Goal: Task Accomplishment & Management: Manage account settings

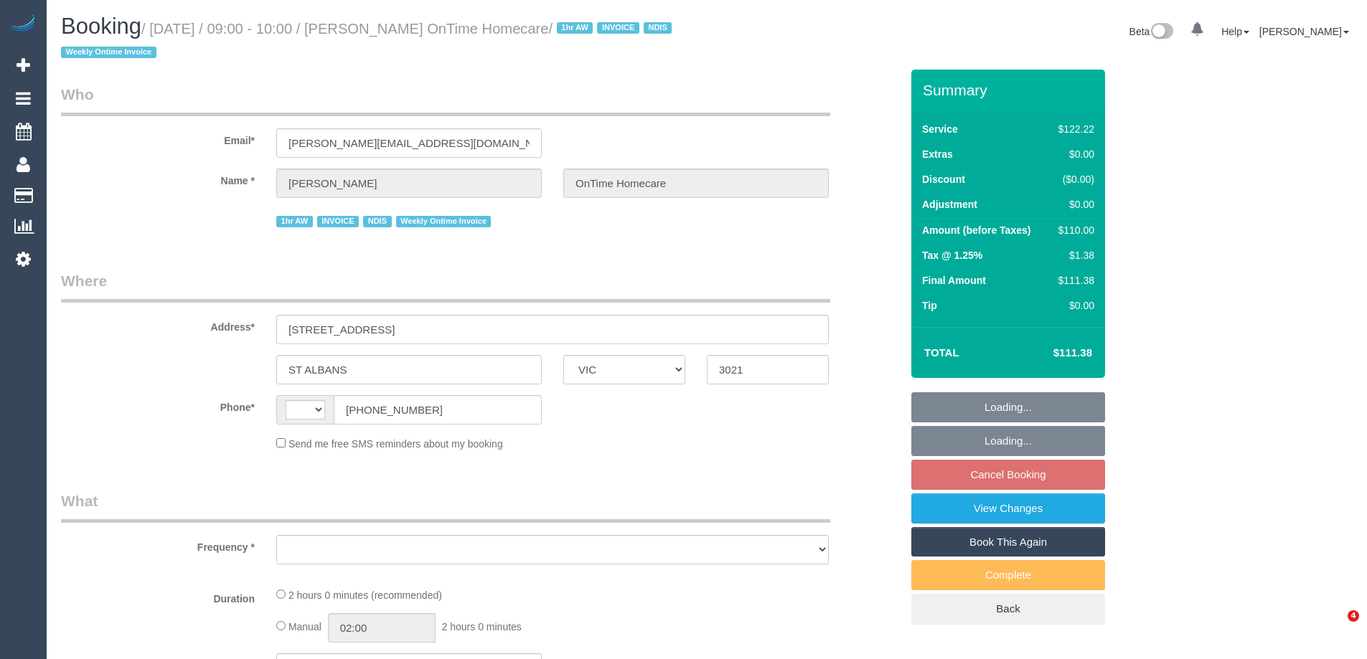
select select "VIC"
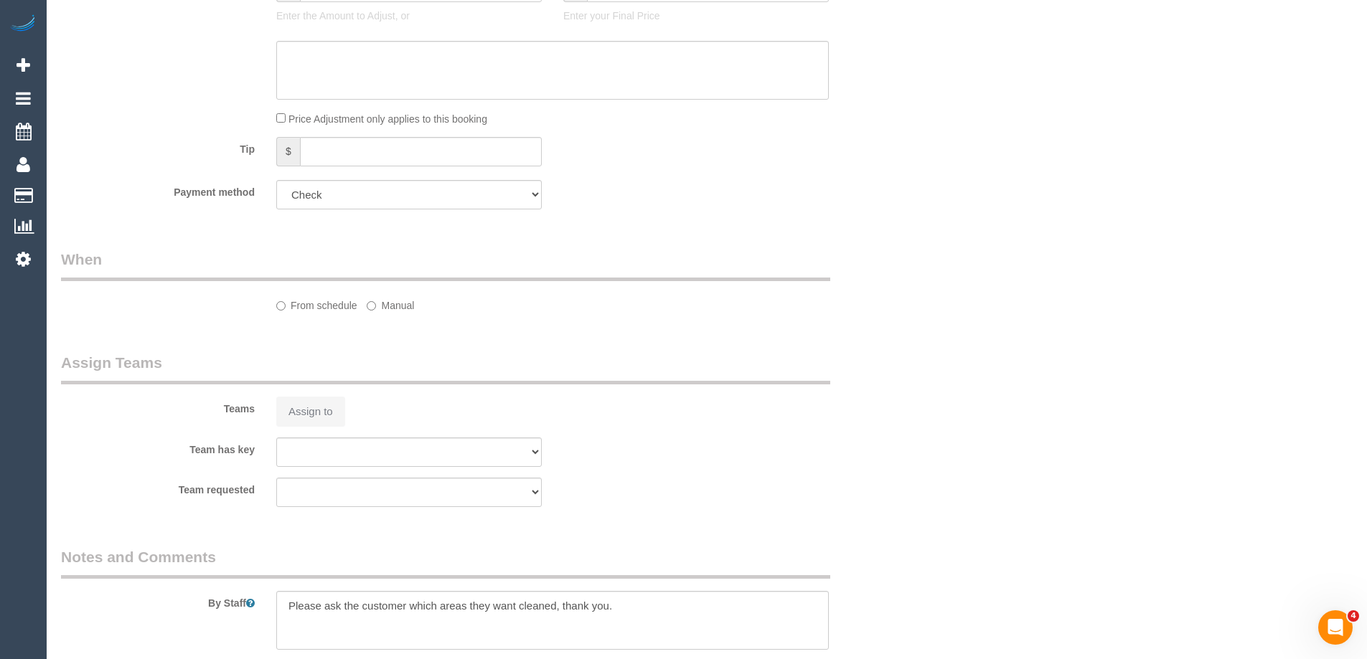
select select "string:AU"
select select "object:529"
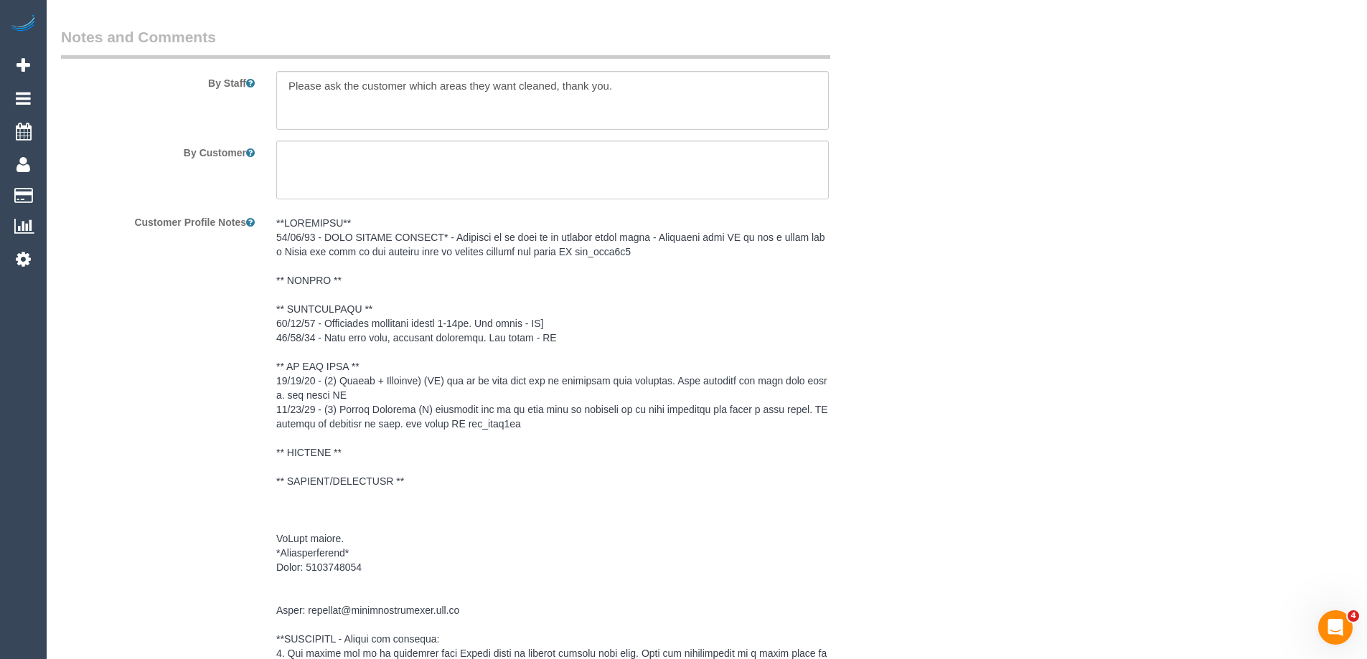
select select "number:28"
select select "number:14"
select select "number:19"
select select "number:25"
select select "number:35"
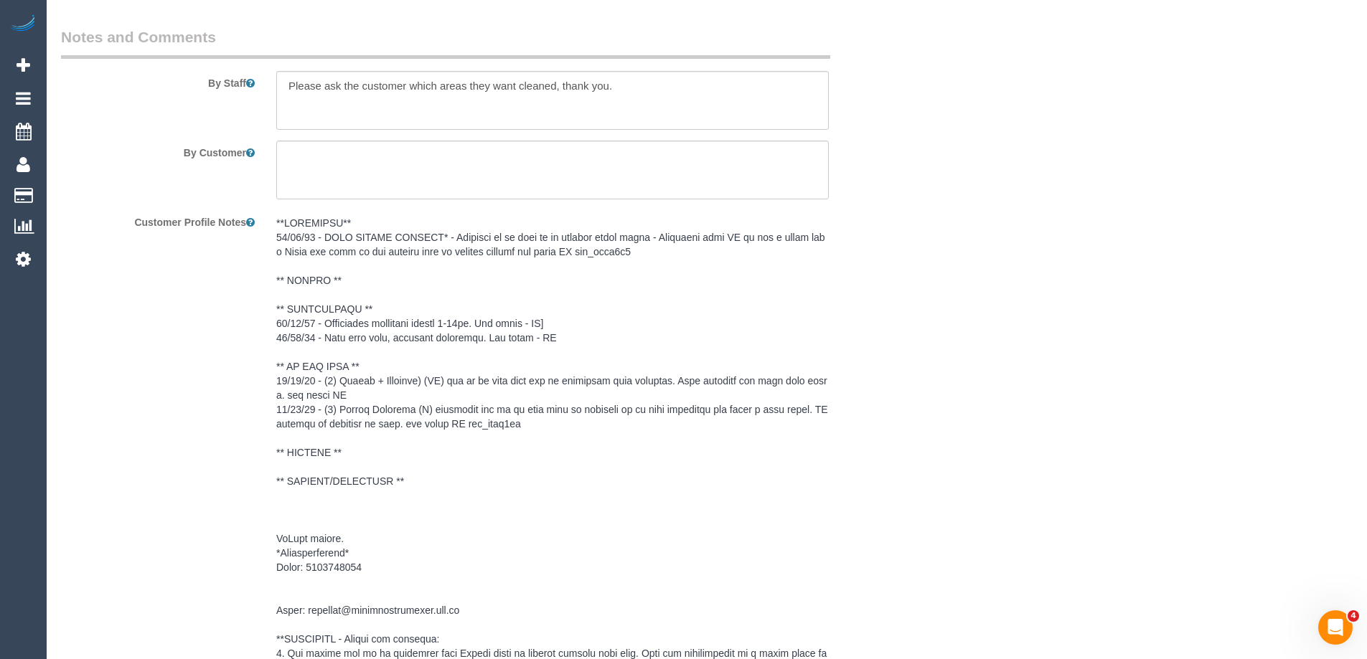
select select "number:11"
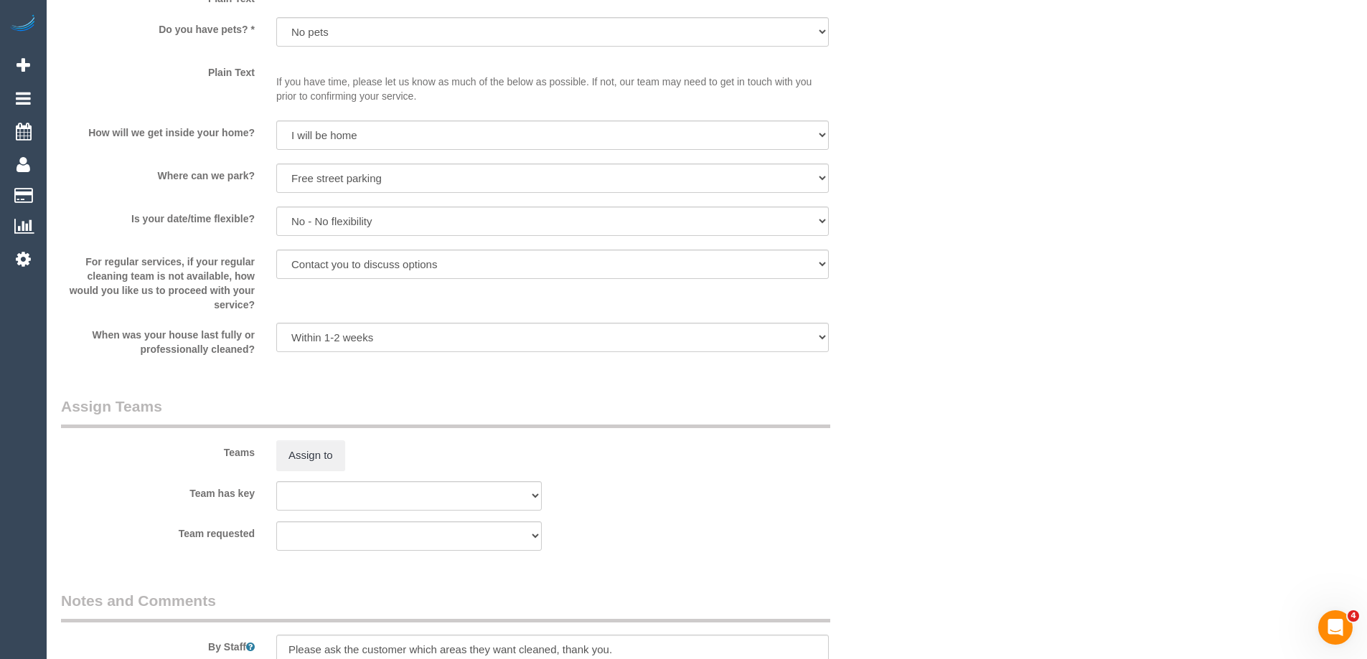
select select "object:1290"
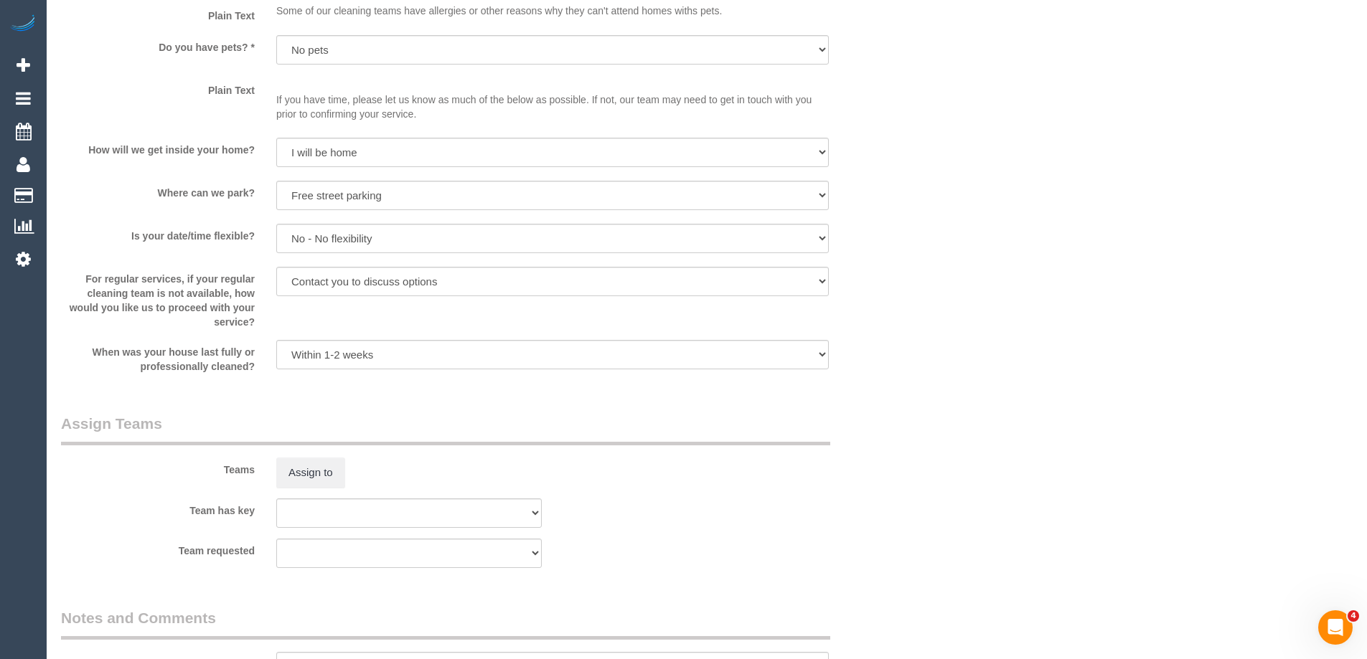
scroll to position [1259, 0]
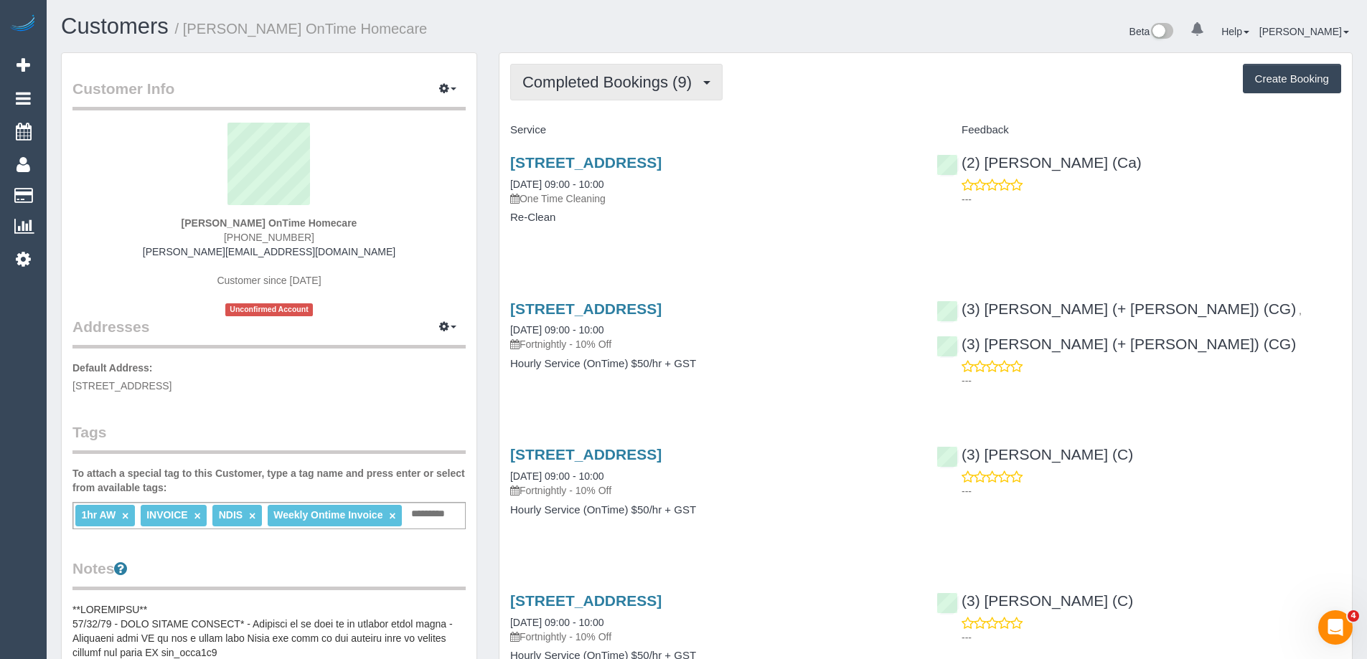
click at [671, 76] on span "Completed Bookings (9)" at bounding box center [610, 82] width 176 height 18
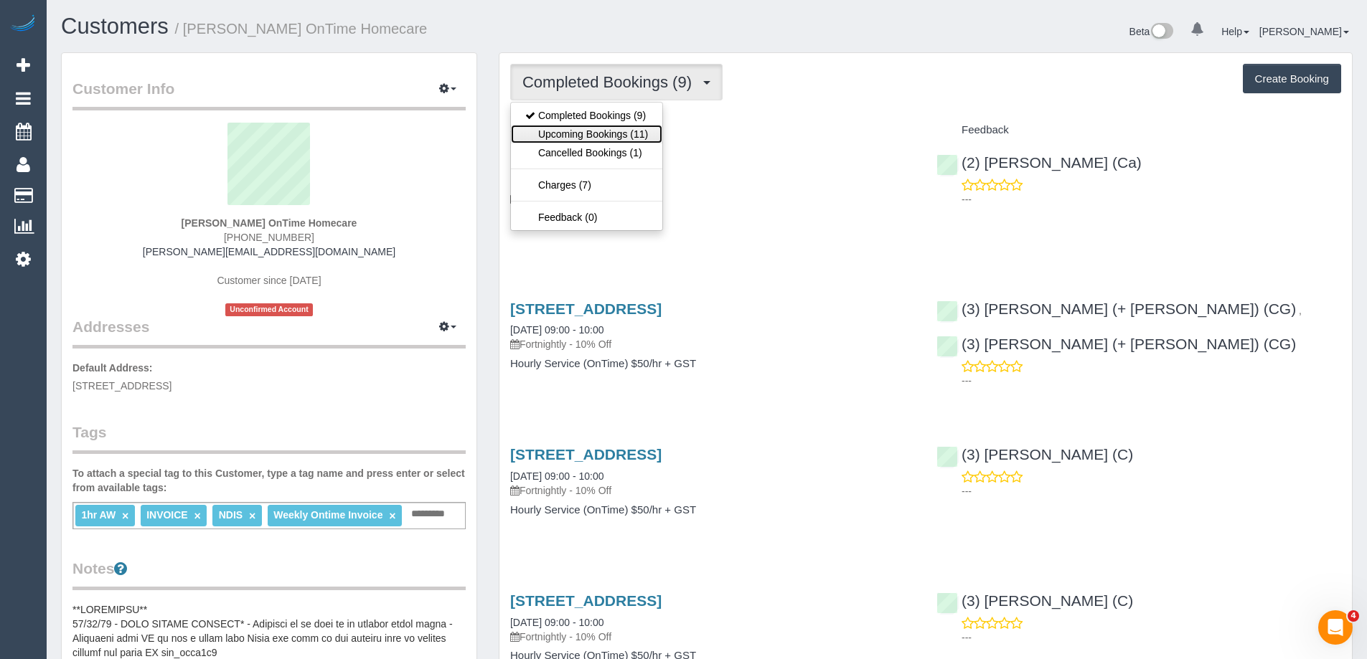
click at [625, 138] on link "Upcoming Bookings (11)" at bounding box center [586, 134] width 151 height 19
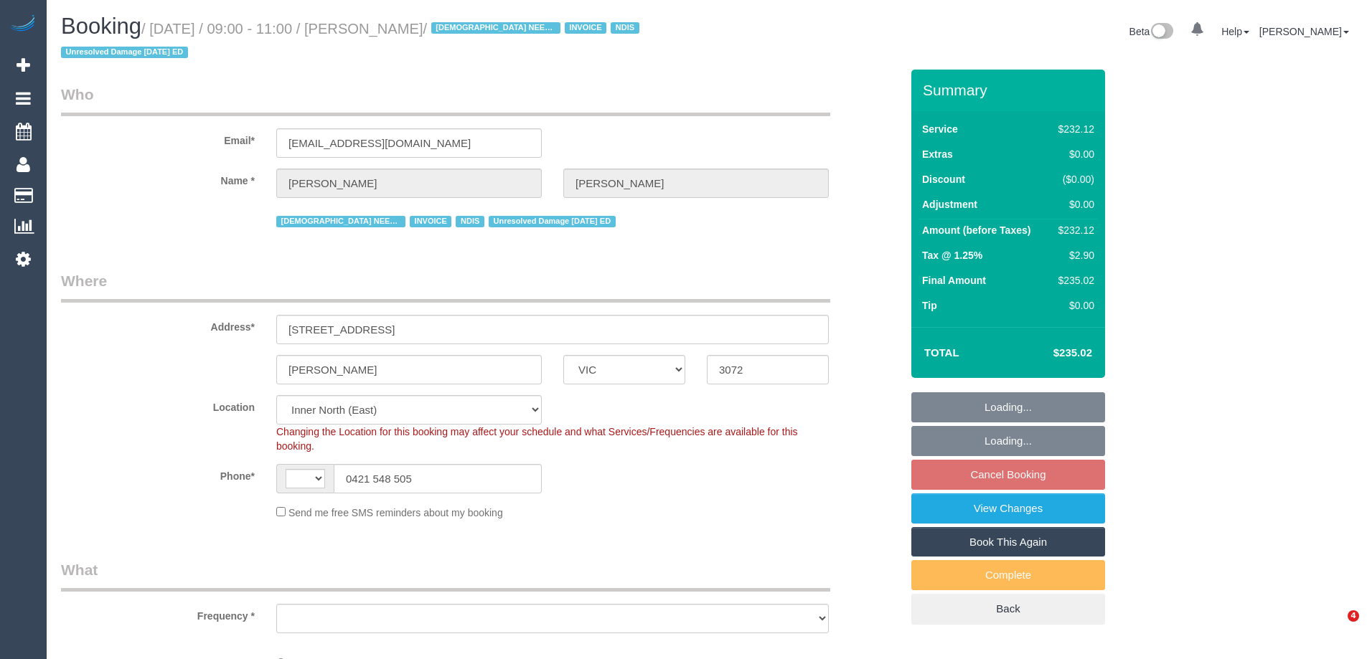
select select "VIC"
select select "string:AU"
select select "object:398"
select select "240"
select select "object:650"
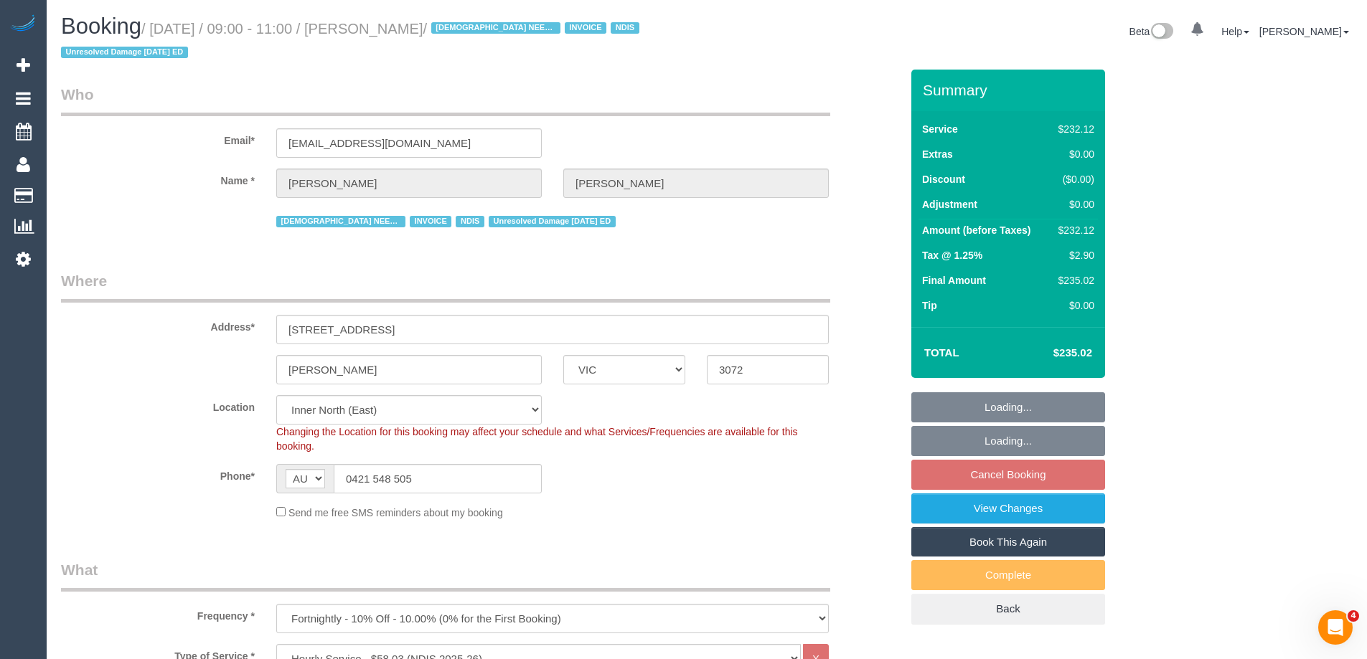
select select "number:27"
select select "number:14"
select select "number:19"
select select "number:36"
select select "number:35"
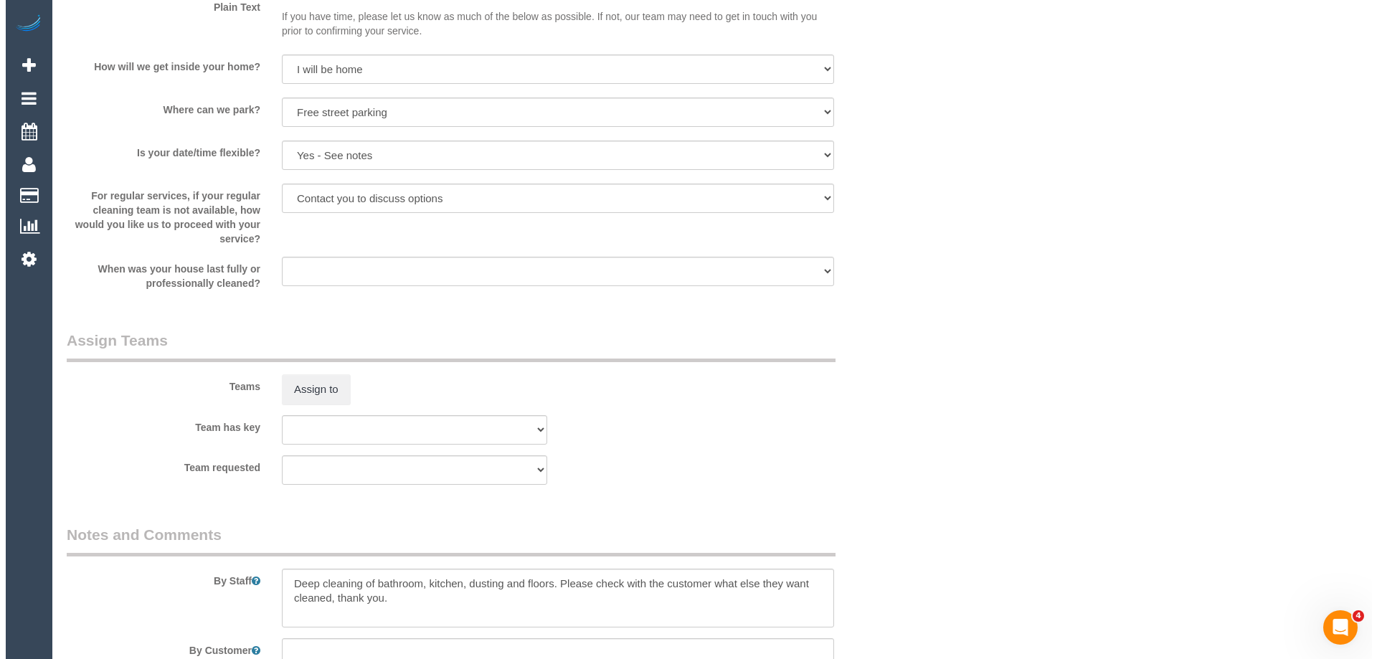
scroll to position [1492, 0]
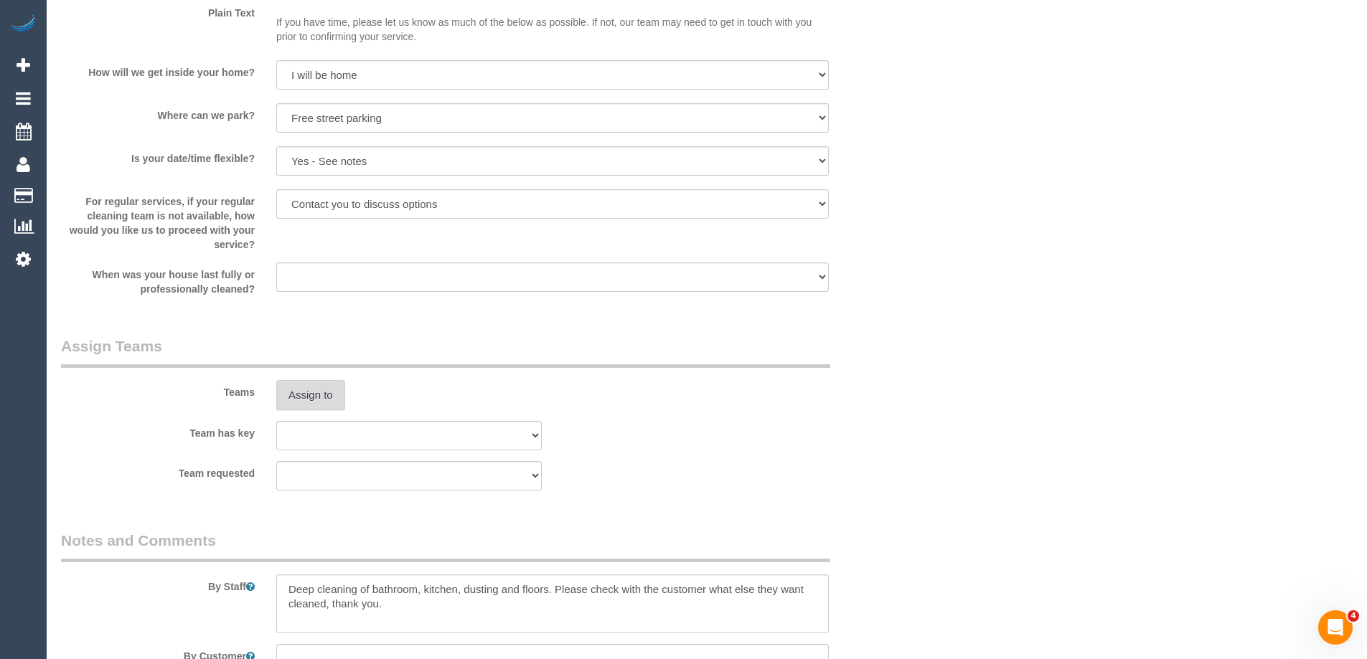
click at [319, 390] on button "Assign to" at bounding box center [310, 395] width 69 height 30
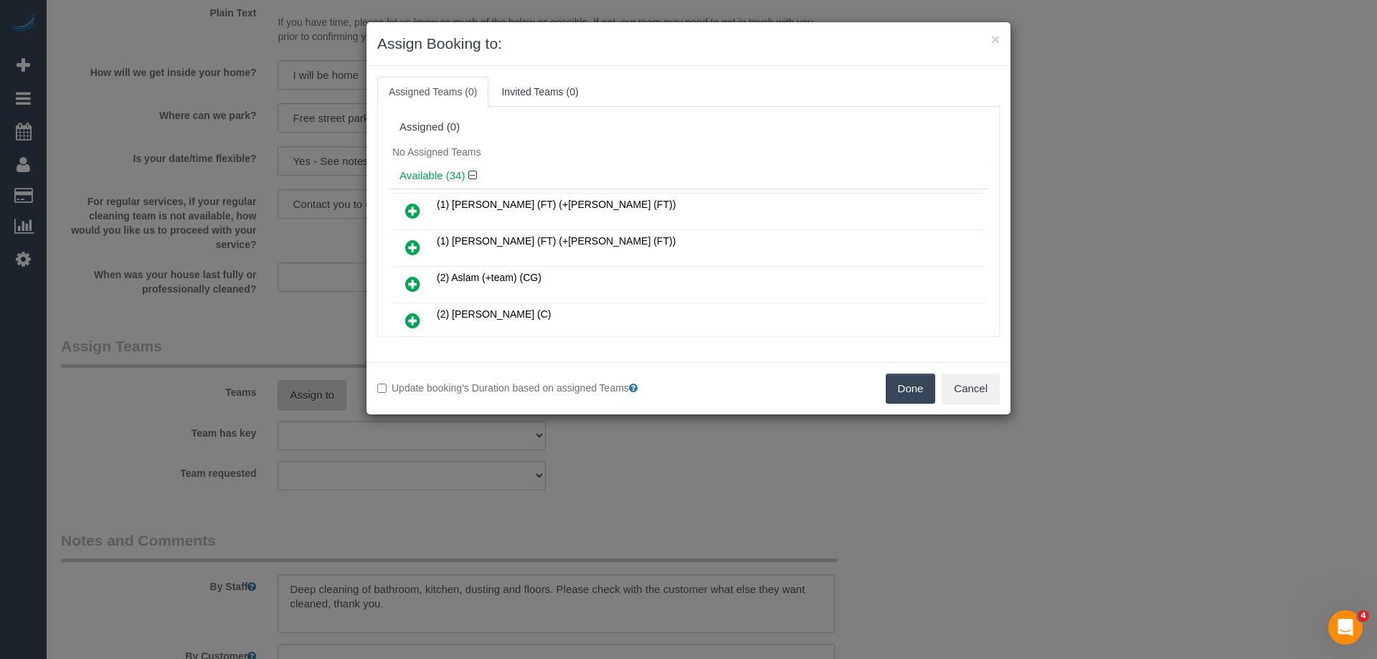
scroll to position [937, 0]
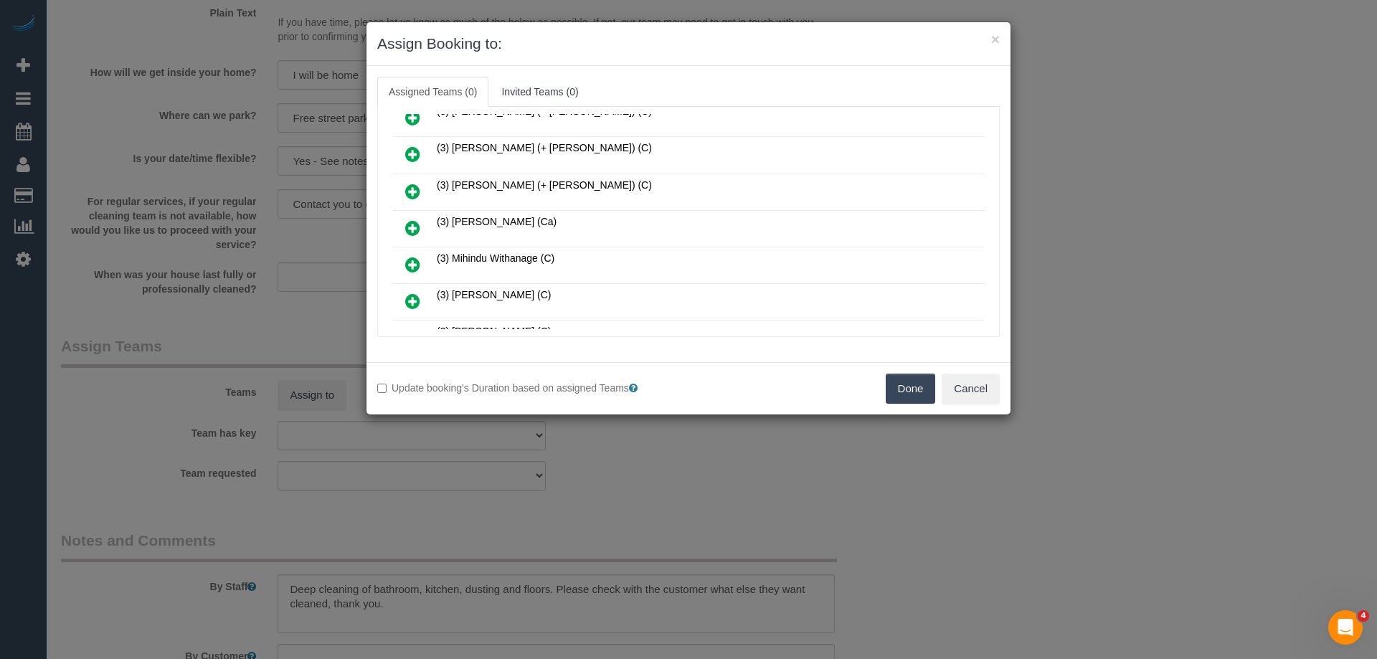
click at [418, 225] on icon at bounding box center [412, 228] width 15 height 17
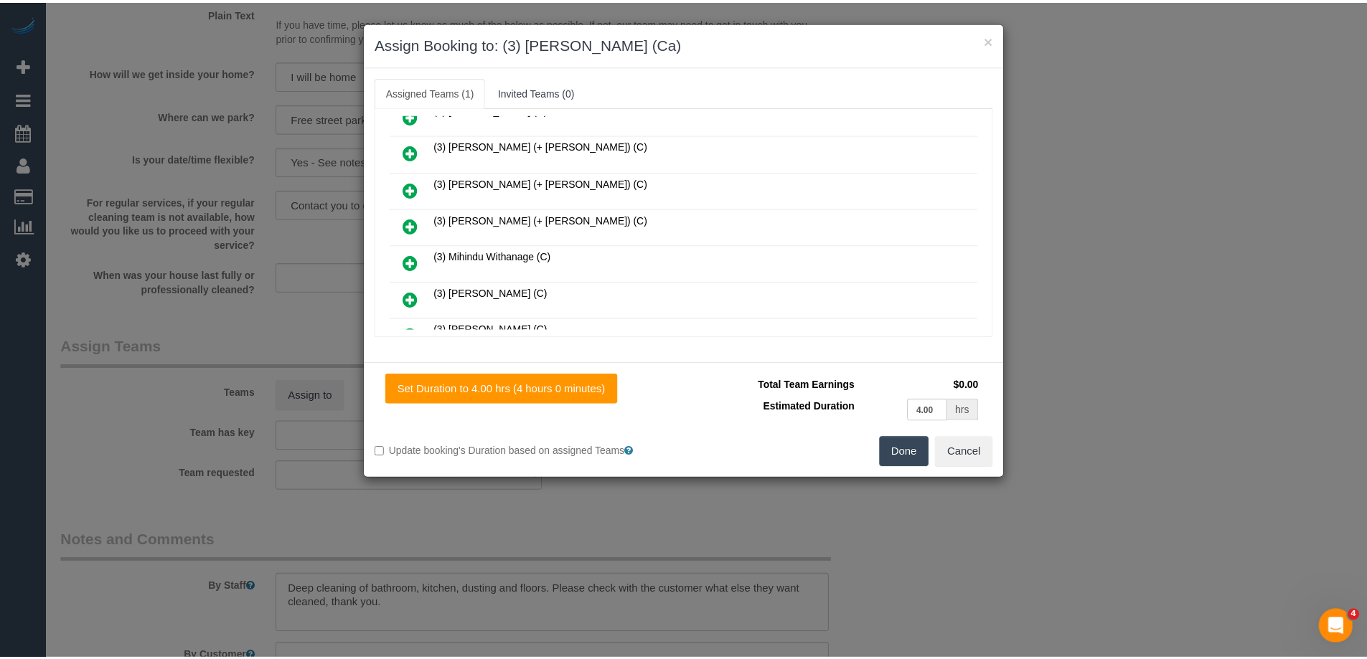
scroll to position [971, 0]
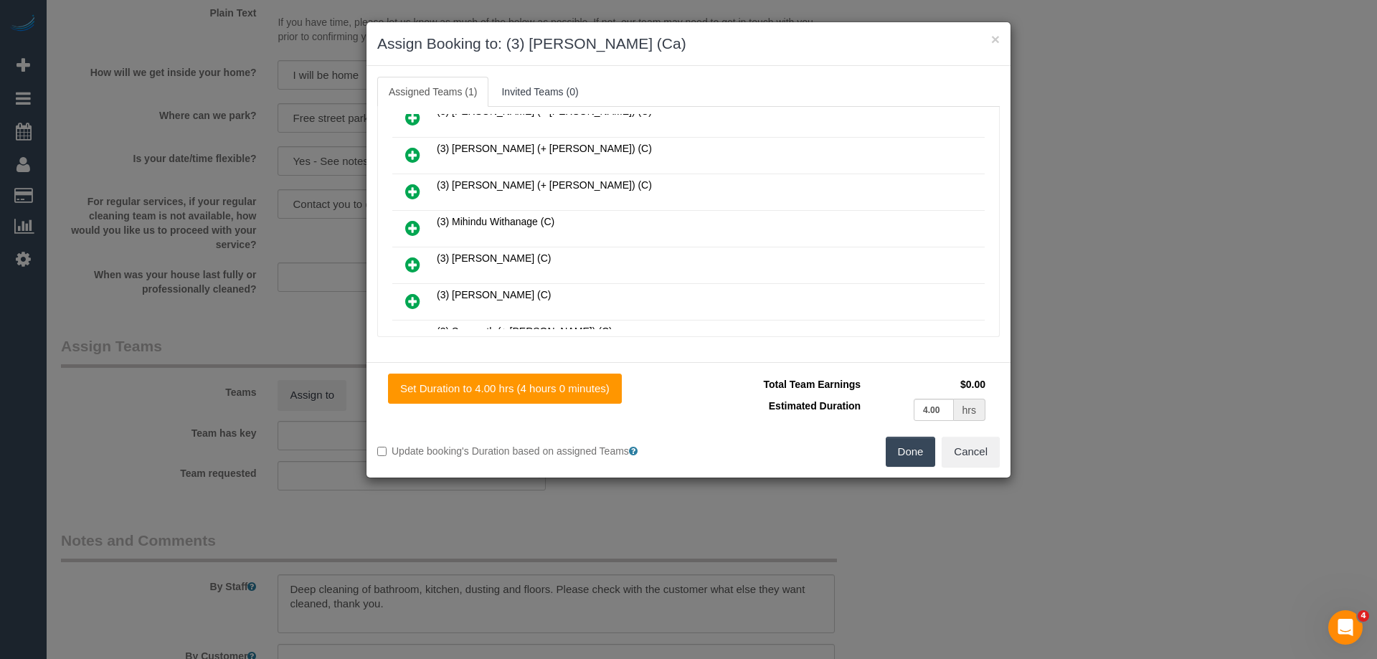
click at [900, 453] on button "Done" at bounding box center [911, 452] width 50 height 30
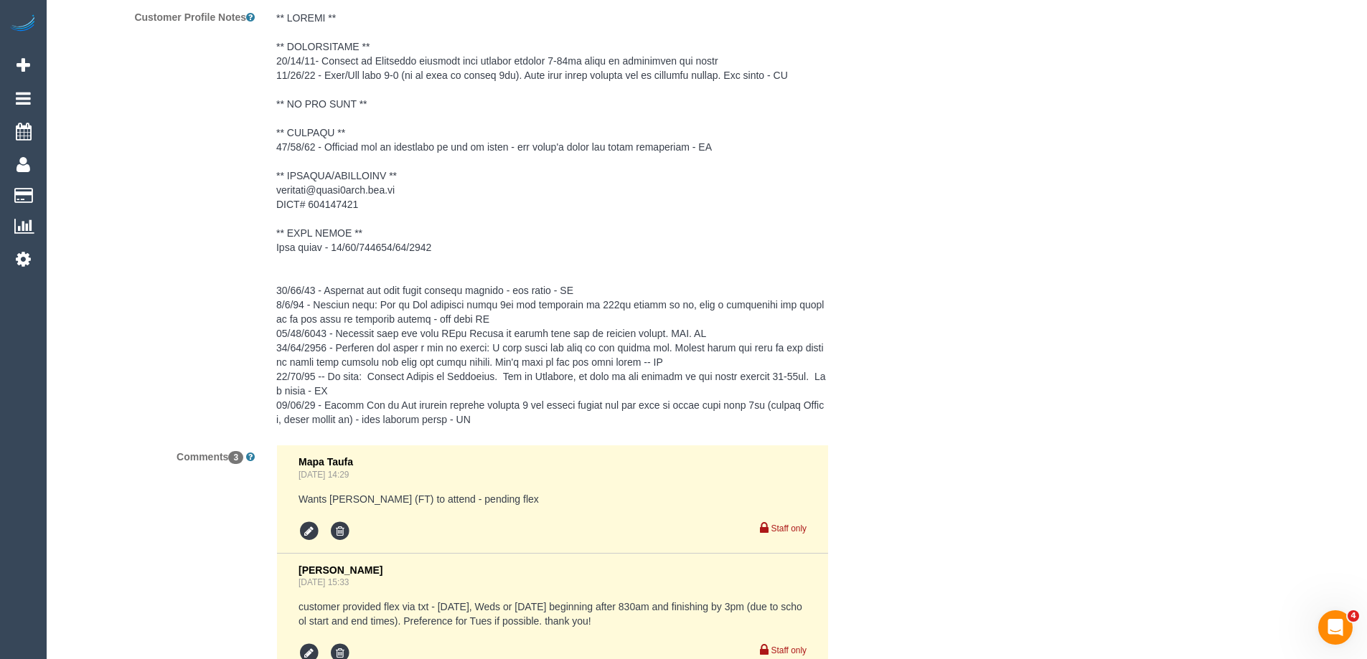
scroll to position [2497, 0]
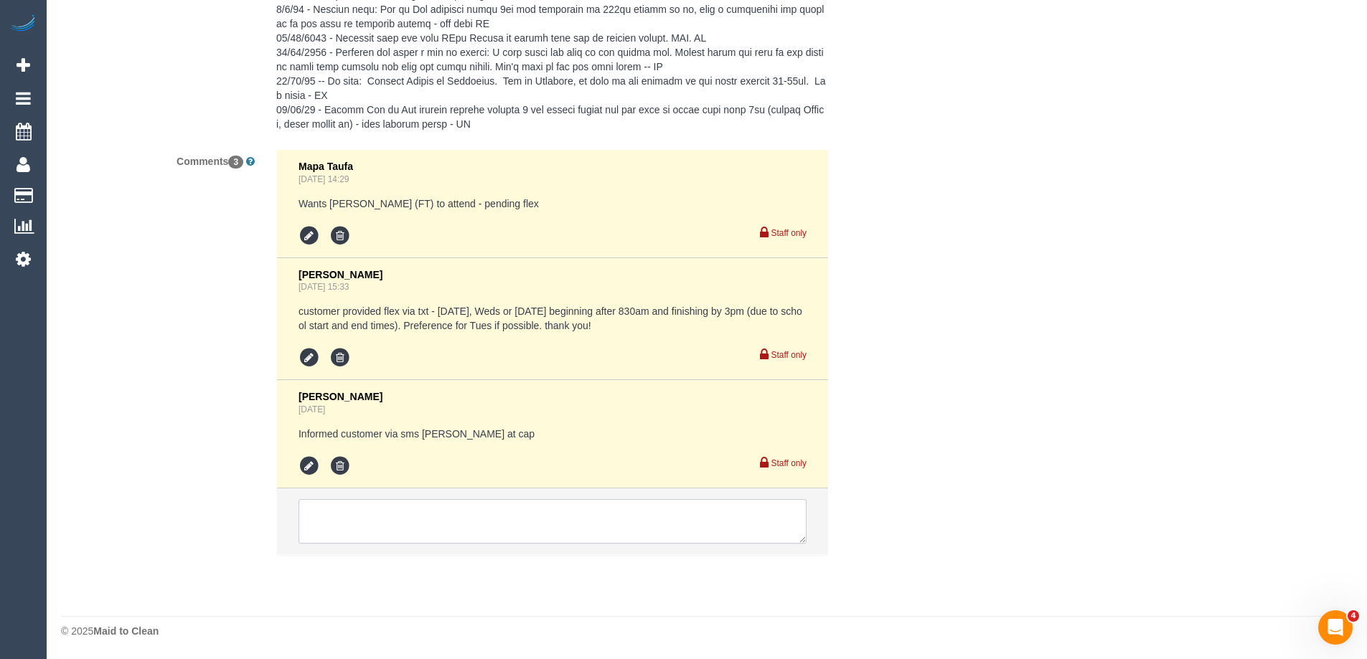
click at [363, 507] on textarea at bounding box center [552, 521] width 508 height 44
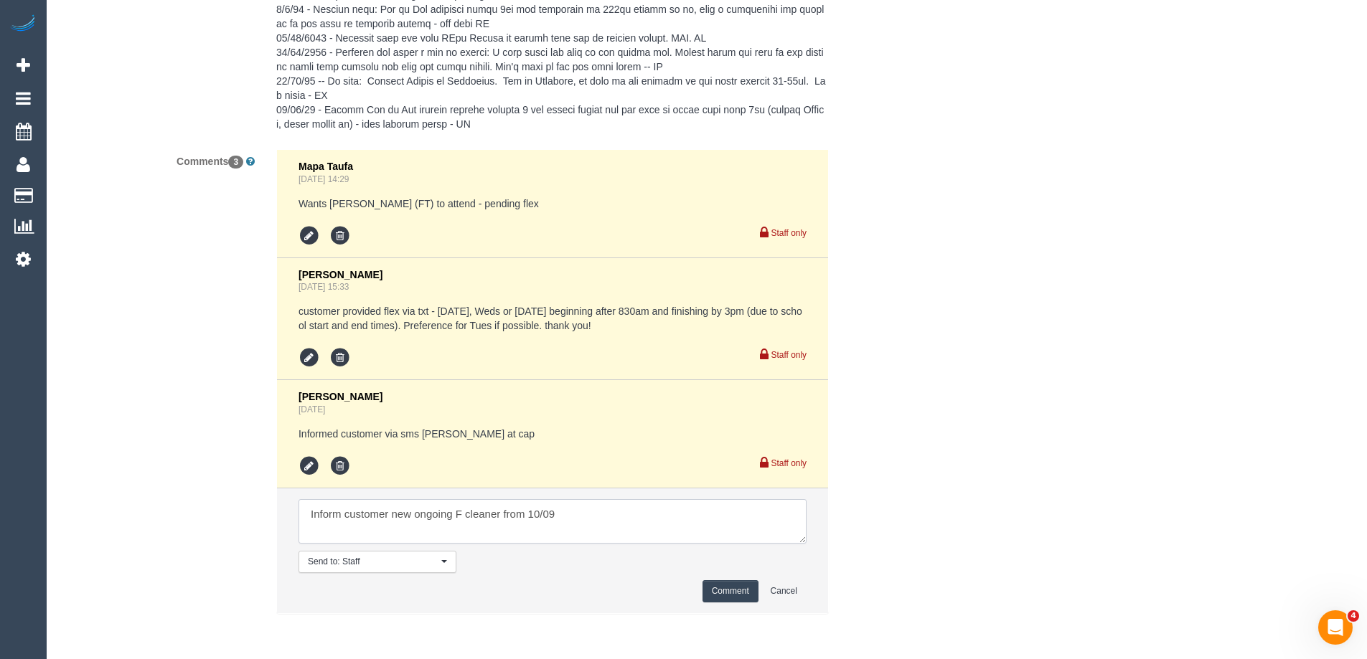
click at [609, 518] on textarea at bounding box center [552, 521] width 508 height 44
type textarea "Inform customer new ongoing F cleaner from 10/09"
click at [738, 595] on button "Comment" at bounding box center [730, 591] width 56 height 22
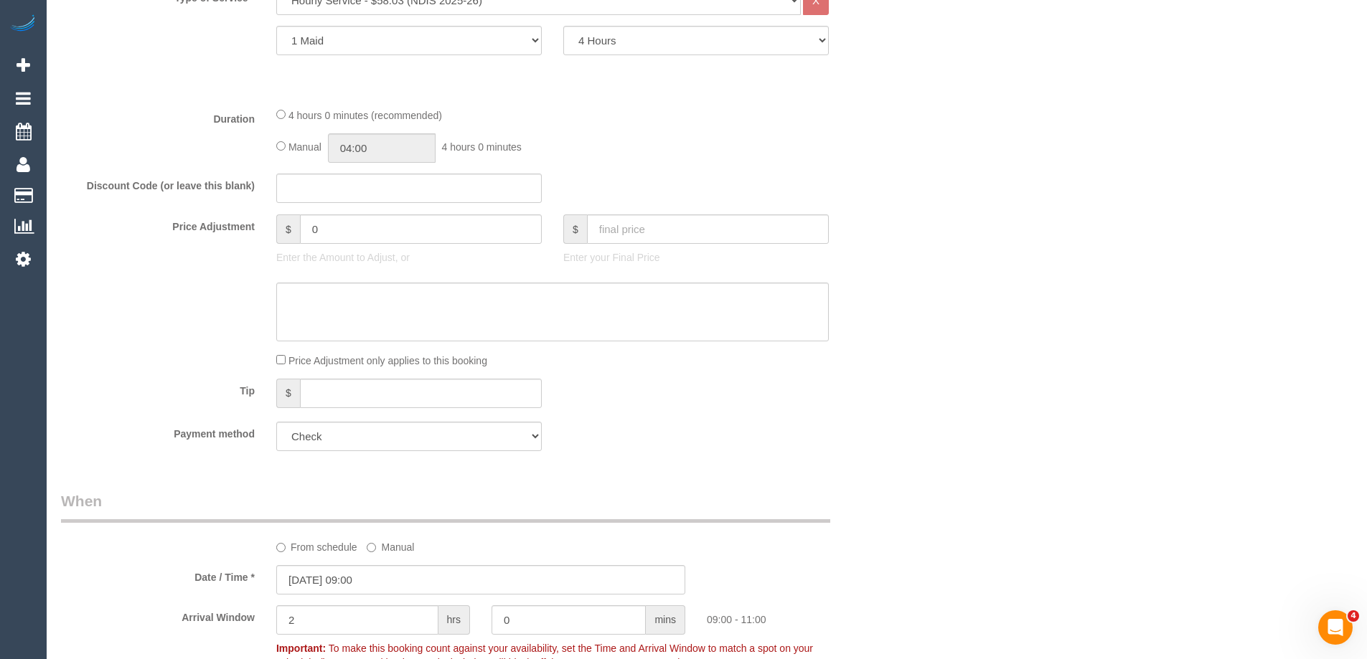
scroll to position [416, 0]
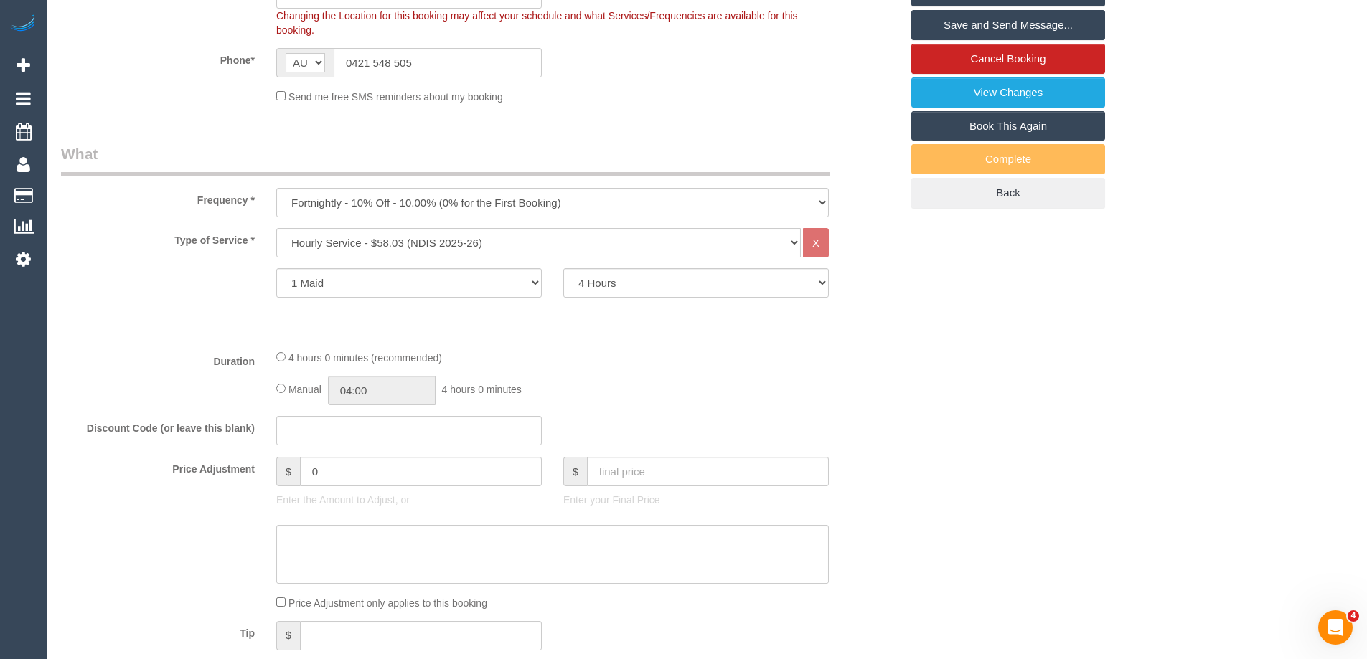
drag, startPoint x: 991, startPoint y: 321, endPoint x: 974, endPoint y: 338, distance: 24.9
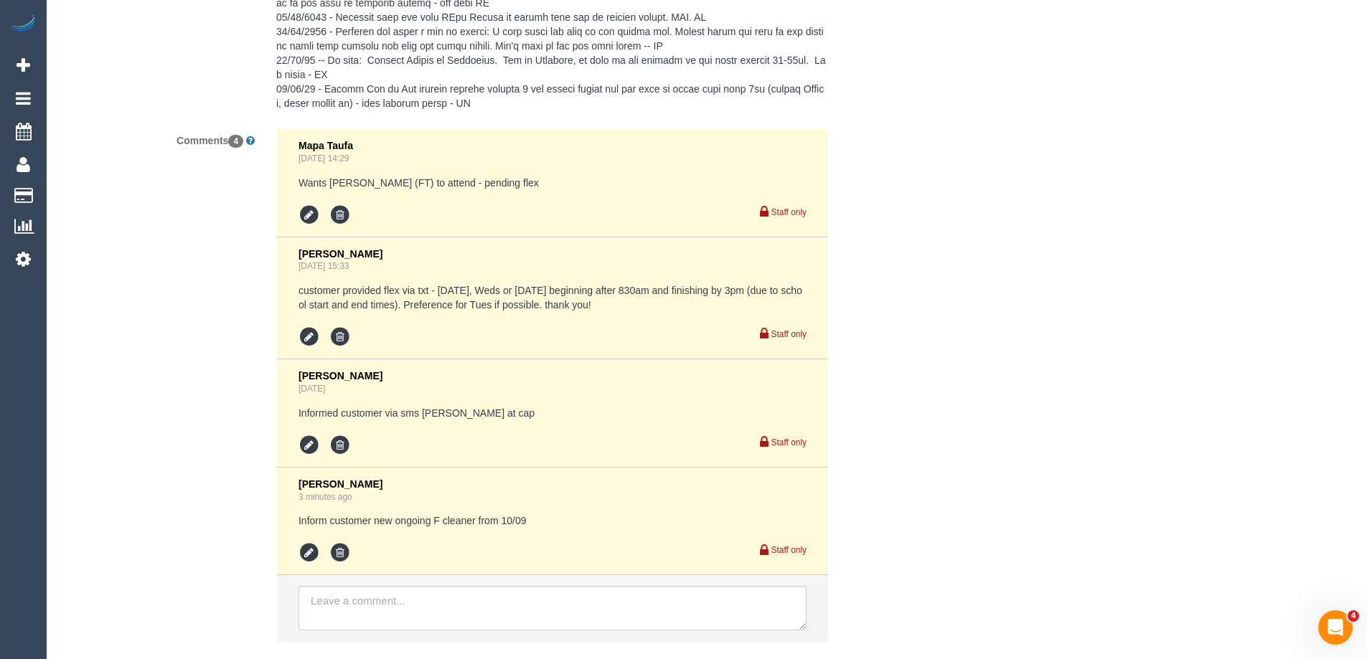
scroll to position [2604, 0]
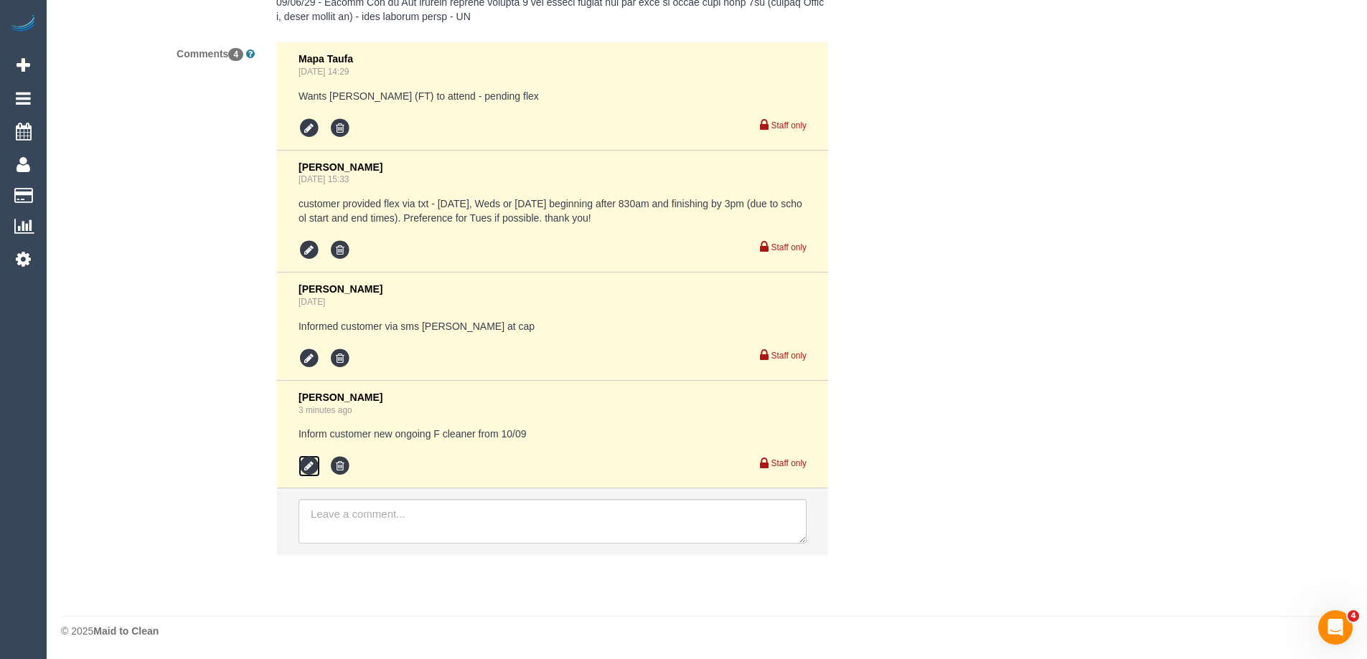
click at [311, 466] on icon at bounding box center [309, 467] width 22 height 22
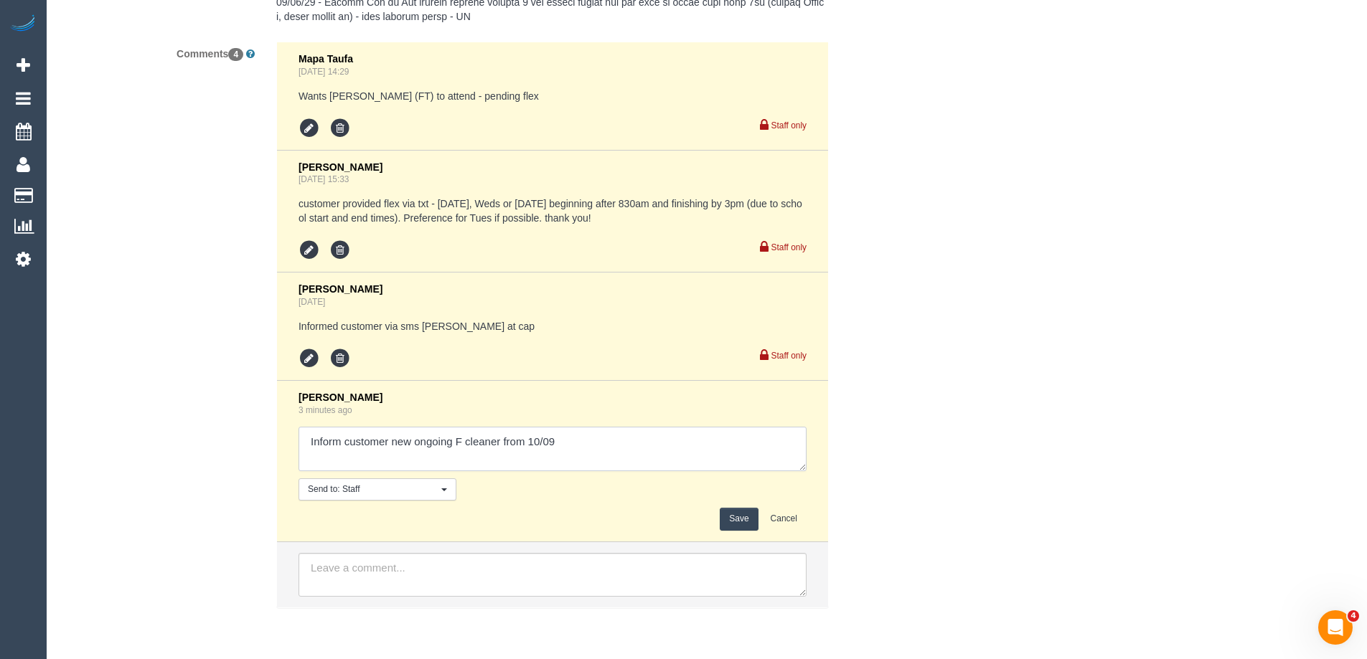
click at [463, 451] on textarea at bounding box center [552, 449] width 508 height 44
click at [306, 443] on textarea at bounding box center [552, 449] width 508 height 44
drag, startPoint x: 748, startPoint y: 441, endPoint x: 659, endPoint y: 436, distance: 89.8
click at [659, 436] on textarea at bounding box center [552, 449] width 508 height 44
type textarea "pending Jess 9/09 ongoing then Inform customer new ongoing F cleaner"
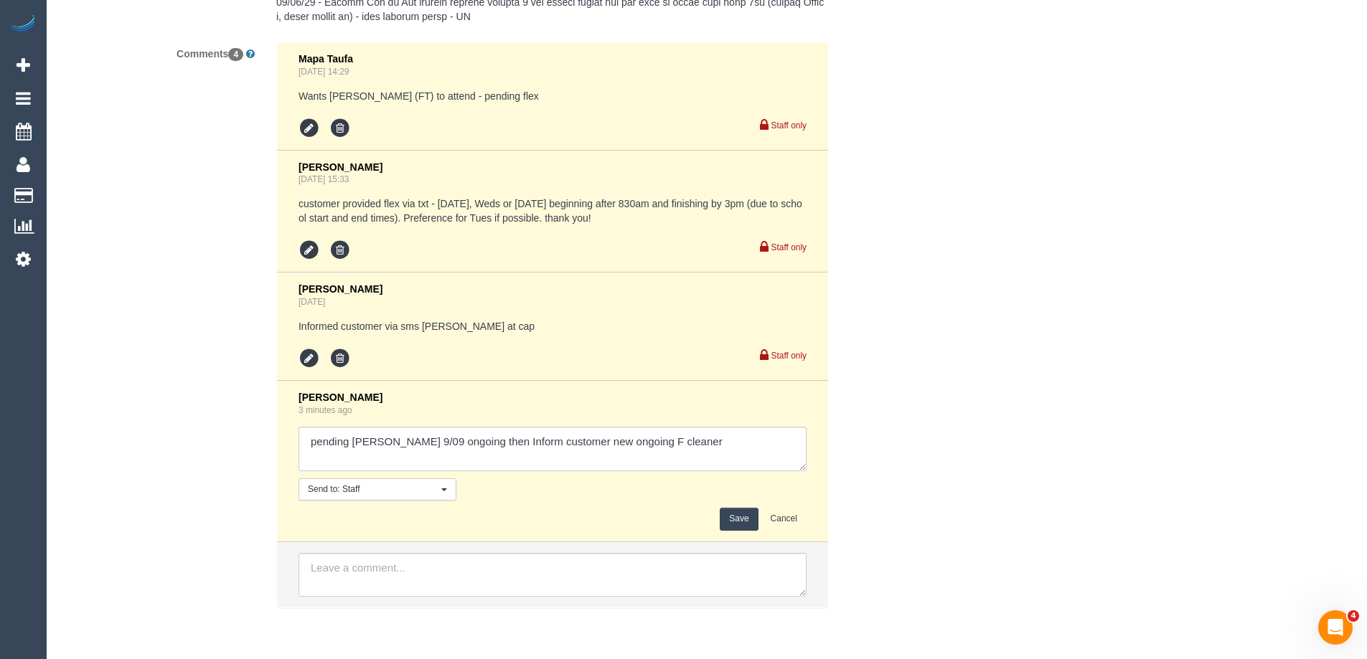
click at [742, 524] on button "Save" at bounding box center [739, 519] width 38 height 22
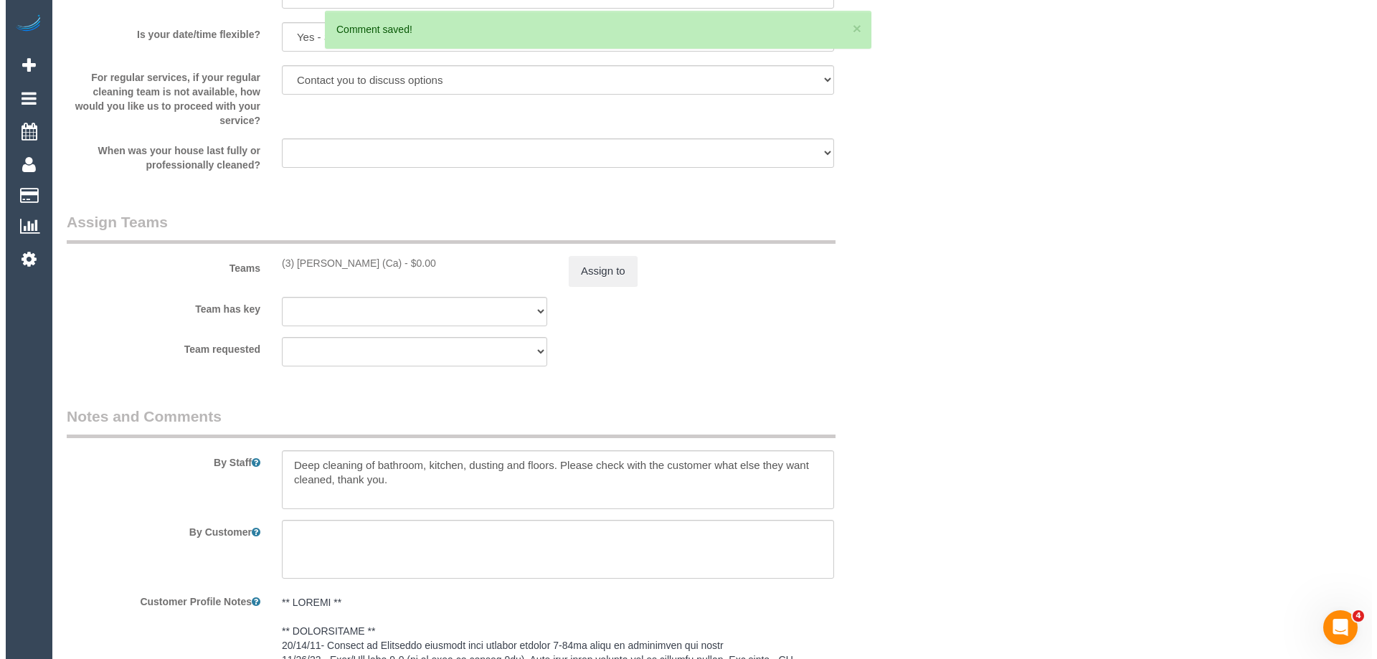
scroll to position [1456, 0]
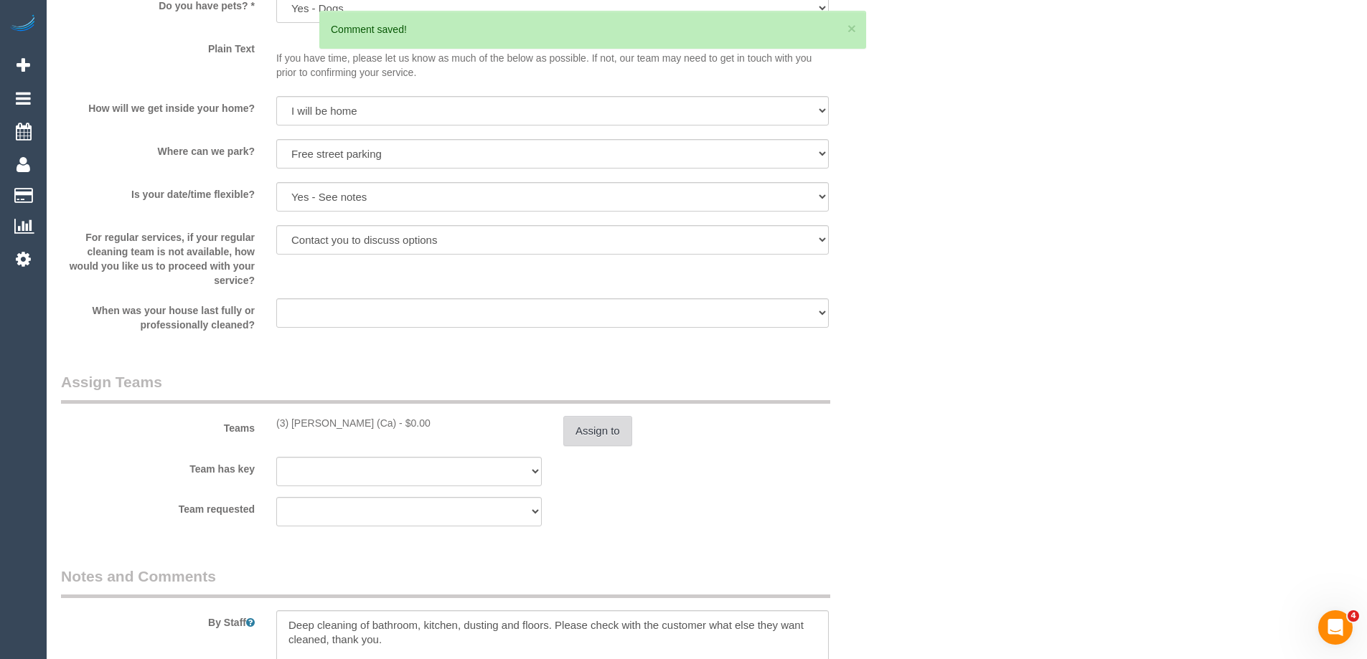
click at [631, 430] on button "Assign to" at bounding box center [597, 431] width 69 height 30
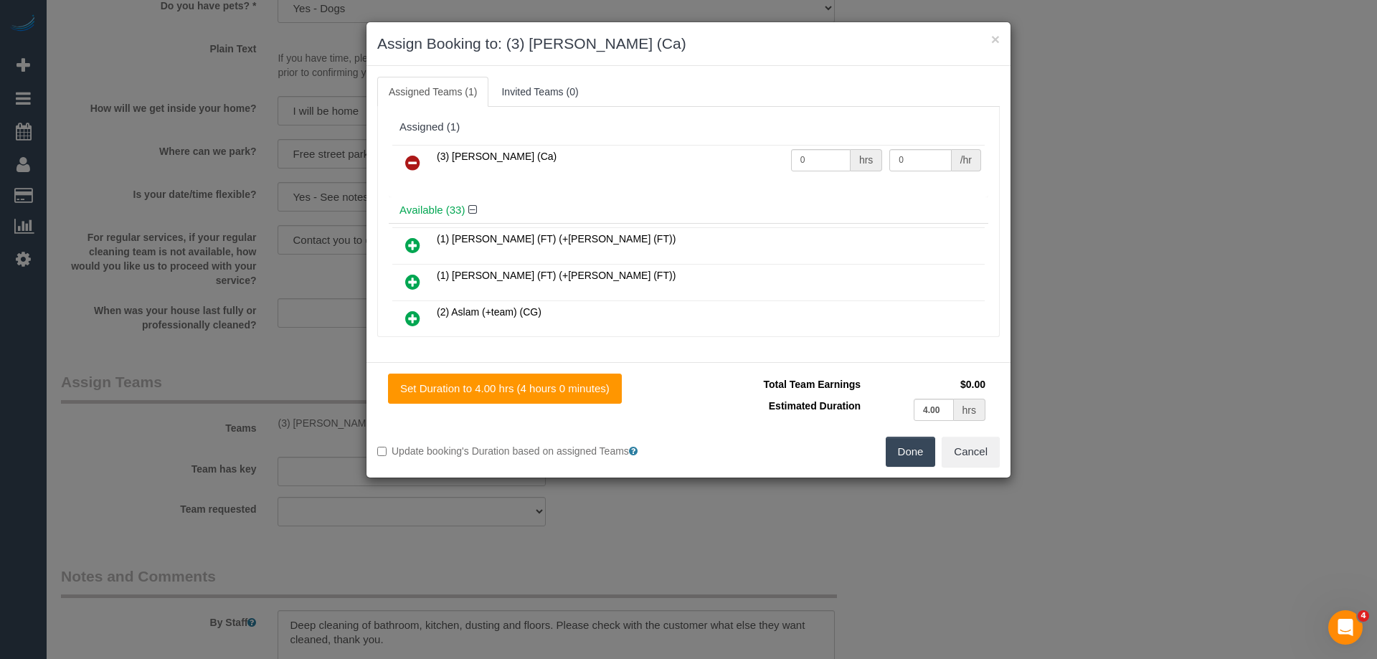
click at [413, 157] on icon at bounding box center [412, 162] width 15 height 17
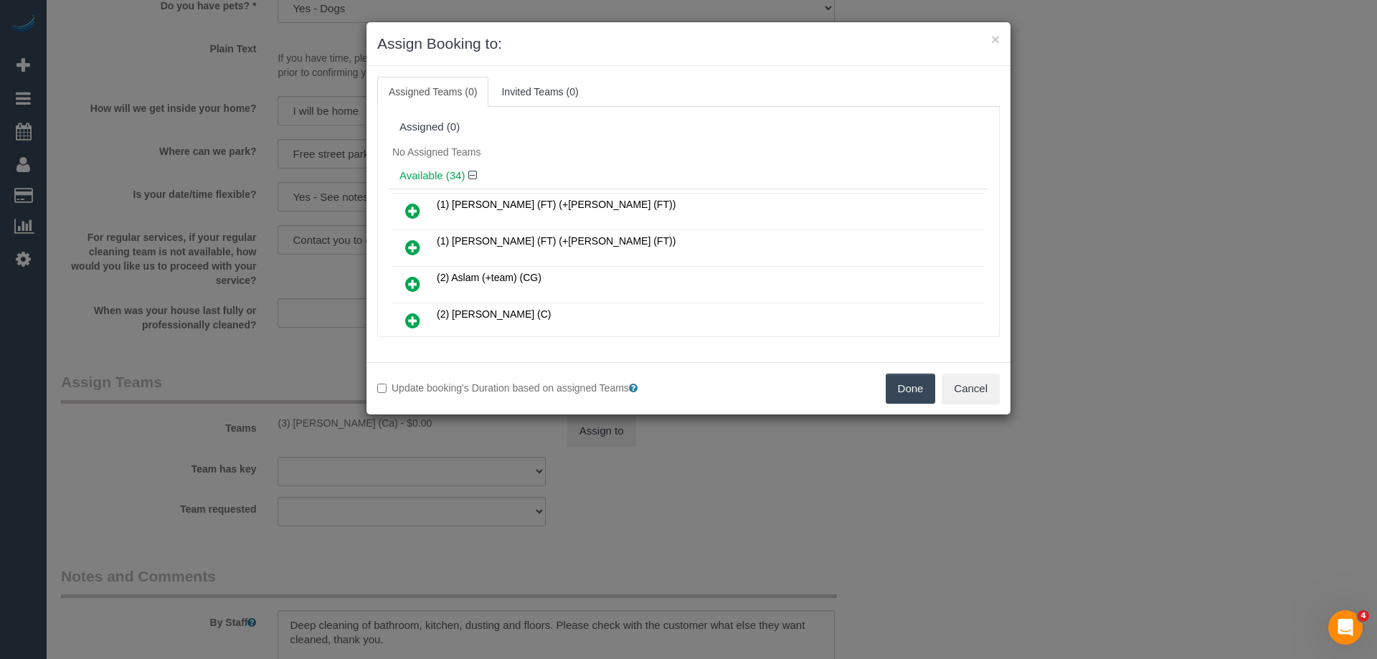
click at [536, 128] on div "Assigned (0)" at bounding box center [689, 127] width 578 height 12
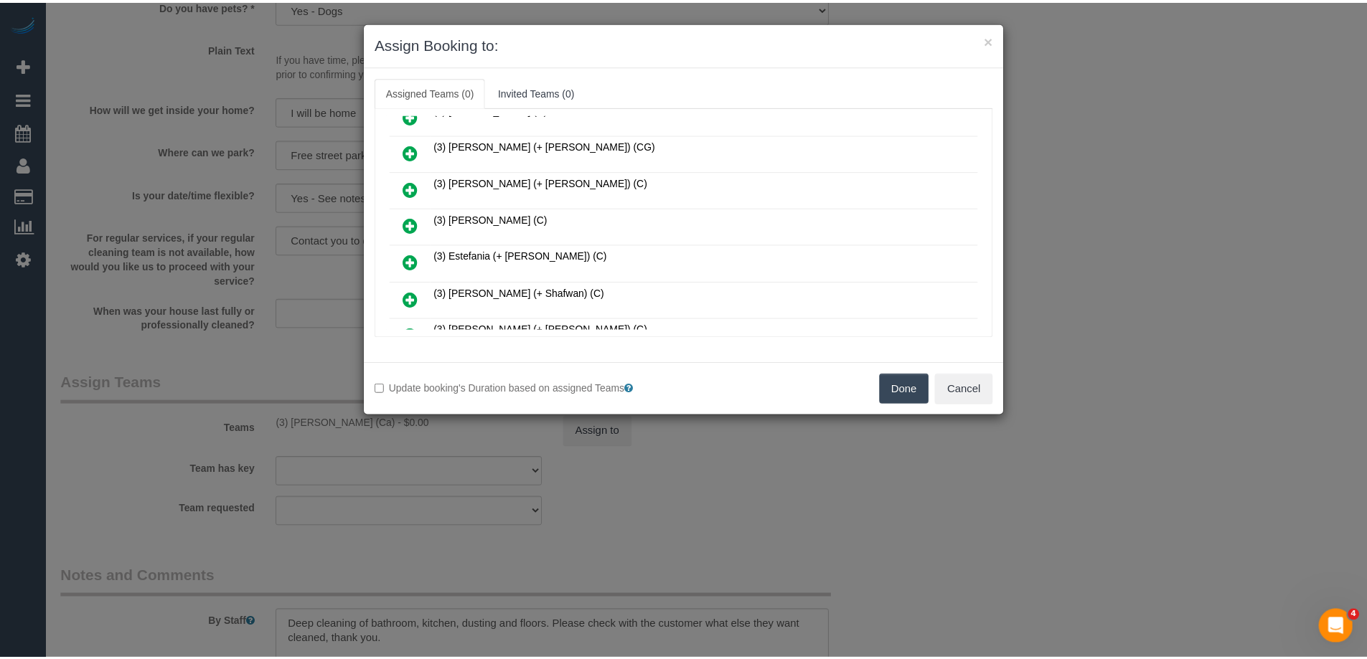
scroll to position [574, 0]
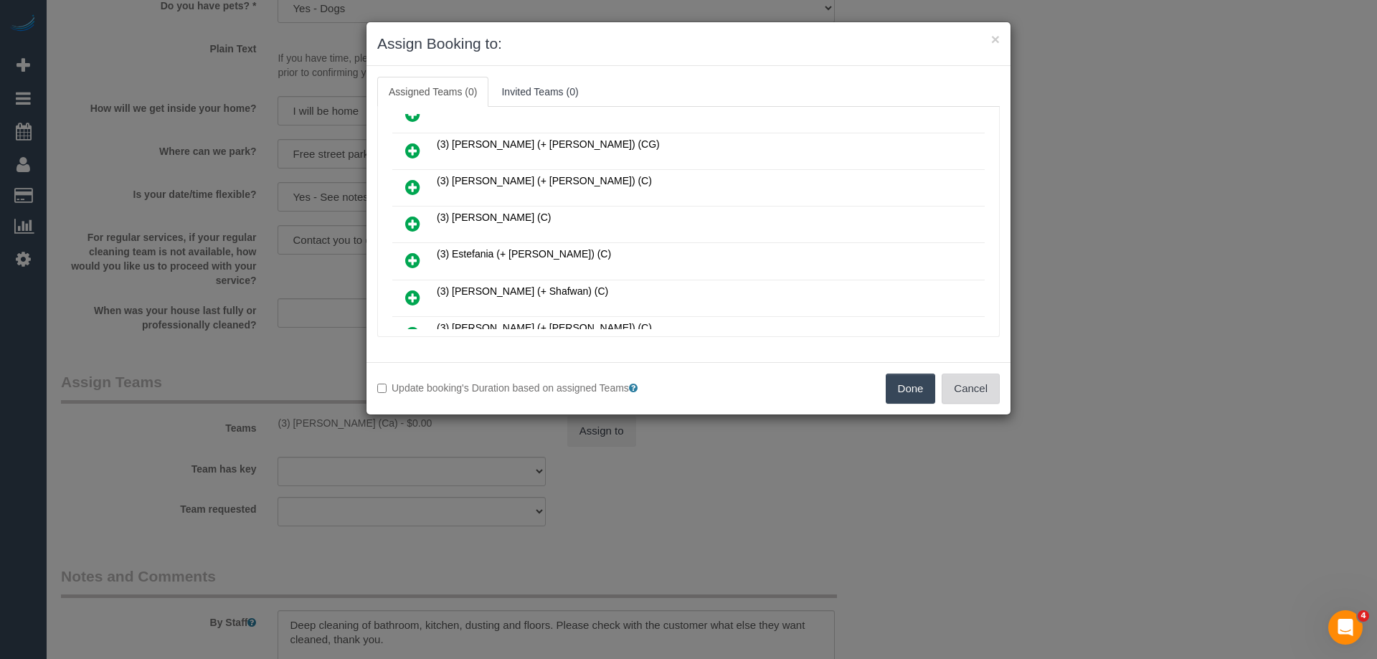
click at [981, 386] on button "Cancel" at bounding box center [971, 389] width 58 height 30
click at [981, 386] on div "× Assign Booking to: Assigned Teams (0) Invited Teams (0) Assigned (0) No Assig…" at bounding box center [688, 329] width 1377 height 659
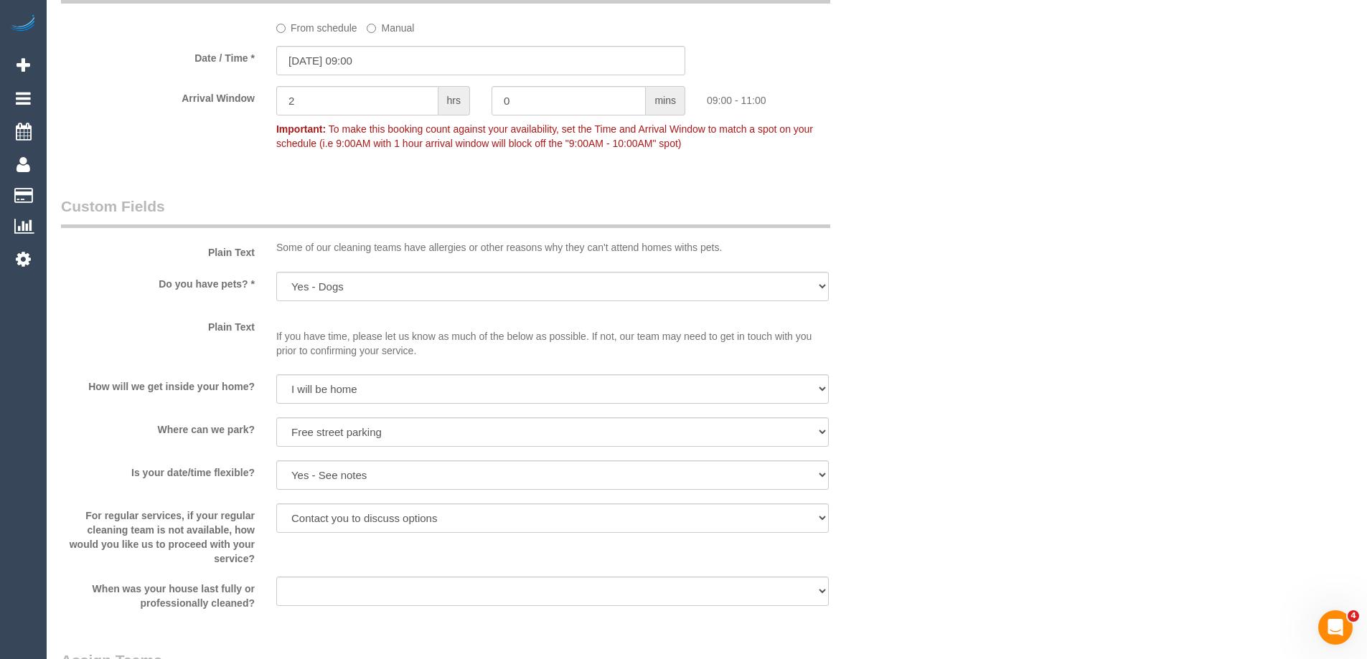
scroll to position [1026, 0]
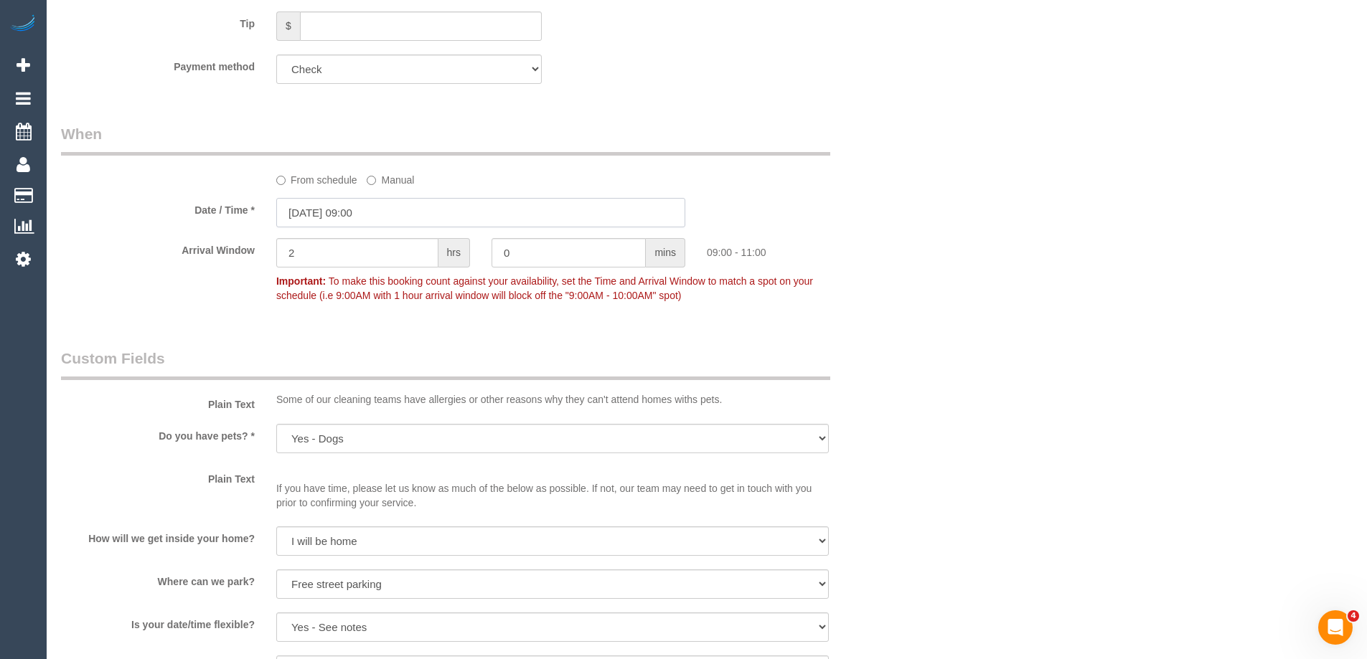
click at [399, 209] on input "10/09/2025 09:00" at bounding box center [480, 212] width 409 height 29
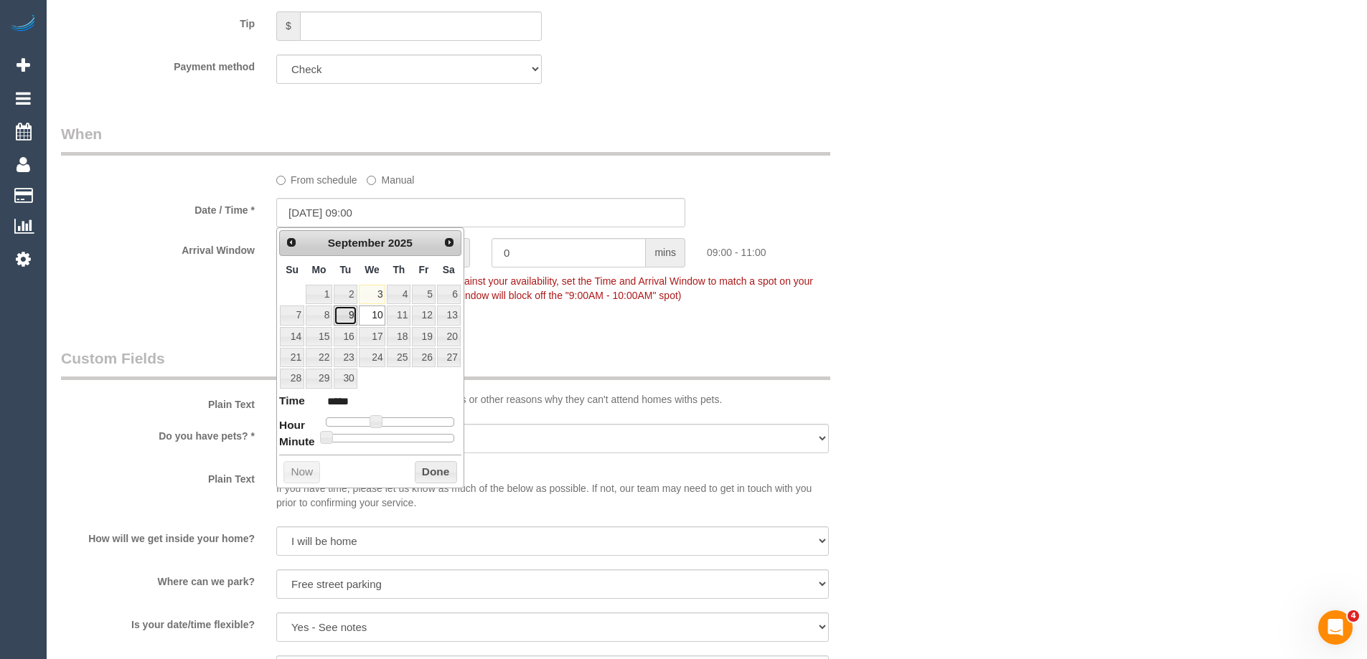
click at [347, 318] on link "9" at bounding box center [345, 315] width 23 height 19
type input "09/09/2025 09:00"
click at [433, 469] on button "Done" at bounding box center [436, 472] width 42 height 23
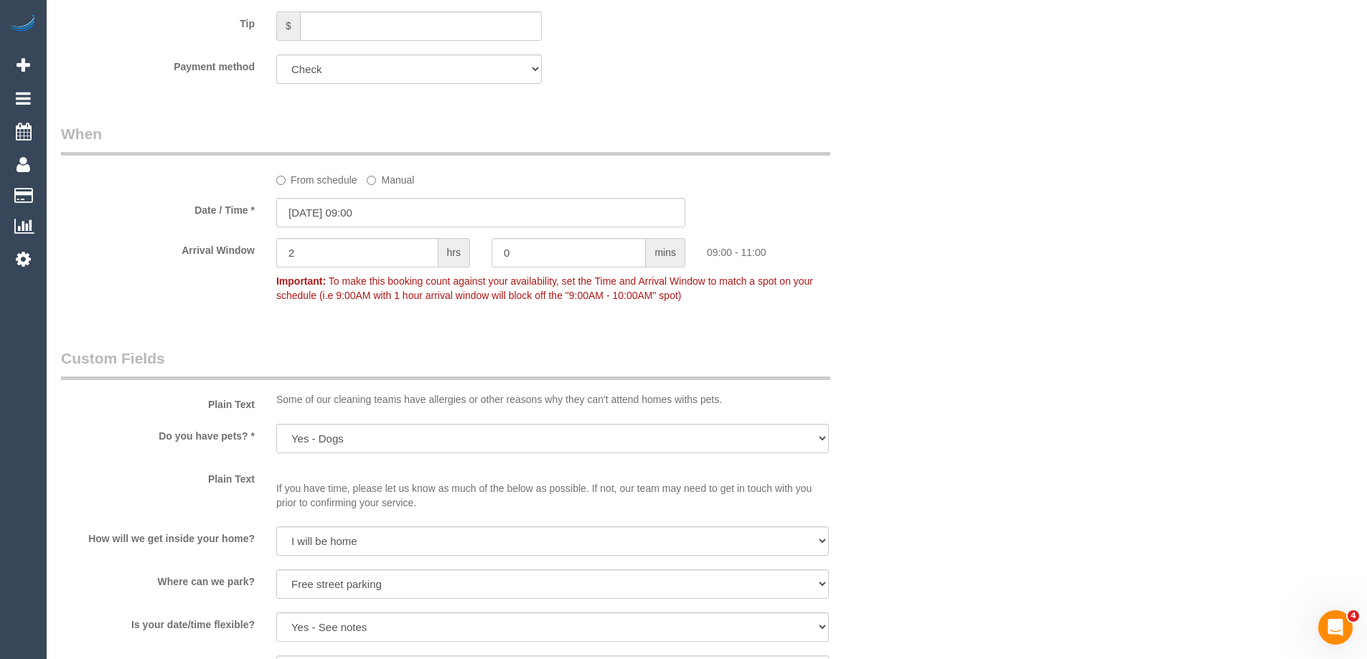
click at [1261, 300] on div "Who Email* laurasletterbox@gmail.com Name * Laura Hart FEMALE NEEDED INVOICE ND…" at bounding box center [706, 641] width 1291 height 3195
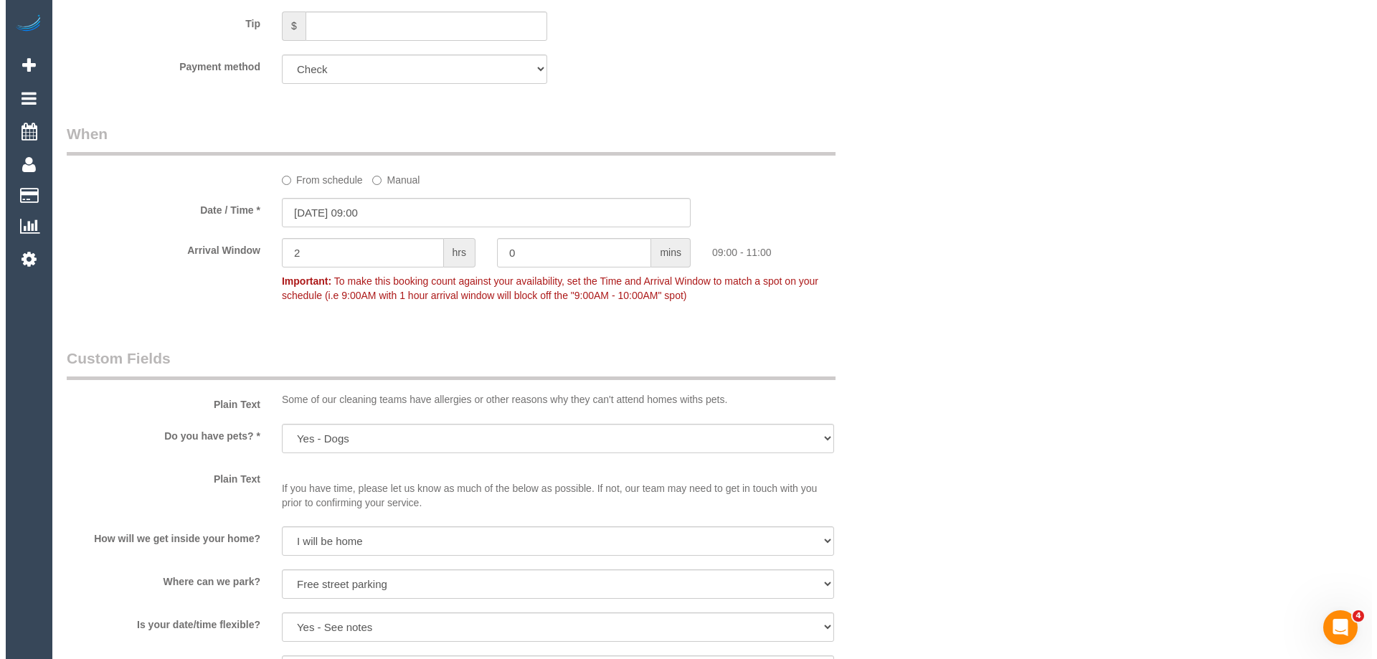
scroll to position [1600, 0]
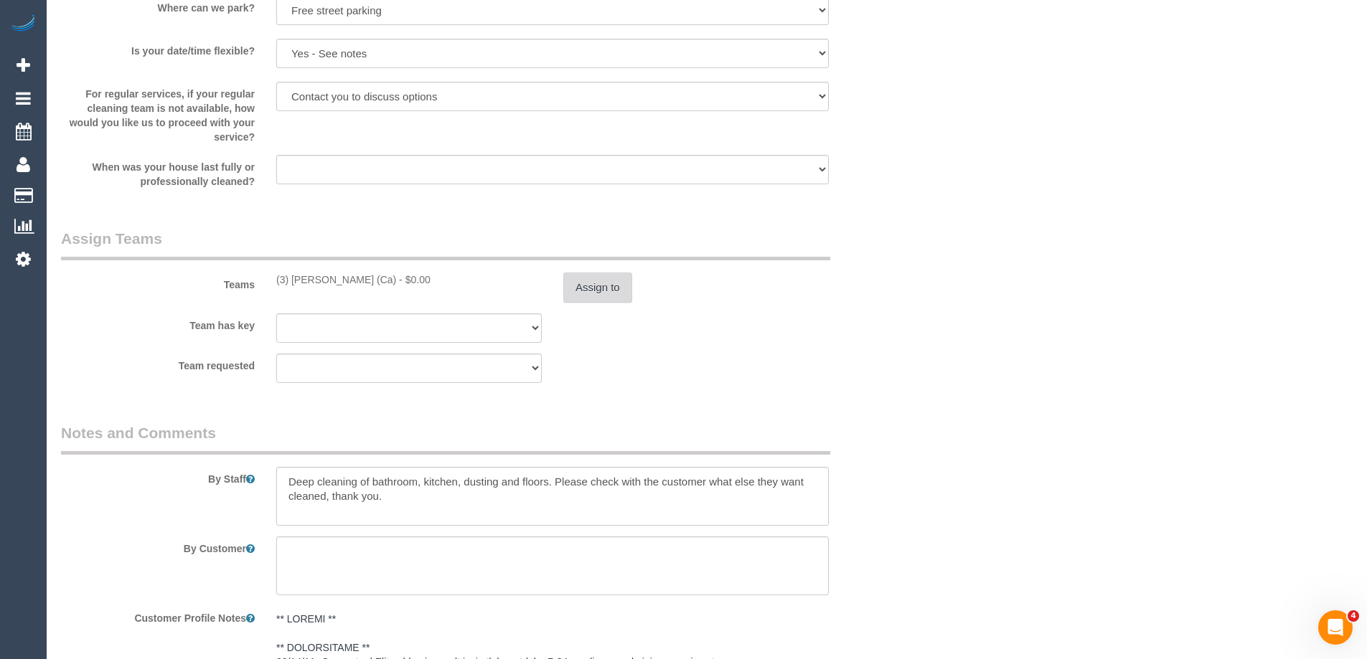
click at [580, 288] on button "Assign to" at bounding box center [597, 288] width 69 height 30
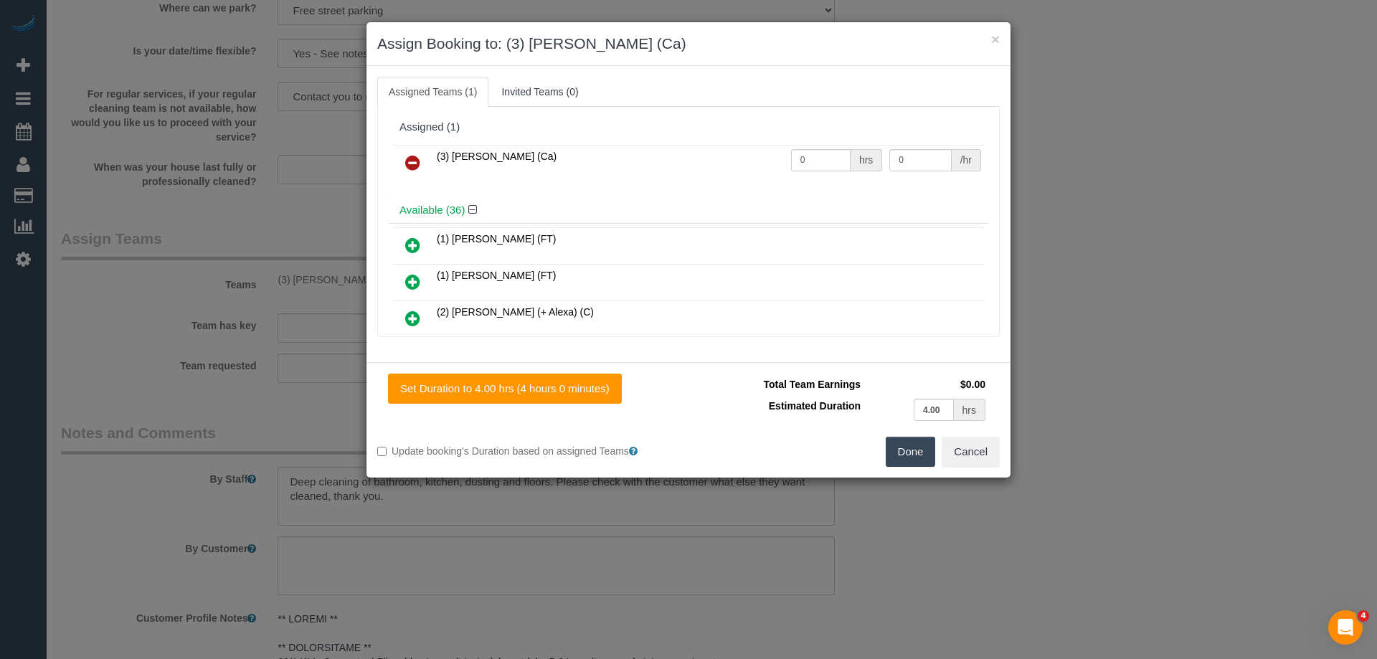
click at [412, 161] on icon at bounding box center [412, 162] width 15 height 17
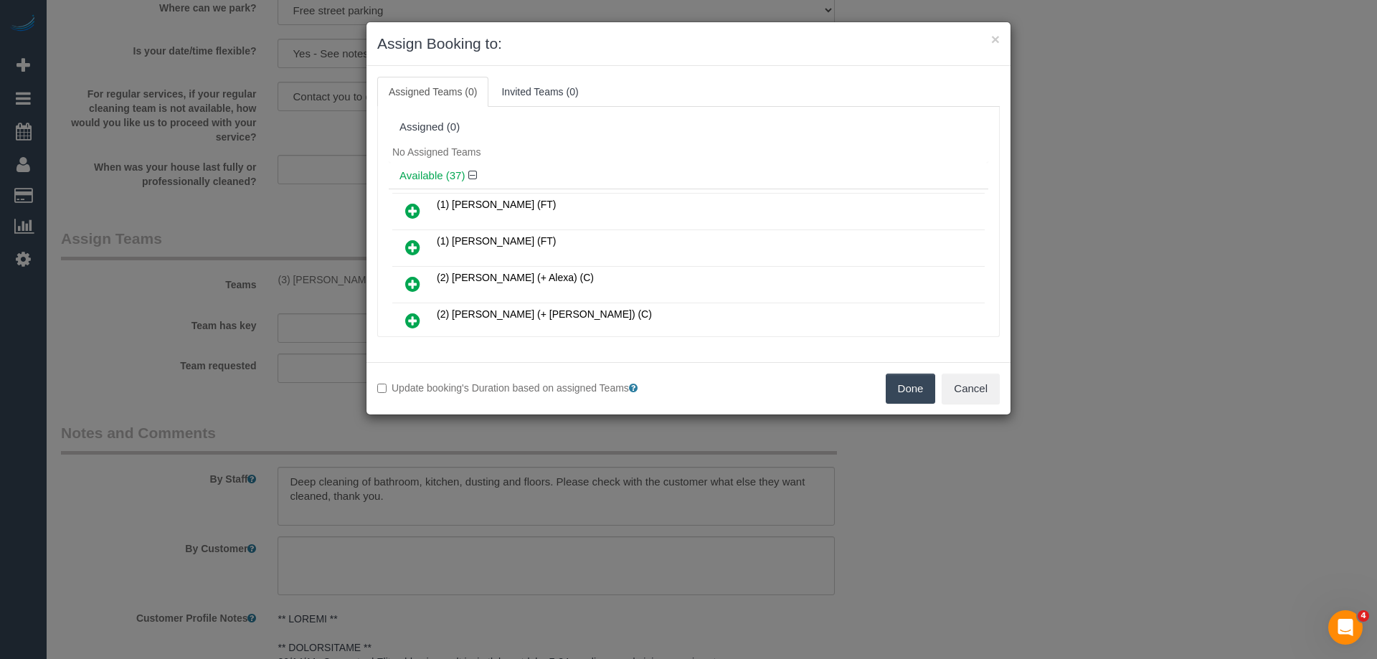
scroll to position [1121, 0]
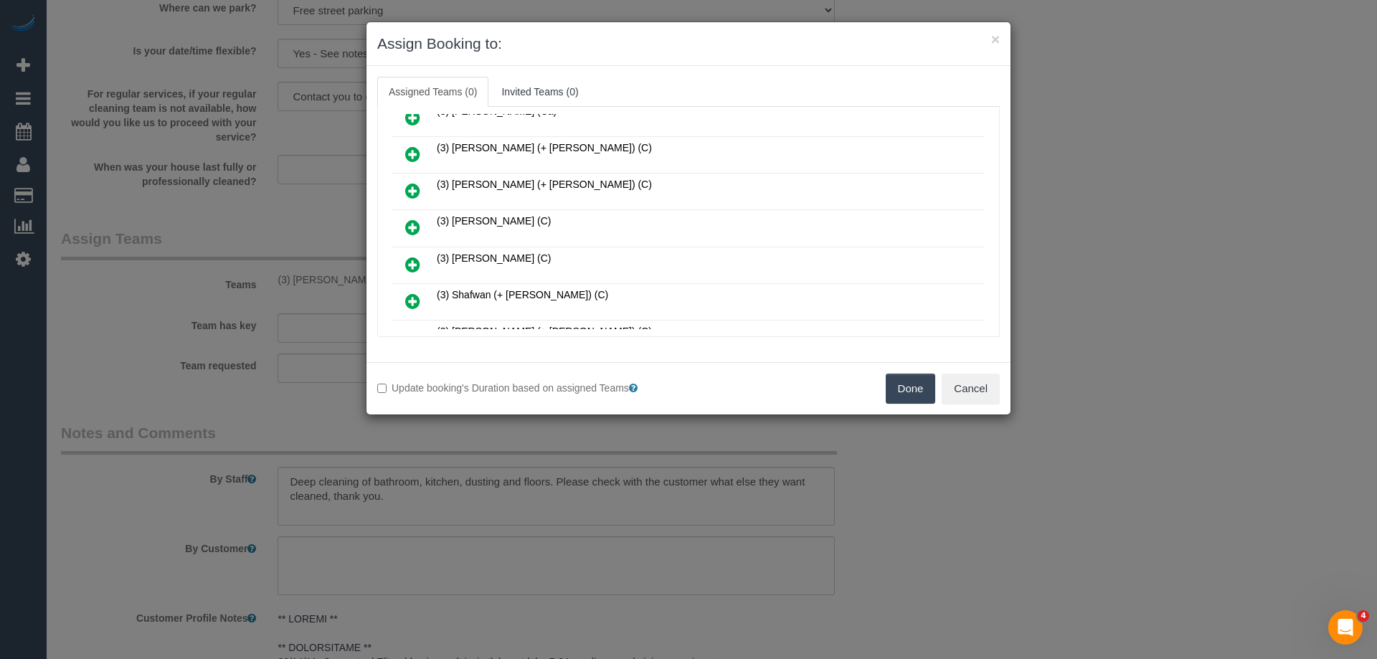
click at [395, 224] on td at bounding box center [412, 228] width 41 height 37
click at [408, 227] on icon at bounding box center [412, 227] width 15 height 17
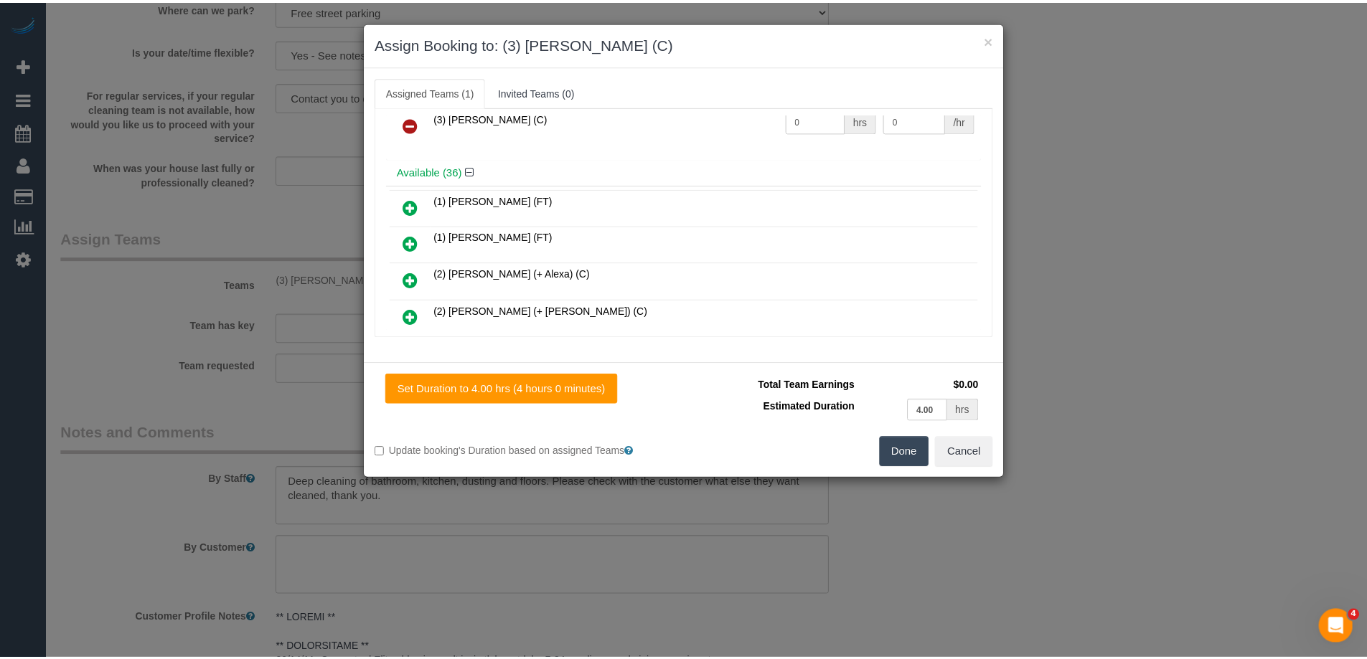
scroll to position [0, 0]
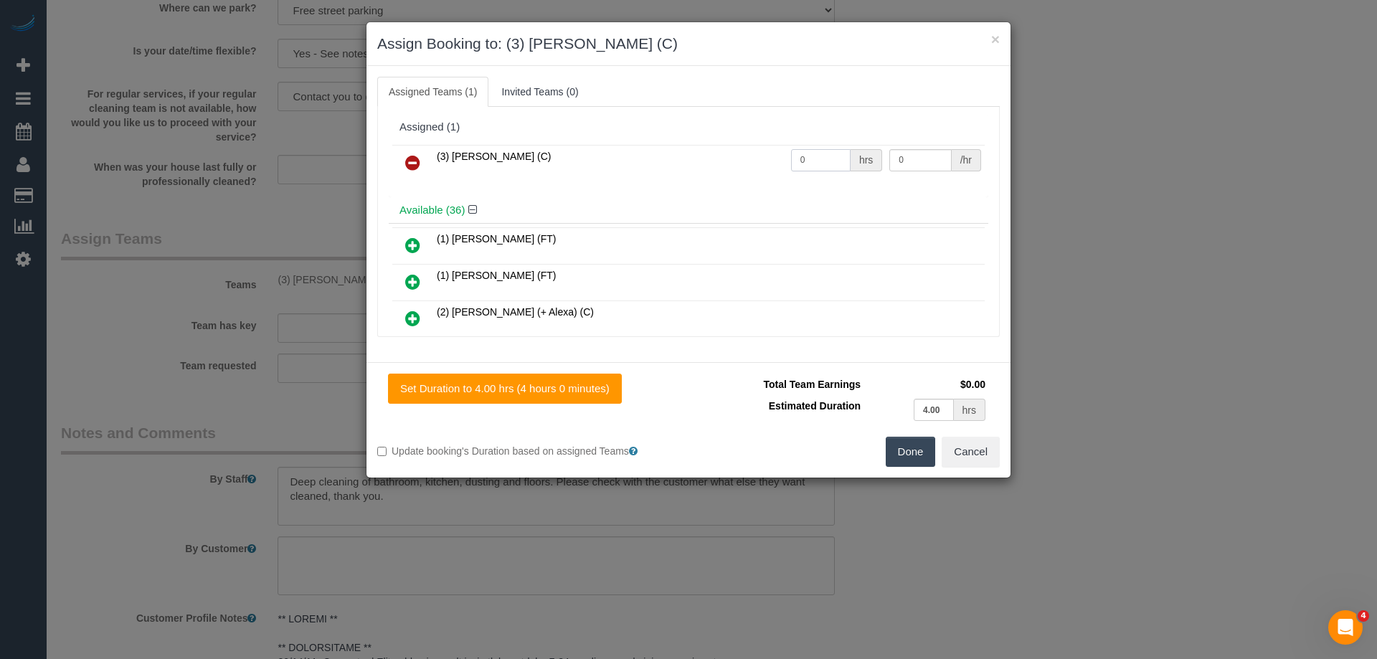
click at [823, 154] on input "0" at bounding box center [821, 160] width 60 height 22
type input "4"
click at [905, 161] on input "0" at bounding box center [921, 160] width 62 height 22
type input "35"
click at [916, 459] on button "Done" at bounding box center [911, 452] width 50 height 30
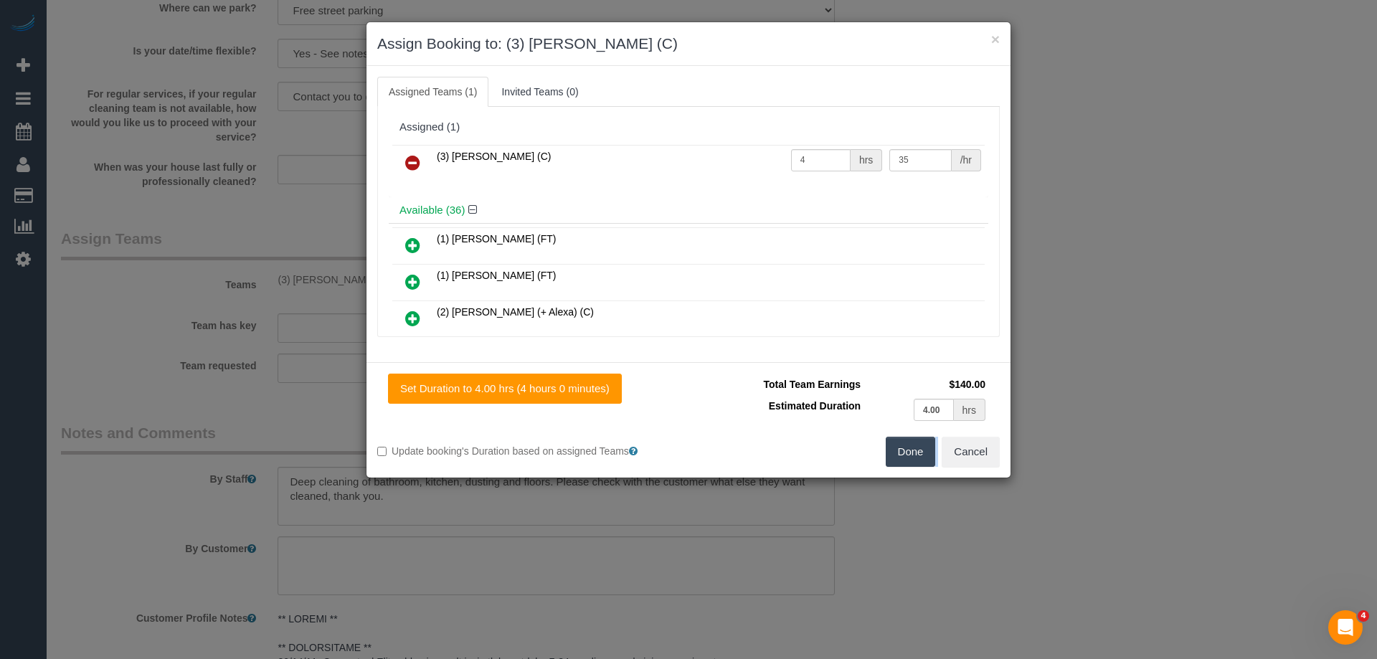
click at [916, 459] on div "× Assign Booking to: (3) Sathmi Kusalya (C) Assigned Teams (1) Invited Teams (0…" at bounding box center [688, 329] width 1377 height 659
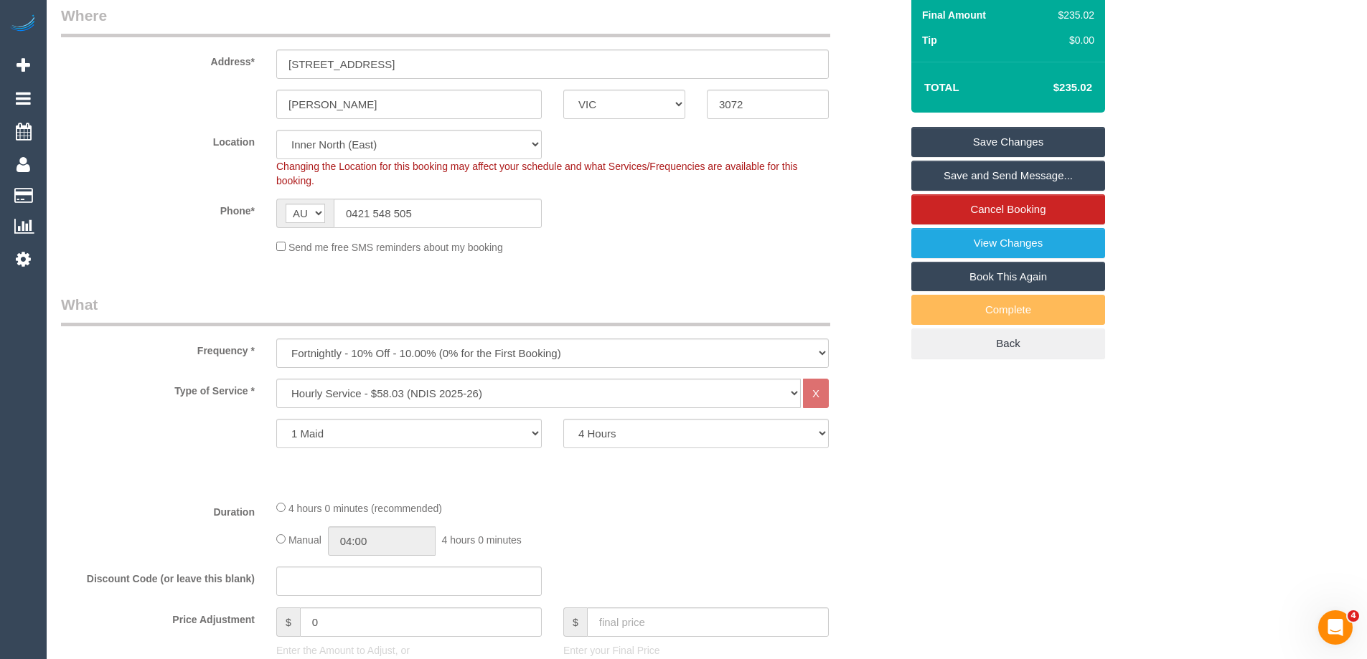
scroll to position [452, 0]
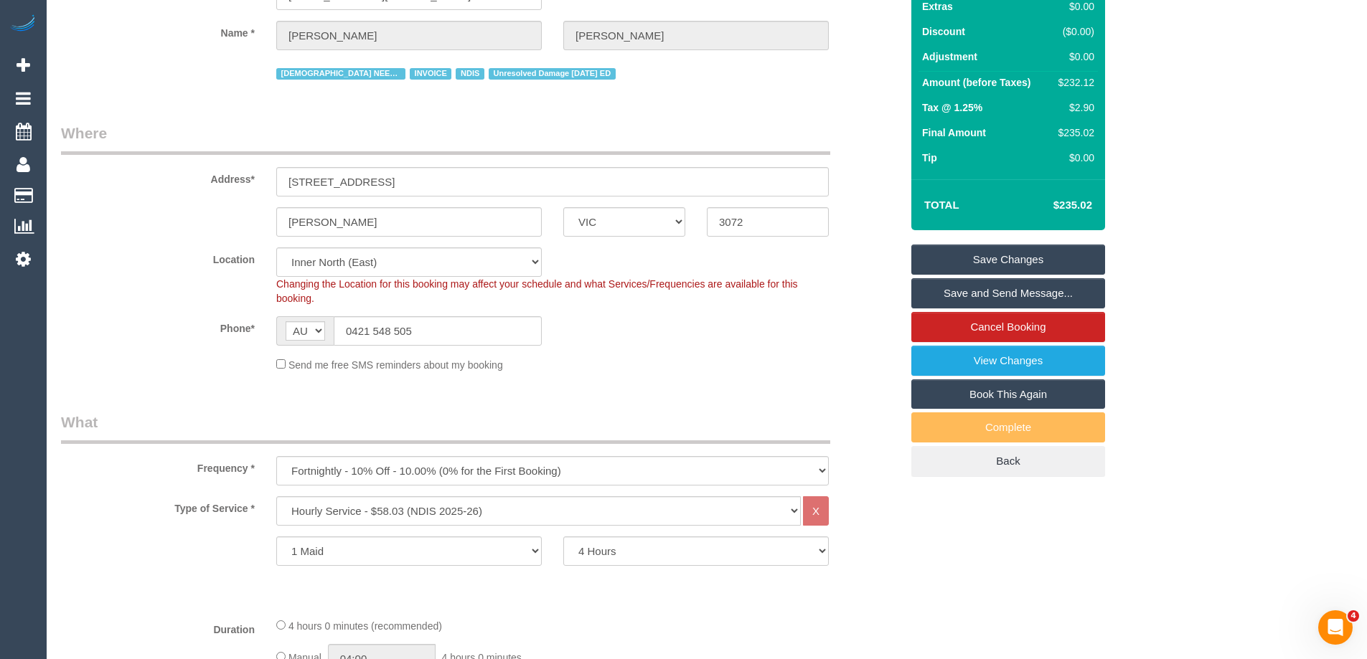
scroll to position [22, 0]
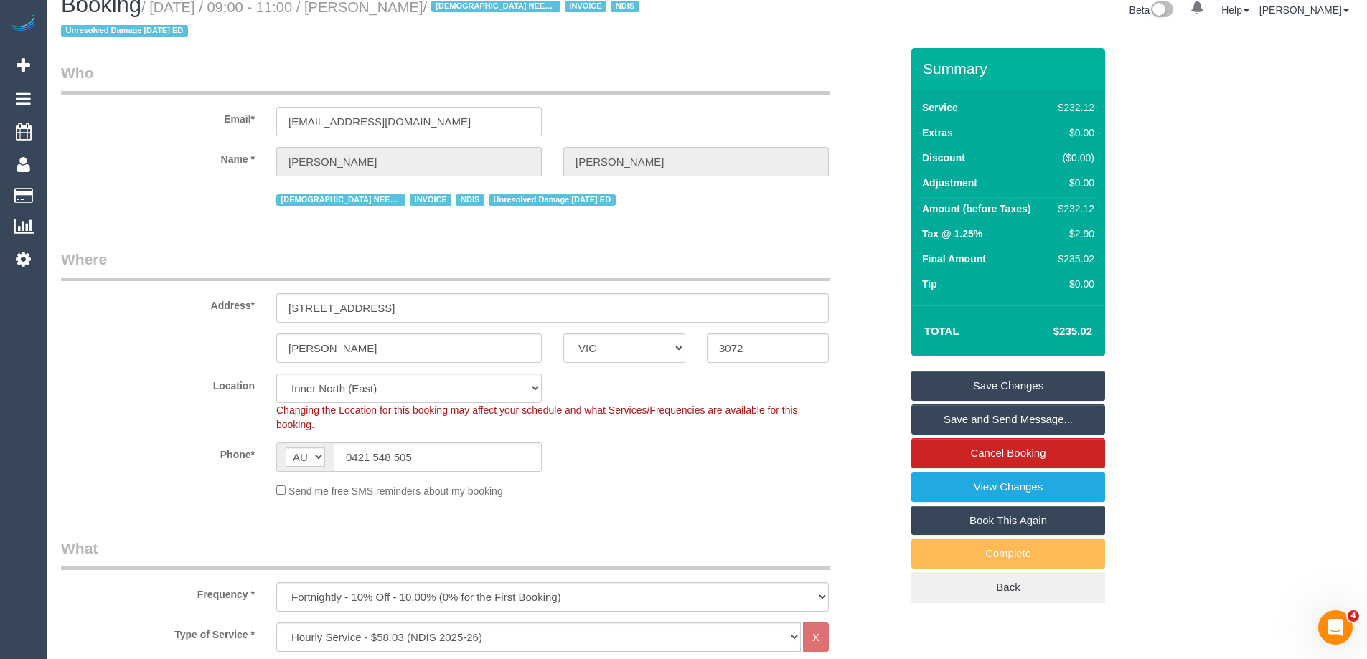
click at [998, 382] on link "Save Changes" at bounding box center [1008, 386] width 194 height 30
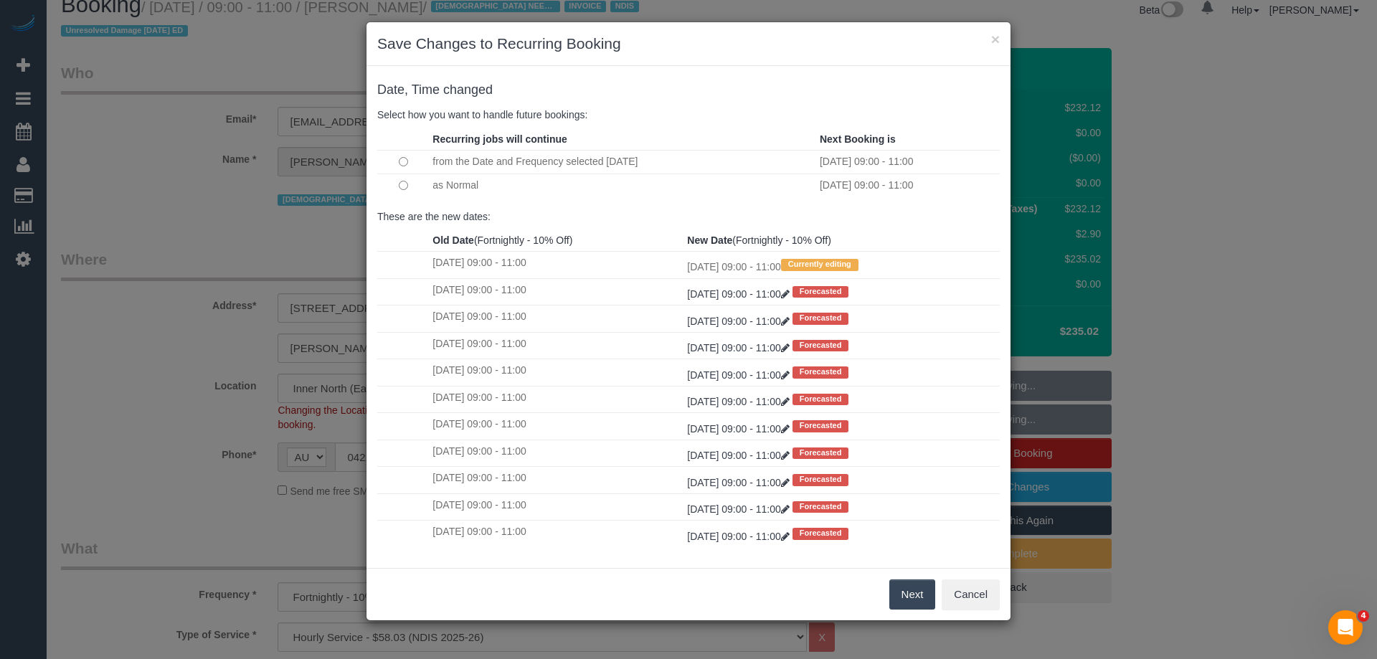
click at [907, 590] on button "Next" at bounding box center [913, 595] width 47 height 30
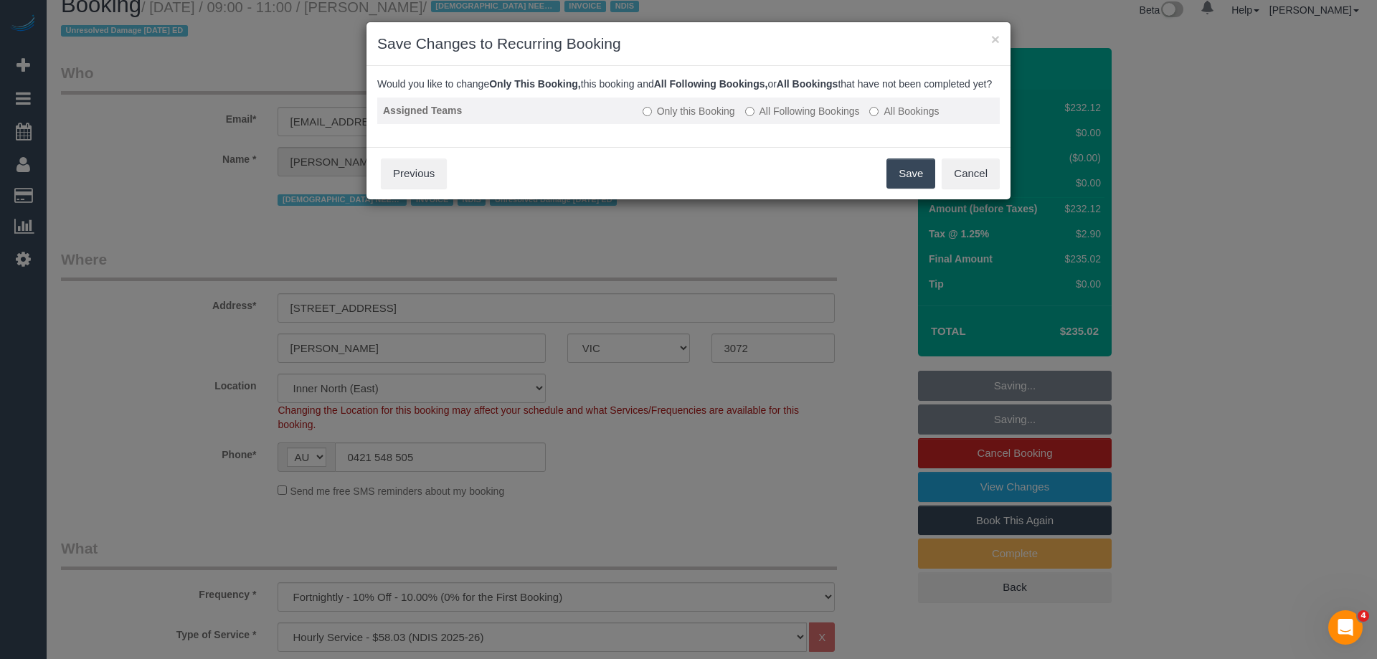
click at [765, 118] on label "All Following Bookings" at bounding box center [802, 111] width 115 height 14
click at [910, 189] on button "Save" at bounding box center [911, 174] width 49 height 30
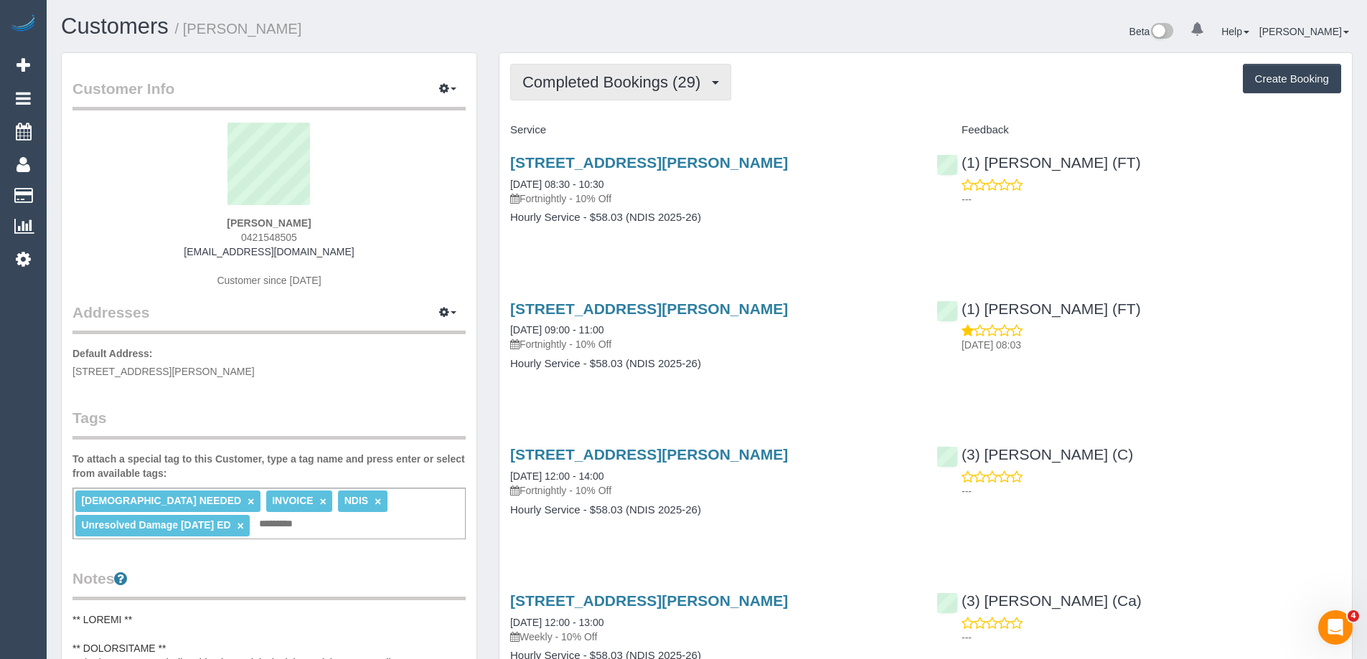
click at [654, 74] on span "Completed Bookings (29)" at bounding box center [614, 82] width 185 height 18
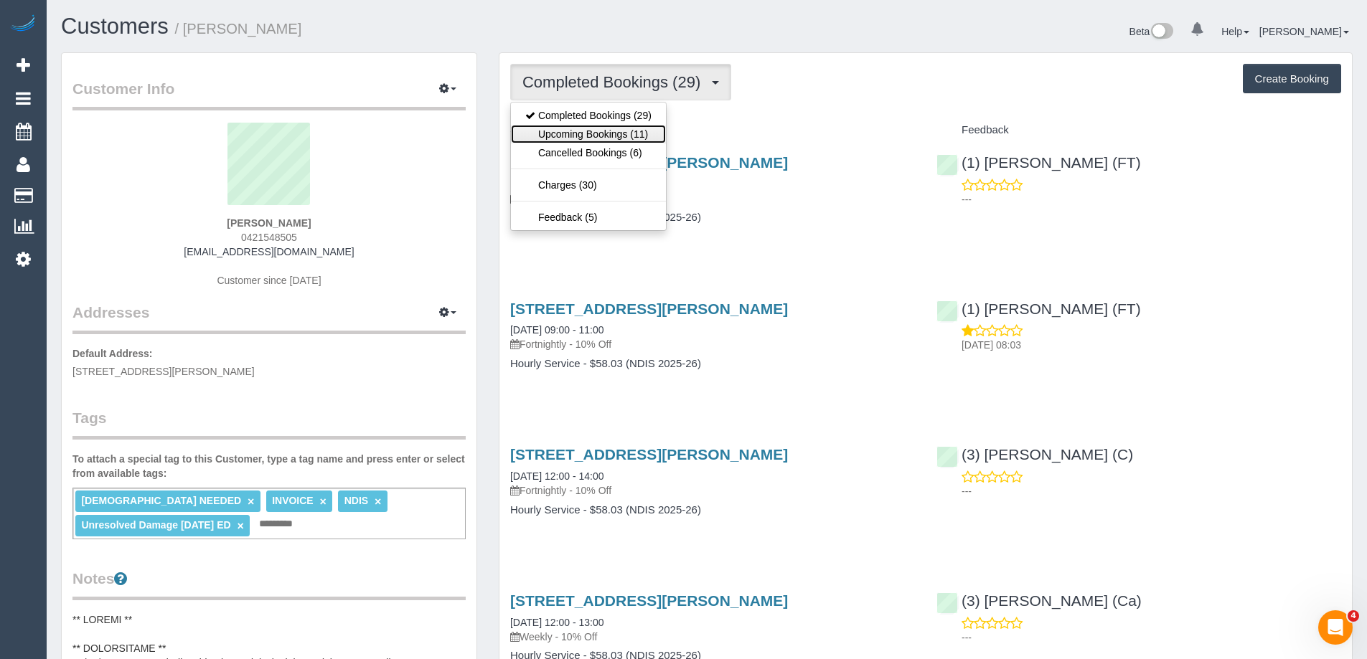
click at [631, 138] on link "Upcoming Bookings (11)" at bounding box center [588, 134] width 155 height 19
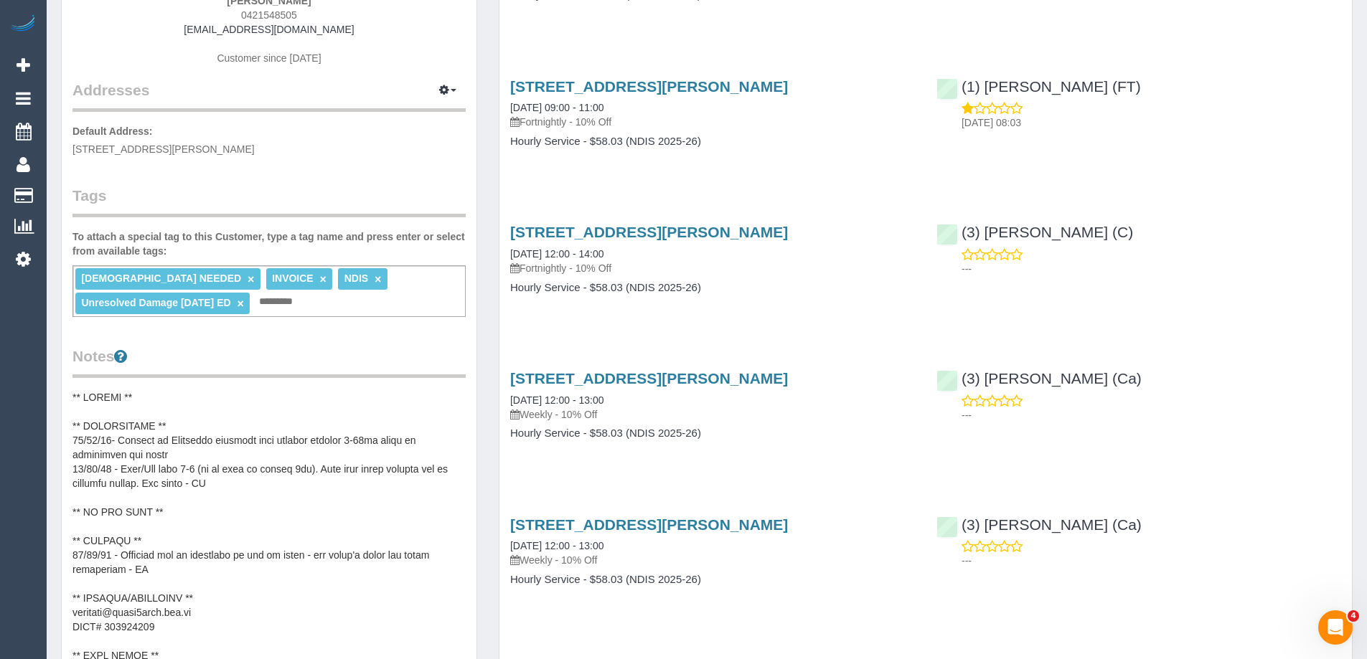
scroll to position [430, 0]
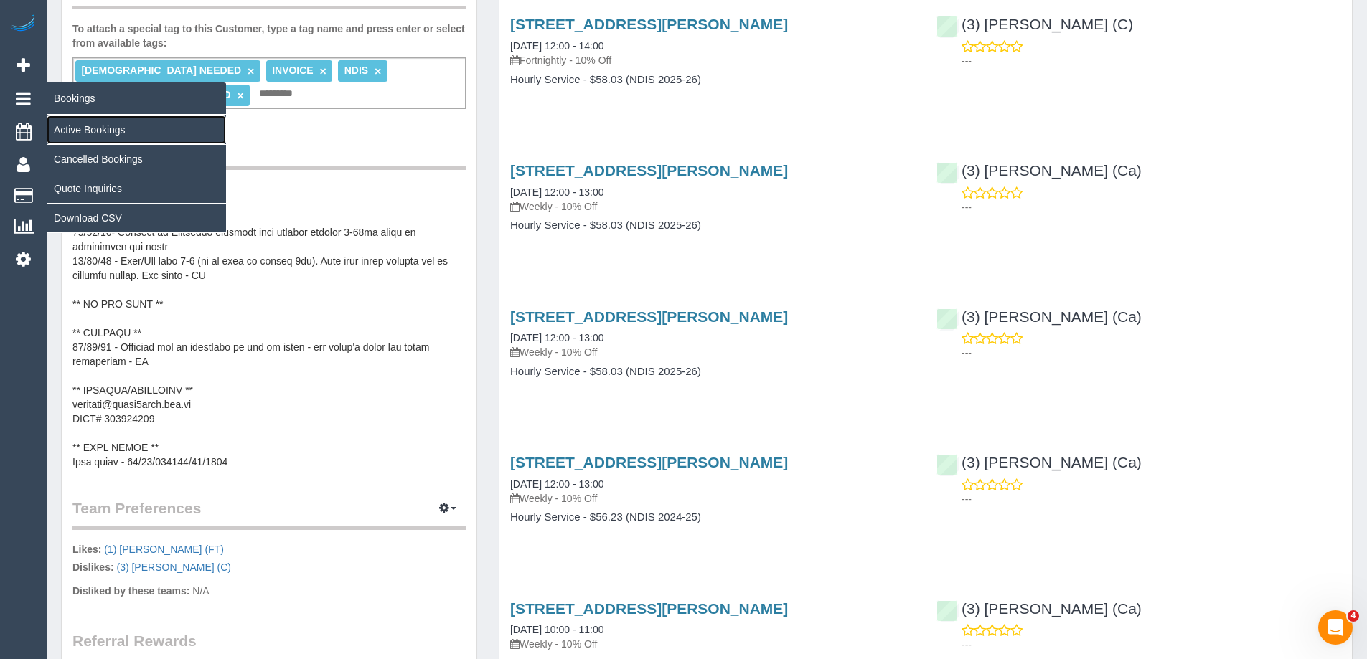
click at [82, 126] on link "Active Bookings" at bounding box center [136, 130] width 179 height 29
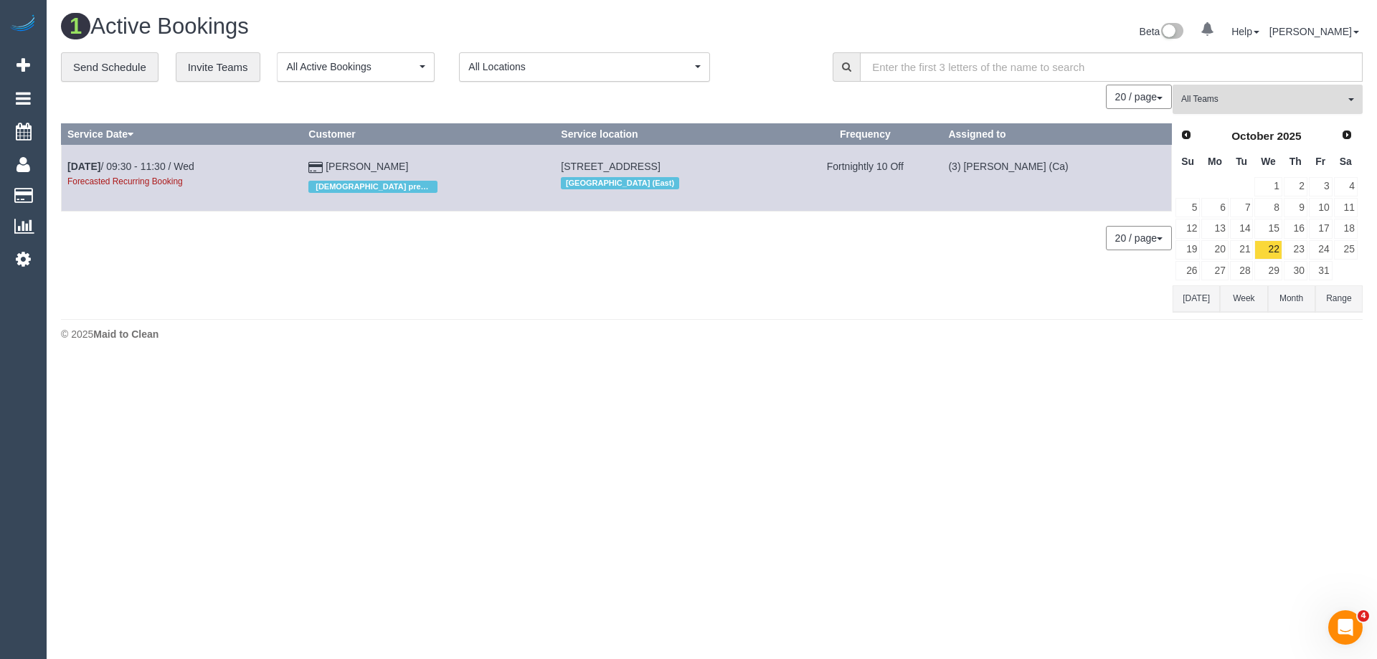
click at [1263, 95] on span "All Teams" at bounding box center [1264, 99] width 164 height 12
click at [1249, 121] on link "Remove Team Filters" at bounding box center [1268, 122] width 189 height 19
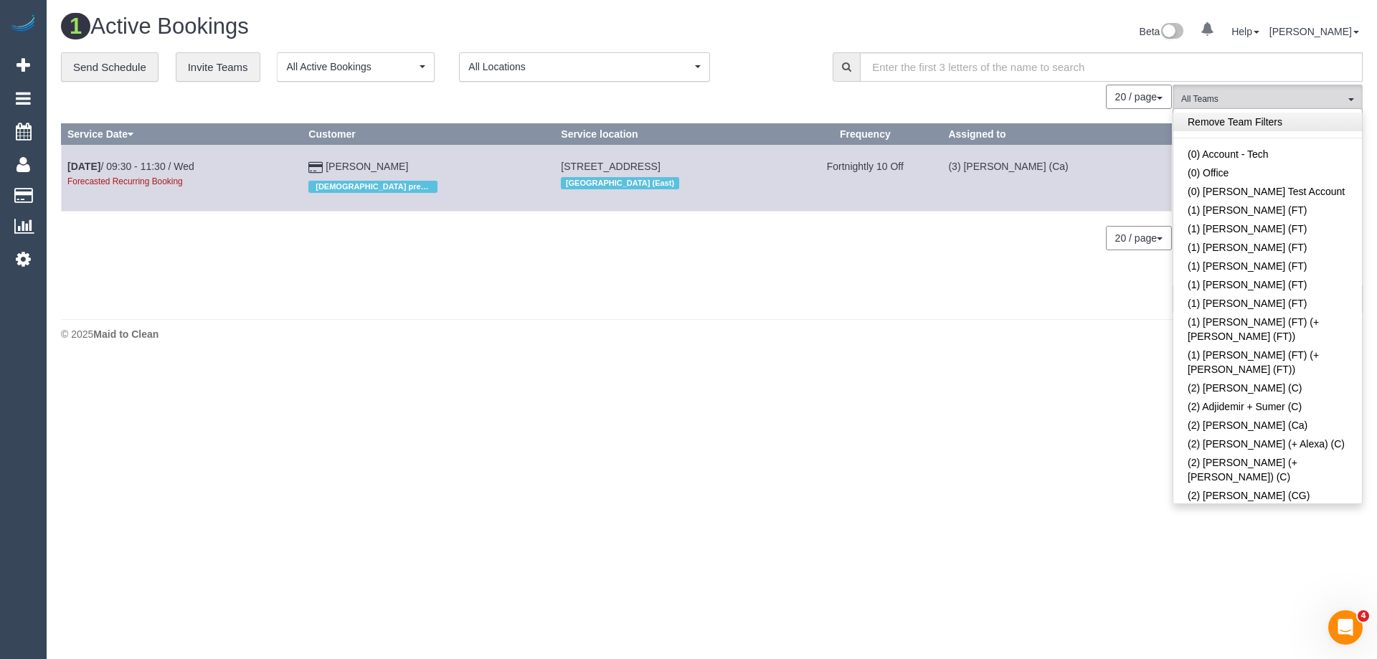
scroll to position [2982, 0]
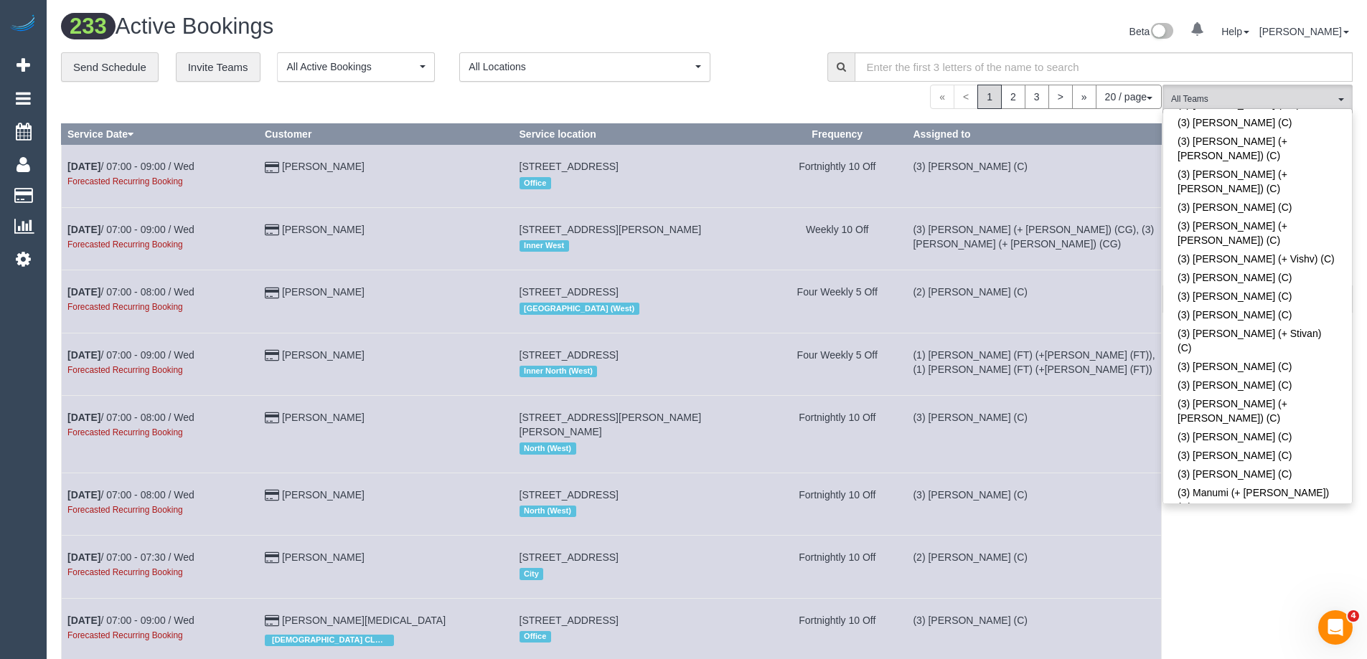
click at [1076, 31] on div "Beta 0 Your Notifications You have 0 alerts Help Help Docs Take a Tour Contact …" at bounding box center [1035, 33] width 656 height 38
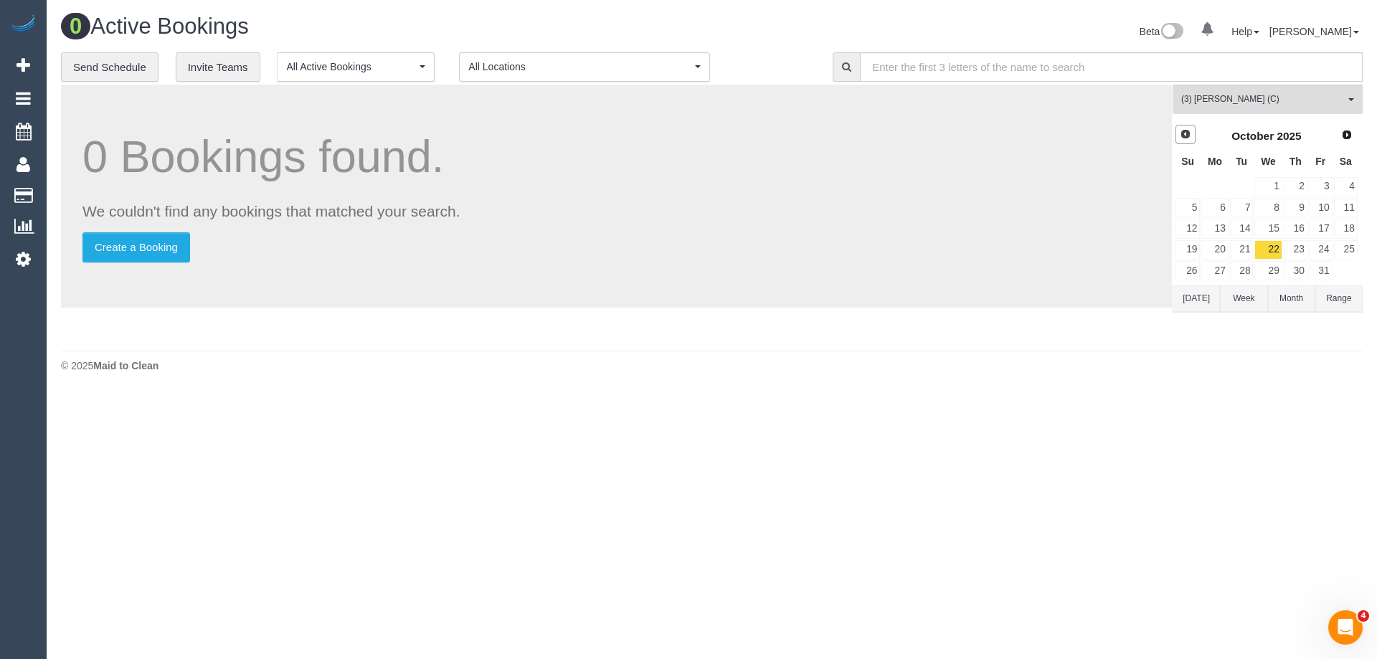
click at [1187, 129] on span "Prev" at bounding box center [1185, 133] width 11 height 11
click at [1251, 208] on link "9" at bounding box center [1242, 207] width 24 height 19
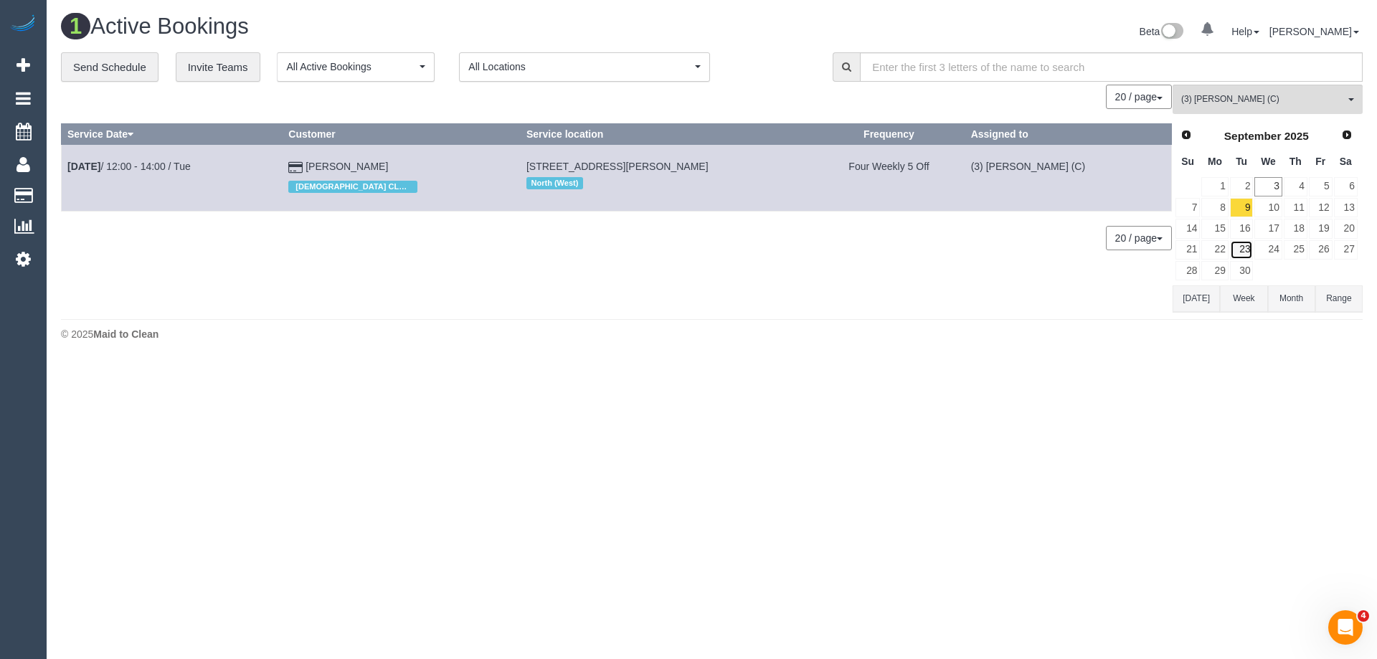
click at [1243, 253] on link "23" at bounding box center [1242, 249] width 24 height 19
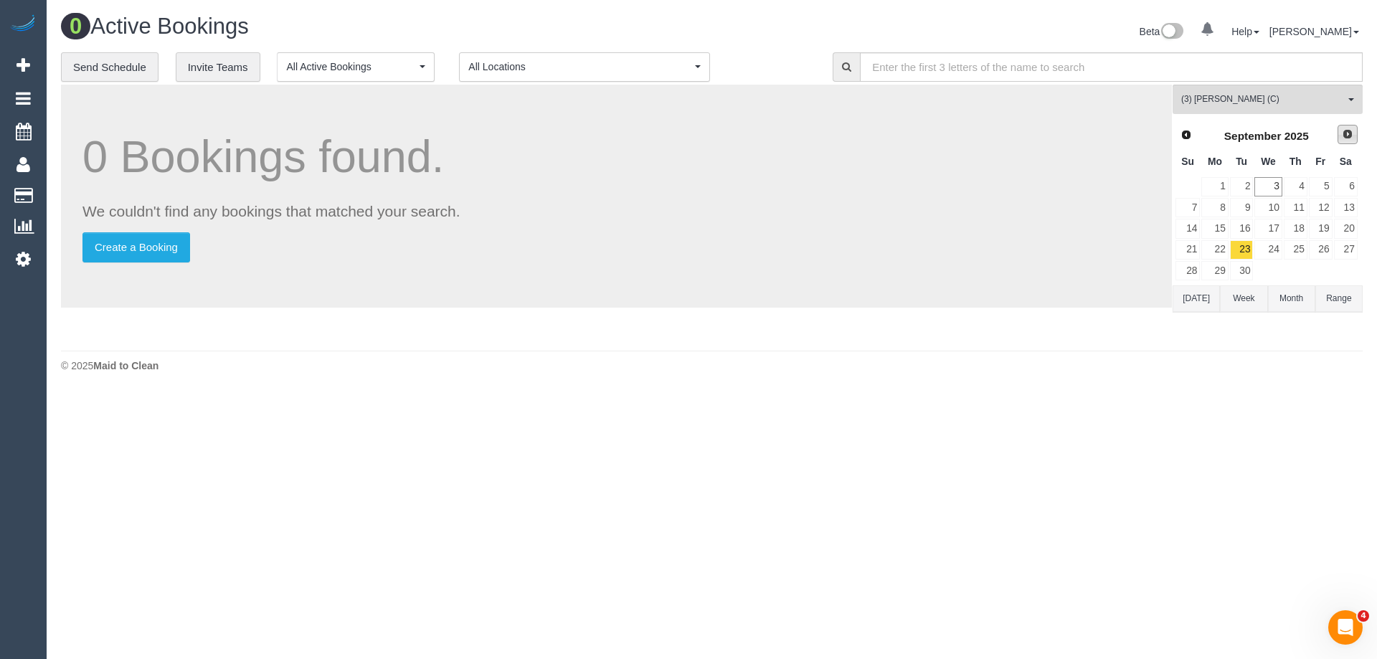
click at [1346, 134] on span "Next" at bounding box center [1347, 133] width 11 height 11
click at [1245, 207] on link "7" at bounding box center [1242, 207] width 24 height 19
click at [1246, 253] on link "21" at bounding box center [1242, 249] width 24 height 19
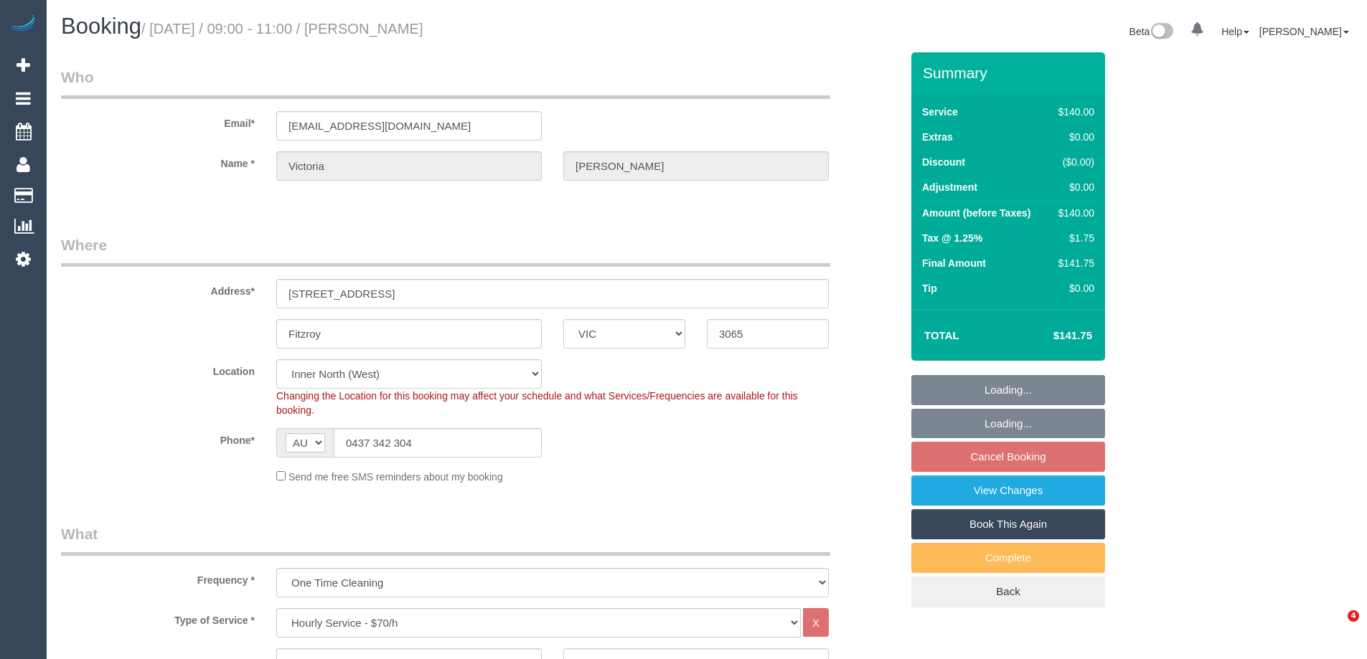
select select "VIC"
select select "object:693"
select select "number:28"
select select "number:14"
select select "number:20"
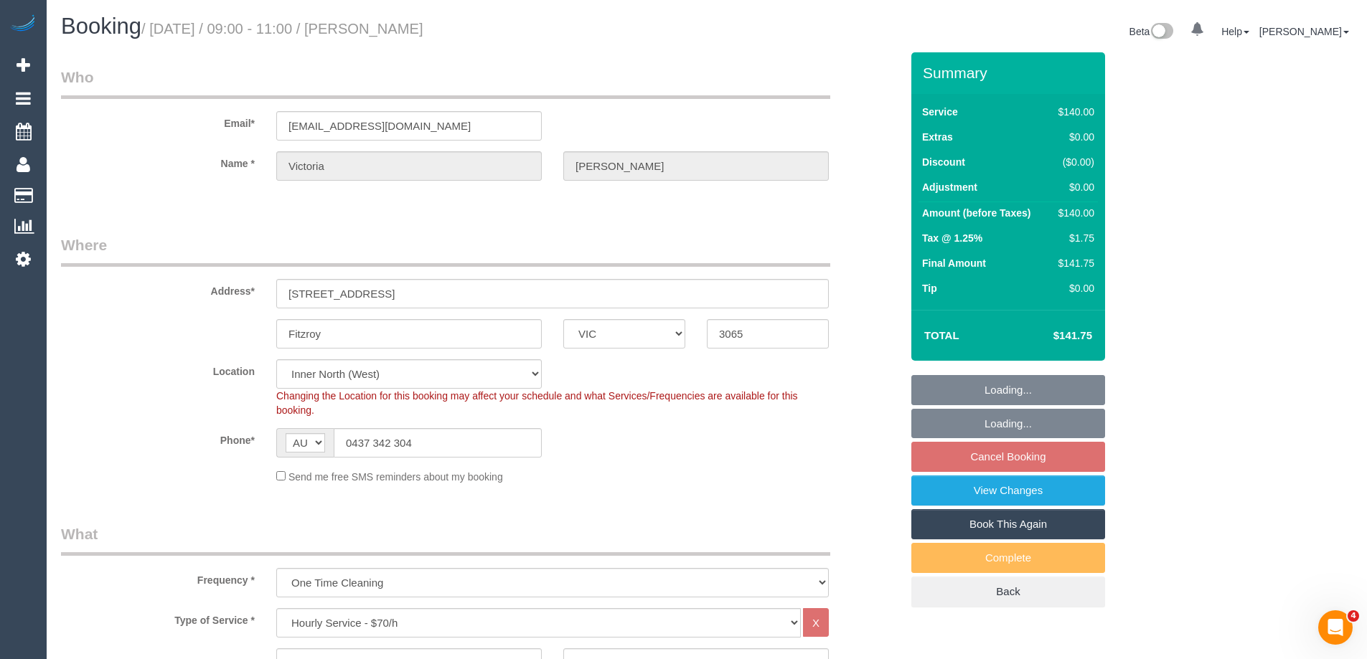
select select "number:24"
select select "number:33"
select select "number:13"
select select "spot3"
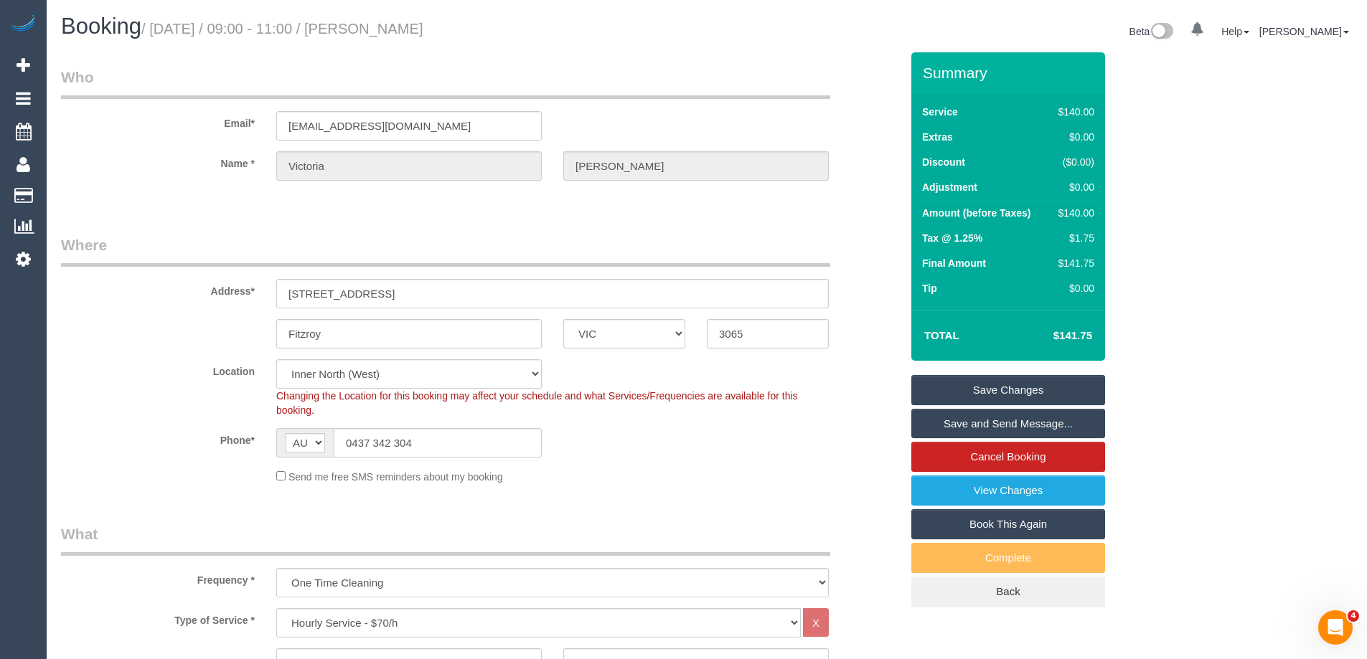
drag, startPoint x: 501, startPoint y: 30, endPoint x: 395, endPoint y: 29, distance: 105.5
click at [395, 29] on h1 "Booking / September 10, 2025 / 09:00 - 11:00 / Victoria Payne" at bounding box center [378, 26] width 635 height 24
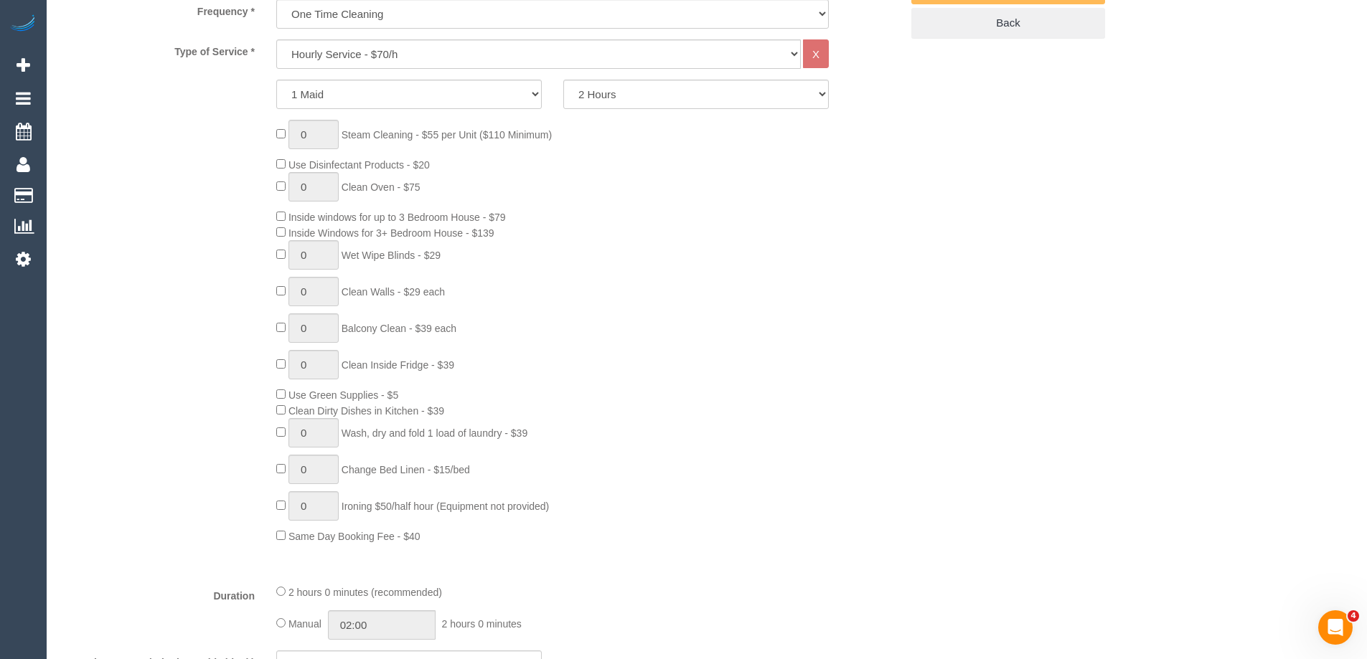
scroll to position [789, 0]
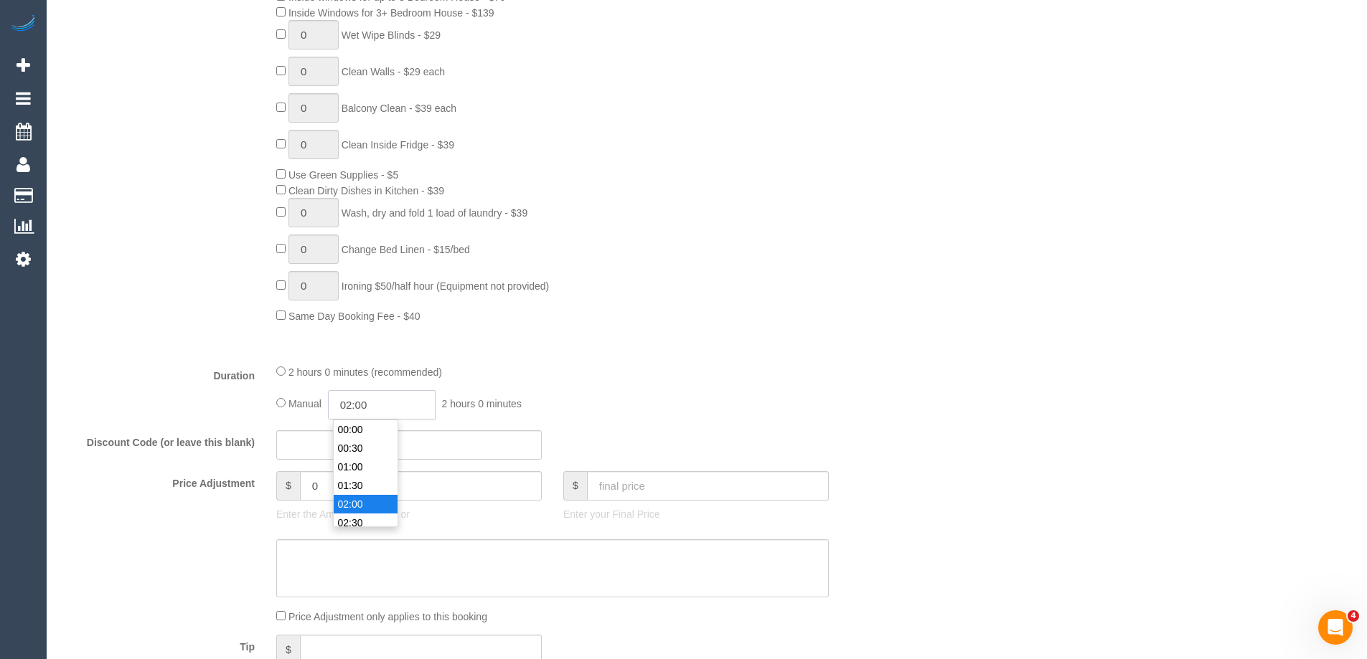
click at [405, 405] on input "02:00" at bounding box center [382, 404] width 108 height 29
type input "01:00"
click at [373, 437] on li "01:00" at bounding box center [366, 439] width 64 height 19
click at [730, 341] on div "Type of Service * Hourly Service - $70/h Hourly Service - $65/h Hourly Service …" at bounding box center [480, 85] width 839 height 533
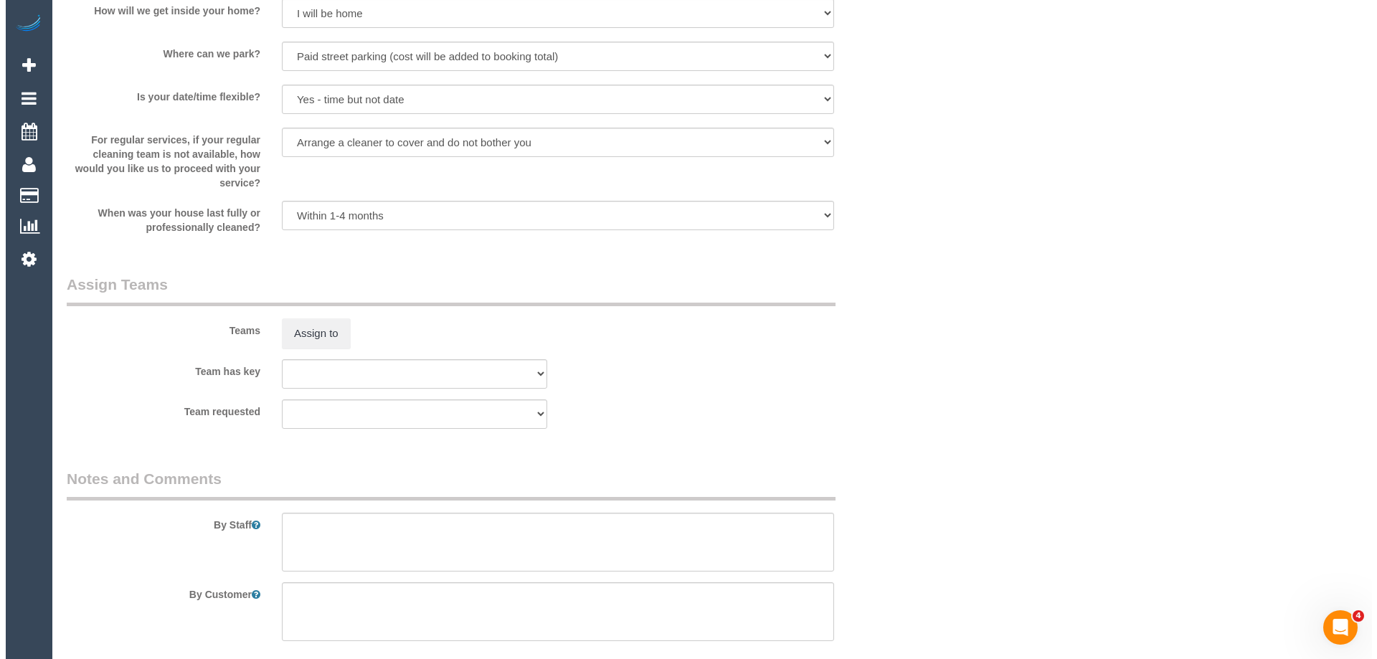
scroll to position [1865, 0]
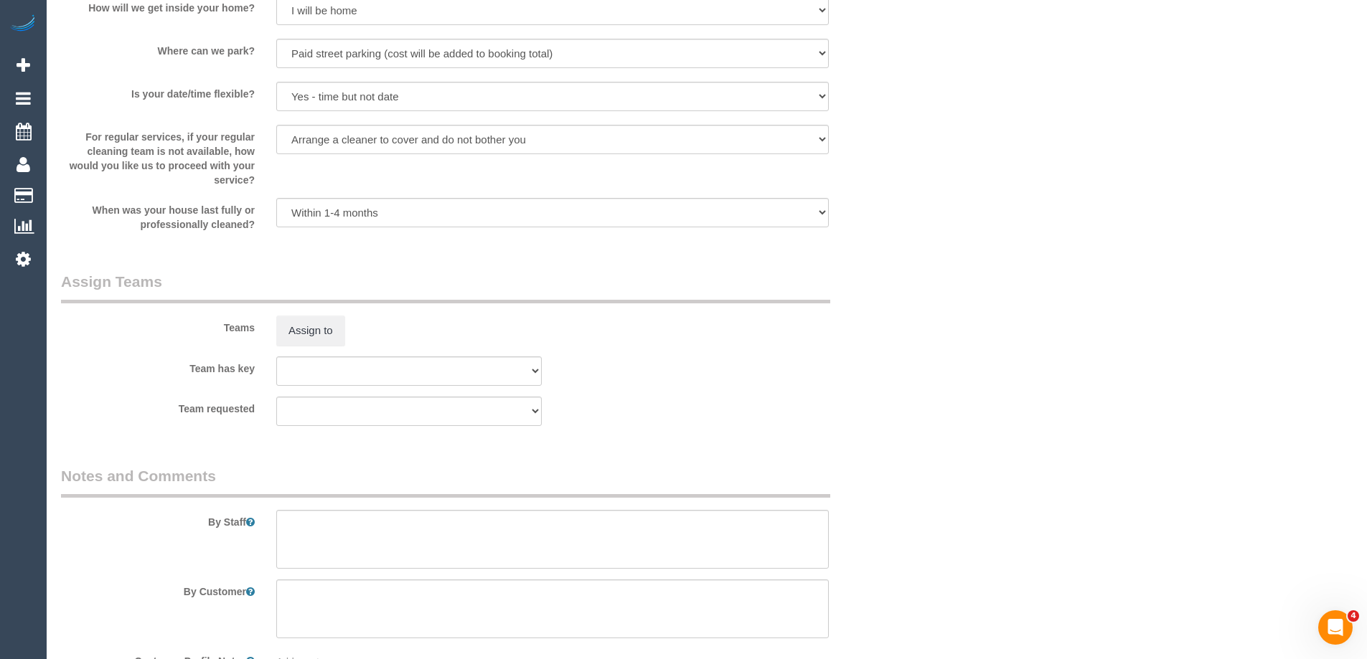
select select "spot28"
click at [311, 320] on button "Assign to" at bounding box center [310, 331] width 69 height 30
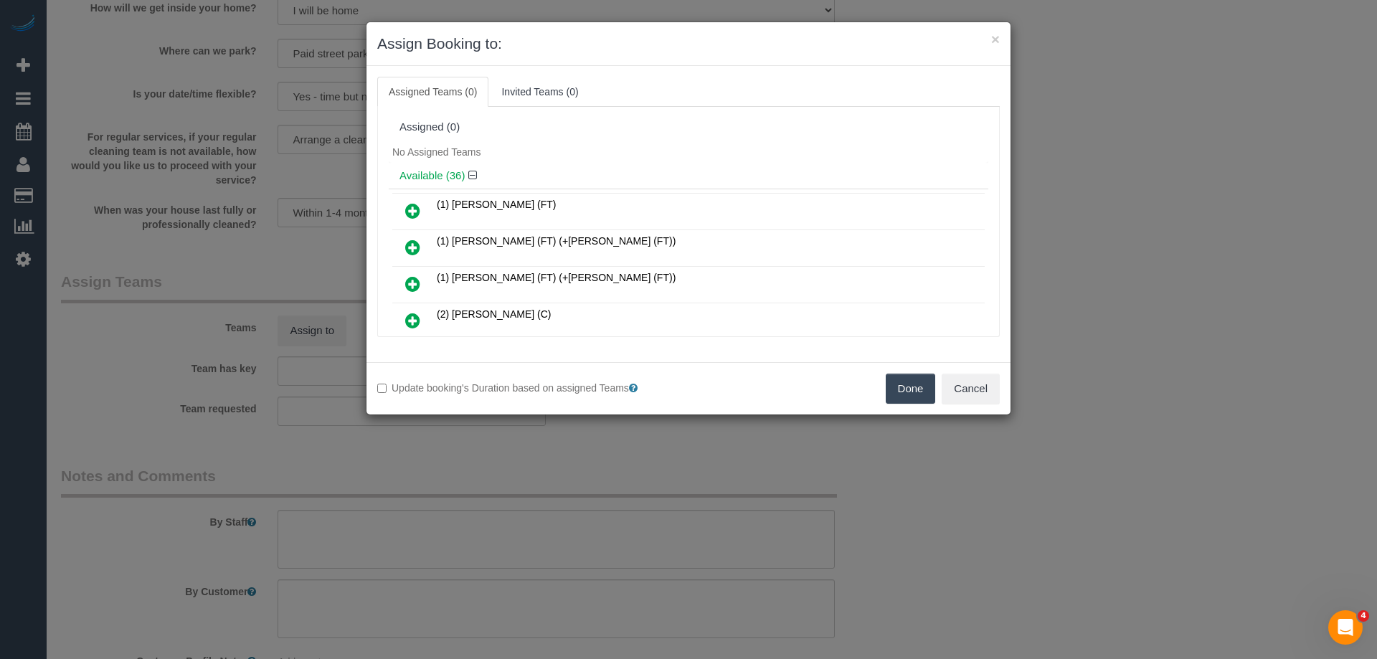
click at [646, 145] on div "No Assigned Teams" at bounding box center [689, 152] width 600 height 22
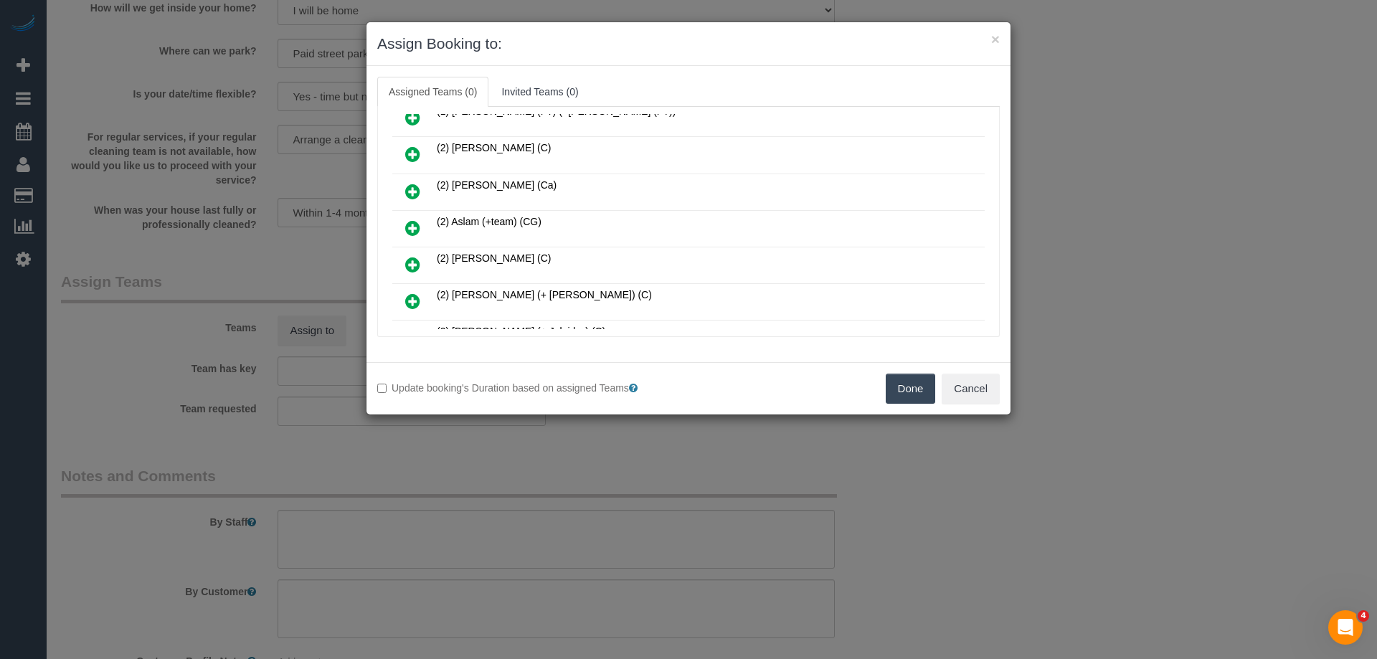
click at [413, 231] on icon at bounding box center [412, 228] width 15 height 17
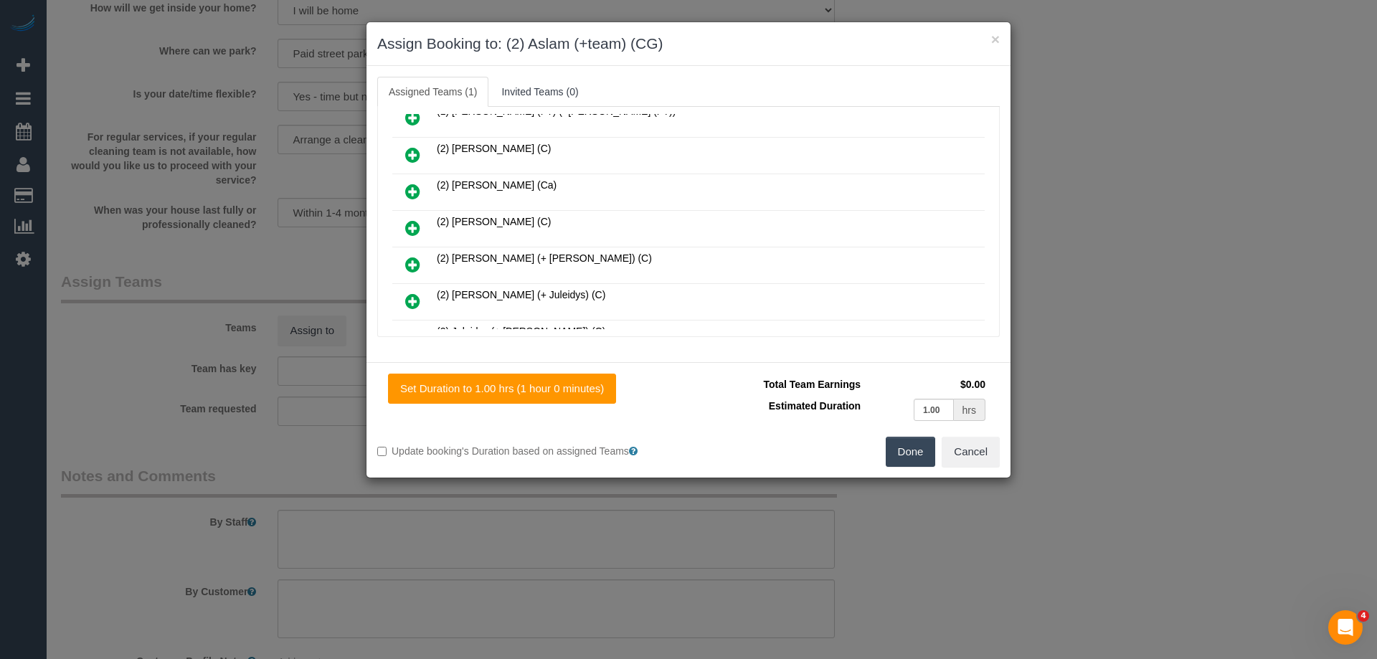
scroll to position [348, 0]
click at [405, 224] on icon at bounding box center [412, 227] width 15 height 17
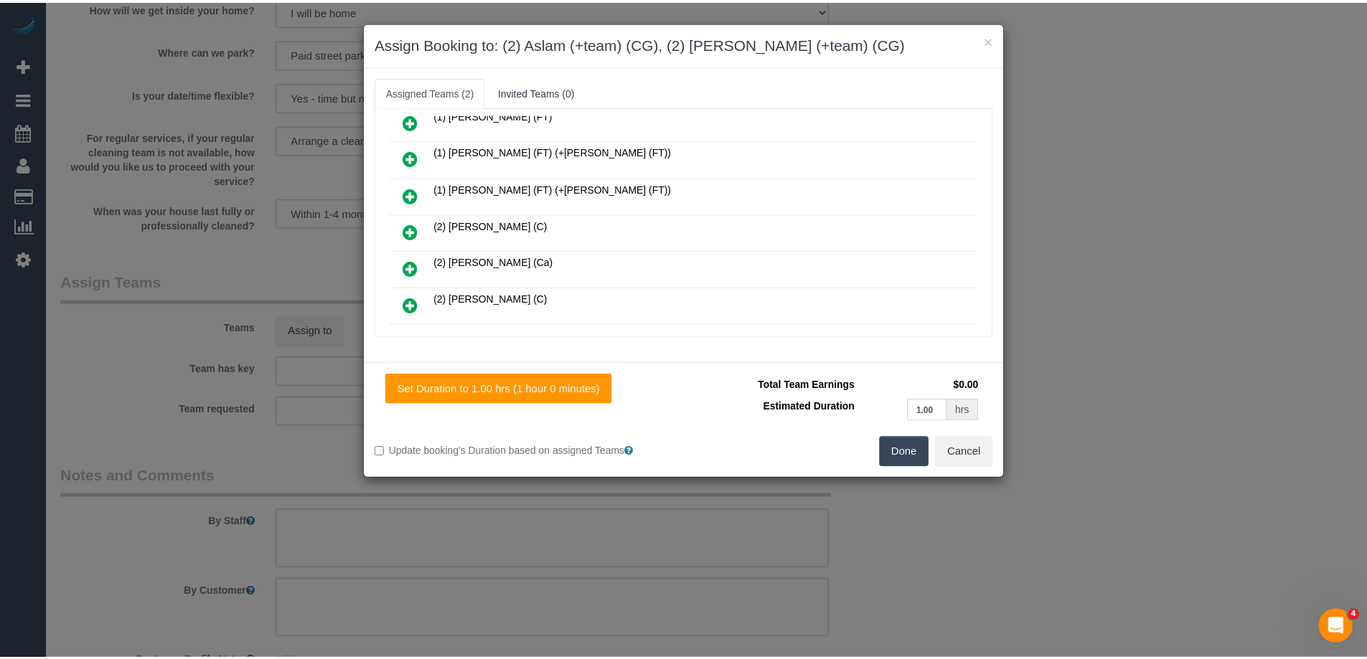
scroll to position [0, 0]
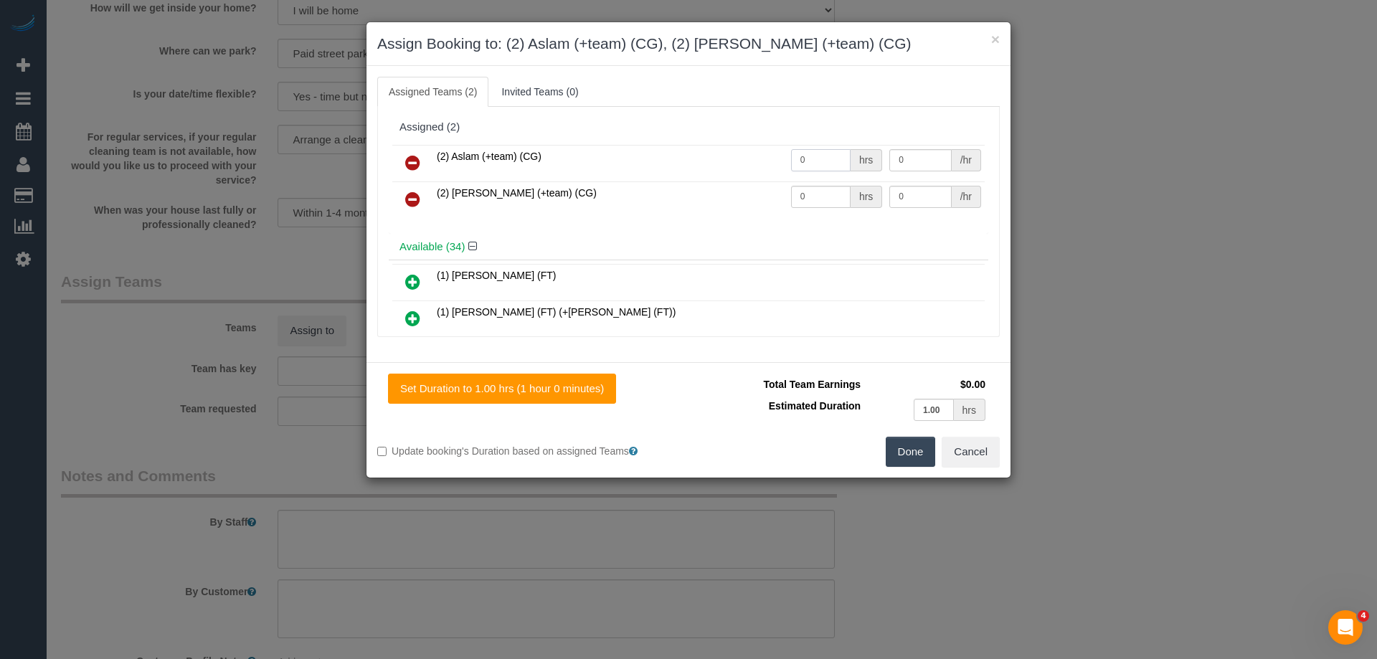
click at [826, 156] on input "0" at bounding box center [821, 160] width 60 height 22
type input "1"
click at [808, 196] on input "0" at bounding box center [821, 197] width 60 height 22
type input "1"
click at [910, 159] on input "0" at bounding box center [921, 160] width 62 height 22
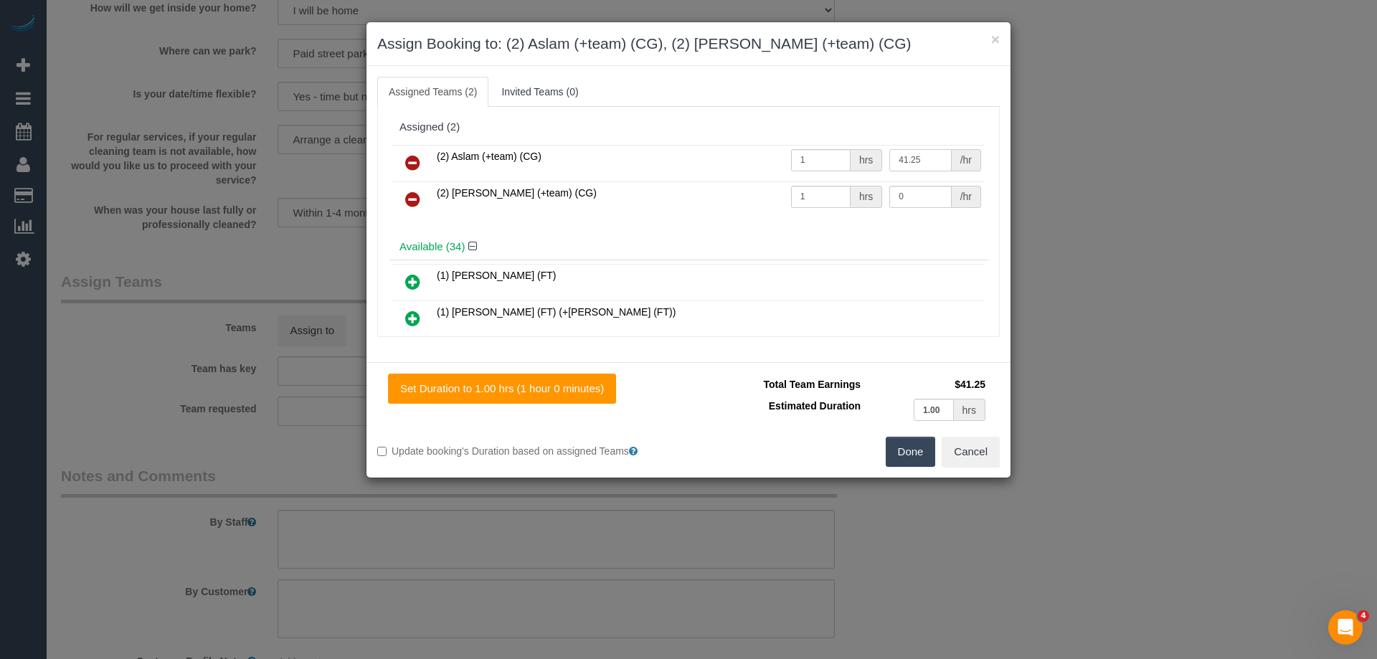
type input "41.25"
click at [901, 199] on input "0" at bounding box center [921, 197] width 62 height 22
type input "41.25"
click at [911, 448] on button "Done" at bounding box center [911, 452] width 50 height 30
click at [911, 448] on div "× Assign Booking to: (2) Aslam (+team) (CG), (2) Maria (+team) (CG) Assigned Te…" at bounding box center [688, 329] width 1377 height 659
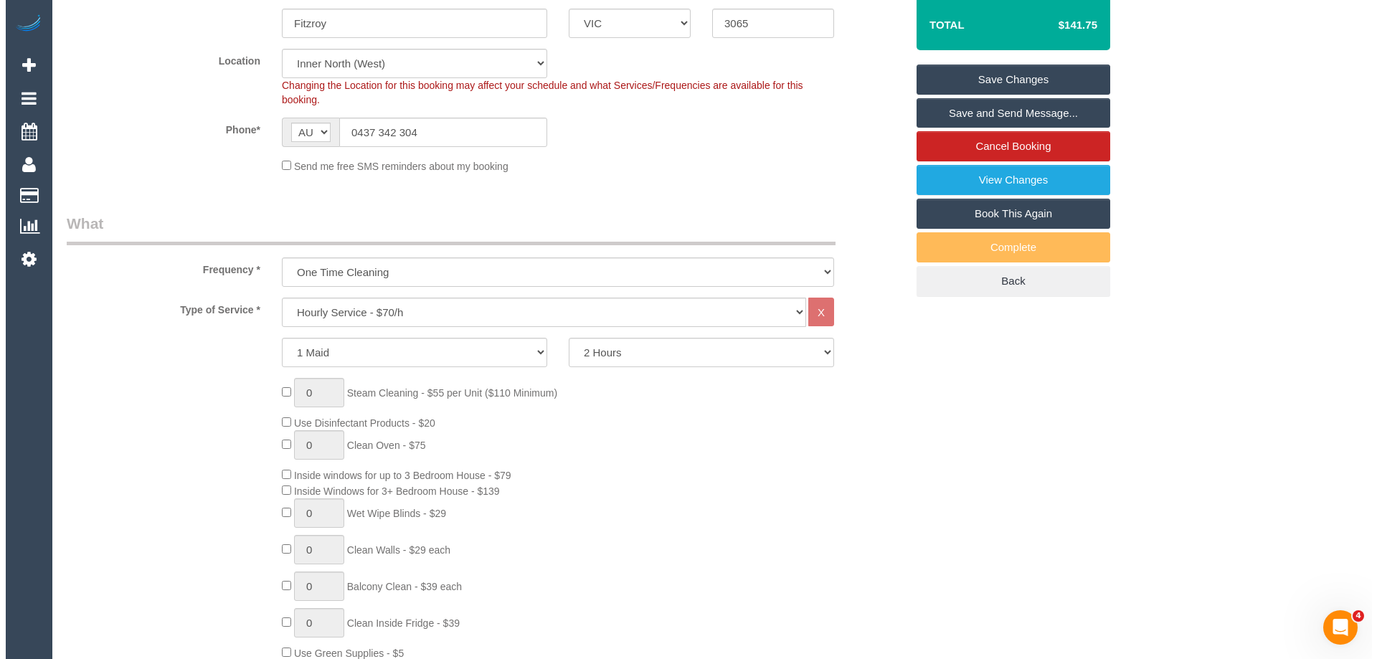
scroll to position [49, 0]
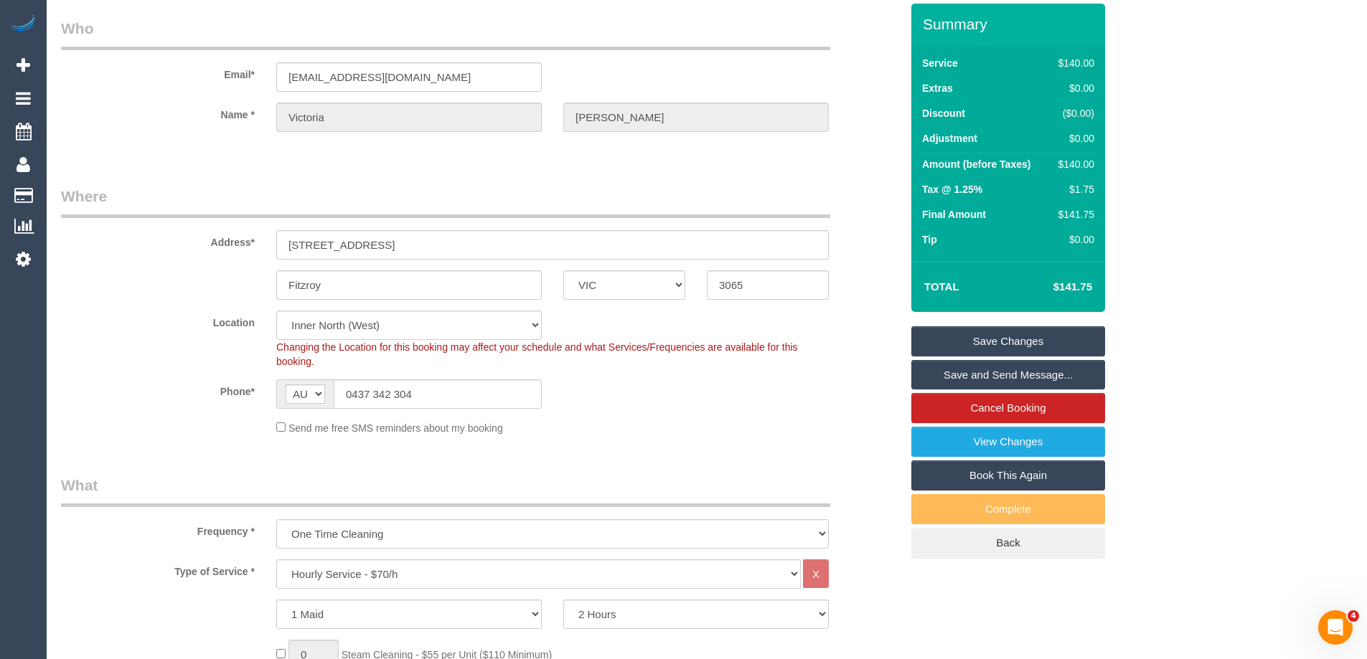
click at [1015, 372] on link "Save and Send Message..." at bounding box center [1008, 375] width 194 height 30
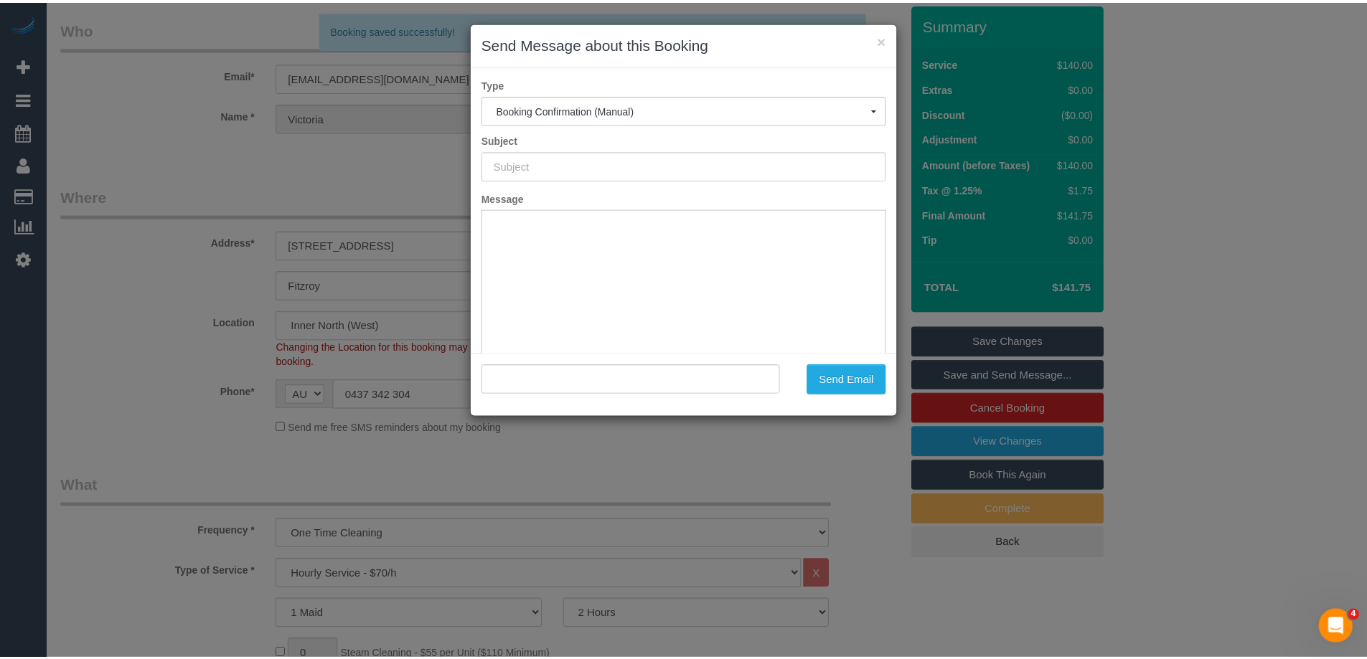
scroll to position [0, 0]
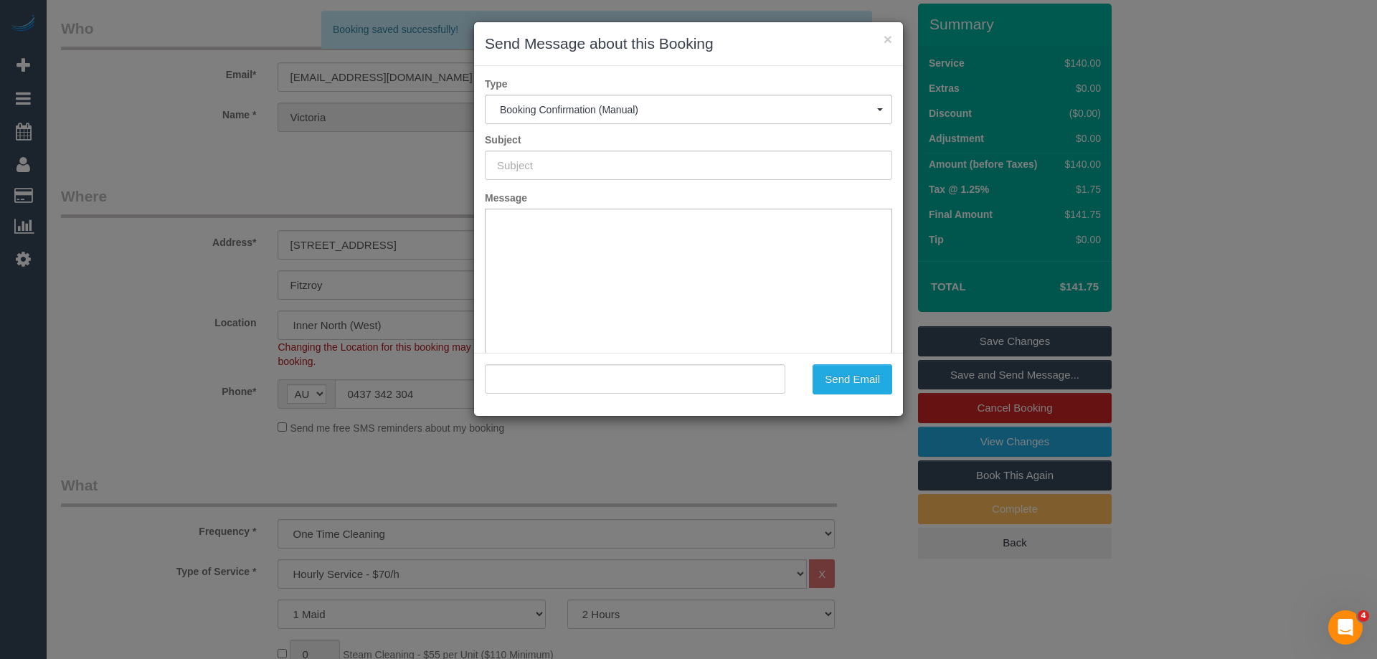
type input "Booking Confirmed"
type input ""Victoria Payne" <victorialucypayne@gmail.com>"
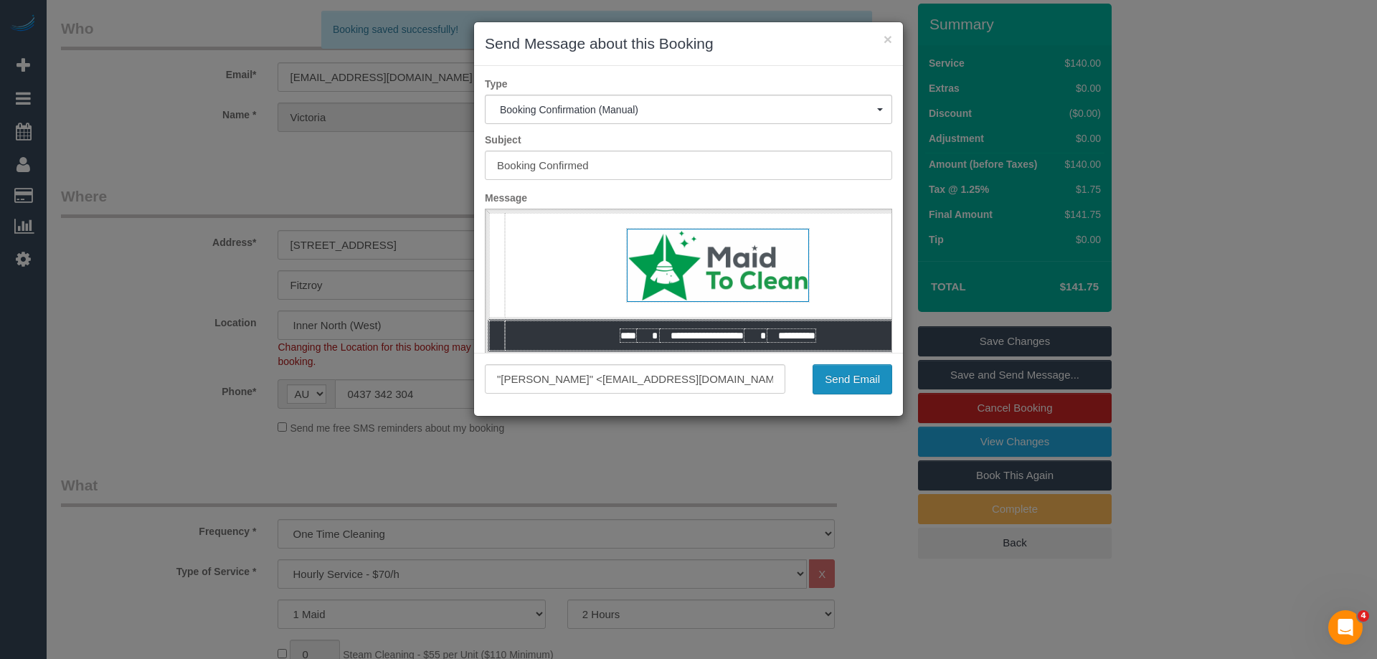
click at [860, 382] on button "Send Email" at bounding box center [853, 379] width 80 height 30
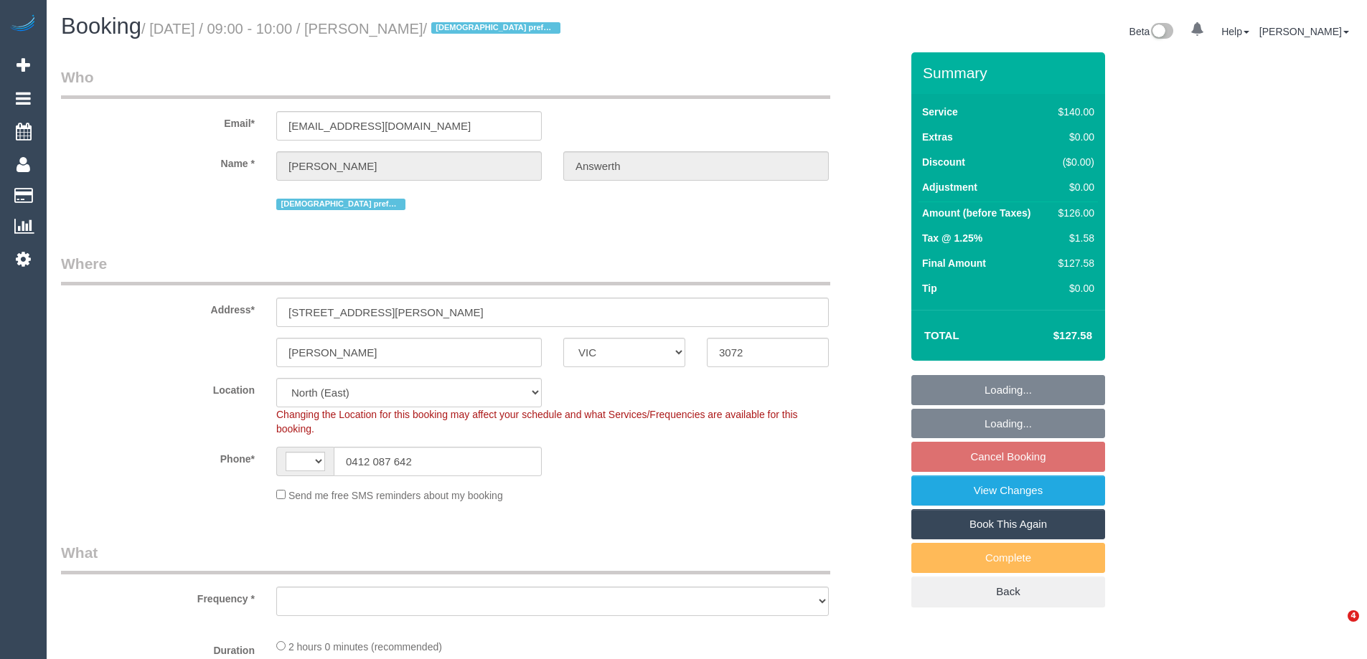
select select "VIC"
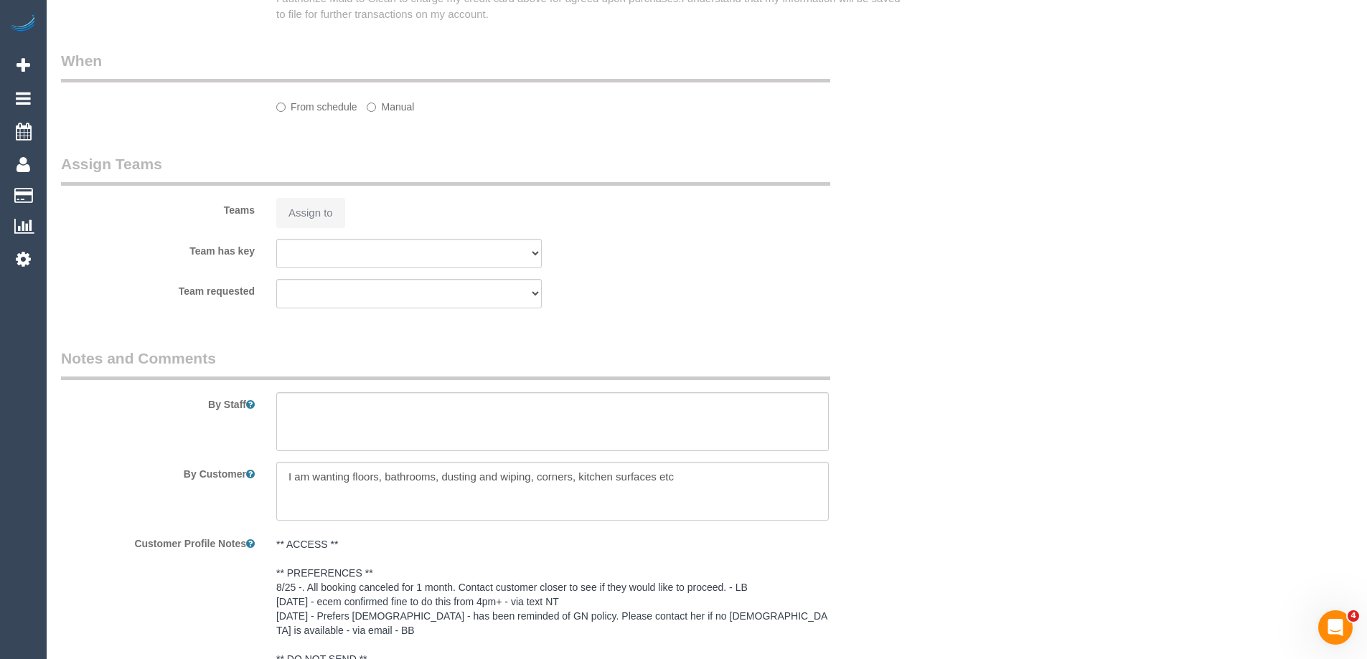
select select "string:AU"
select select "object:593"
select select "string:stripe-pm_1RE2OU2GScqysDRVxt3hwlMY"
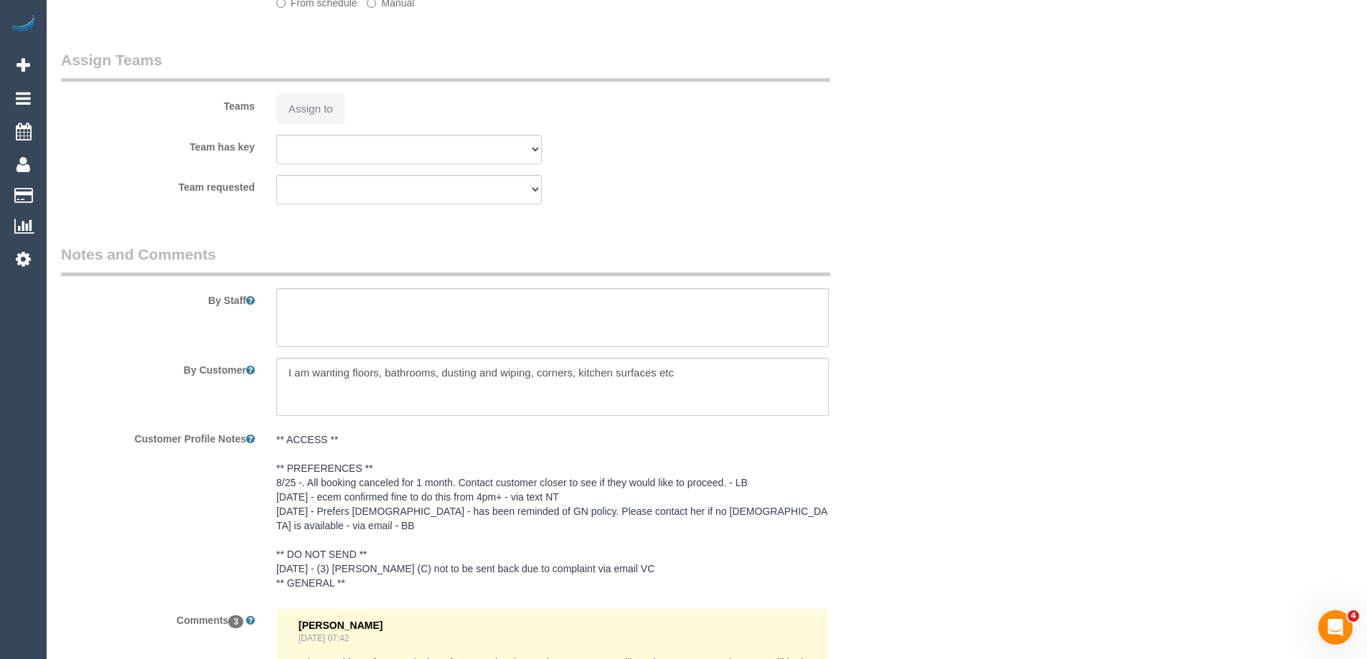
select select "number:28"
select select "number:14"
select select "number:19"
select select "number:22"
select select "number:35"
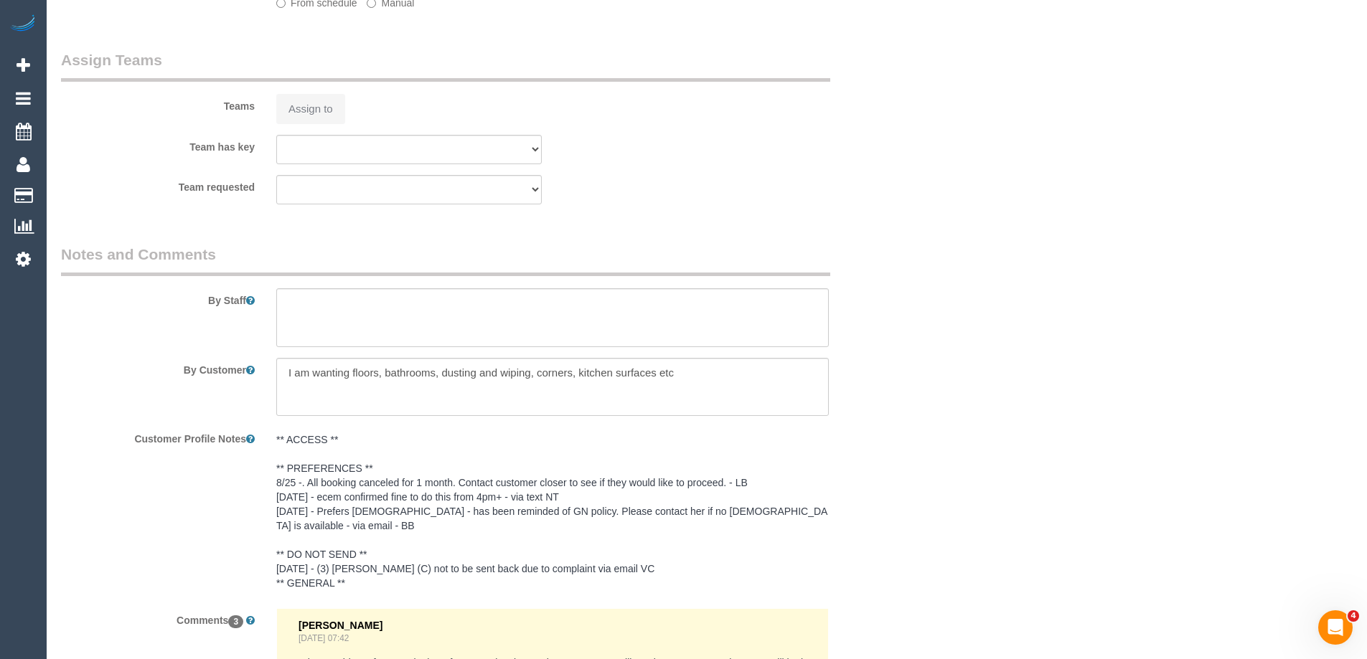
select select "number:26"
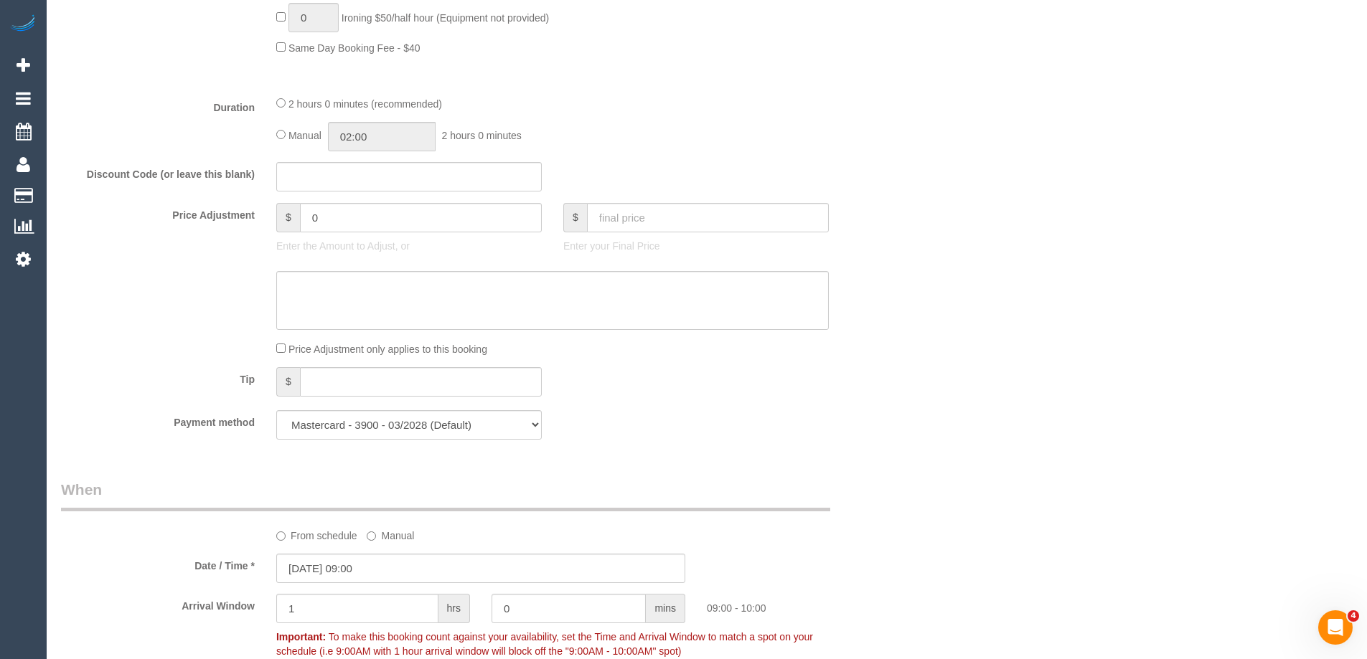
select select "object:1529"
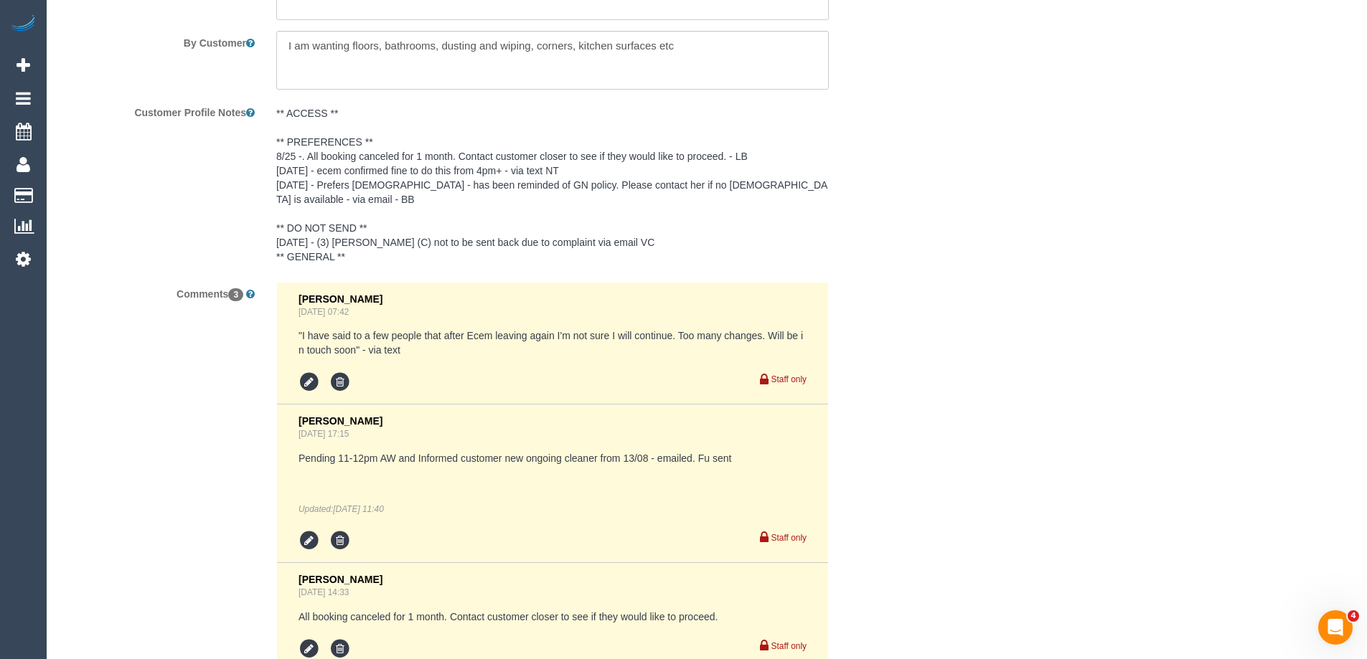
scroll to position [2680, 0]
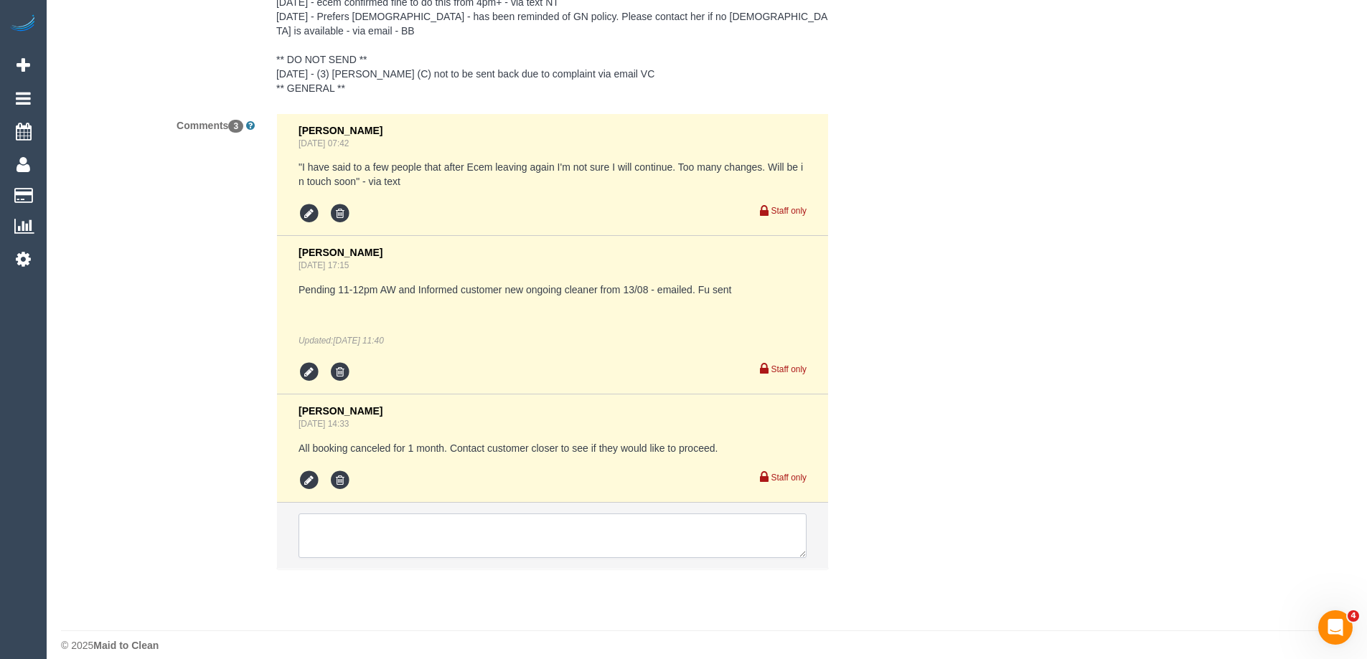
click at [486, 523] on textarea at bounding box center [552, 536] width 508 height 44
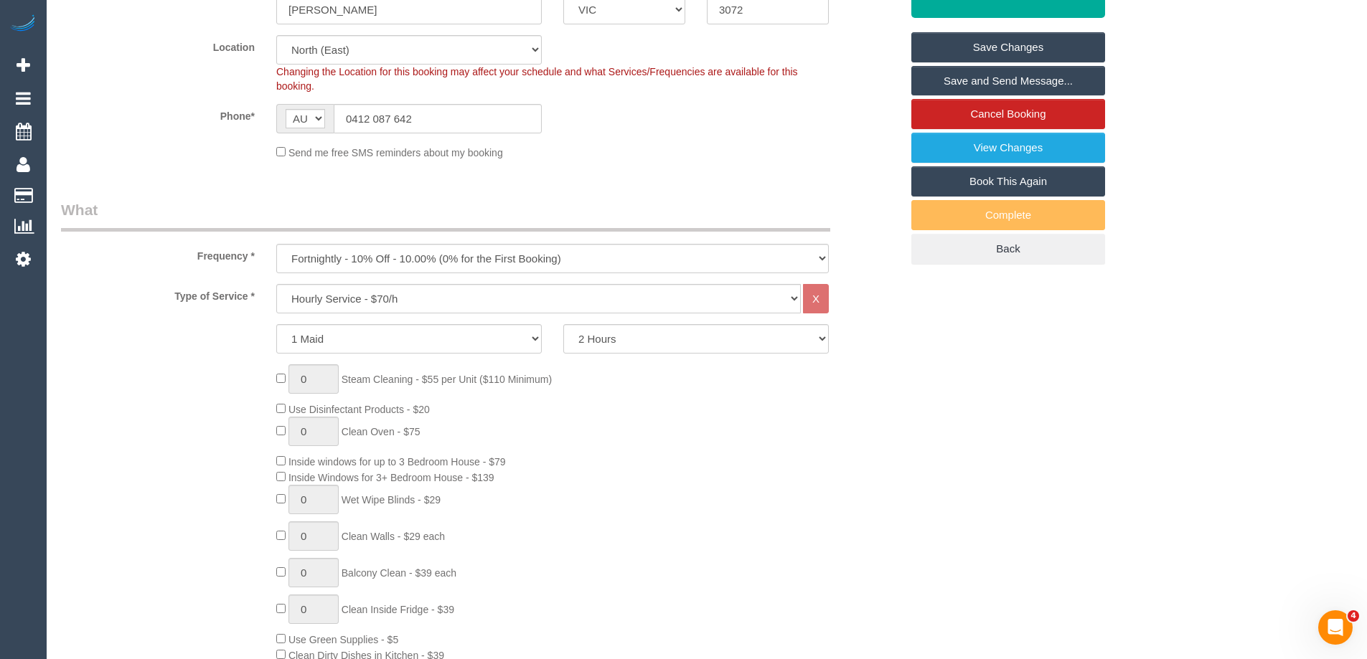
scroll to position [0, 0]
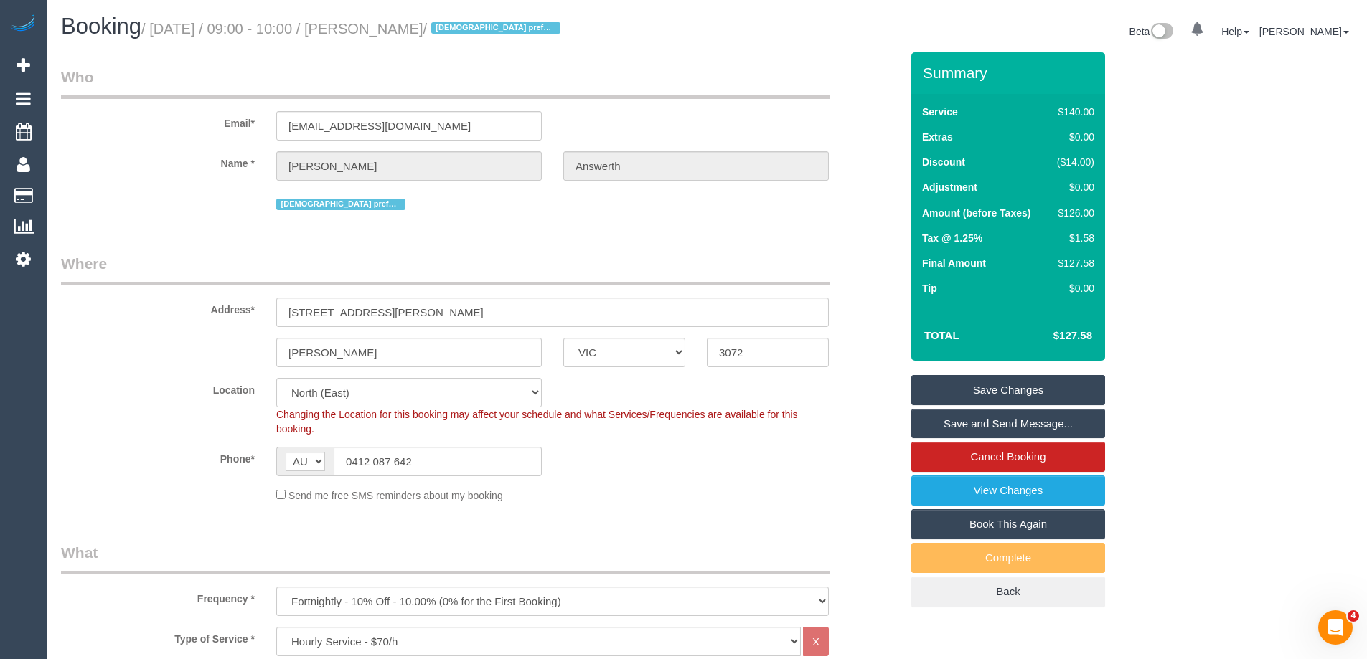
drag, startPoint x: 512, startPoint y: 26, endPoint x: 395, endPoint y: 25, distance: 116.2
click at [395, 25] on small "/ [DATE] / 09:00 - 10:00 / [PERSON_NAME] / [DEMOGRAPHIC_DATA] preferred" at bounding box center [352, 29] width 423 height 16
copy small "[PERSON_NAME]"
click at [704, 505] on fieldset "Where Address* [STREET_ADDRESS][PERSON_NAME] [GEOGRAPHIC_DATA] ACT [GEOGRAPHIC_…" at bounding box center [480, 383] width 839 height 260
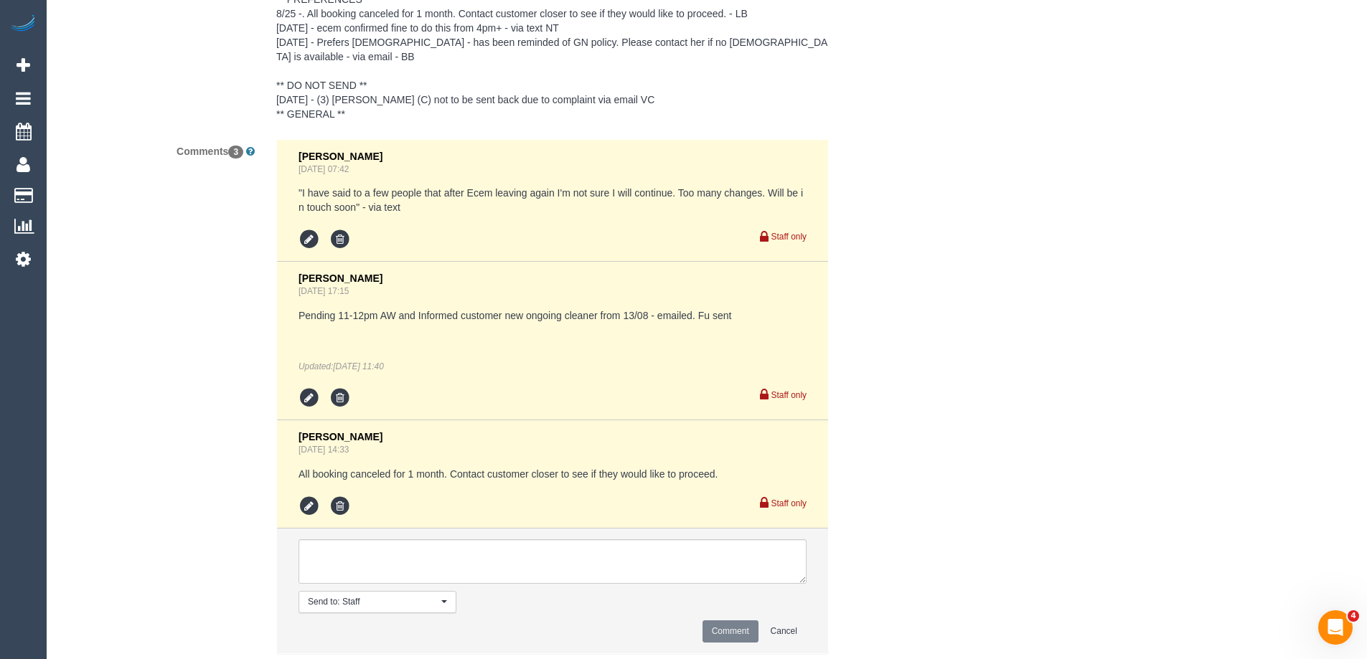
scroll to position [2739, 0]
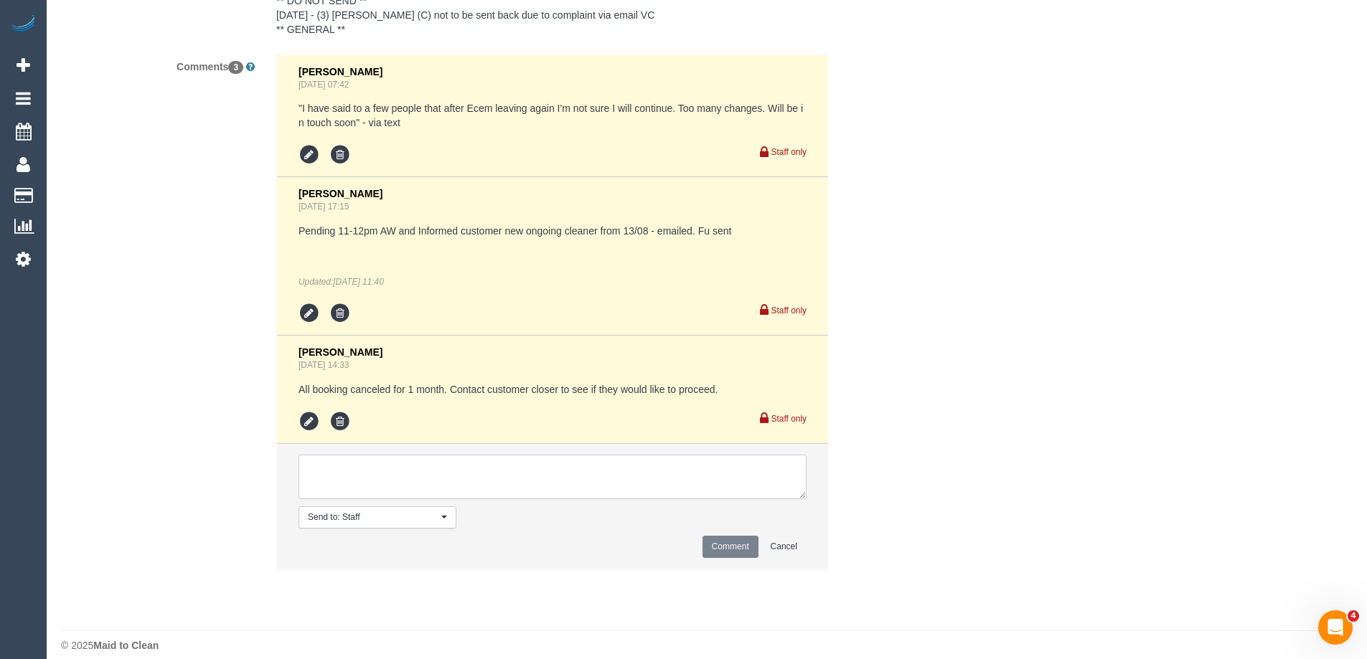
click at [401, 477] on textarea at bounding box center [552, 477] width 508 height 44
type textarea "Assigned ongoing with reg cleaner pending customer - email"
click at [712, 537] on button "Comment" at bounding box center [730, 547] width 56 height 22
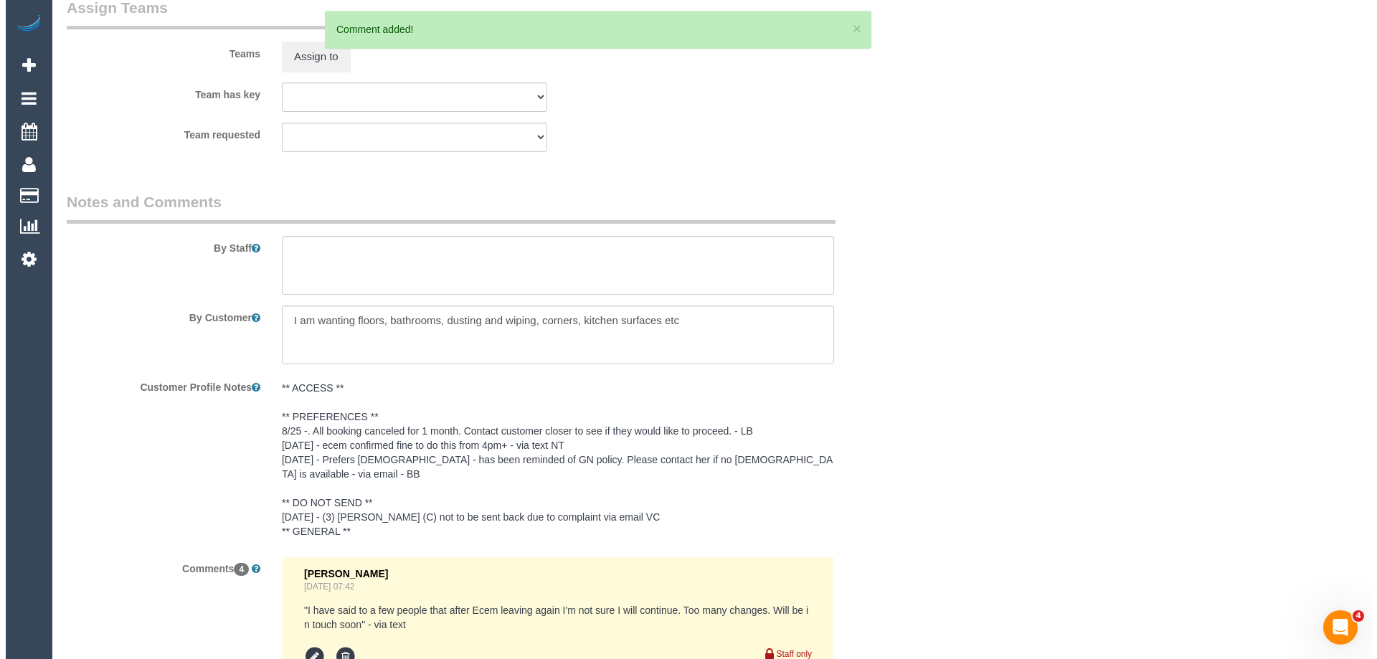
scroll to position [1950, 0]
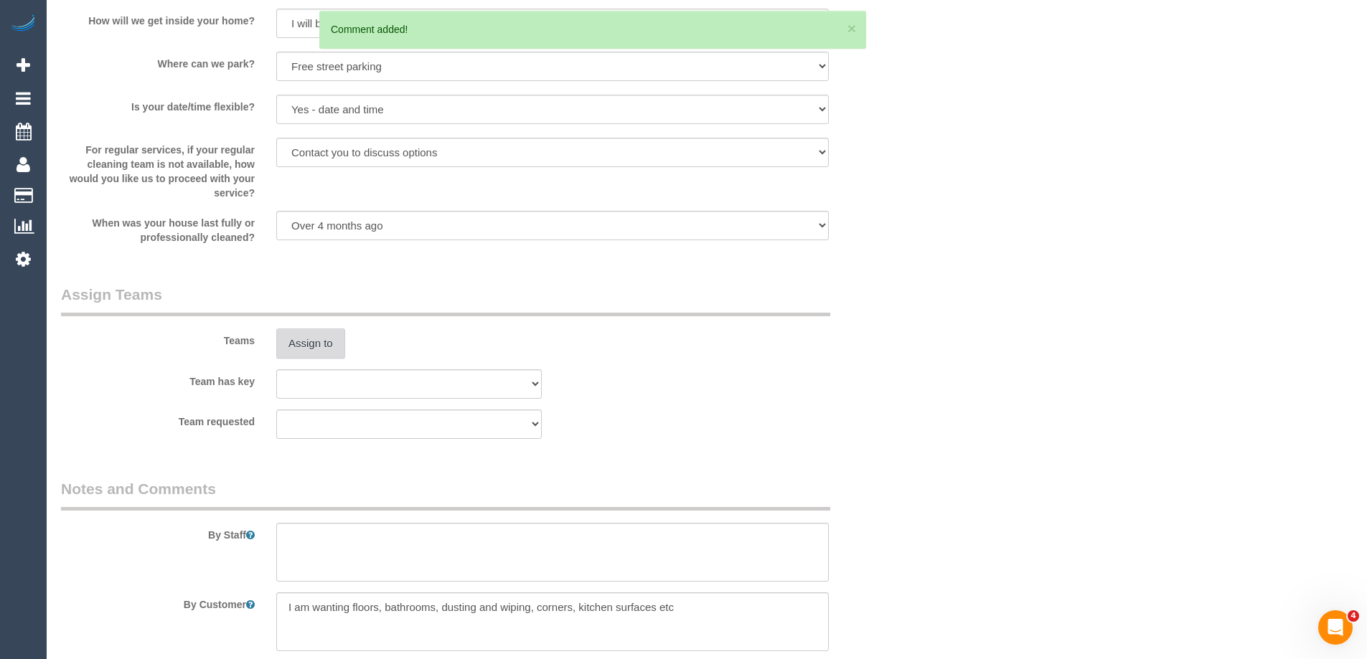
click at [314, 337] on button "Assign to" at bounding box center [310, 344] width 69 height 30
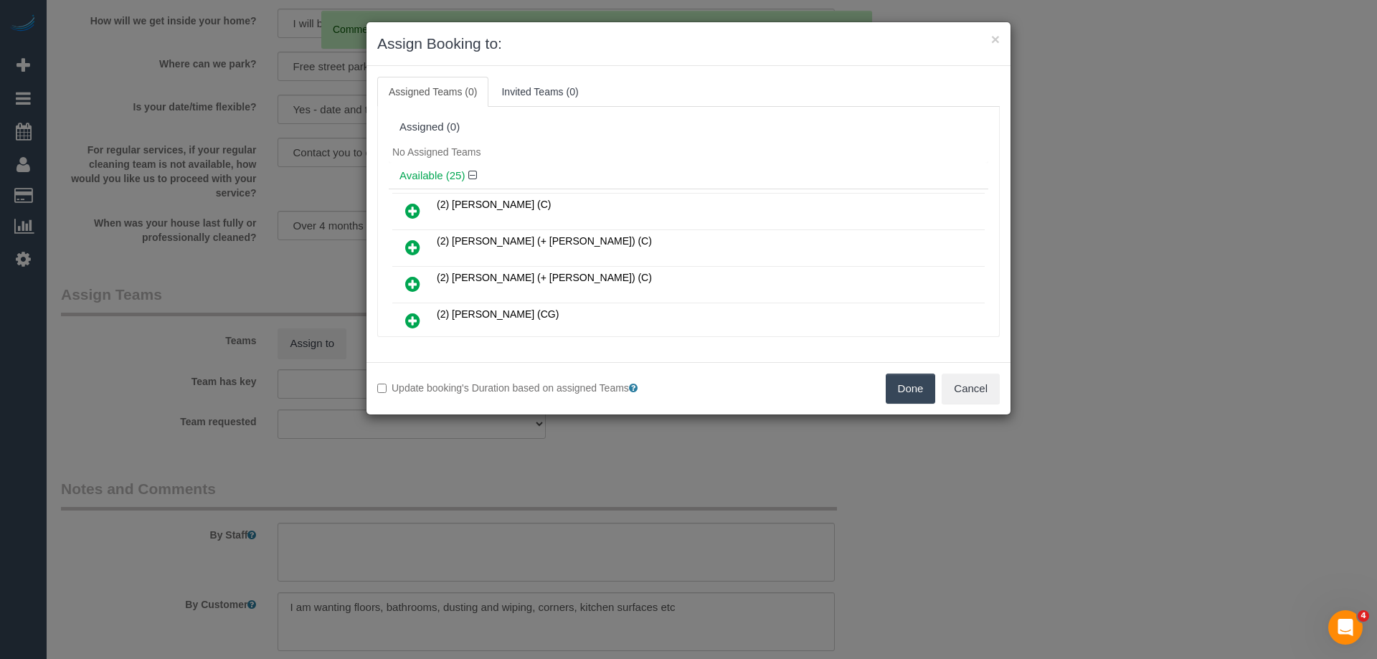
click at [667, 151] on div "No Assigned Teams" at bounding box center [689, 152] width 600 height 22
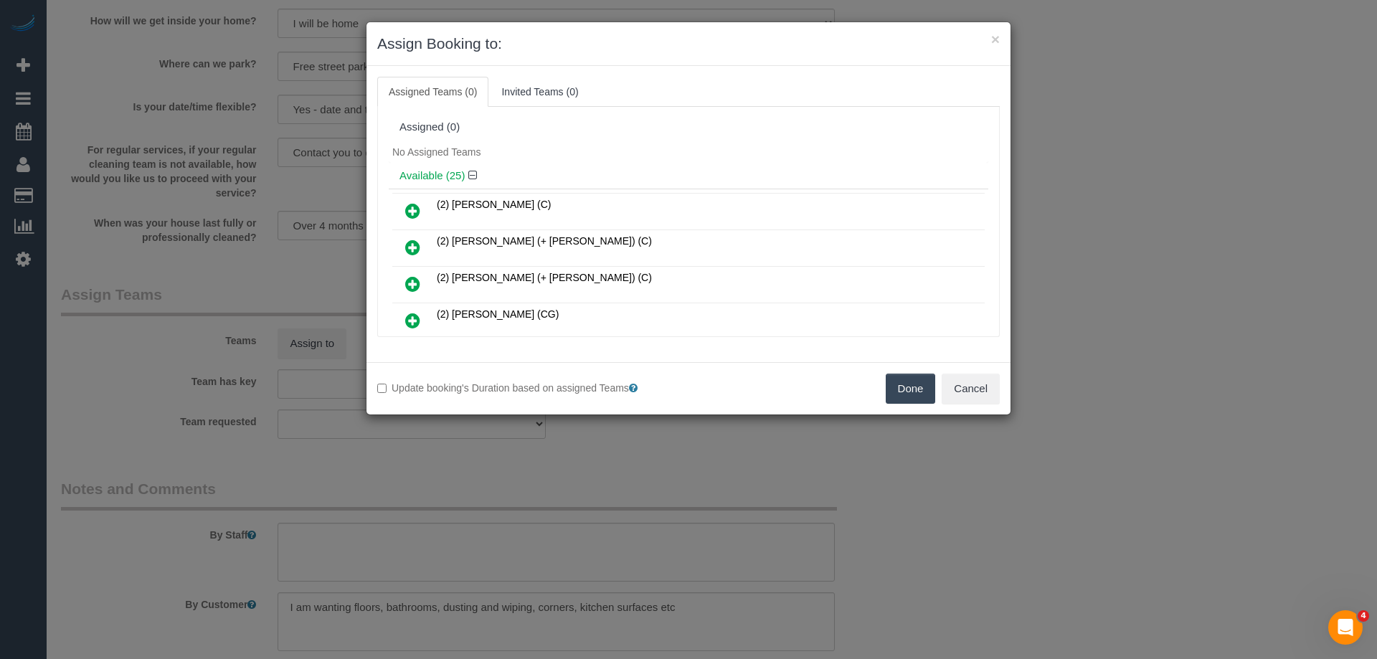
scroll to position [607, 0]
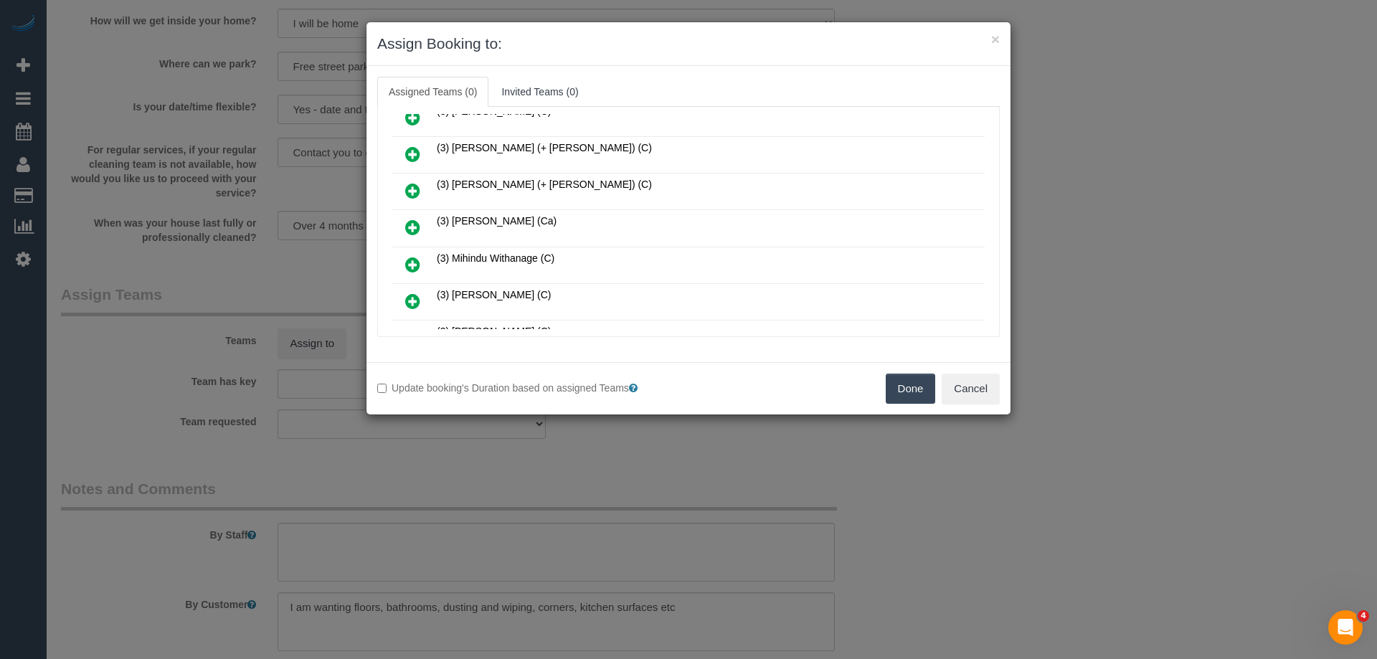
click at [414, 223] on icon at bounding box center [412, 227] width 15 height 17
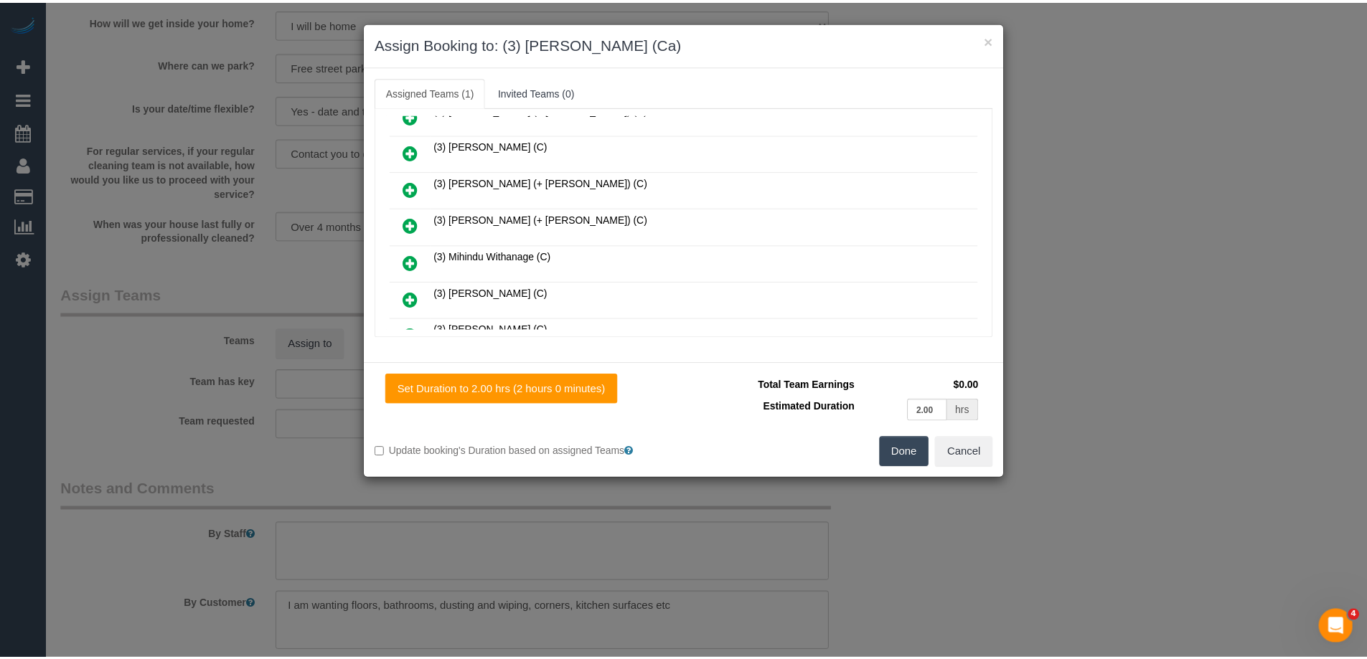
scroll to position [641, 0]
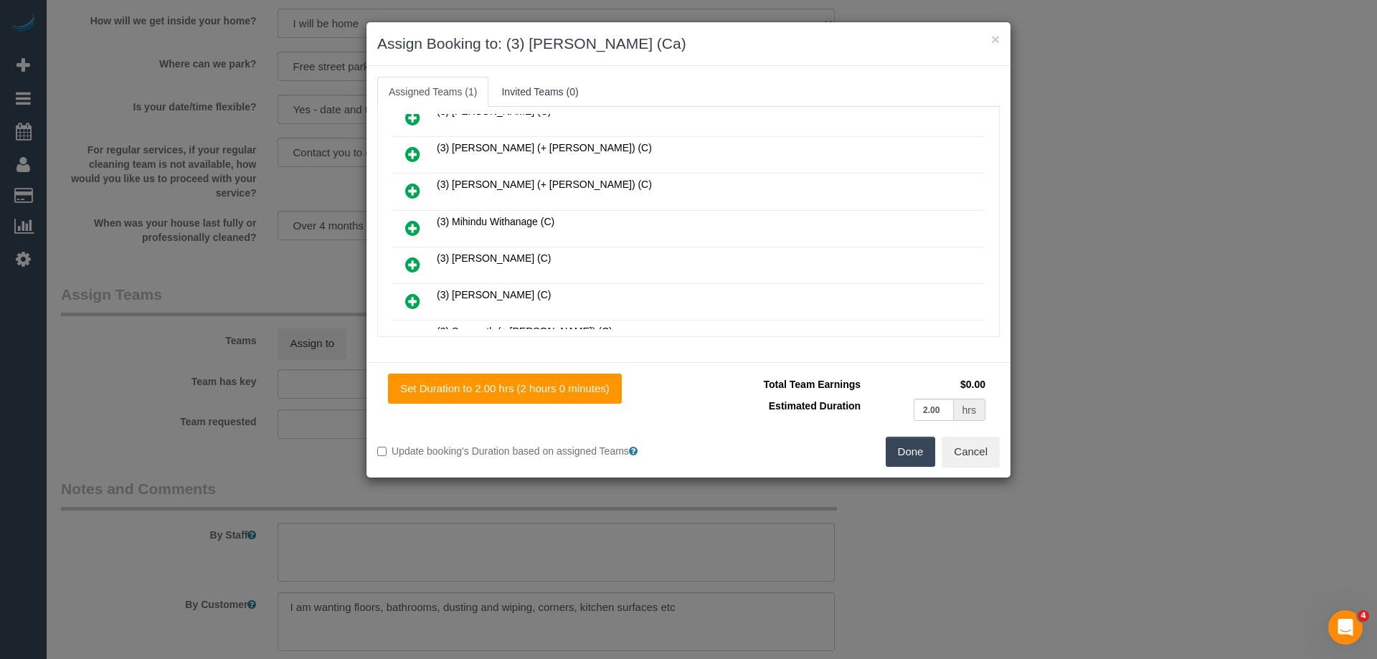
click at [920, 453] on button "Done" at bounding box center [911, 452] width 50 height 30
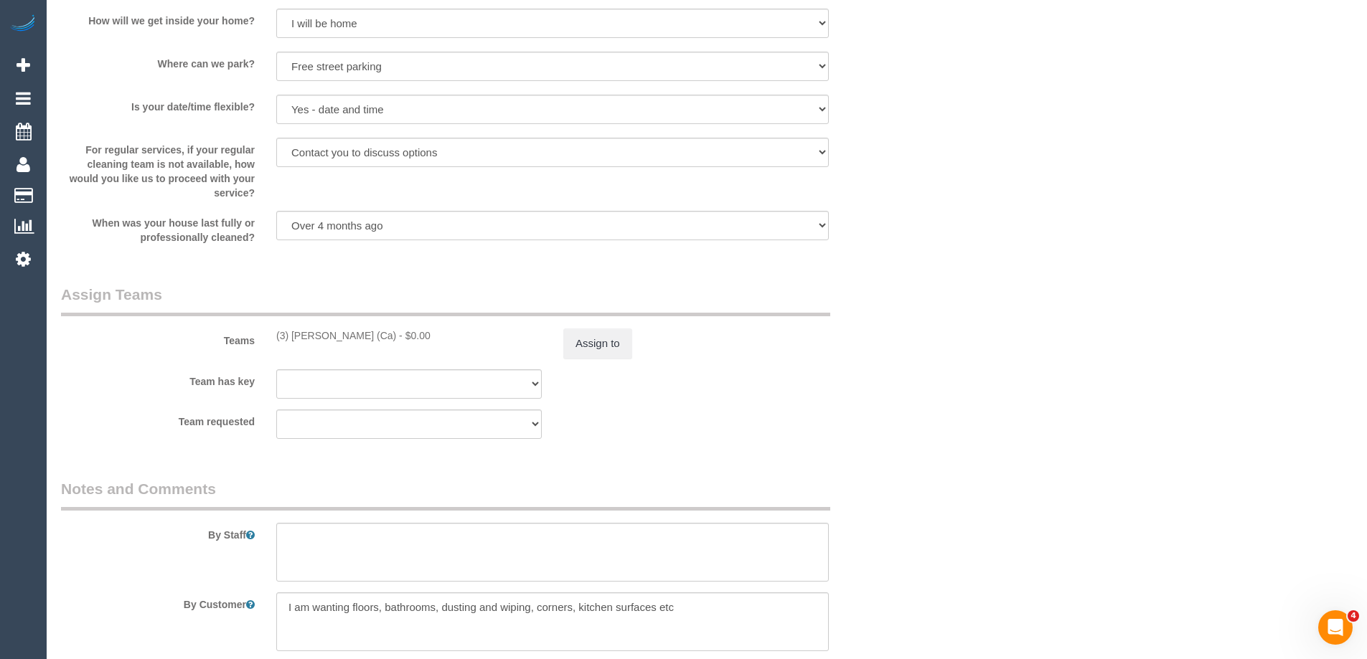
click at [920, 453] on div "× Assign Booking to: (3) Melissa Alampi (Ca) Assigned Teams (1) Invited Teams (…" at bounding box center [683, 329] width 1367 height 659
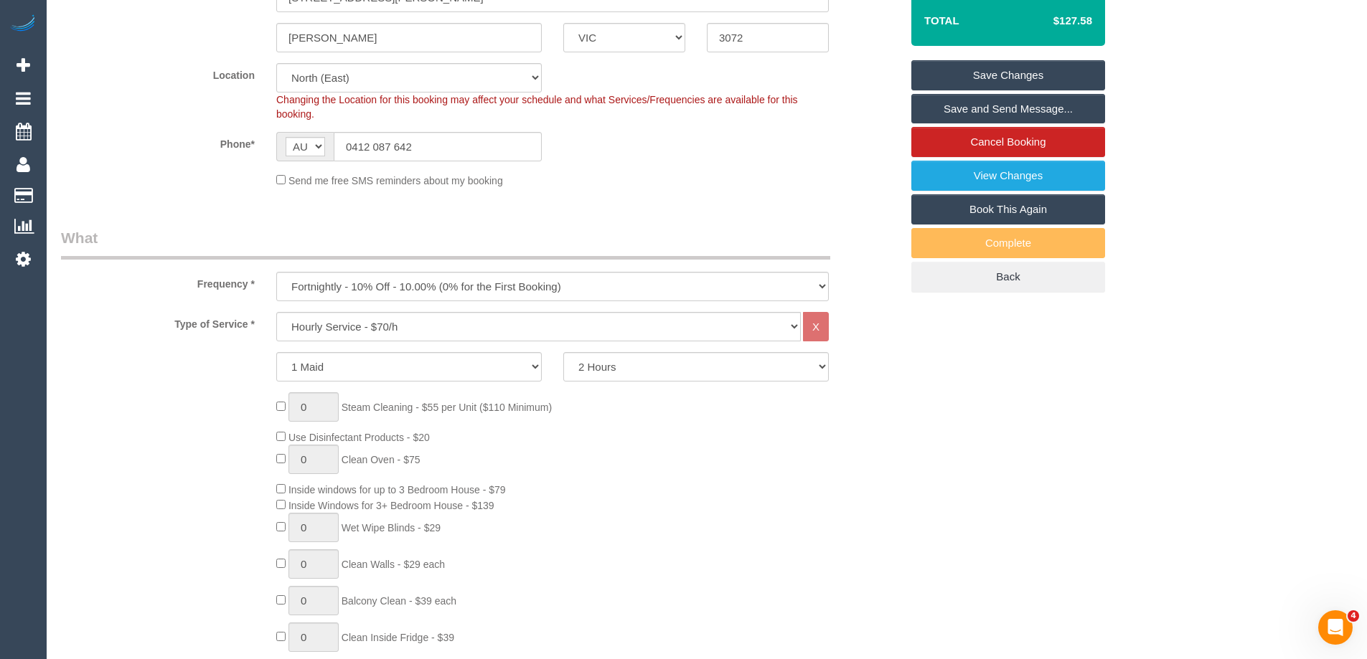
scroll to position [156, 0]
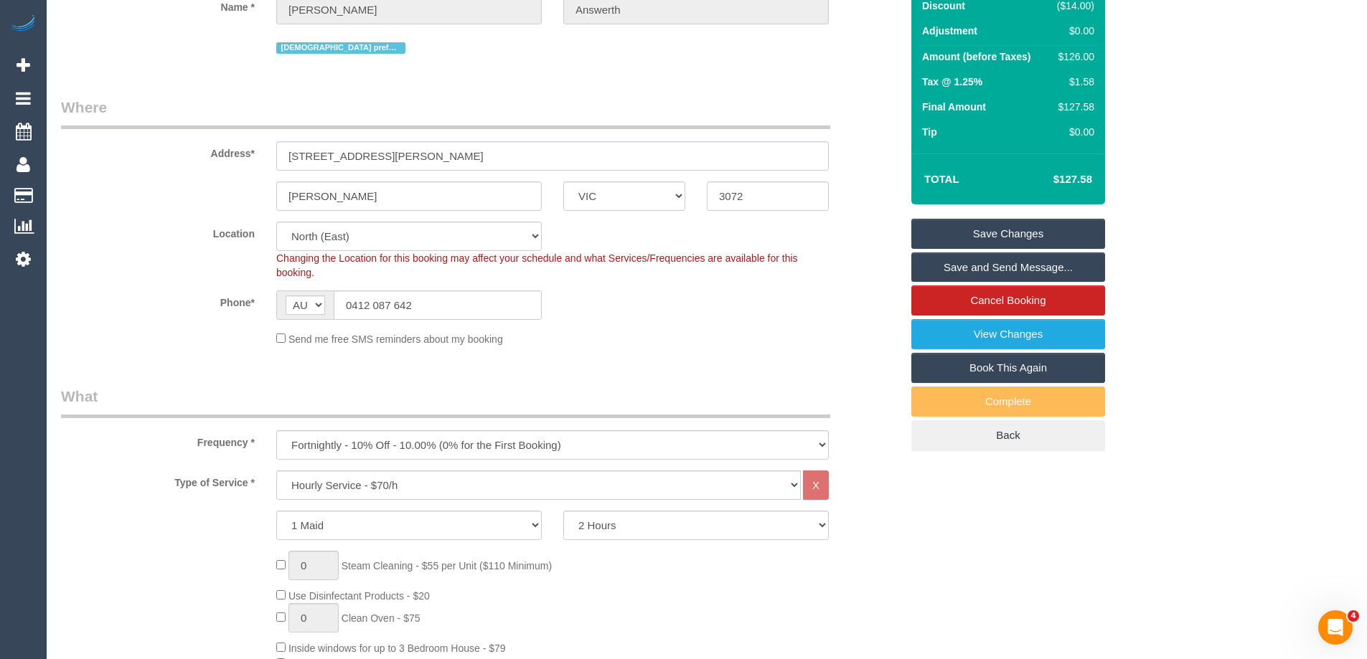
click at [971, 230] on link "Save Changes" at bounding box center [1008, 234] width 194 height 30
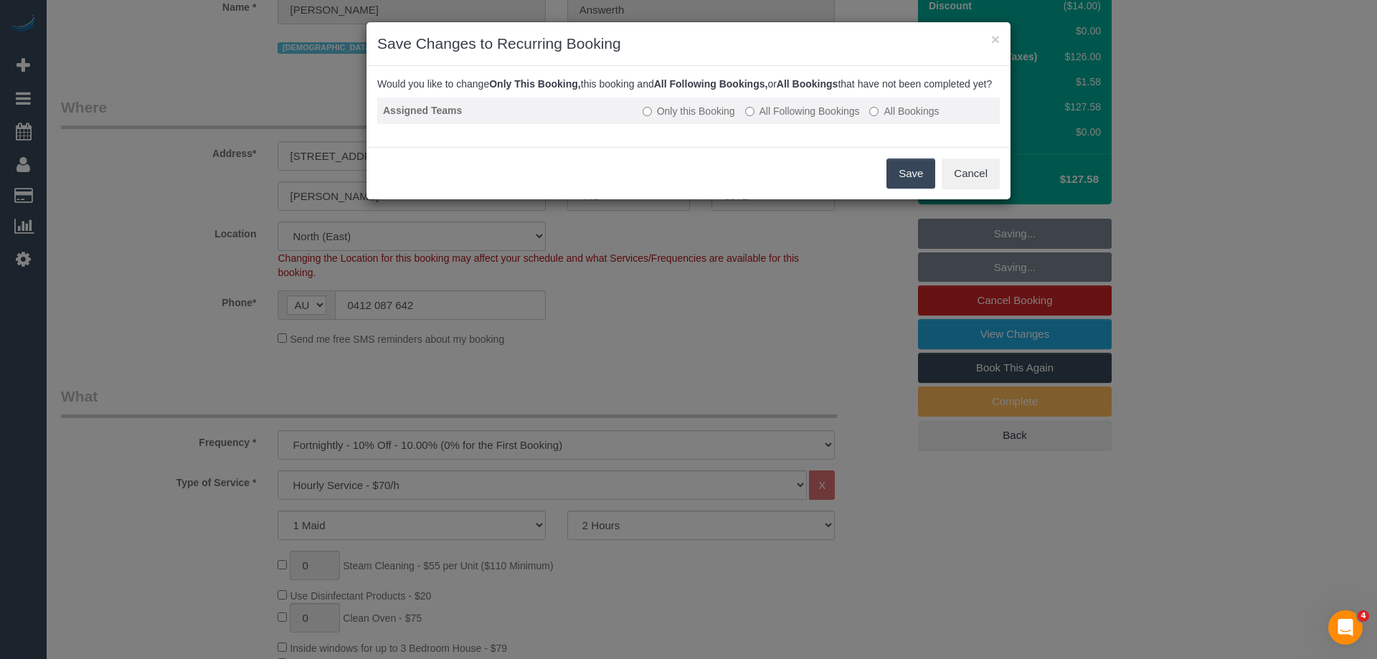
click at [819, 118] on label "All Following Bookings" at bounding box center [802, 111] width 115 height 14
click at [903, 189] on button "Save" at bounding box center [911, 174] width 49 height 30
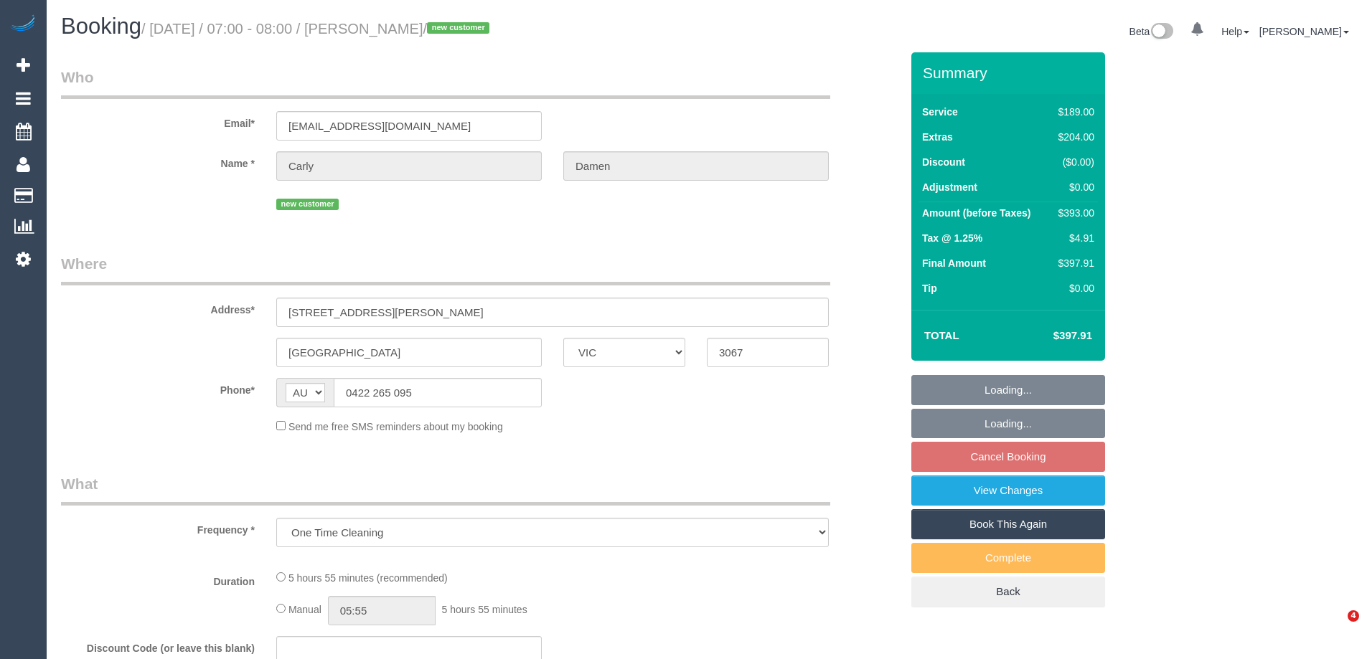
select select "VIC"
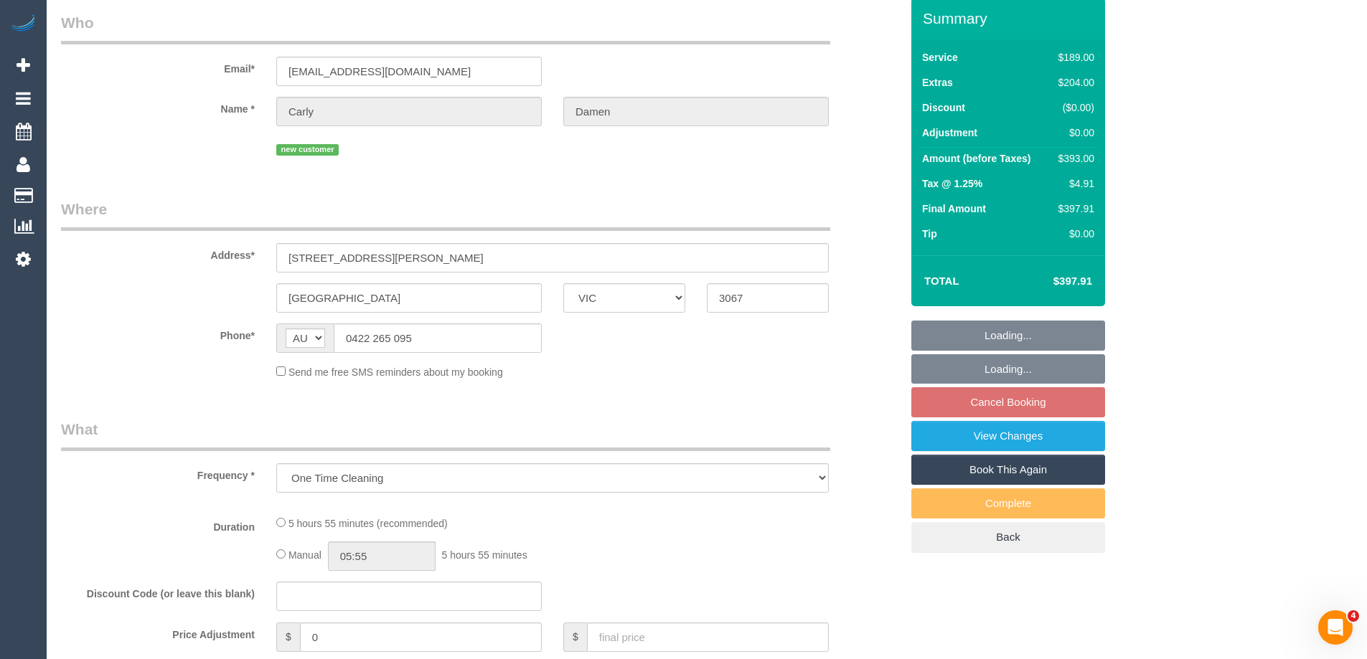
scroll to position [546, 0]
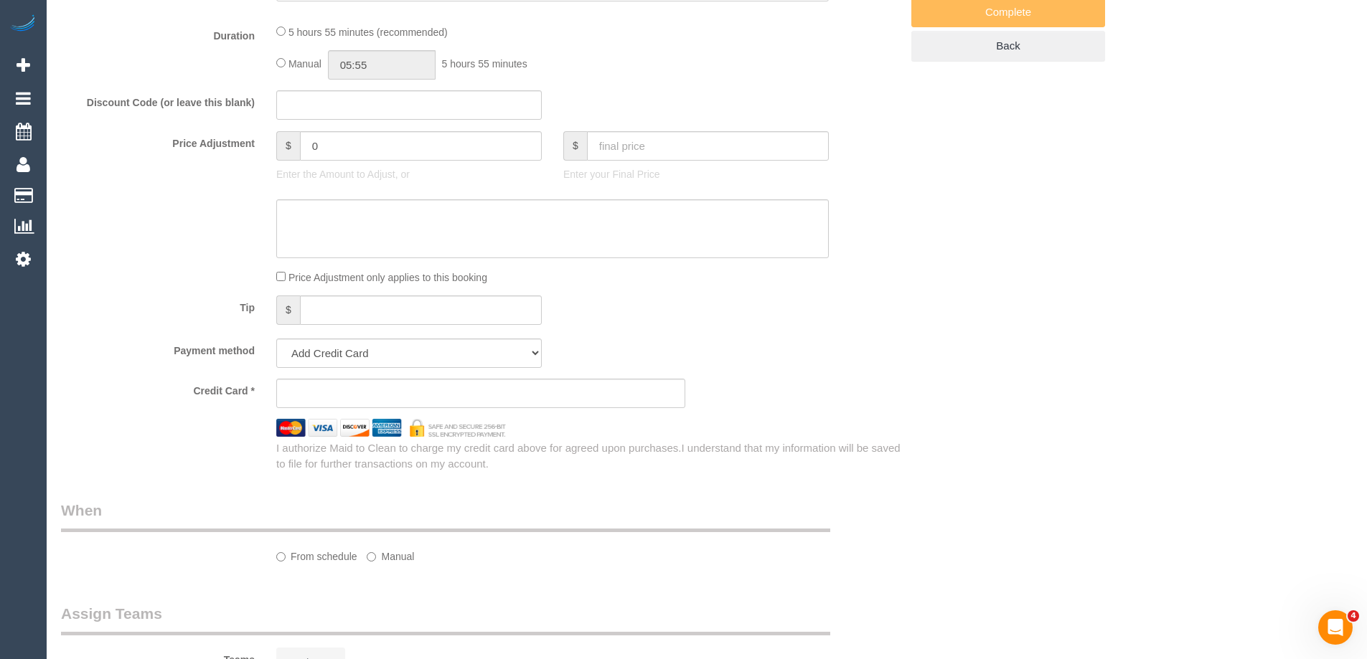
select select "string:stripe-pm_1S2qRr2GScqysDRVqWmBTJvK"
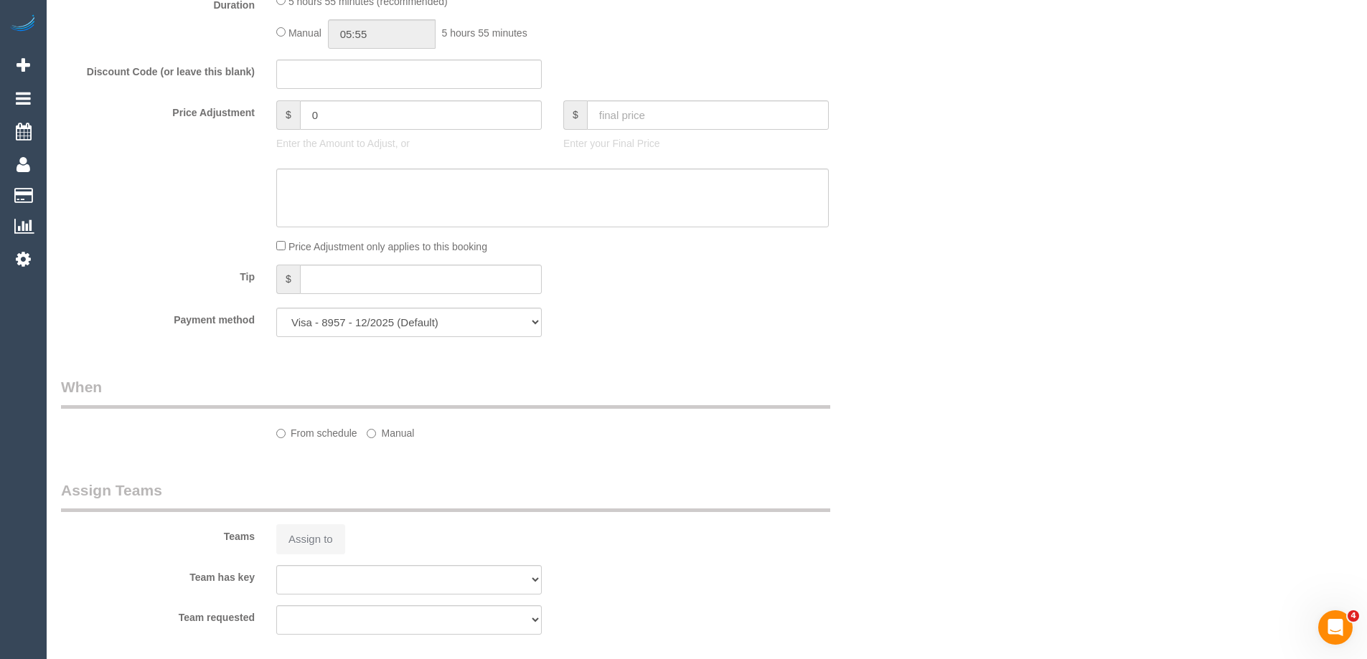
select select "object:538"
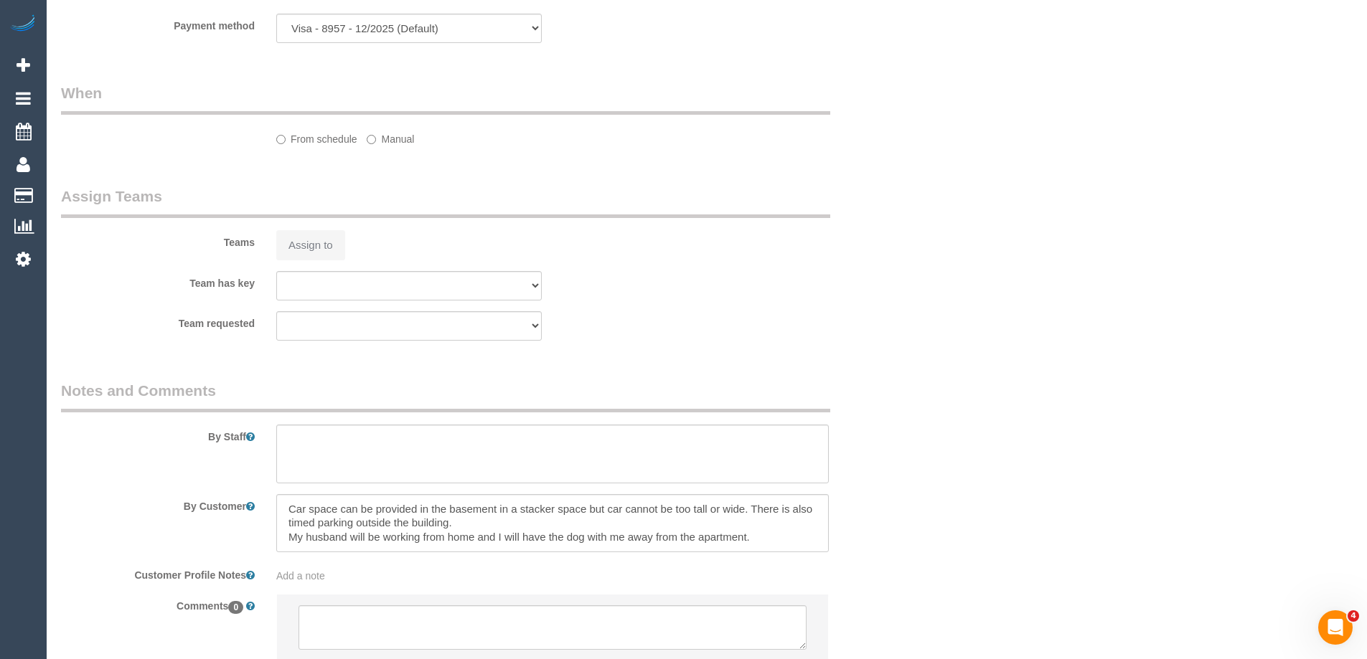
select select "number:27"
select select "number:14"
select select "number:18"
select select "number:24"
select select "number:26"
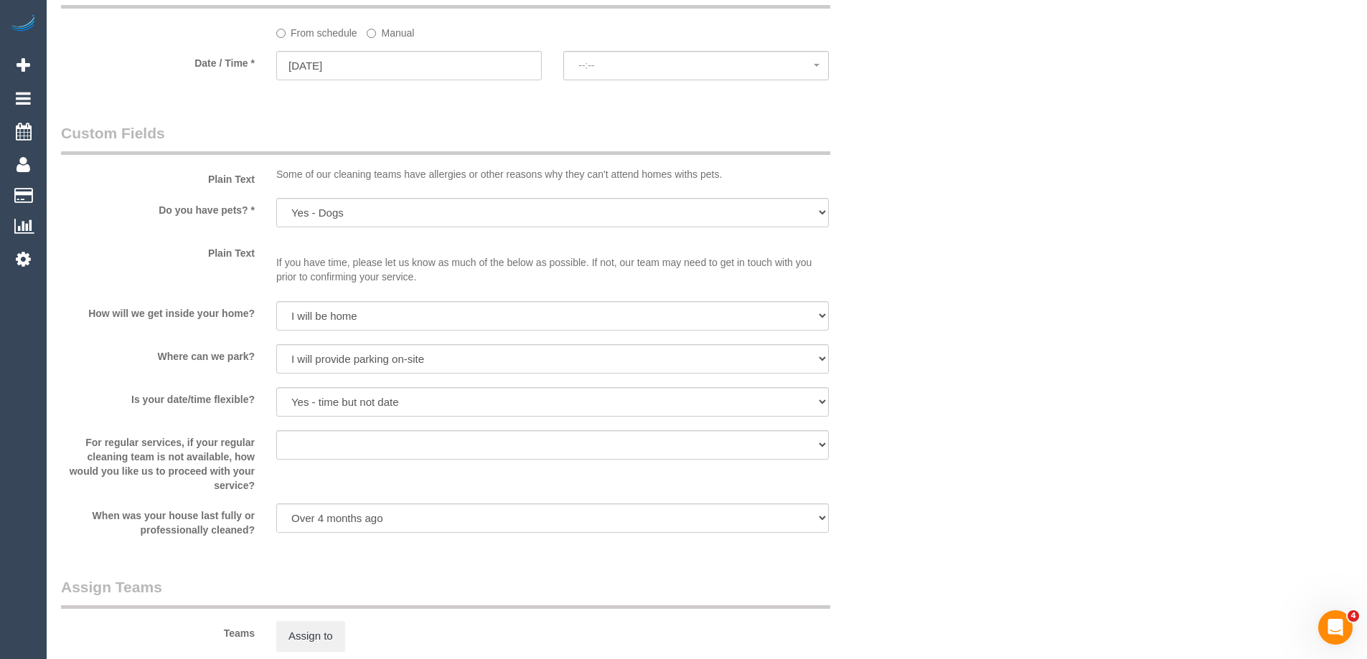
select select "spot1"
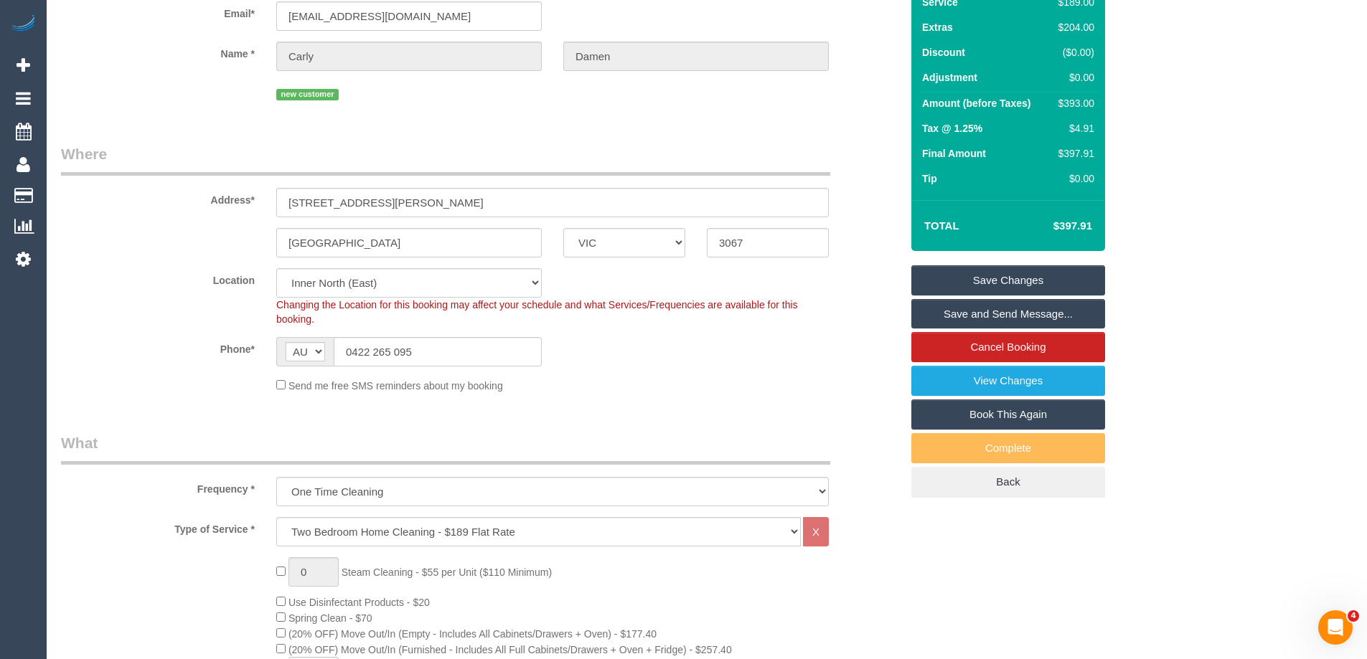
scroll to position [0, 0]
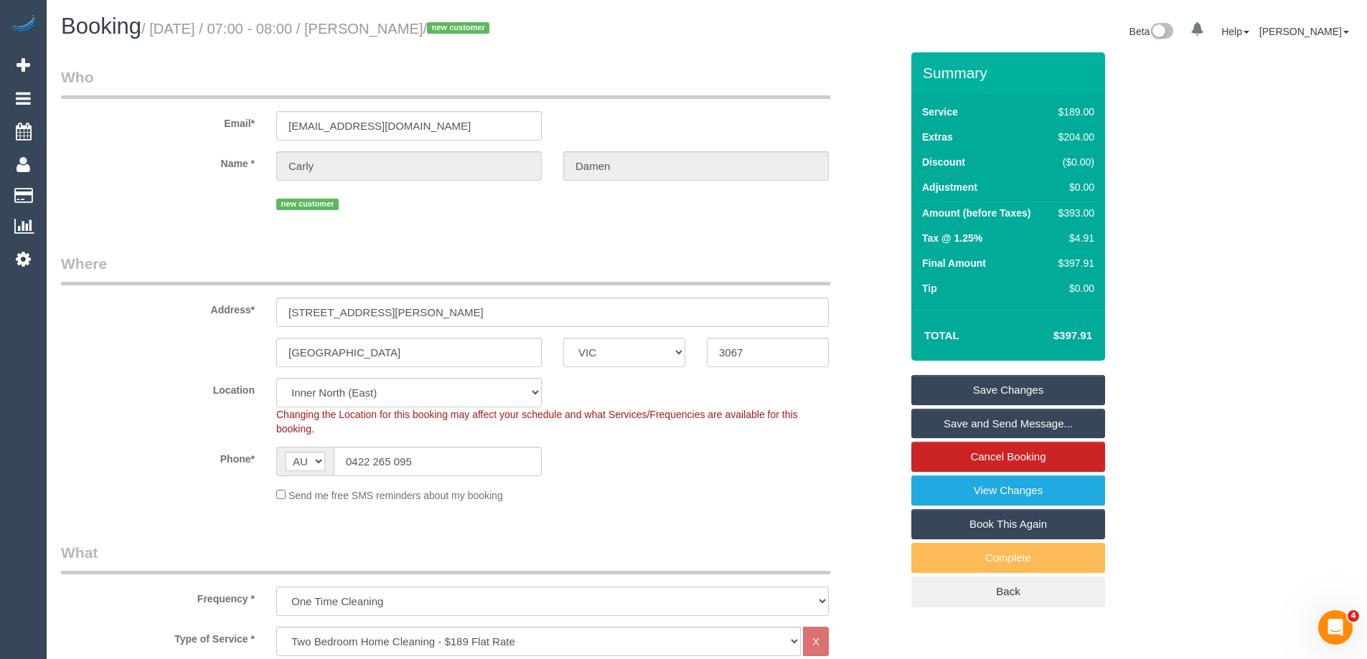
click at [1068, 212] on div "$393.00" at bounding box center [1073, 213] width 42 height 14
copy div "393.00"
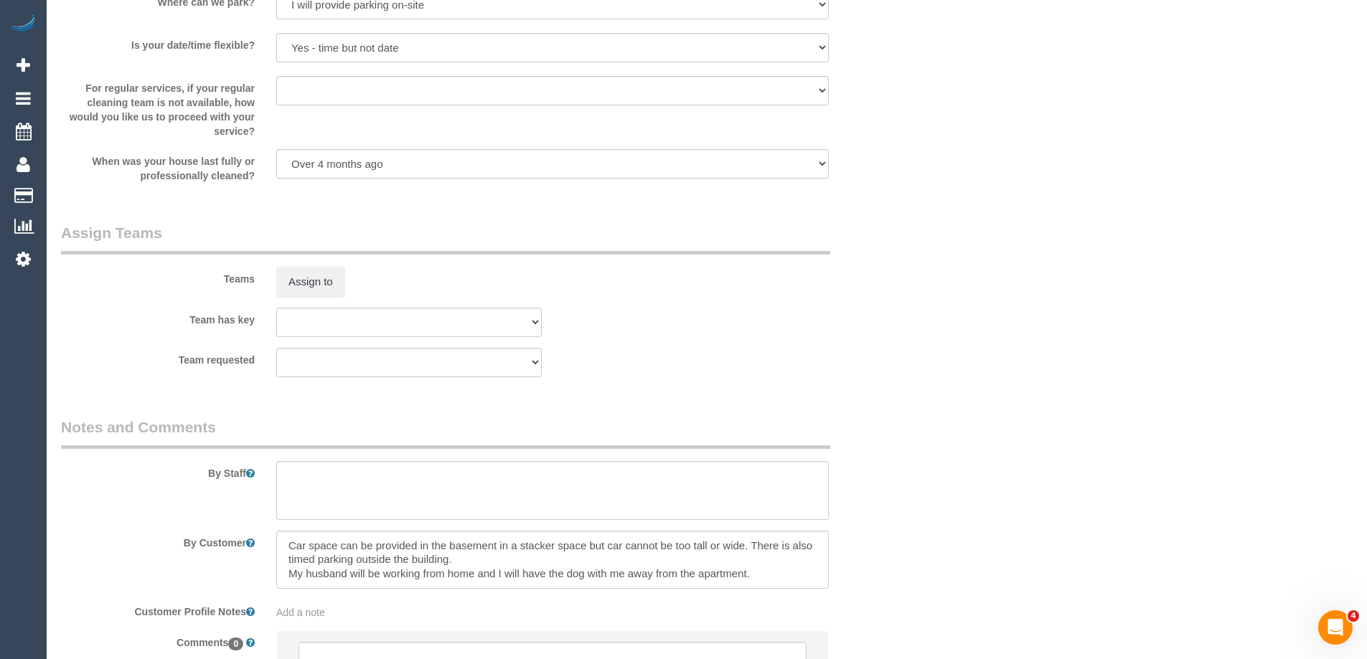
scroll to position [2115, 0]
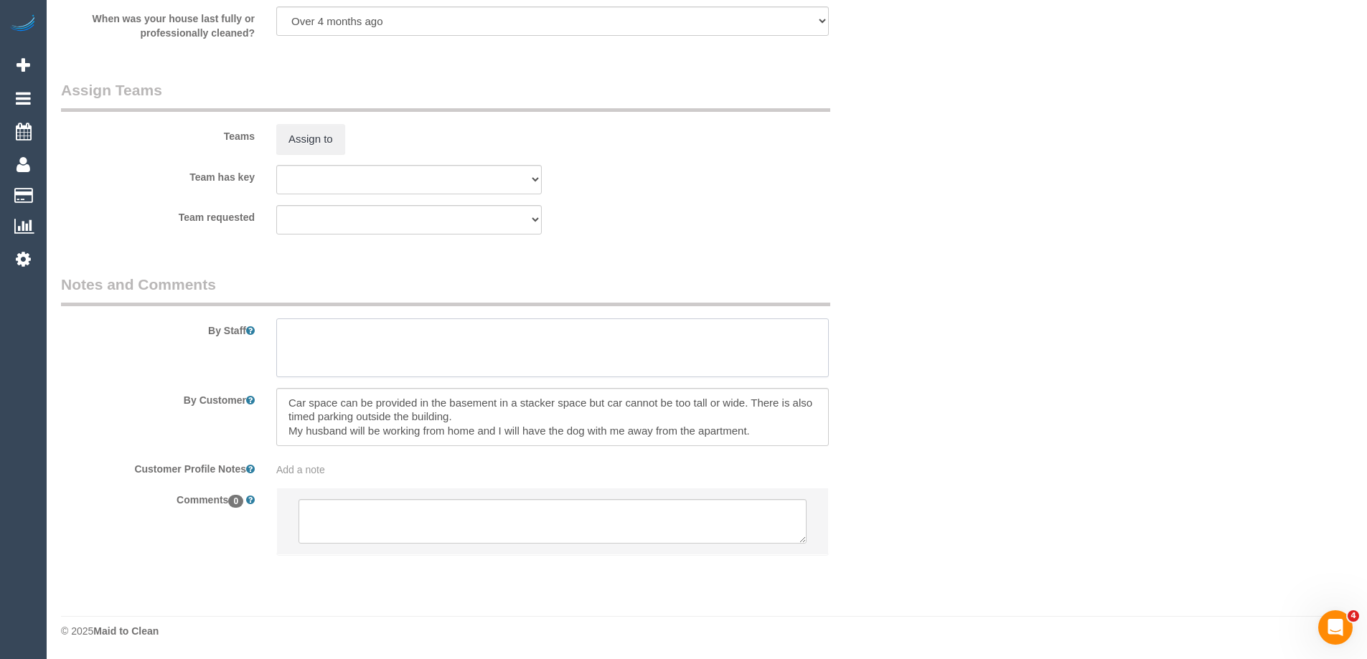
click at [386, 364] on textarea at bounding box center [552, 348] width 552 height 59
drag, startPoint x: 376, startPoint y: 333, endPoint x: 362, endPoint y: 331, distance: 14.5
click at [362, 331] on textarea at bounding box center [552, 348] width 552 height 59
type textarea "Estimated time 6.5-7 hours"
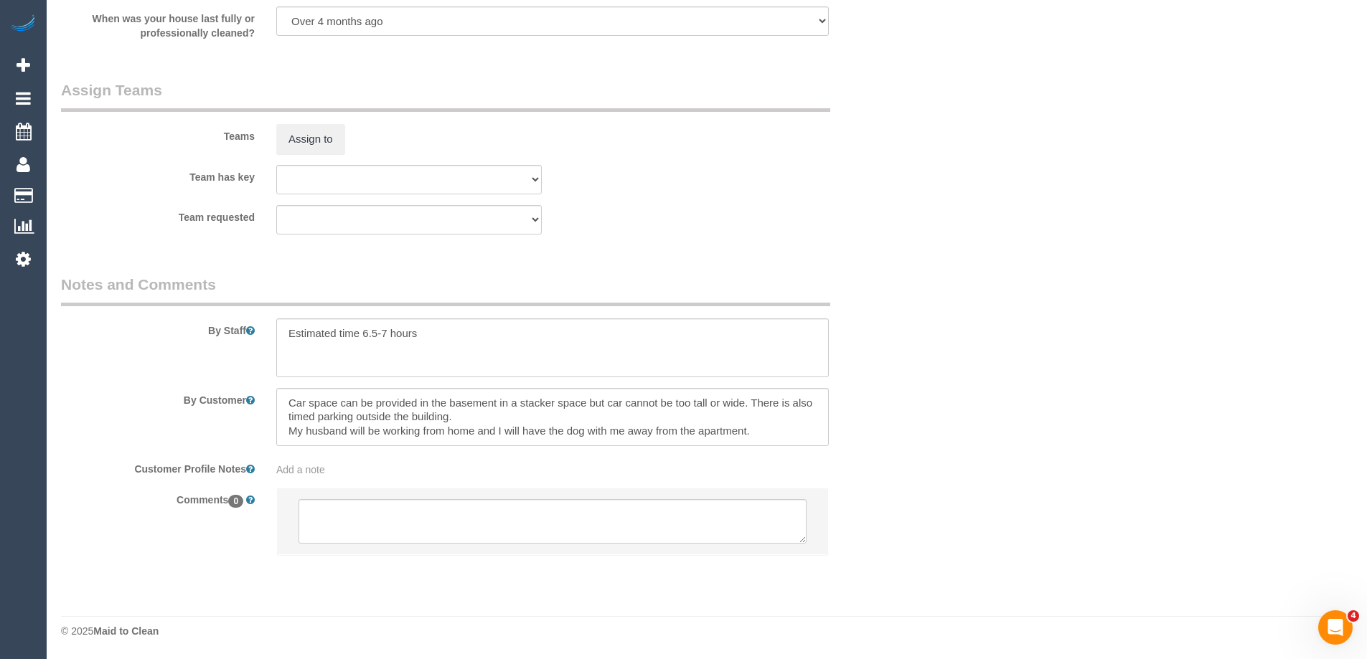
click at [743, 237] on fieldset "Assign Teams Teams Assign to Team has key (0) Office (1) [PERSON_NAME] (FT) (1)…" at bounding box center [480, 163] width 839 height 166
click at [302, 139] on button "Assign to" at bounding box center [310, 139] width 69 height 30
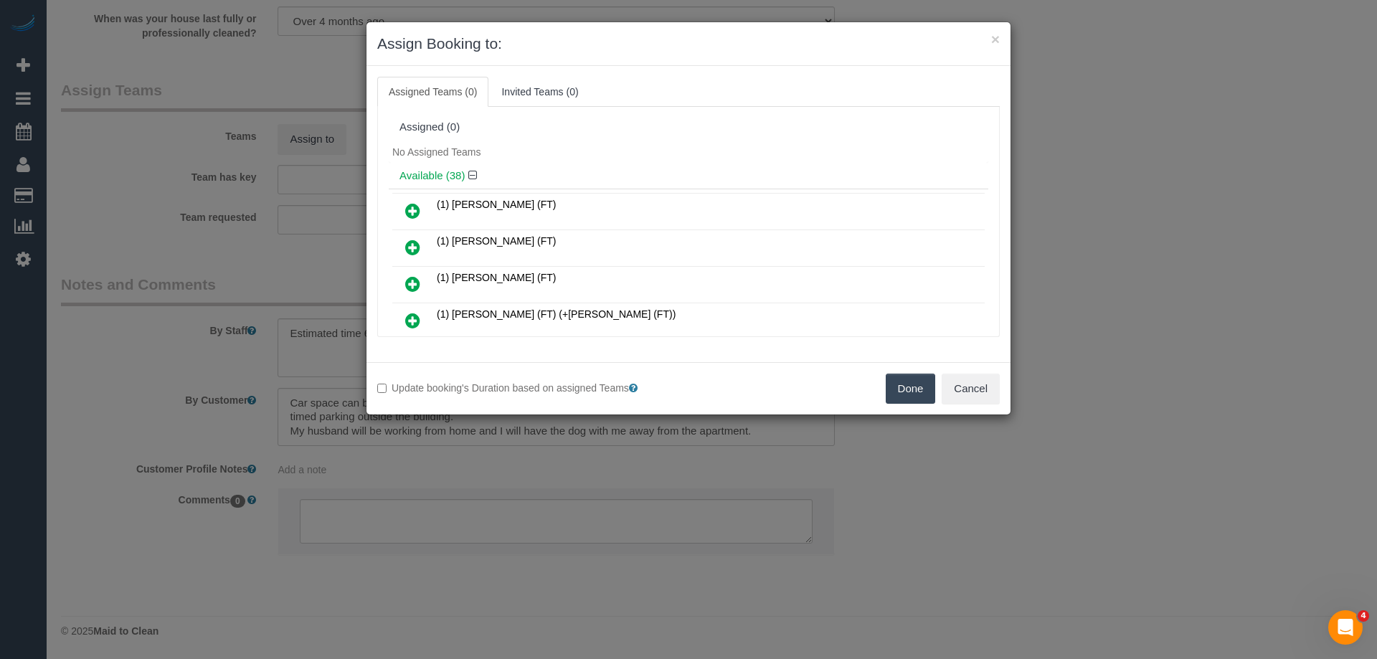
click at [913, 387] on button "Done" at bounding box center [911, 389] width 50 height 30
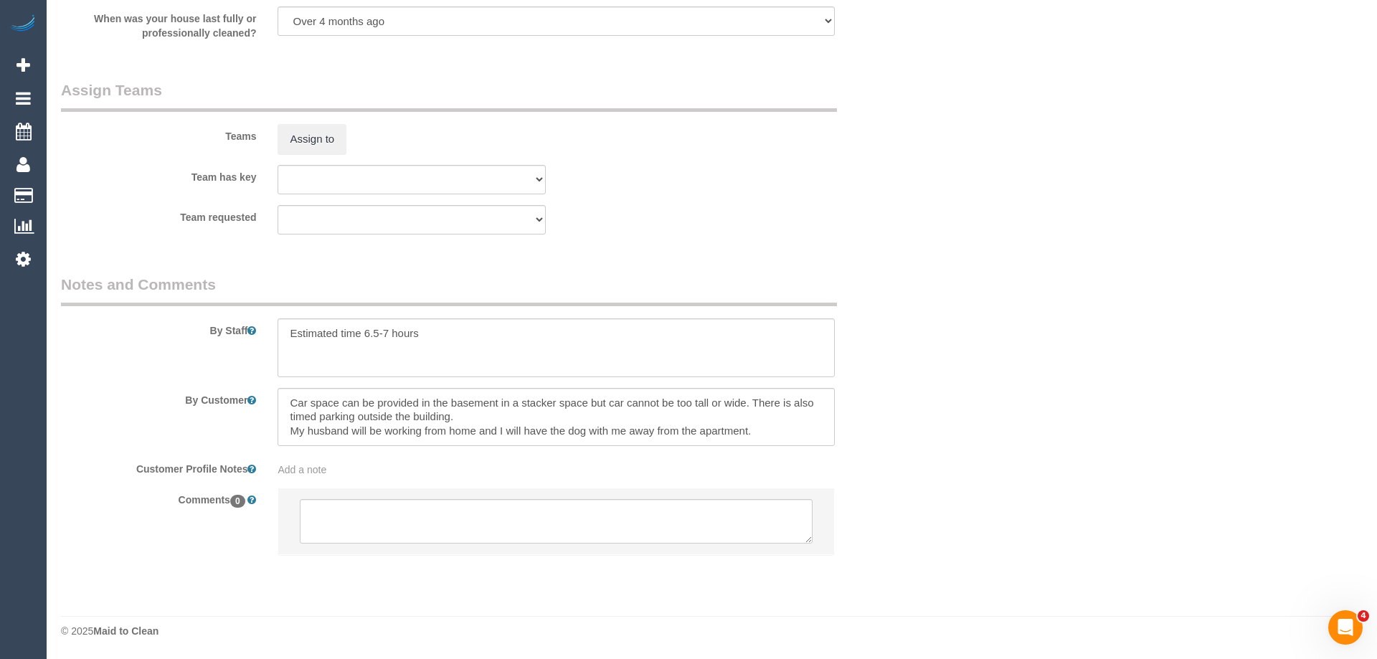
click at [953, 374] on div "× Assign Booking to: Assigned Teams (0) Invited Teams (0) Assigned (0) No Assig…" at bounding box center [688, 329] width 1377 height 659
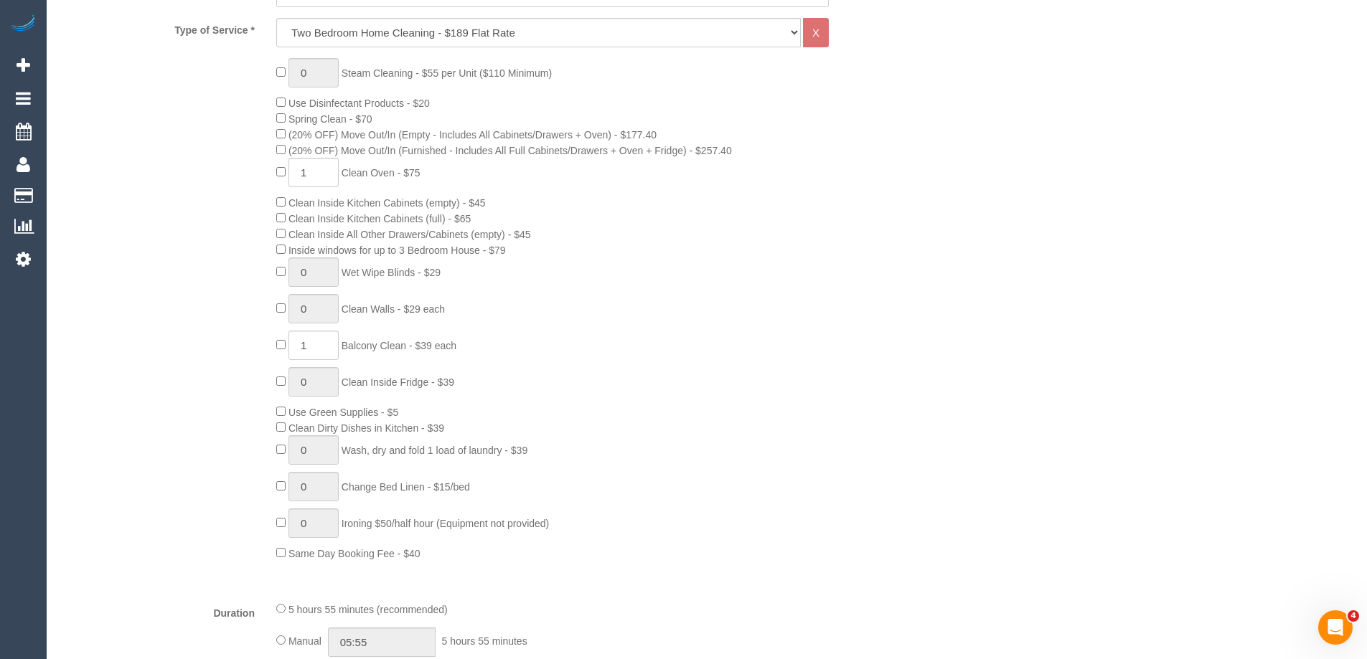
scroll to position [1039, 0]
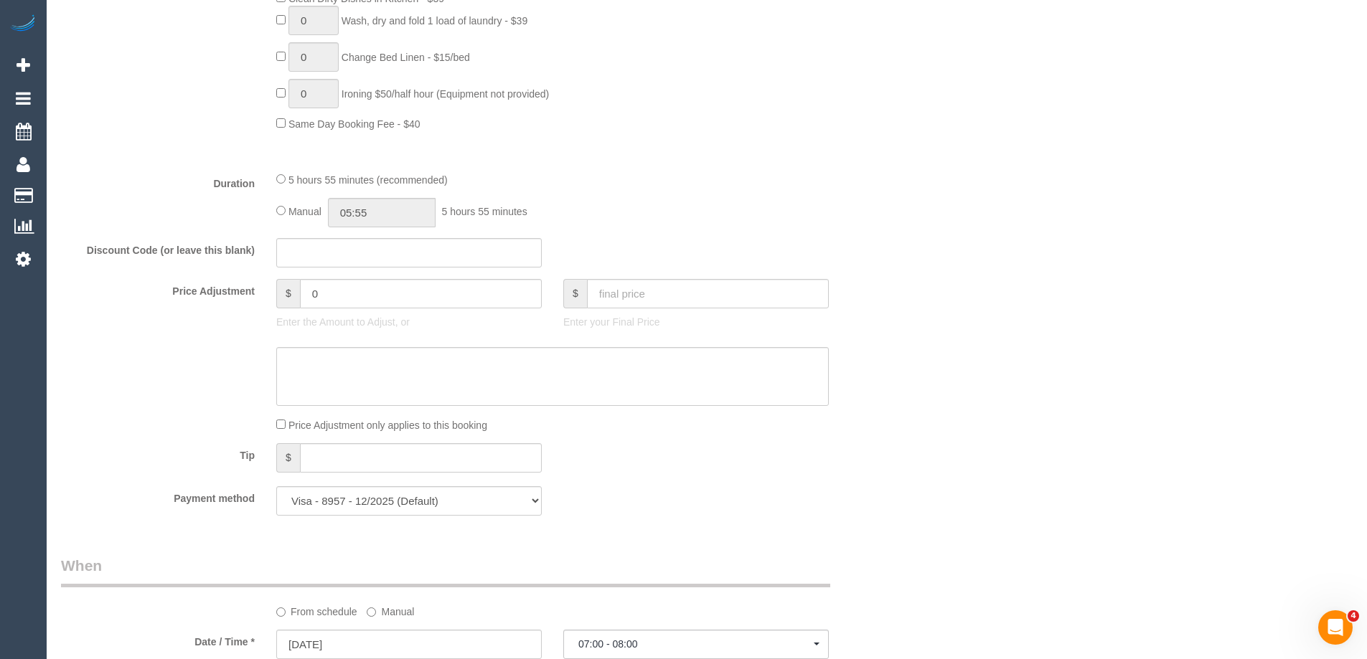
click at [1089, 246] on div "Who Email* carlydamen@gmail.com Name * Carly Damen new customer Where Address* …" at bounding box center [706, 350] width 1291 height 2672
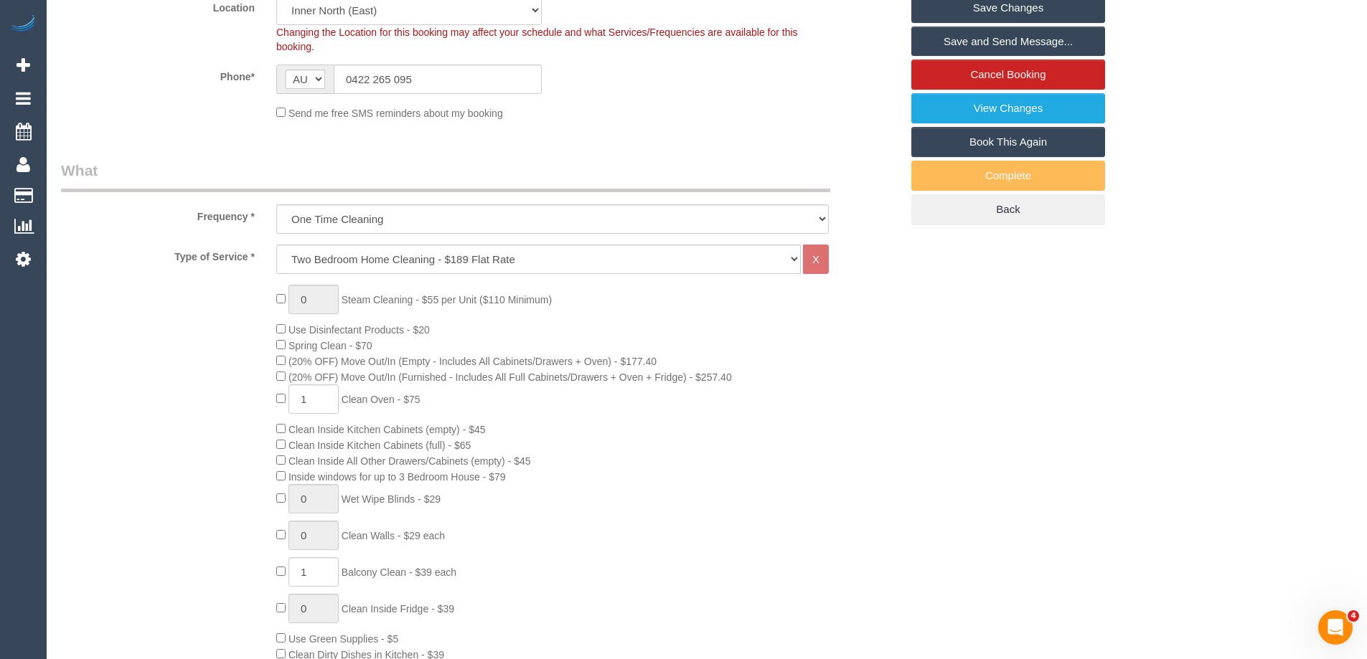
scroll to position [321, 0]
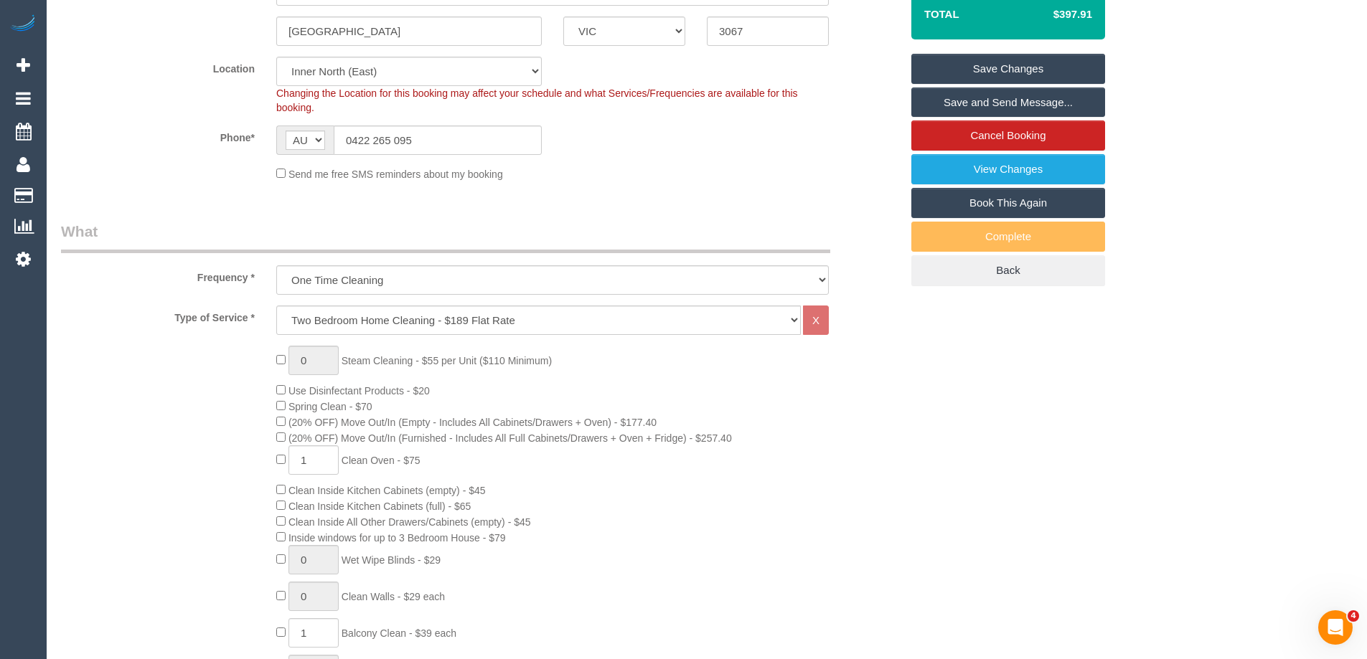
click at [1054, 69] on link "Save Changes" at bounding box center [1008, 69] width 194 height 30
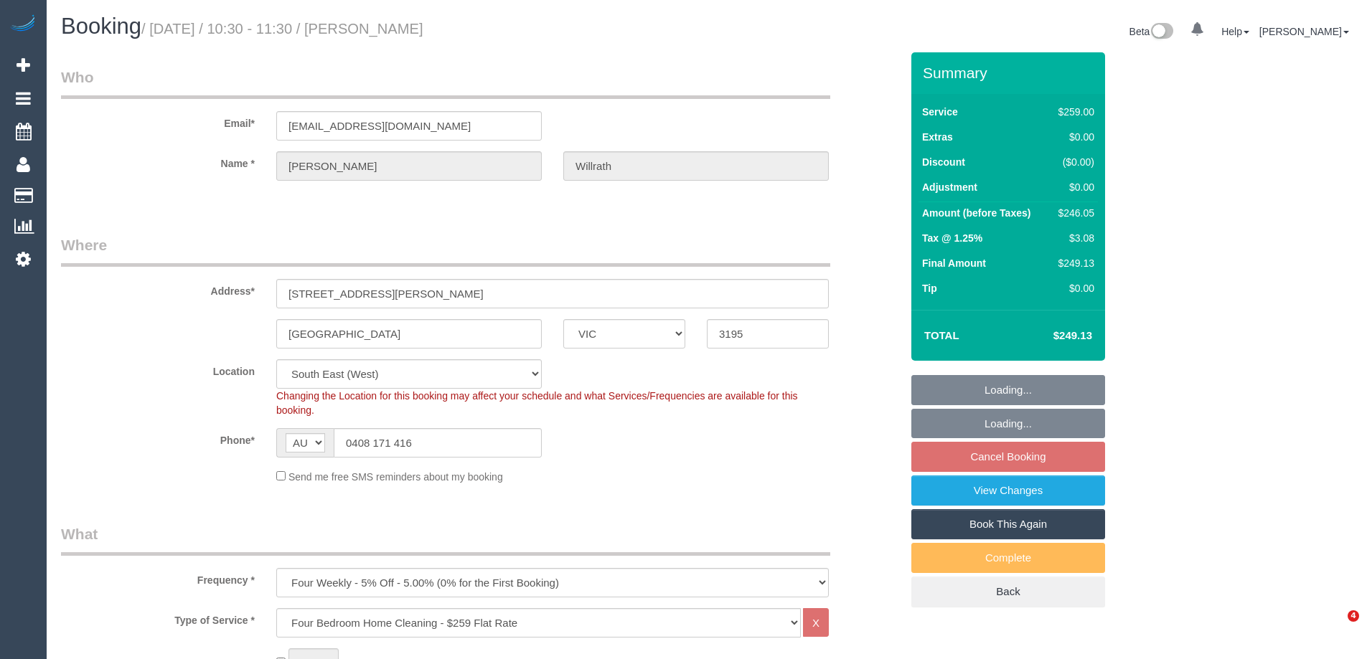
select select "VIC"
select select "number:28"
select select "object:812"
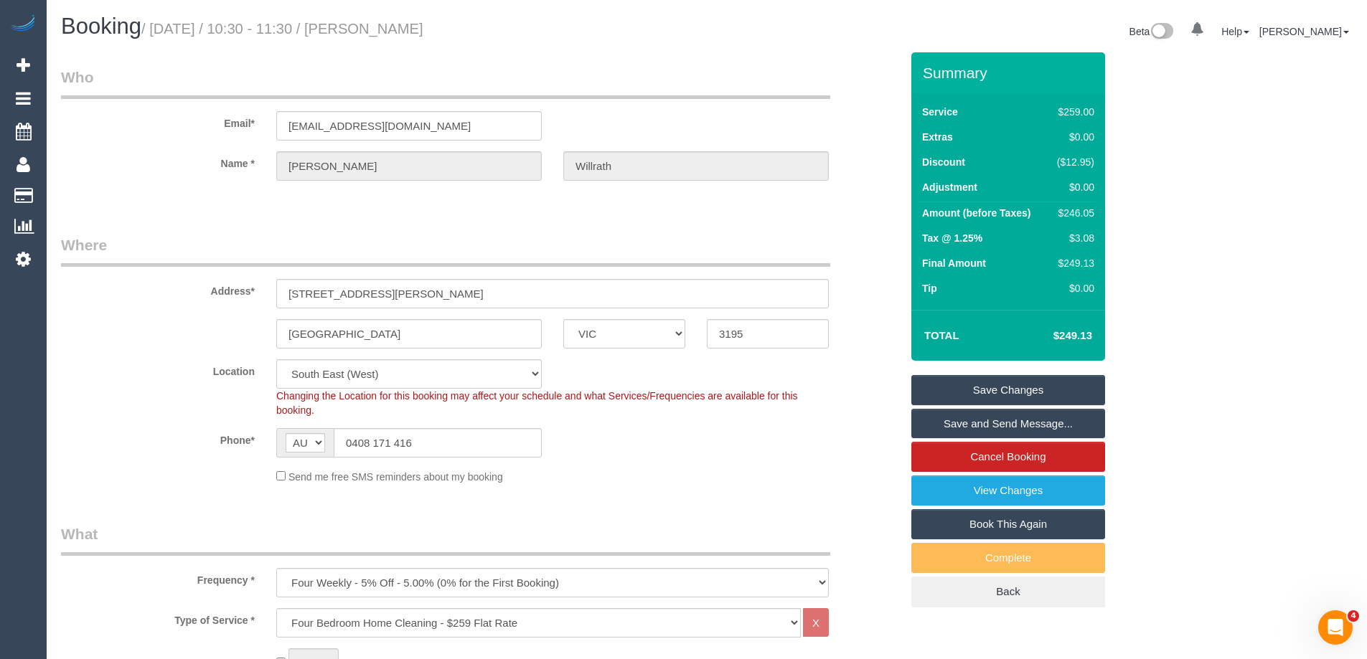
click at [1092, 208] on div "$246.05" at bounding box center [1072, 213] width 43 height 14
drag, startPoint x: 1092, startPoint y: 208, endPoint x: 1077, endPoint y: 218, distance: 18.1
click at [1077, 218] on div "$246.05" at bounding box center [1072, 213] width 43 height 14
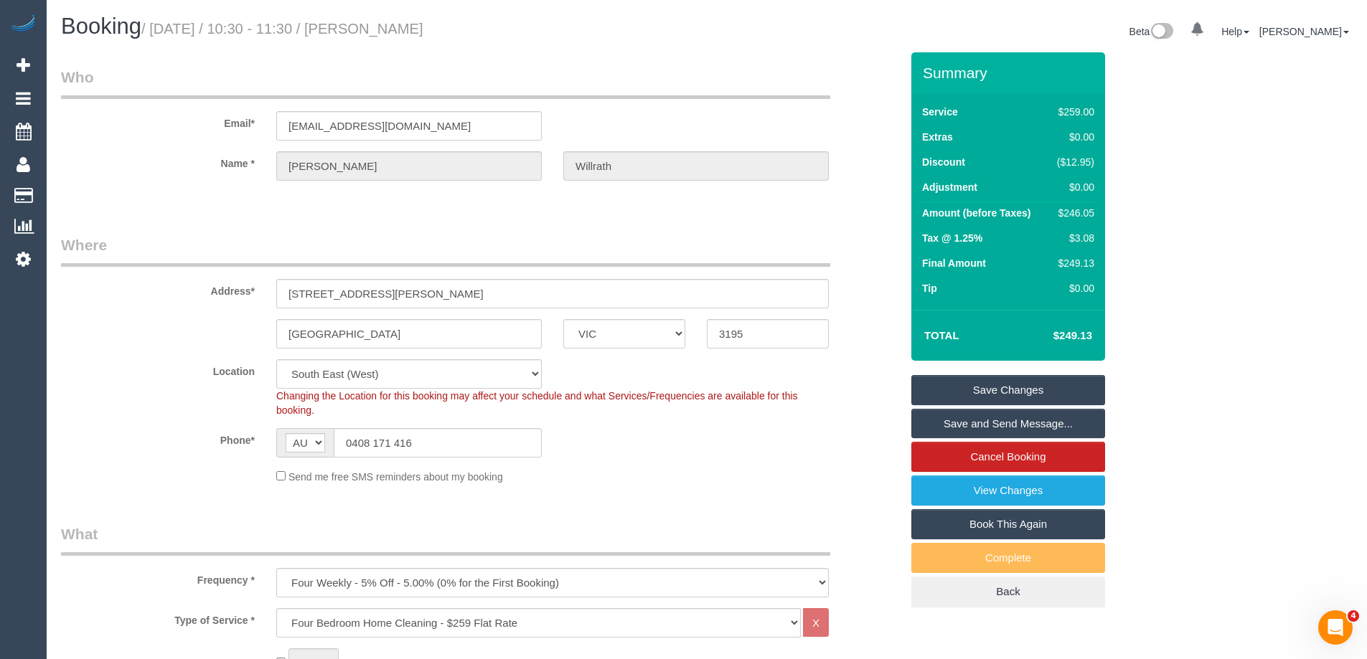
copy div "246.05"
click at [1162, 216] on div "Summary Service $259.00 Extras $0.00 Discount ($12.95) Adjustment $0.00 Amount …" at bounding box center [1061, 344] width 323 height 584
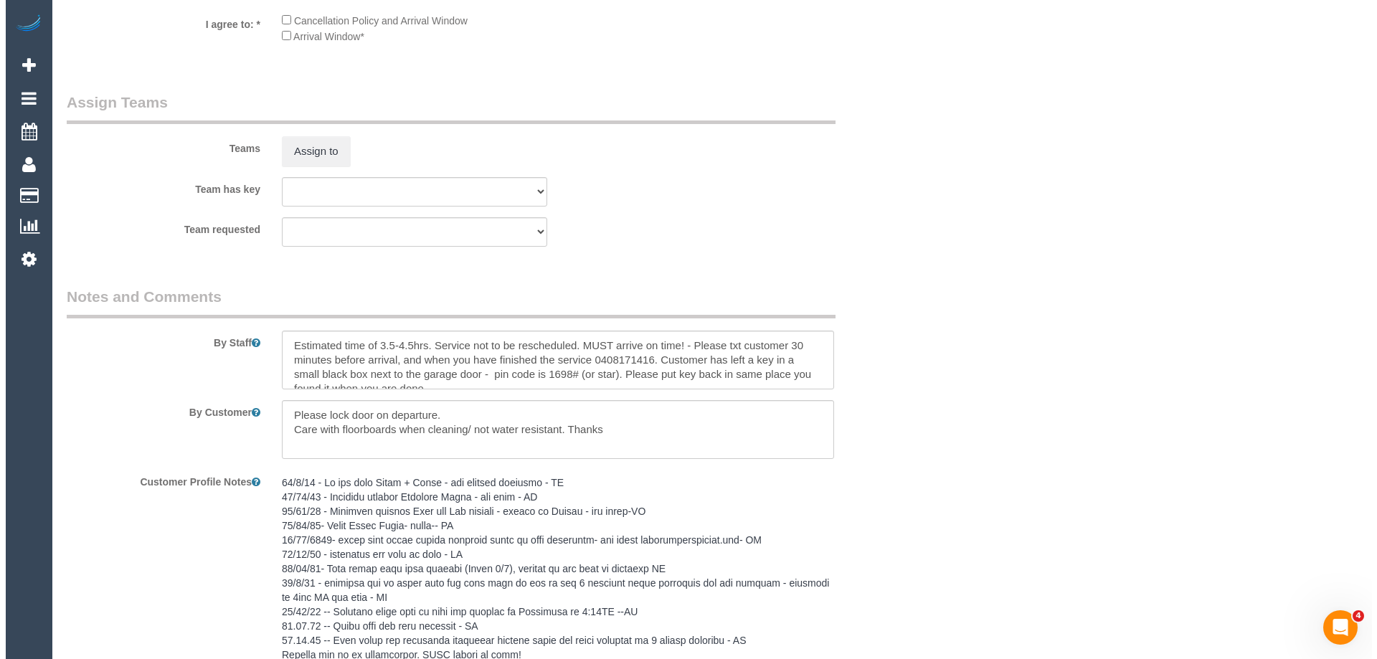
scroll to position [2169, 0]
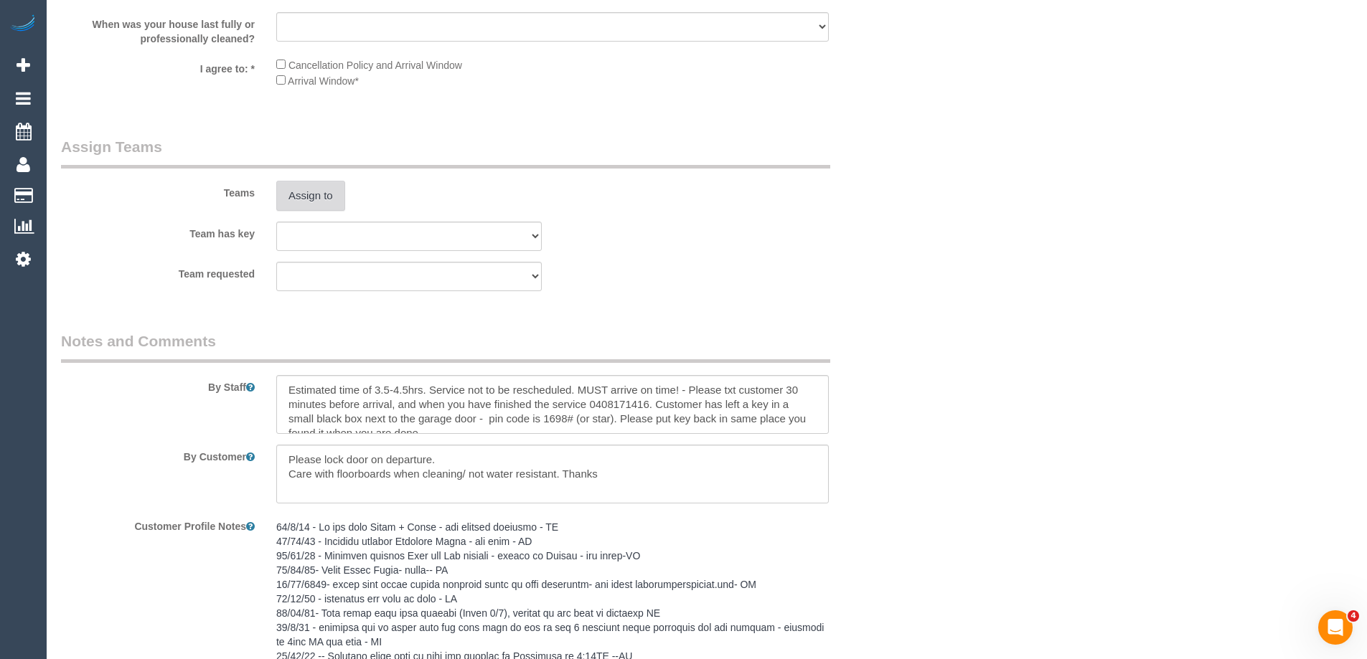
click at [312, 194] on button "Assign to" at bounding box center [310, 196] width 69 height 30
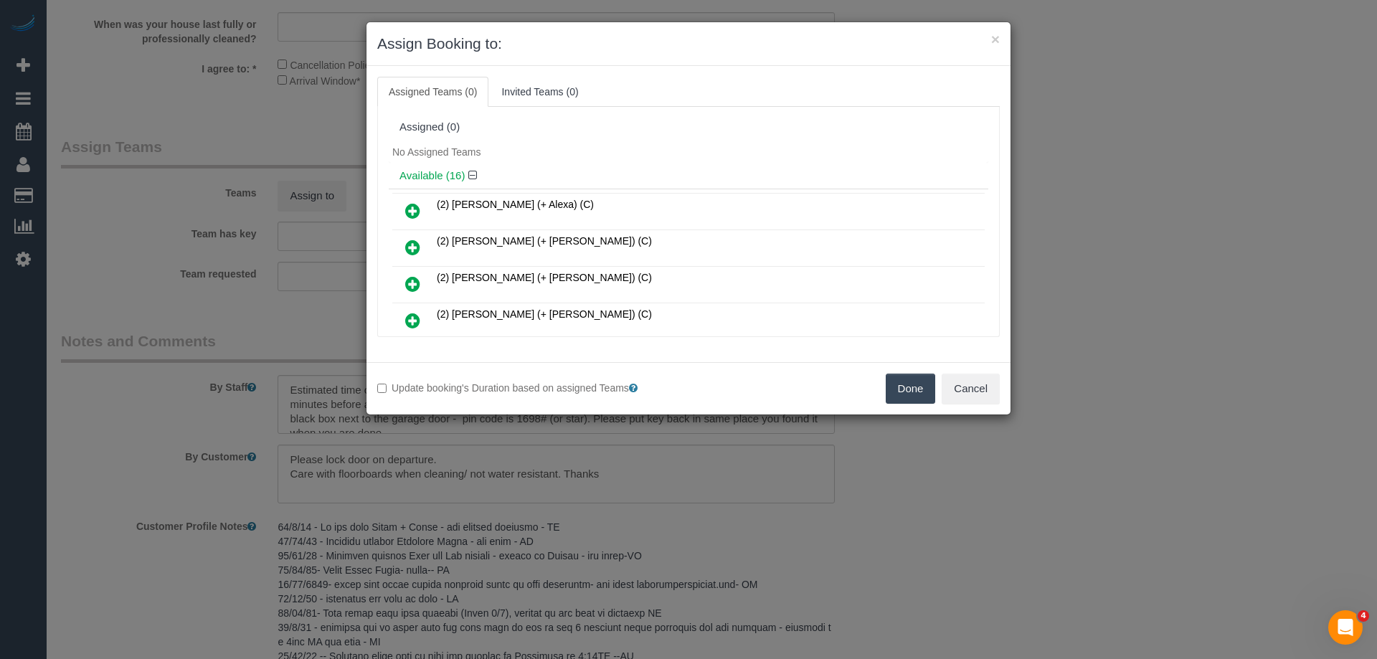
click at [643, 152] on div "No Assigned Teams" at bounding box center [689, 152] width 600 height 22
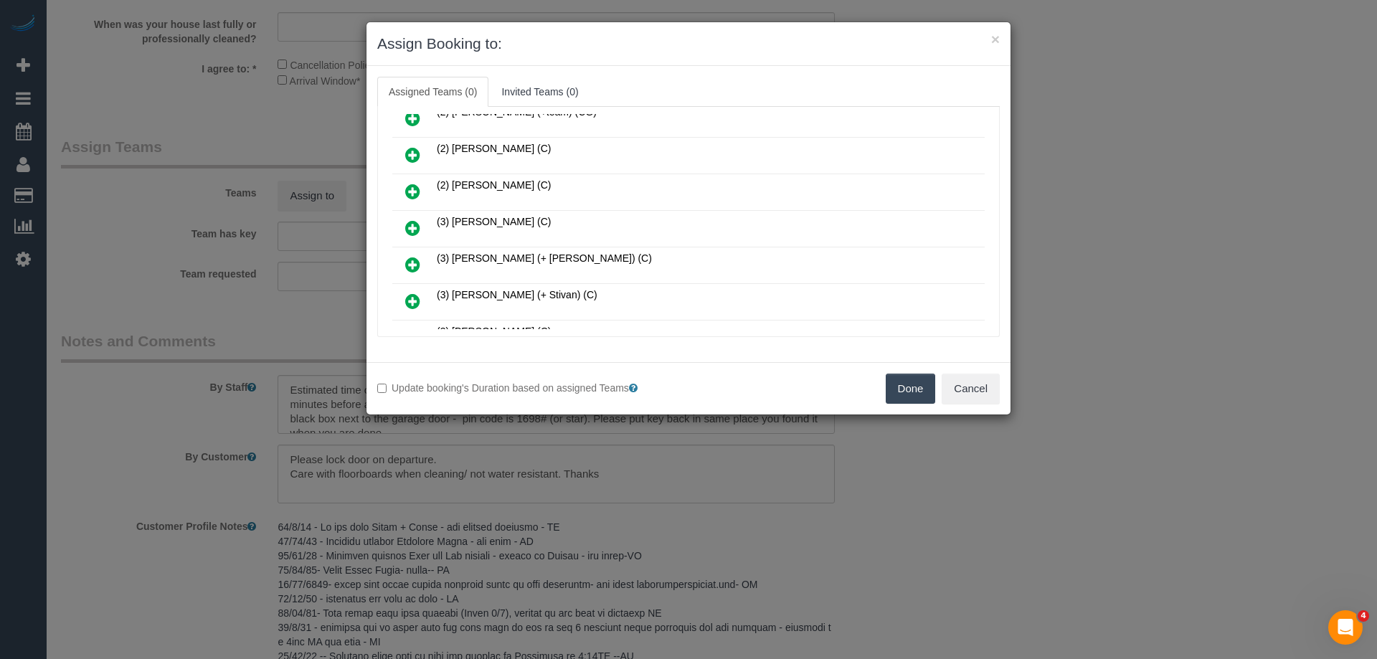
click at [412, 230] on icon at bounding box center [412, 228] width 15 height 17
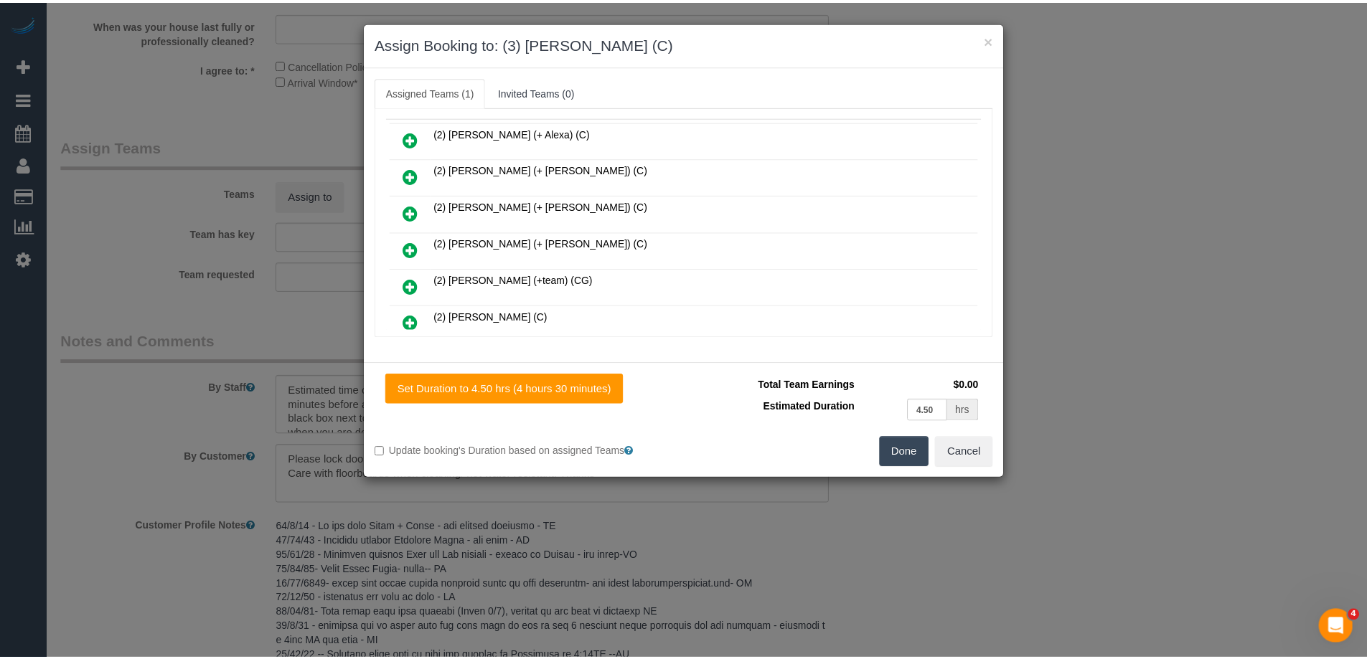
scroll to position [0, 0]
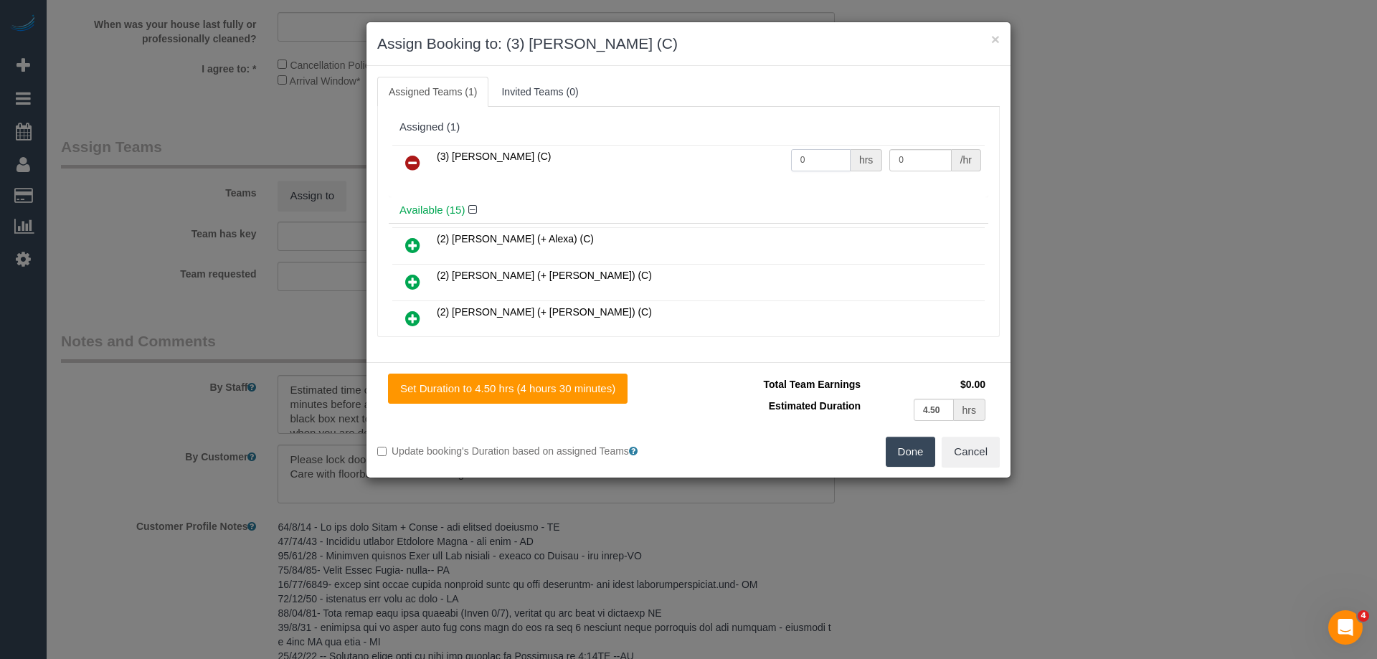
click at [811, 161] on input "0" at bounding box center [821, 160] width 60 height 22
type input "1"
click at [924, 160] on input "0" at bounding box center [921, 160] width 62 height 22
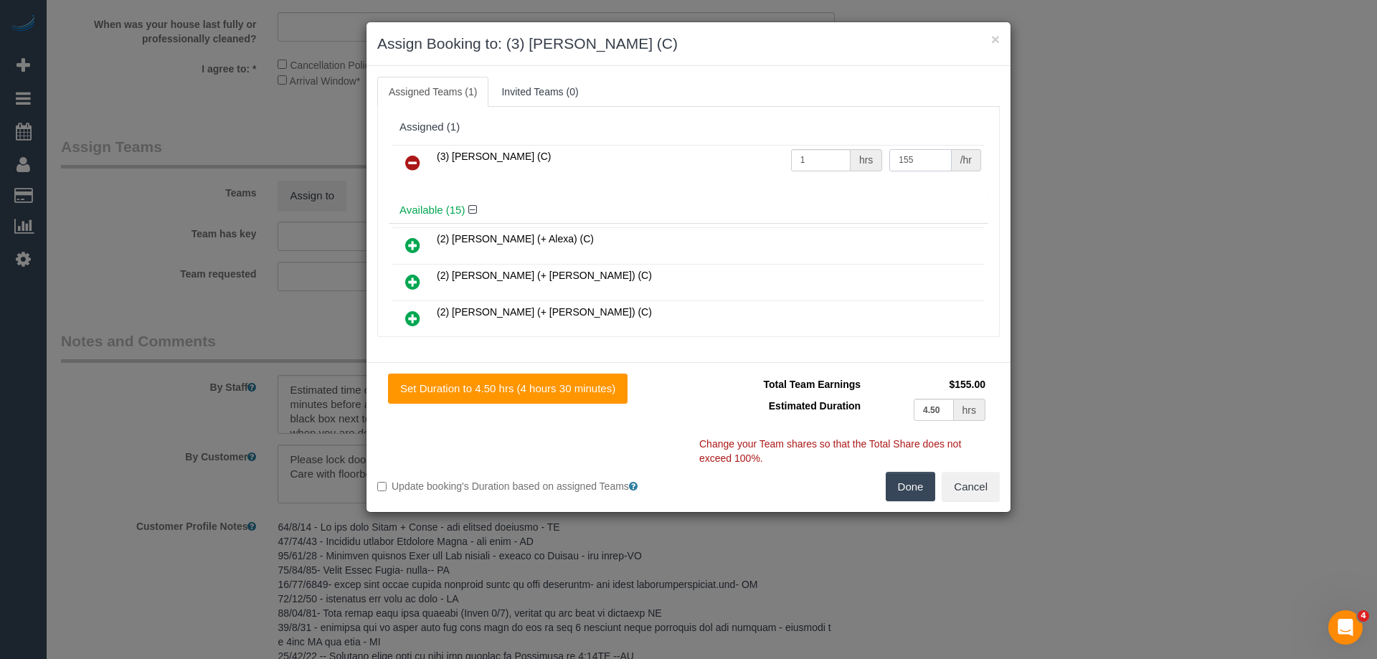
type input "155"
click at [915, 482] on button "Done" at bounding box center [911, 487] width 50 height 30
click at [915, 482] on div "× Assign Booking to: (3) Anjana Thejan (C) Assigned Teams (1) Invited Teams (0)…" at bounding box center [688, 329] width 1377 height 659
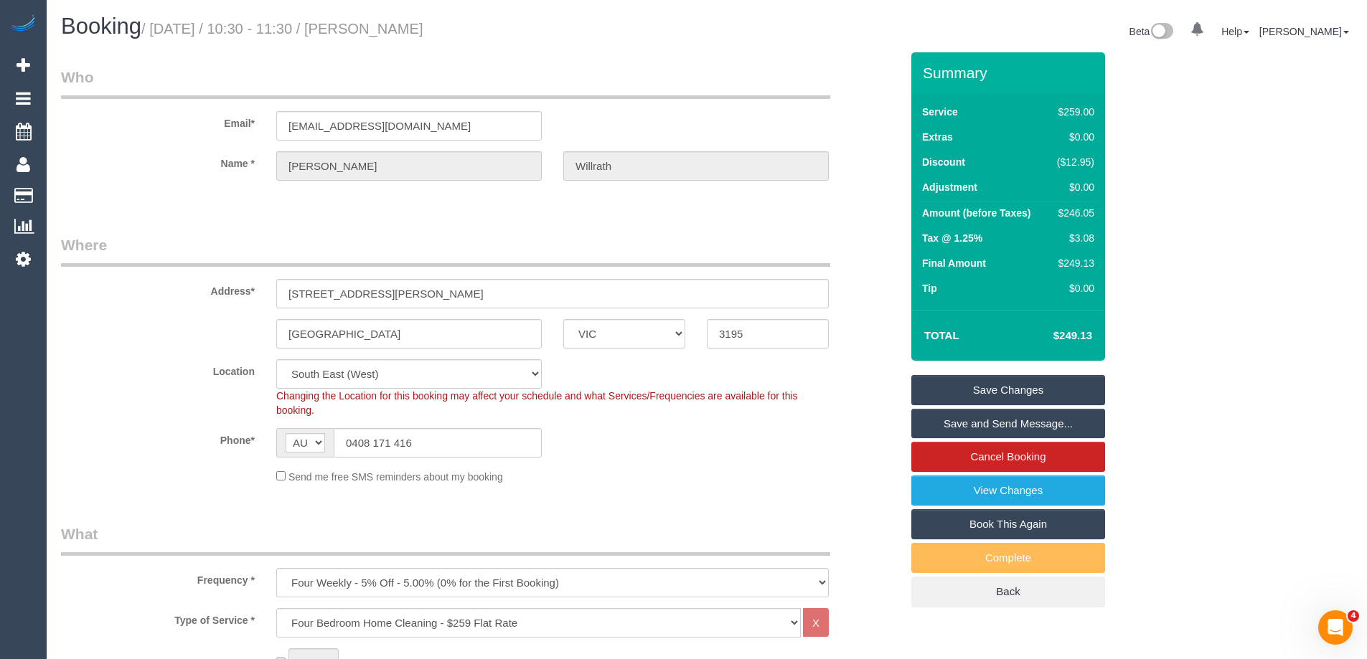
drag, startPoint x: 517, startPoint y: 28, endPoint x: 398, endPoint y: 22, distance: 119.2
click at [398, 22] on h1 "Booking / September 10, 2025 / 10:30 - 11:30 / Sheridan Willrath" at bounding box center [378, 26] width 635 height 24
copy small "[PERSON_NAME]"
click at [835, 462] on sui-booking-location "Location Office City East (North) East (South) Inner East Inner North (East) In…" at bounding box center [480, 421] width 839 height 125
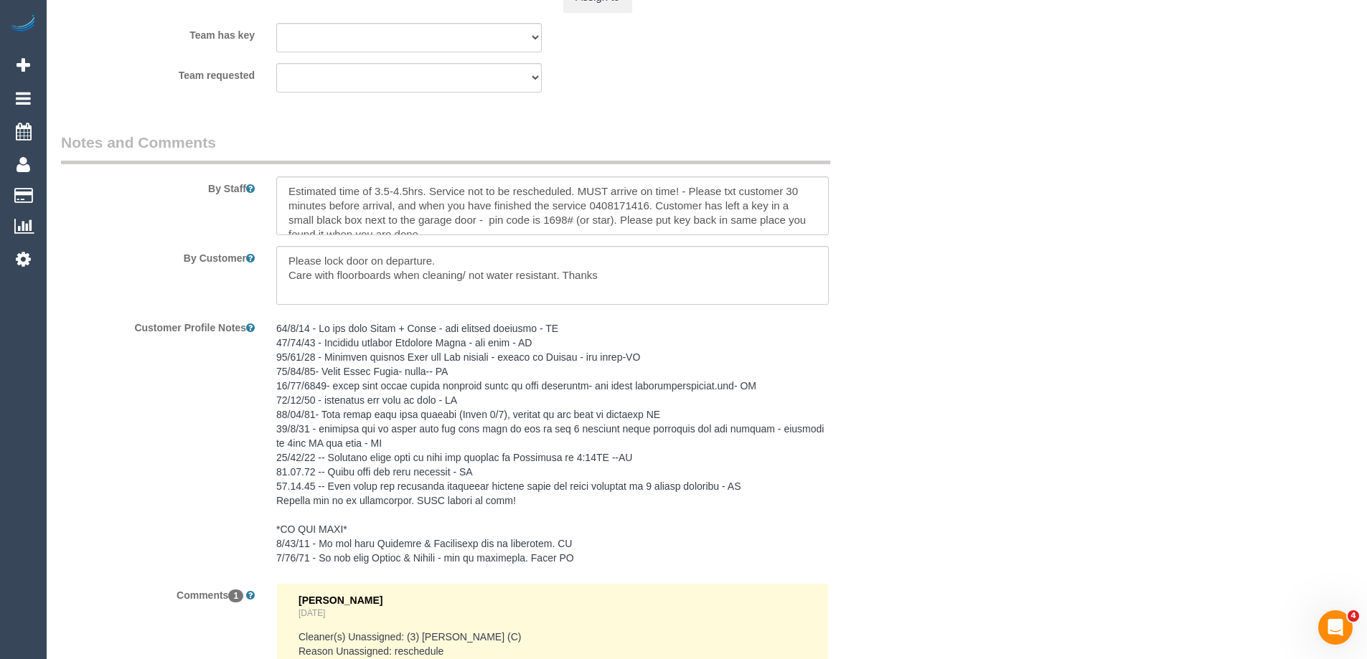
scroll to position [2439, 0]
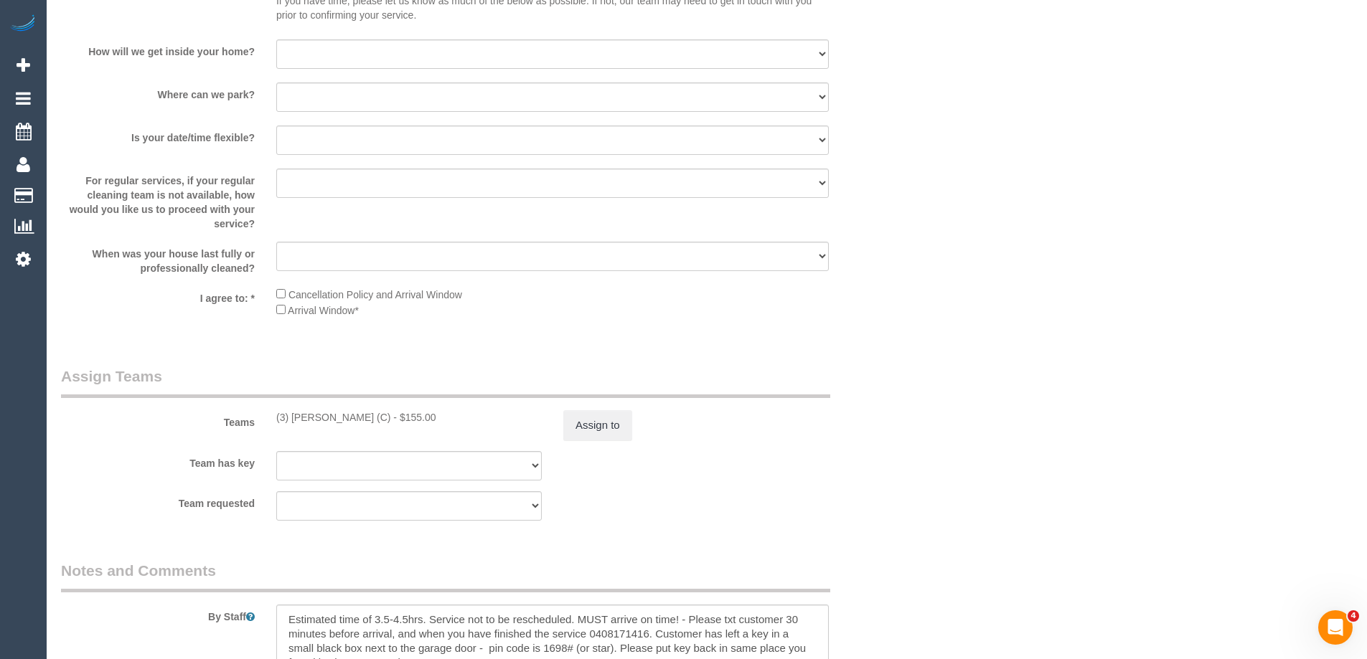
scroll to position [1650, 0]
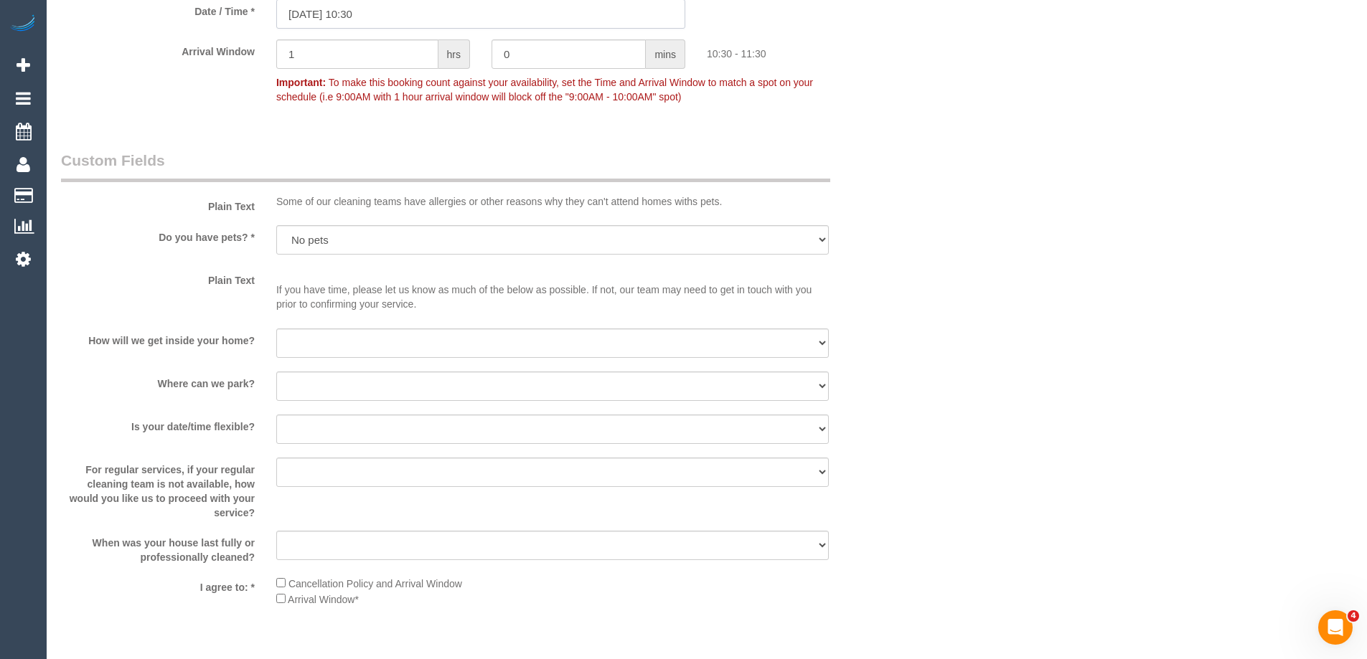
click at [380, 14] on input "10/09/2025 10:30" at bounding box center [480, 13] width 409 height 29
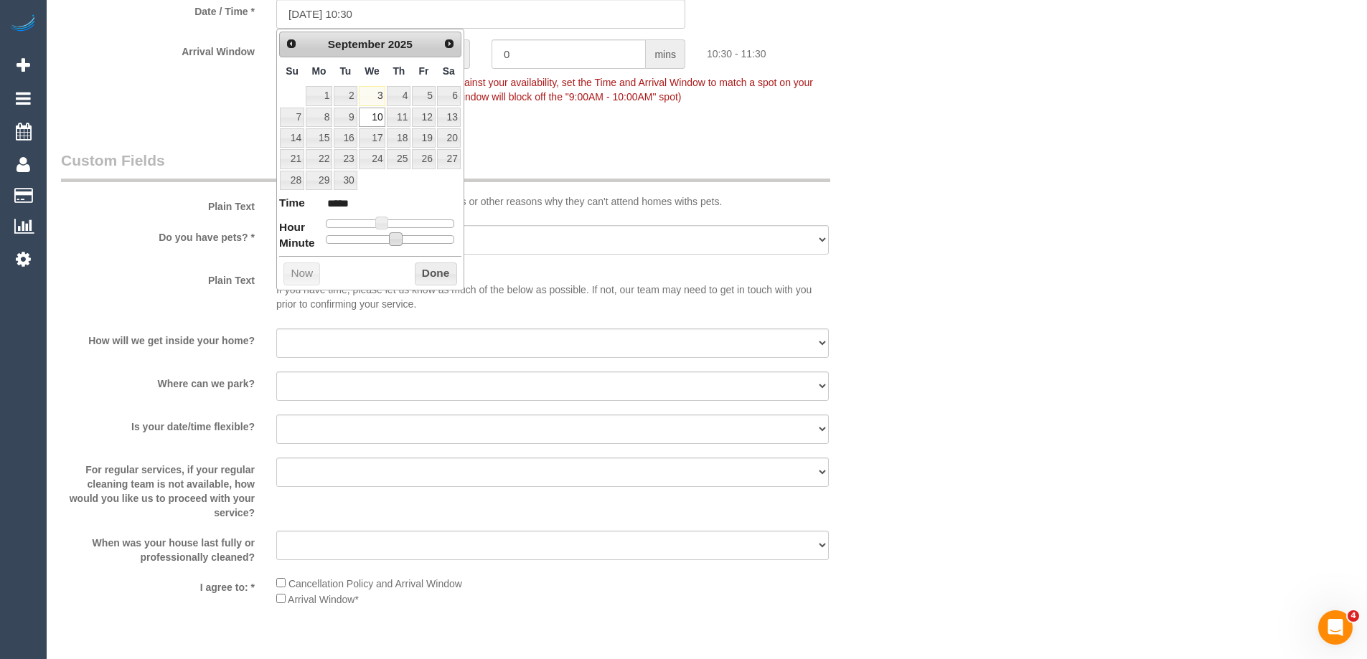
type input "10/09/2025 10:25"
type input "*****"
type input "10/09/2025 10:15"
type input "*****"
type input "10/09/2025 10:00"
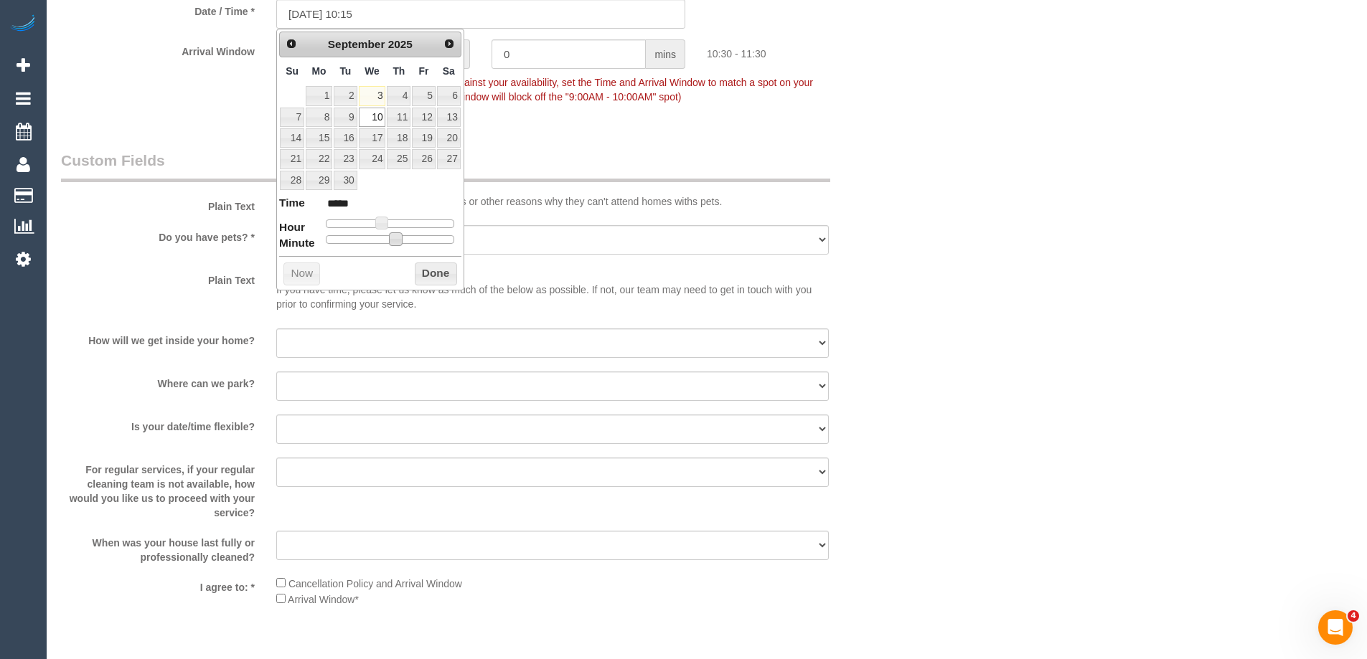
type input "*****"
drag, startPoint x: 394, startPoint y: 242, endPoint x: 250, endPoint y: 237, distance: 144.3
type input "10/09/2025 09:00"
type input "*****"
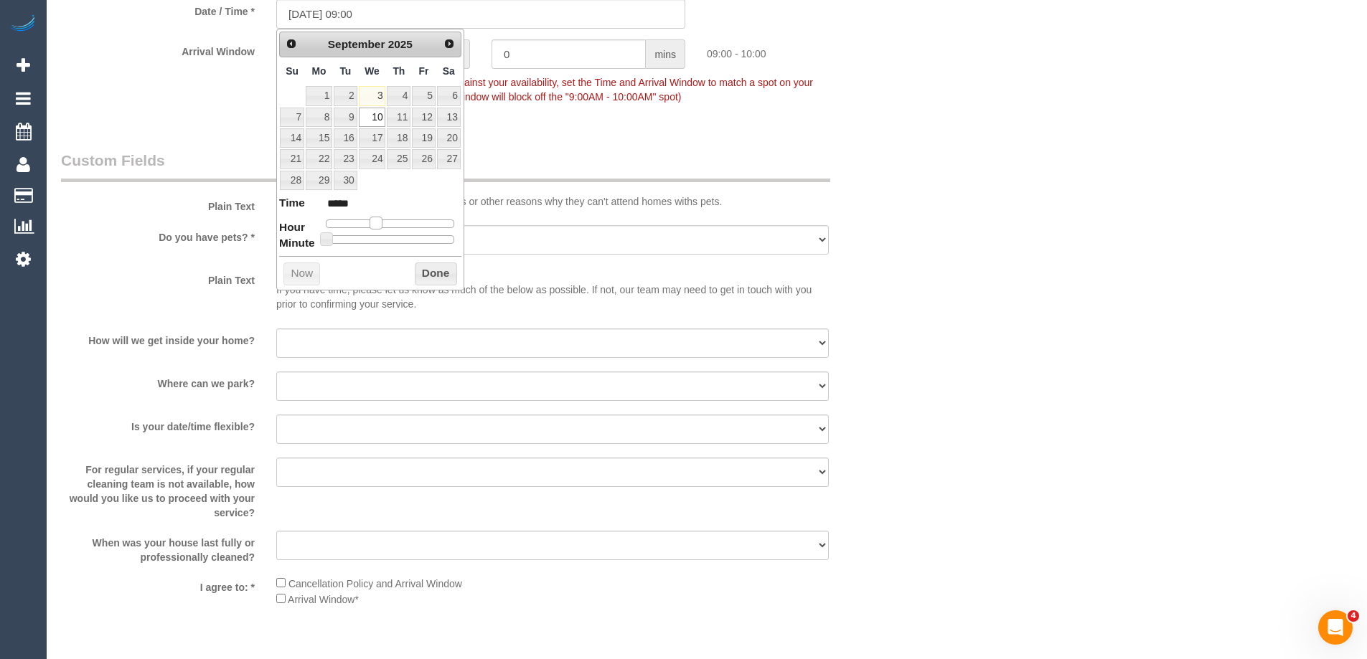
click at [378, 219] on span at bounding box center [375, 223] width 13 height 13
click at [425, 266] on button "Done" at bounding box center [436, 274] width 42 height 23
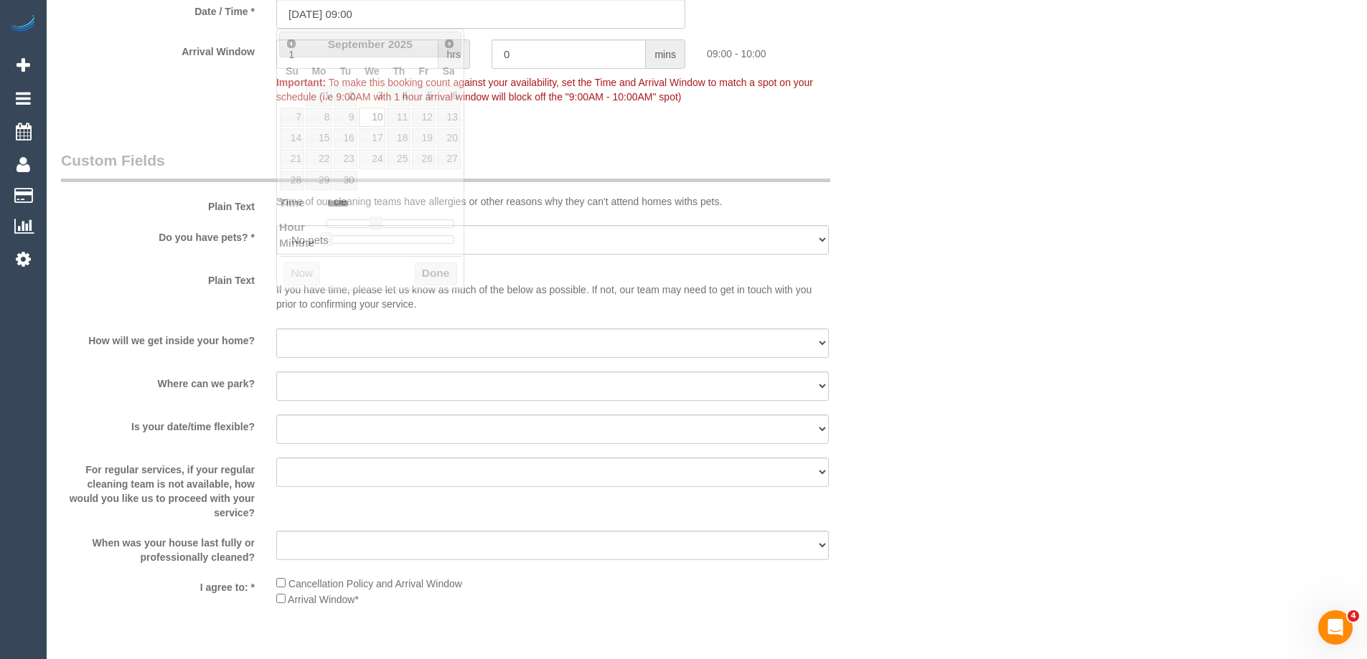
click at [1235, 192] on div "Who Email* sheridanverwey@gmail.com Name * Sheridan Willrath Where Address* 70 …" at bounding box center [706, 16] width 1291 height 3228
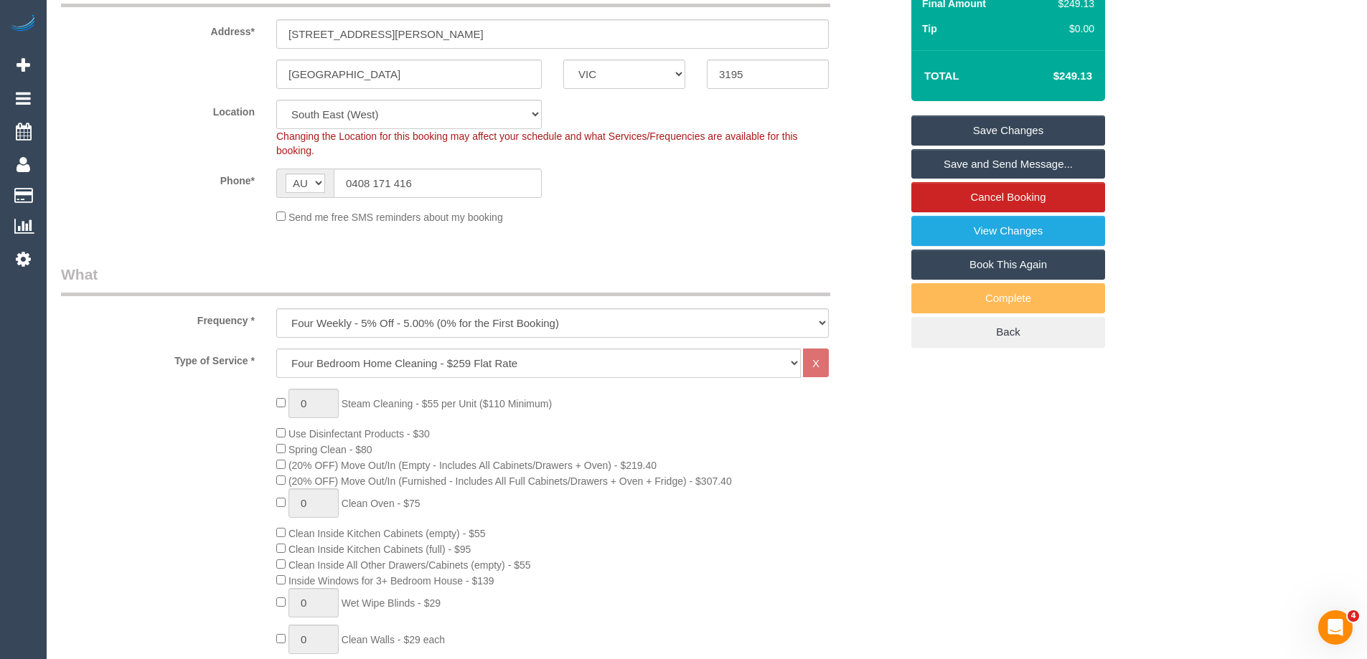
scroll to position [0, 0]
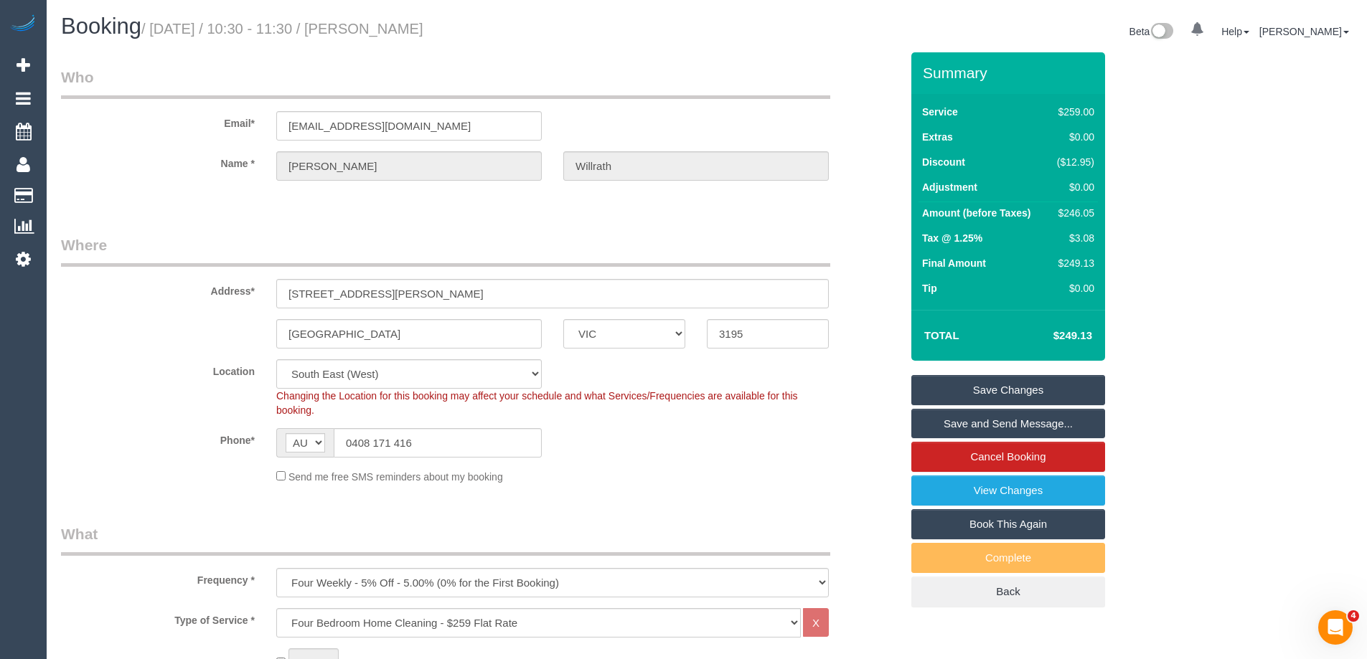
click at [759, 441] on div "Phone* AF AL DZ AD AO AI AQ AG AR AM AW AU AT AZ BS BH BD BB BY BE BZ BJ BM BT …" at bounding box center [480, 442] width 861 height 29
click at [1015, 427] on link "Save and Send Message..." at bounding box center [1008, 424] width 194 height 30
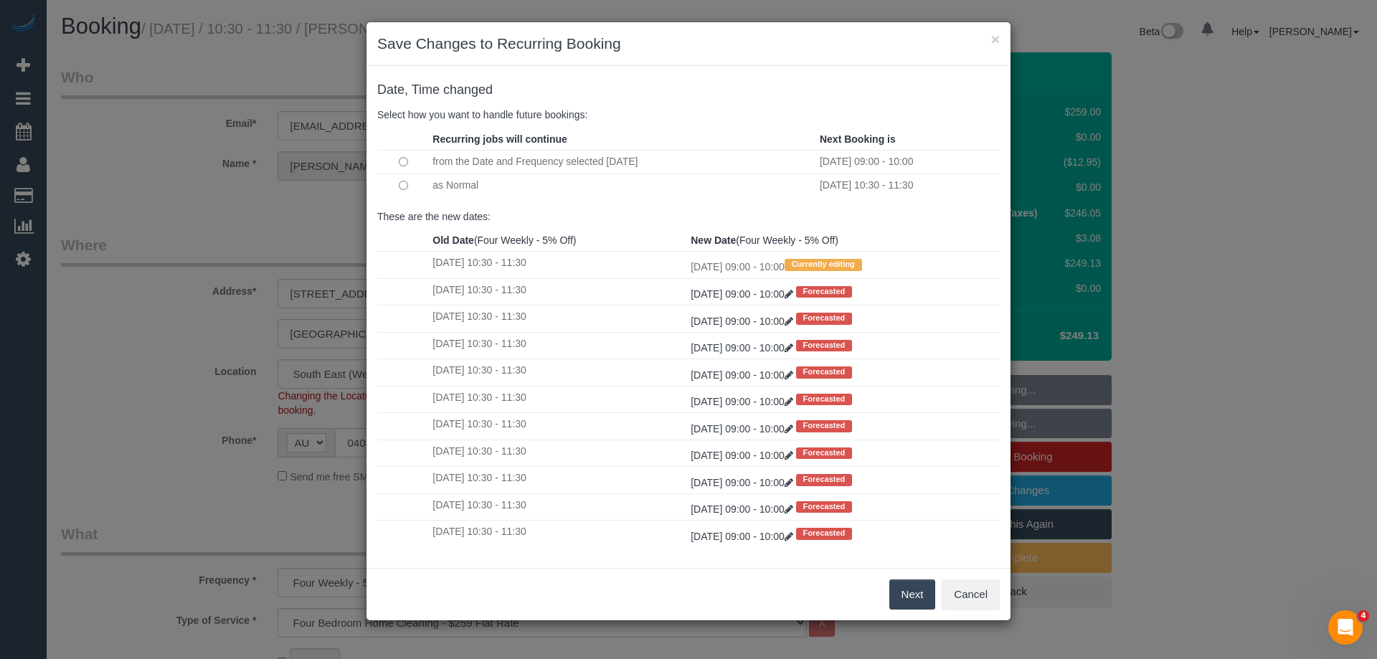
click at [908, 588] on button "Next" at bounding box center [913, 595] width 47 height 30
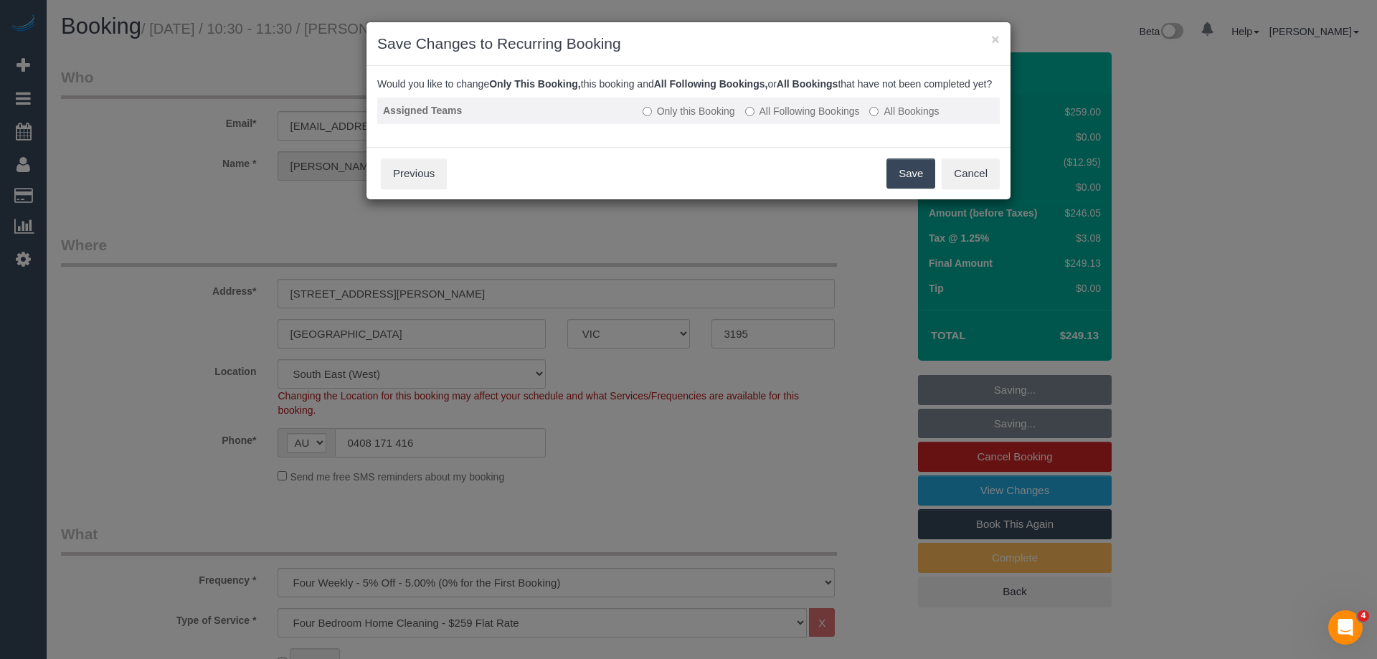
click at [829, 118] on label "All Following Bookings" at bounding box center [802, 111] width 115 height 14
click at [918, 189] on button "Save" at bounding box center [911, 174] width 49 height 30
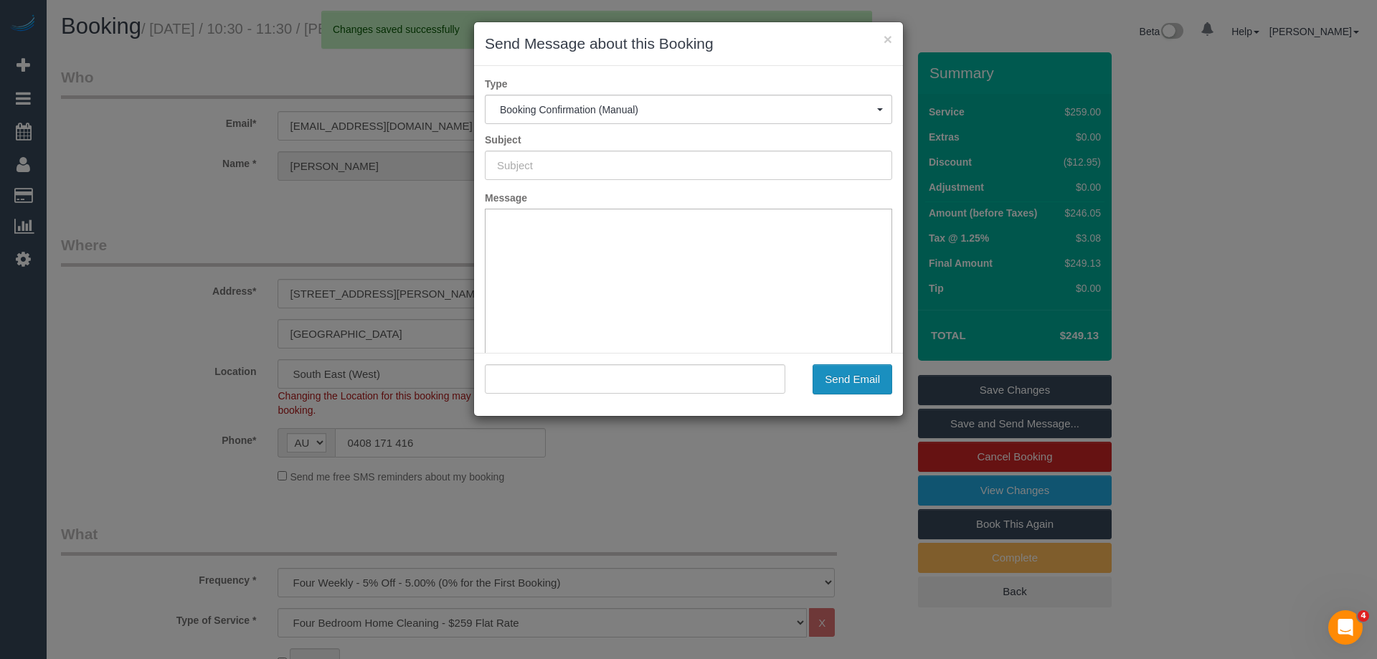
type input "Booking Confirmed"
type input ""Sheridan Willrath" <sheridanverwey@gmail.com>"
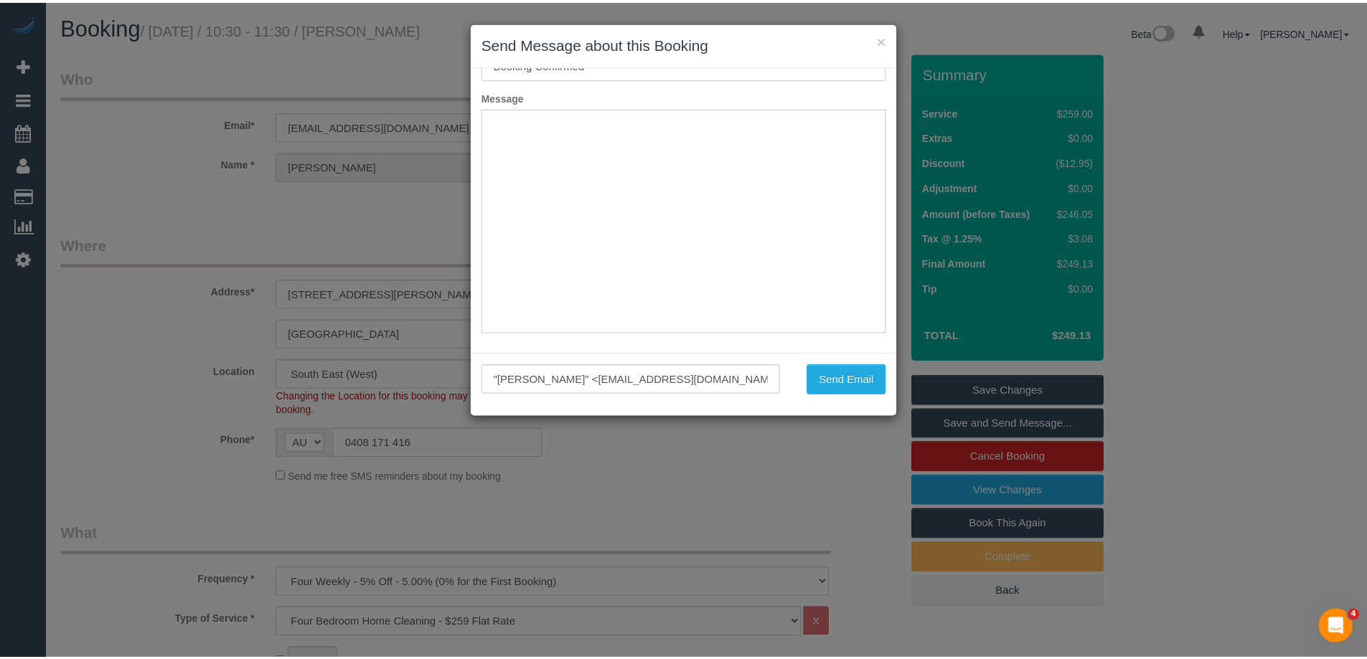
scroll to position [105, 0]
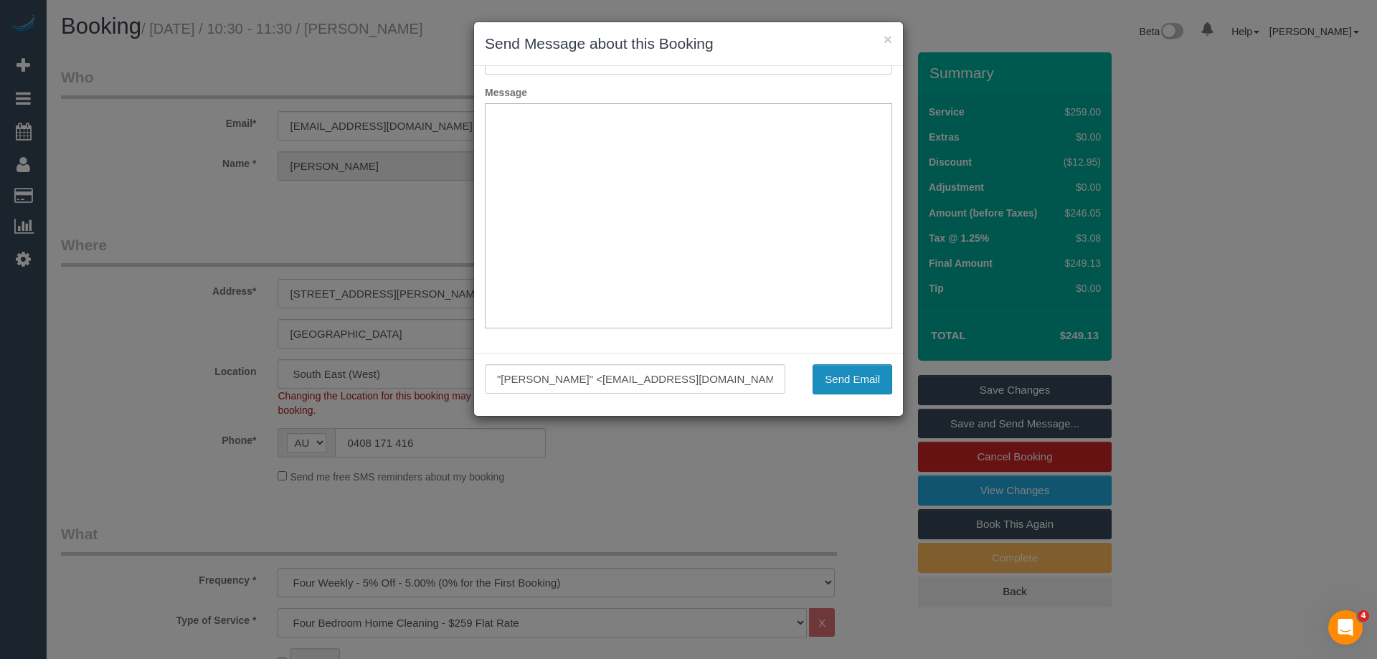
click at [863, 387] on button "Send Email" at bounding box center [853, 379] width 80 height 30
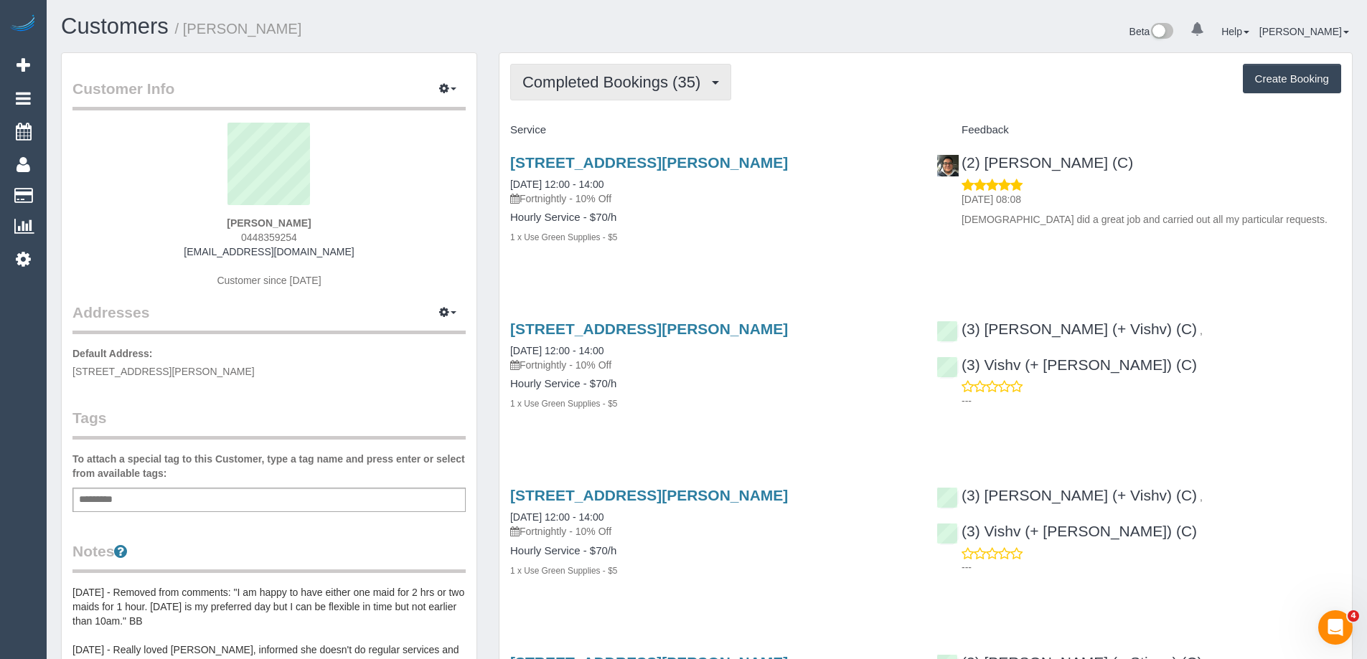
click at [683, 85] on span "Completed Bookings (35)" at bounding box center [614, 82] width 185 height 18
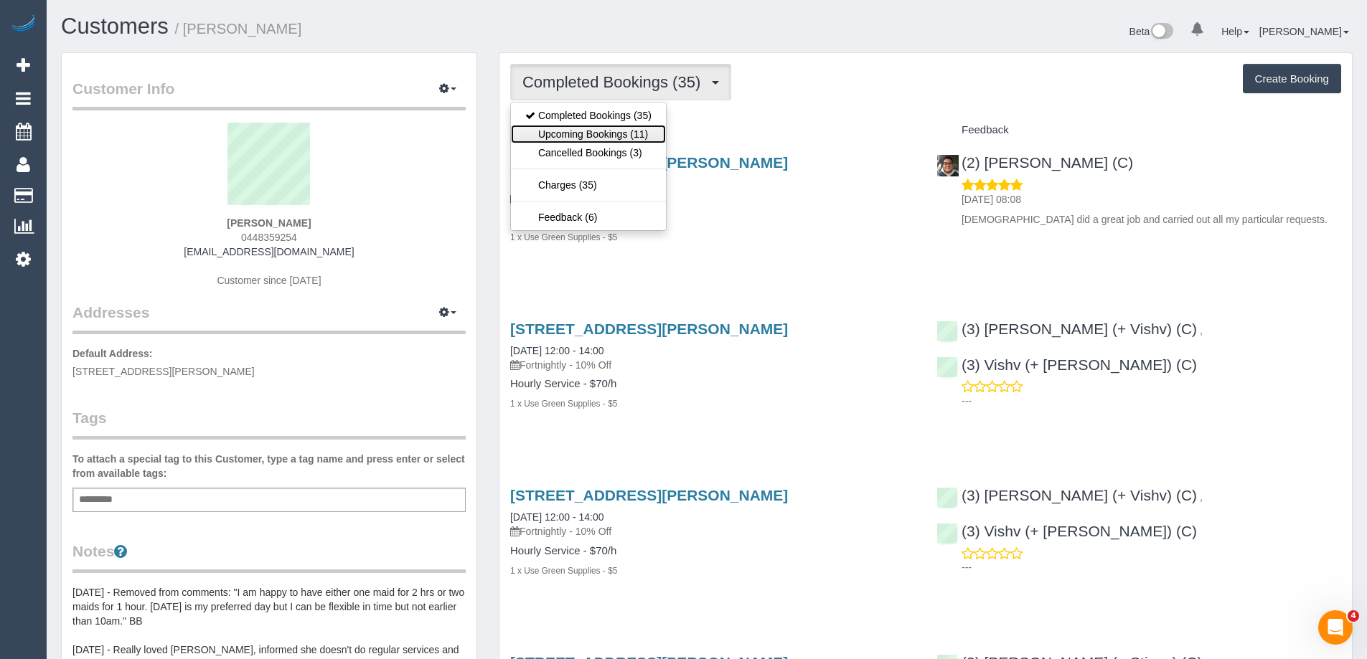
click at [633, 134] on link "Upcoming Bookings (11)" at bounding box center [588, 134] width 155 height 19
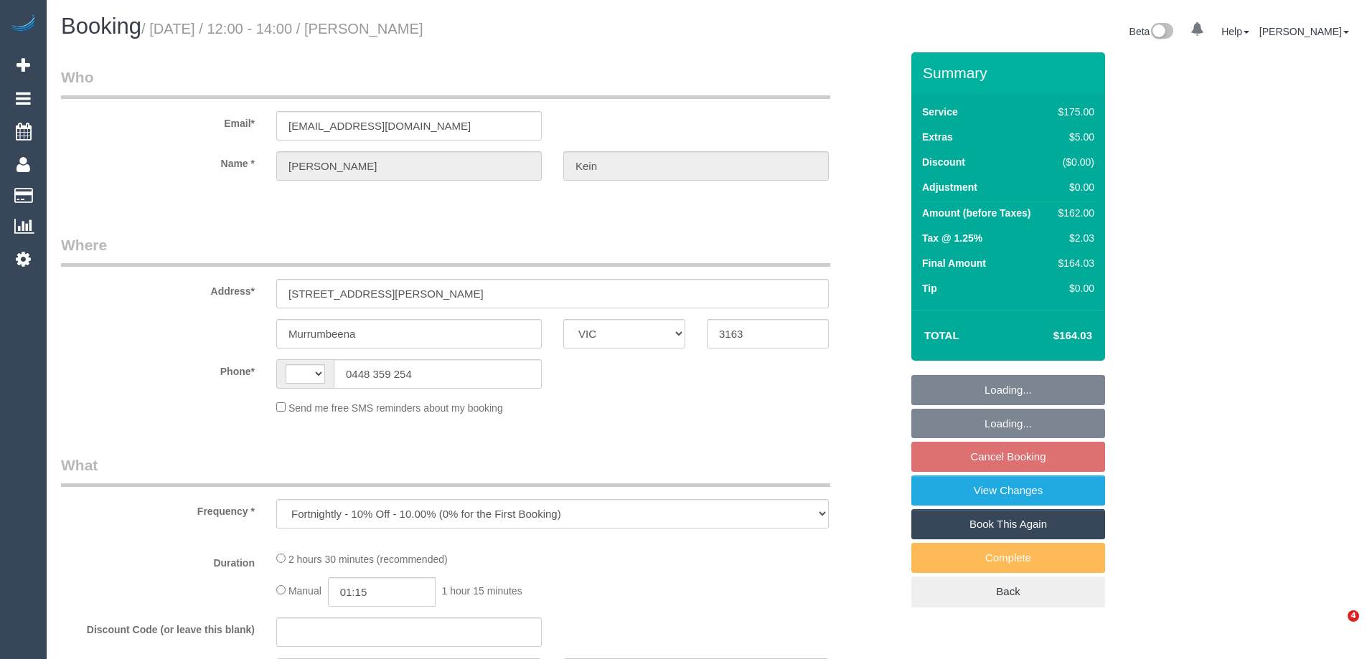
select select "VIC"
select select "string:AU"
select select "string:stripe-pm_1LFR9A2GScqysDRVU0k5wYg8"
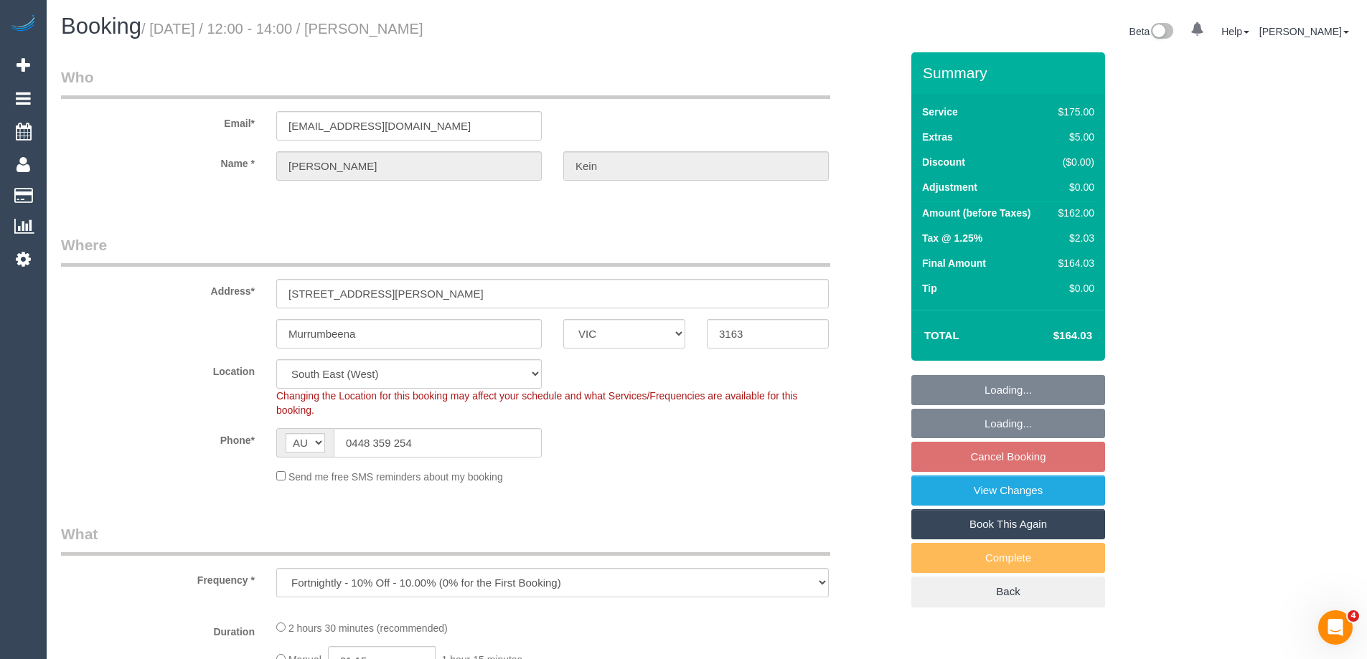
select select "object:529"
select select "150"
select select "number:27"
select select "number:14"
select select "number:19"
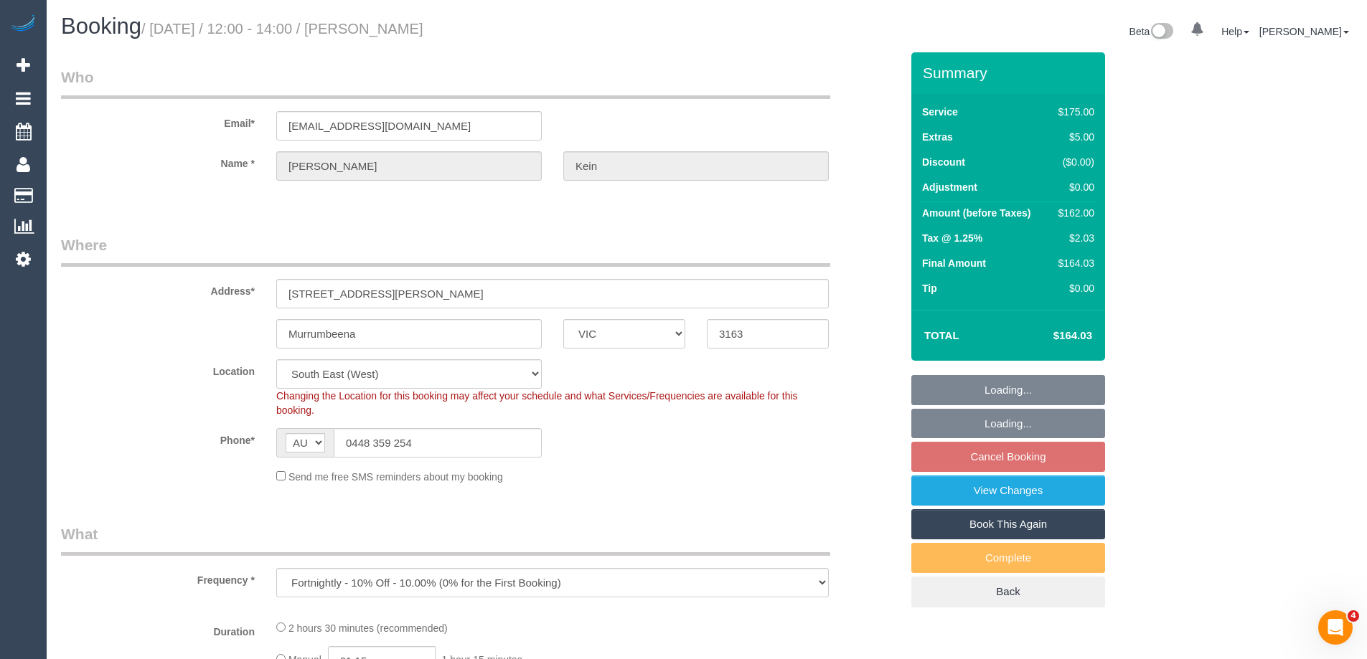
select select "number:36"
select select "number:34"
select select "number:11"
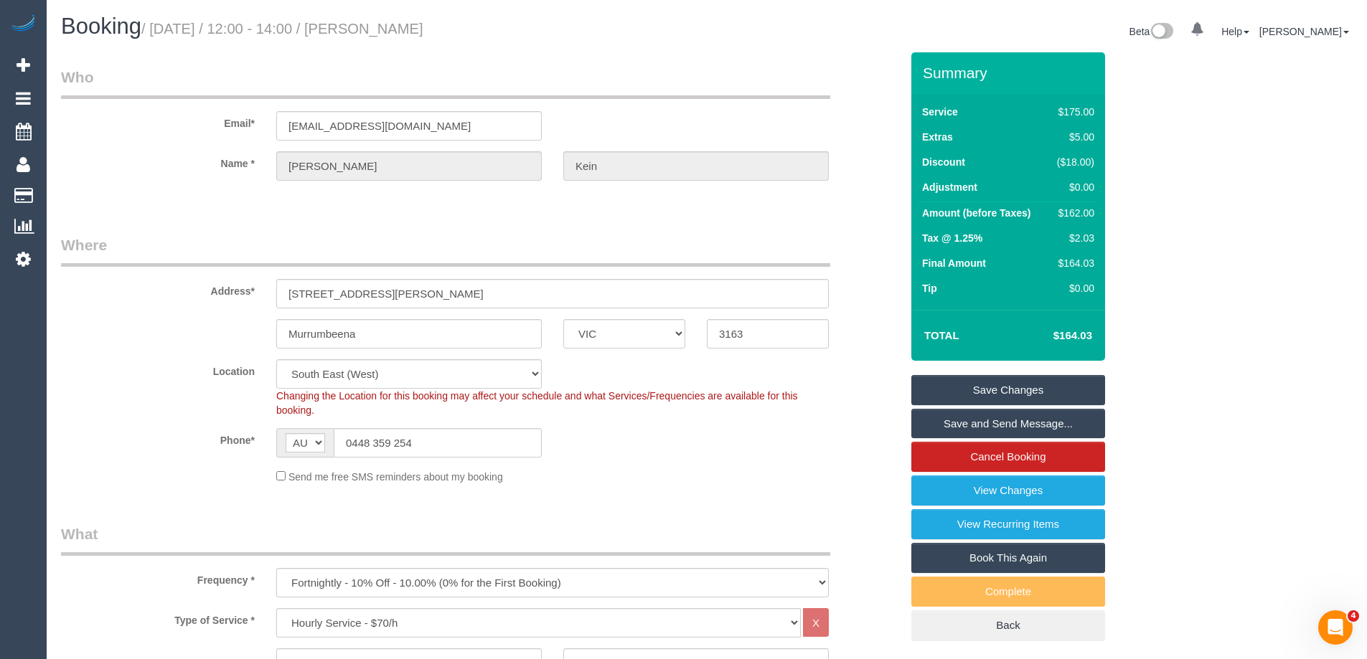
drag, startPoint x: 487, startPoint y: 28, endPoint x: 397, endPoint y: 30, distance: 89.7
click at [397, 30] on h1 "Booking / September 10, 2025 / 12:00 - 14:00 / Caroline Kein" at bounding box center [378, 26] width 635 height 24
copy small "[PERSON_NAME]"
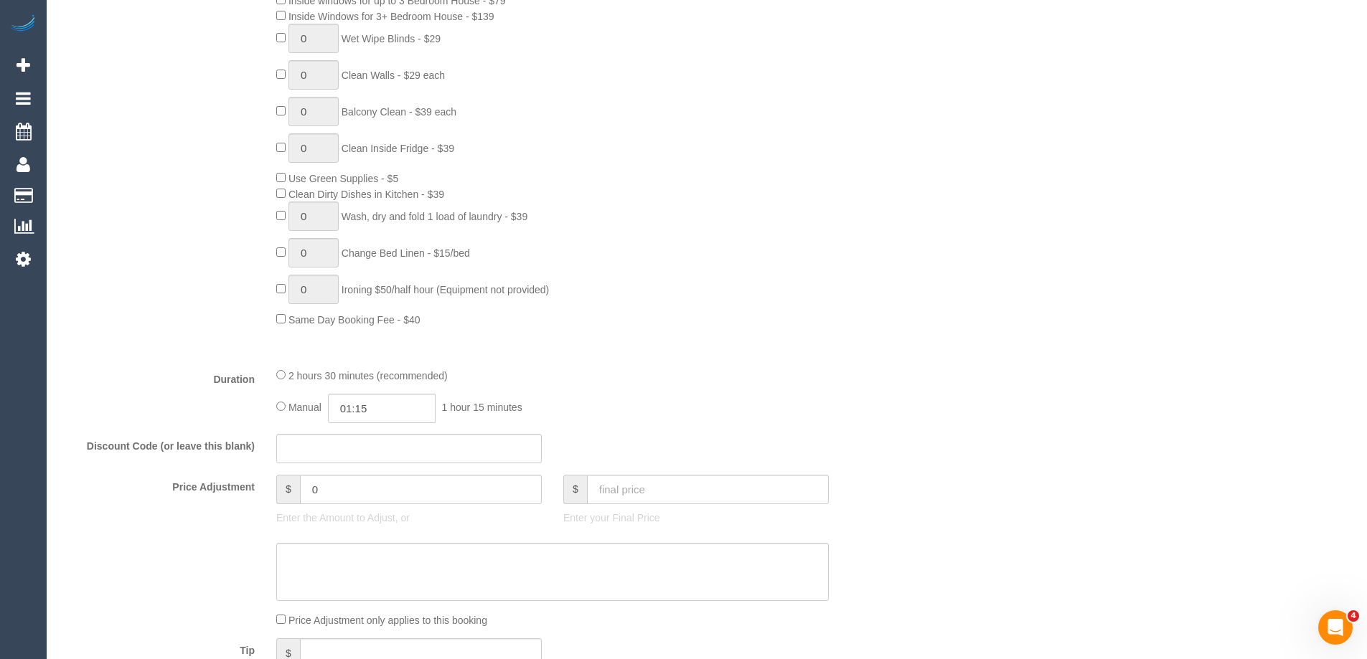
scroll to position [789, 0]
type input "02:30"
click at [810, 312] on div "0 Steam Cleaning - $55 per Unit ($110 Minimum) Use Disinfectant Products - $20 …" at bounding box center [588, 112] width 646 height 424
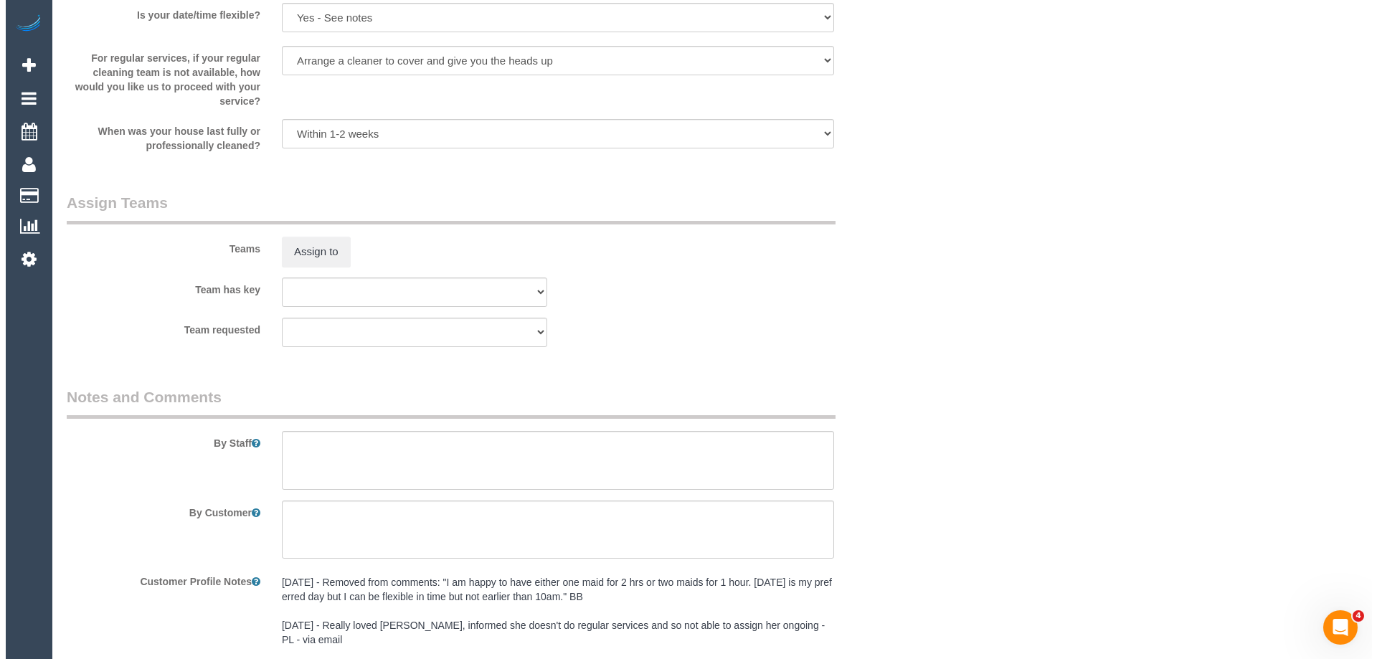
scroll to position [1756, 0]
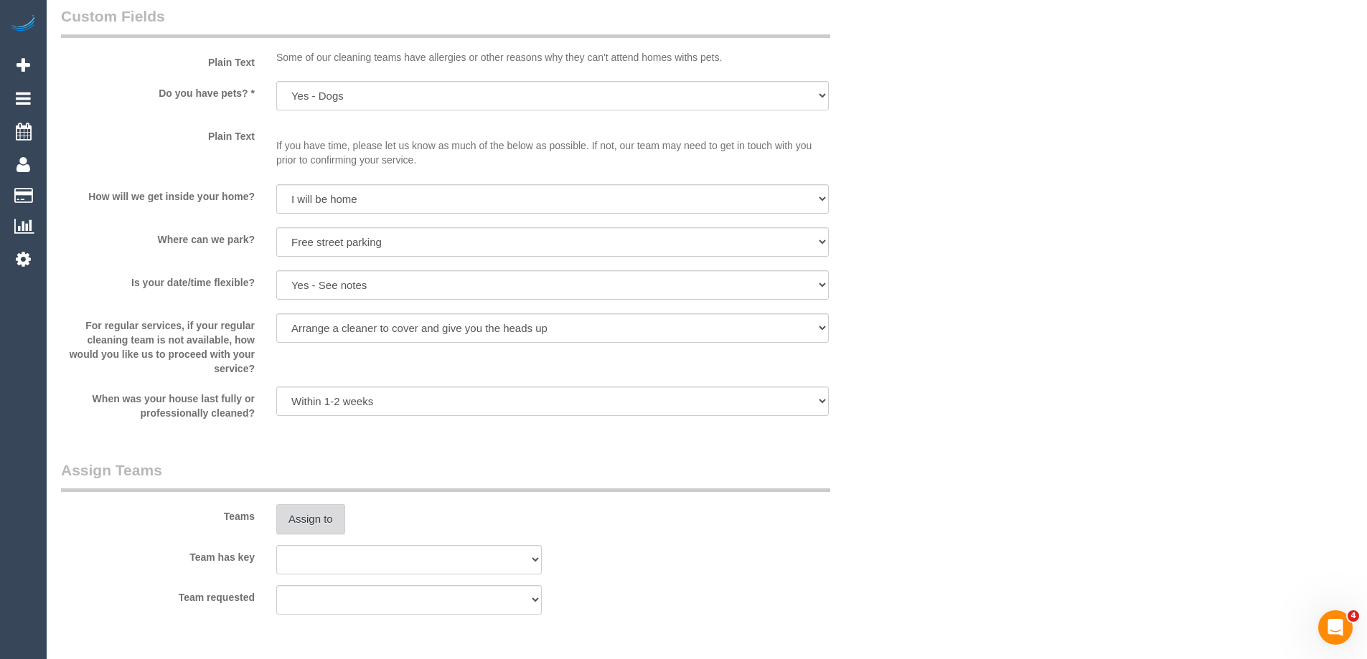
click at [320, 513] on button "Assign to" at bounding box center [310, 519] width 69 height 30
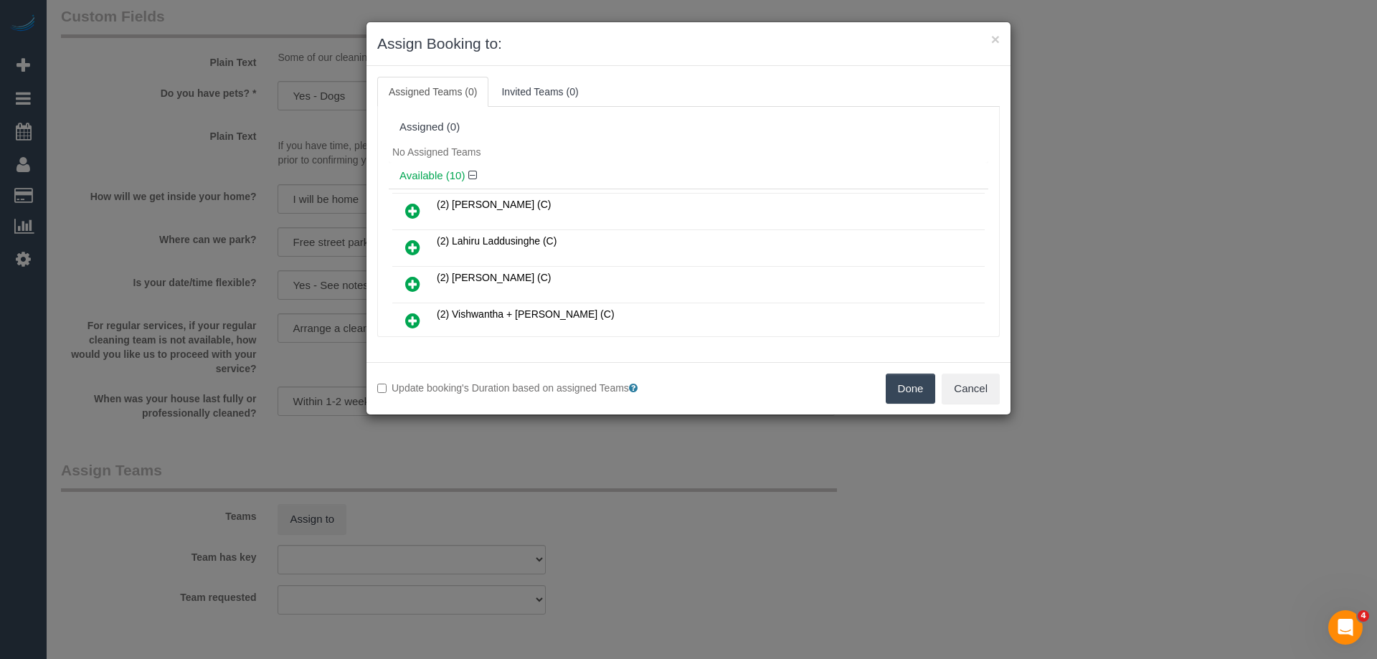
click at [649, 141] on div "No Assigned Teams" at bounding box center [689, 152] width 600 height 22
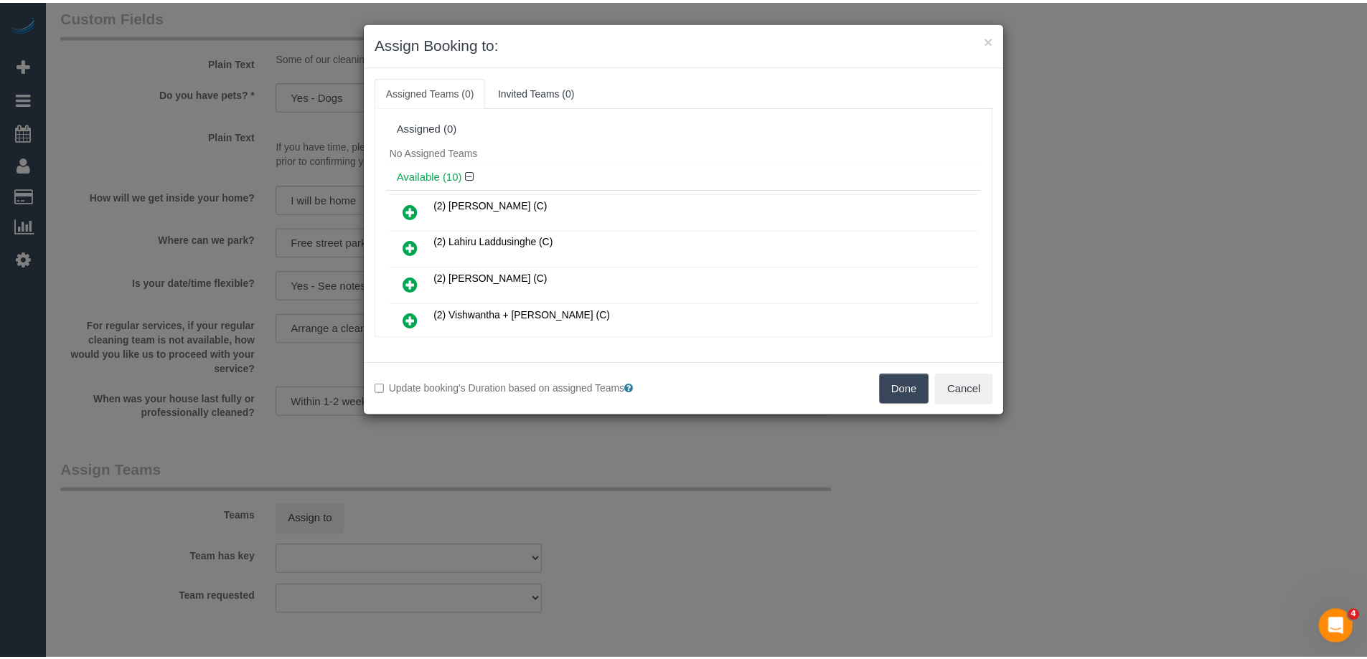
scroll to position [293, 0]
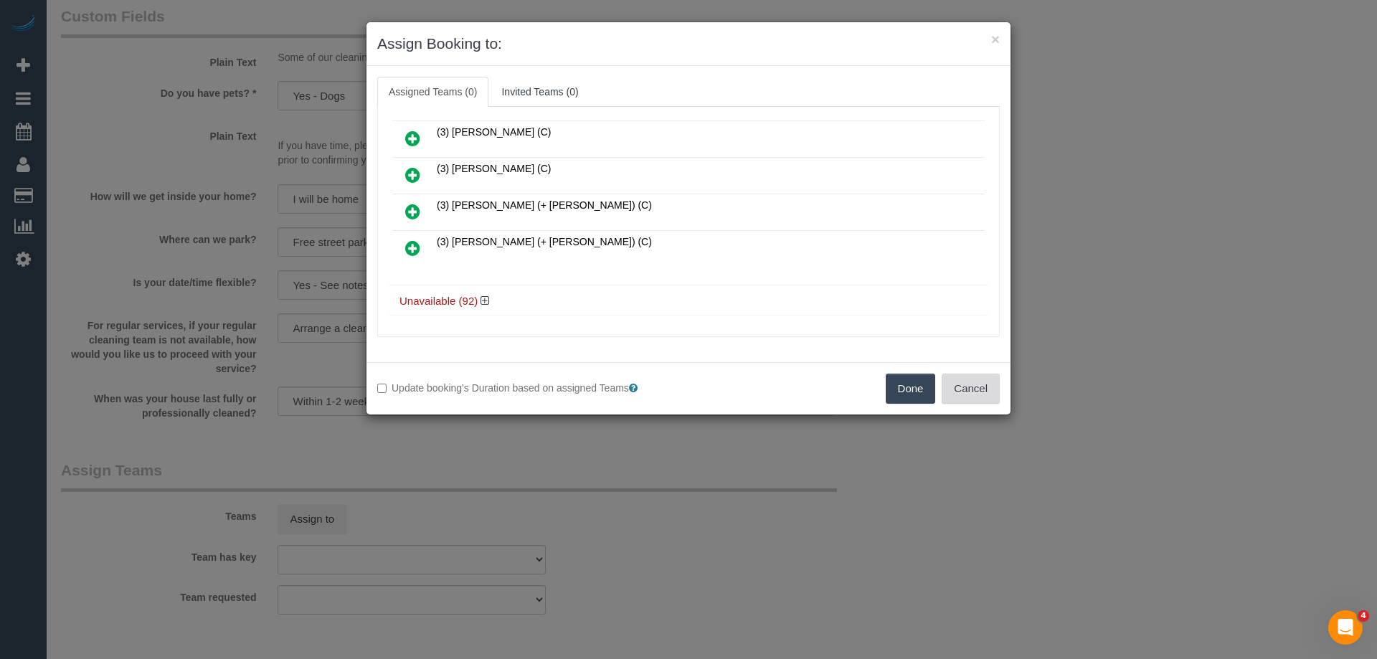
click at [976, 390] on button "Cancel" at bounding box center [971, 389] width 58 height 30
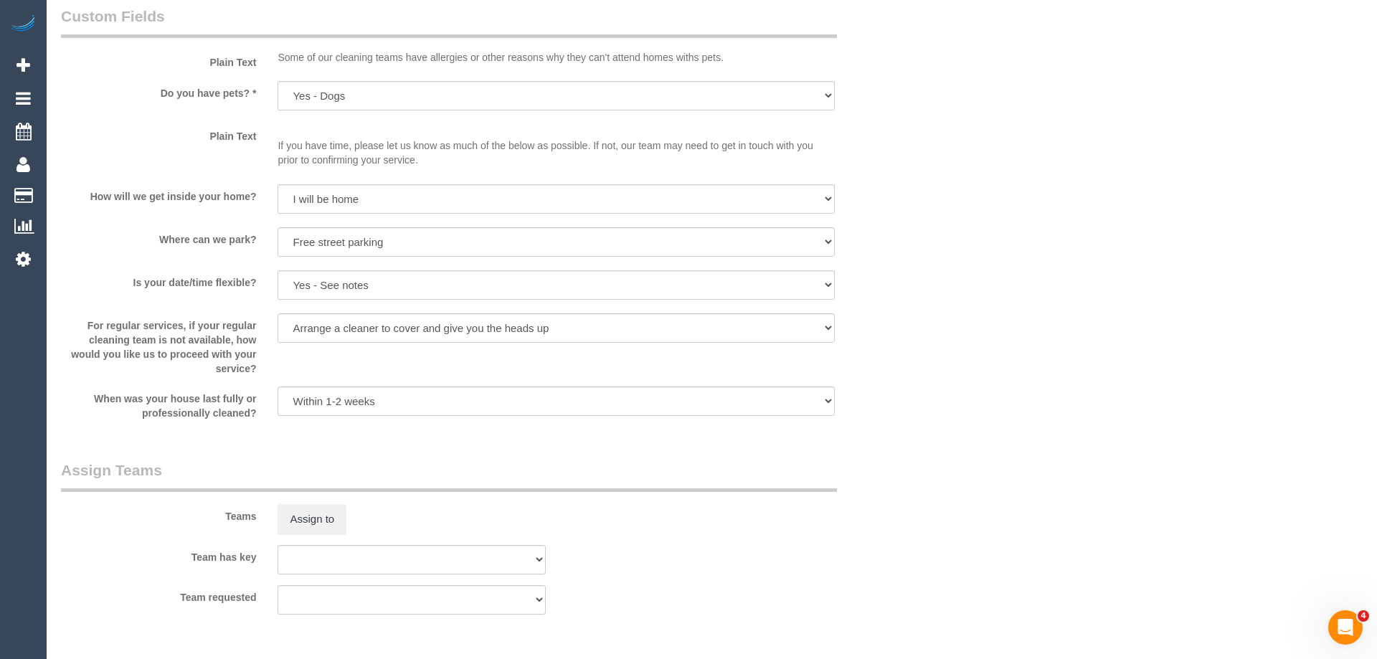
click at [976, 390] on div "× Assign Booking to: Assigned Teams (0) Invited Teams (0) Assigned (0) No Assig…" at bounding box center [688, 329] width 1377 height 659
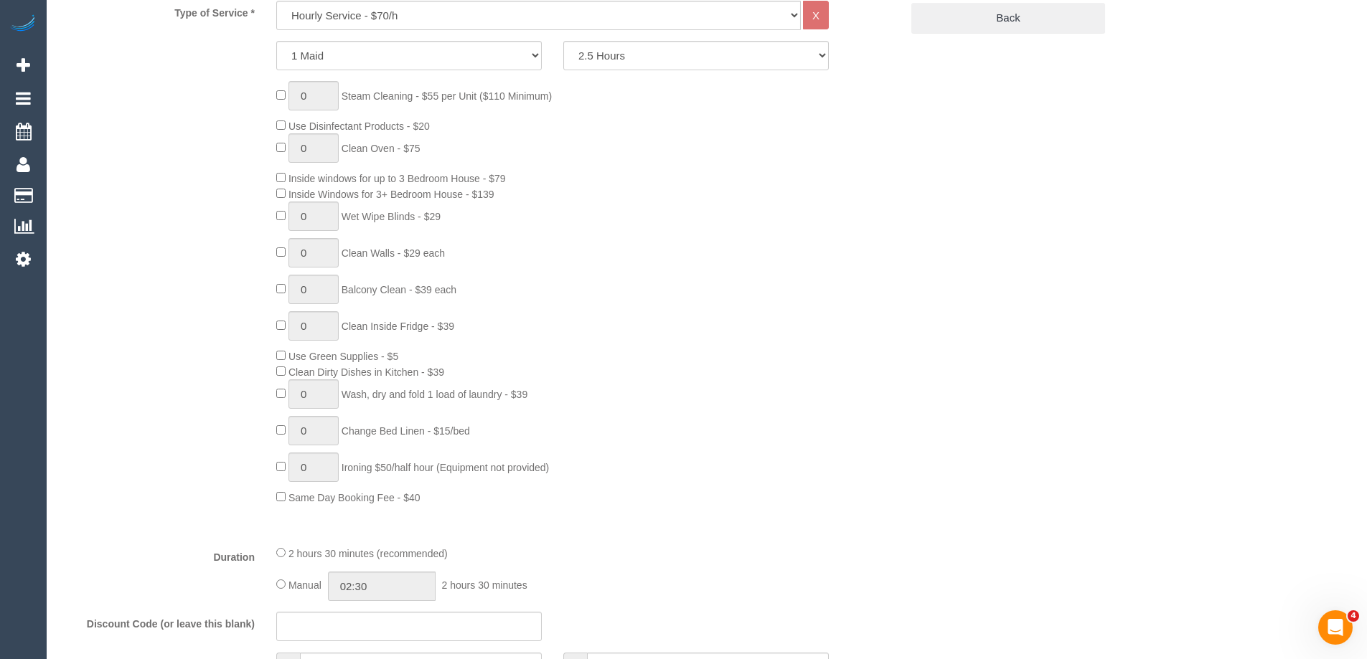
scroll to position [249, 0]
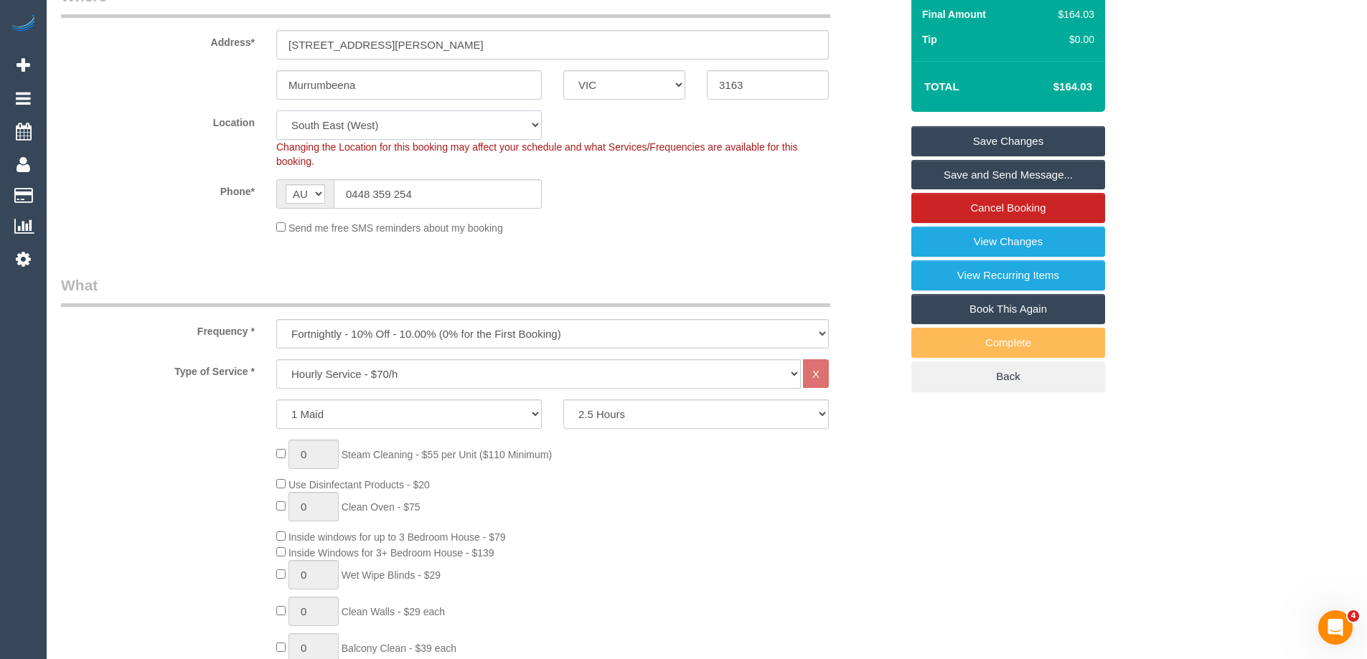
drag, startPoint x: 336, startPoint y: 127, endPoint x: 333, endPoint y: 138, distance: 12.0
click at [336, 127] on select "Office City East (North) East (South) Inner East Inner North (East) Inner North…" at bounding box center [408, 124] width 265 height 29
select select "50"
click at [276, 110] on select "Office City East (North) East (South) Inner East Inner North (East) Inner North…" at bounding box center [408, 124] width 265 height 29
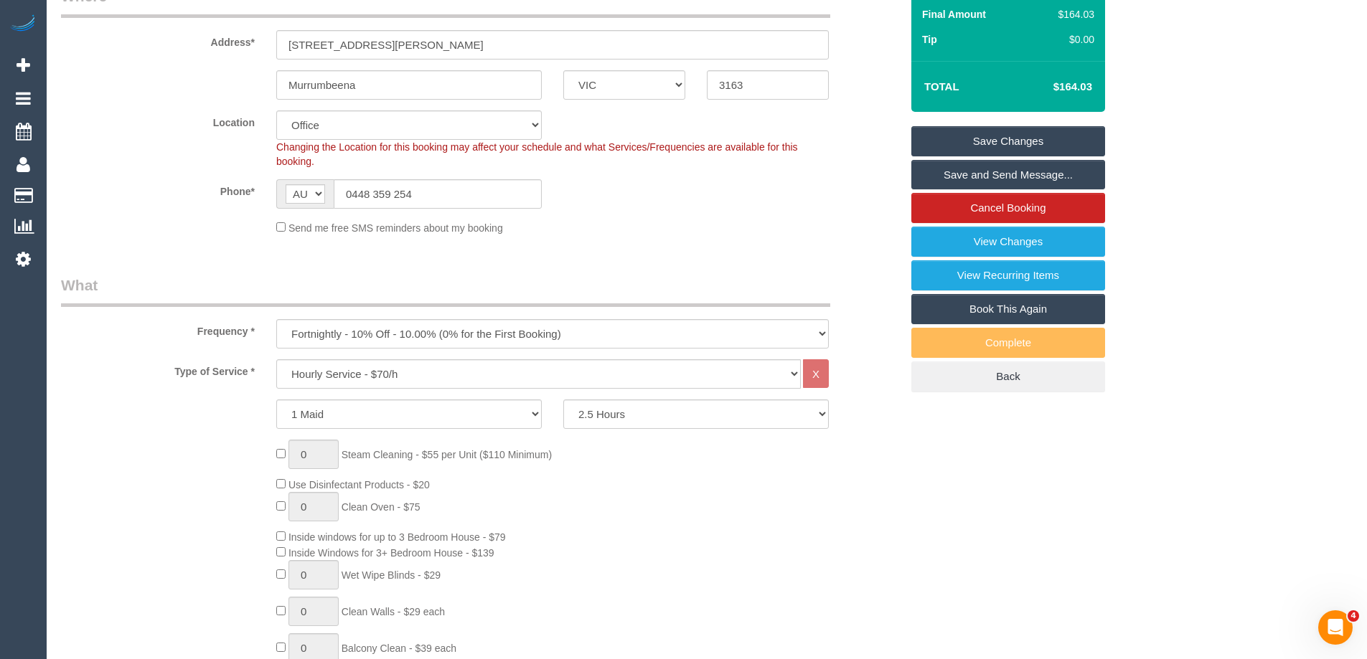
select select "object:3758"
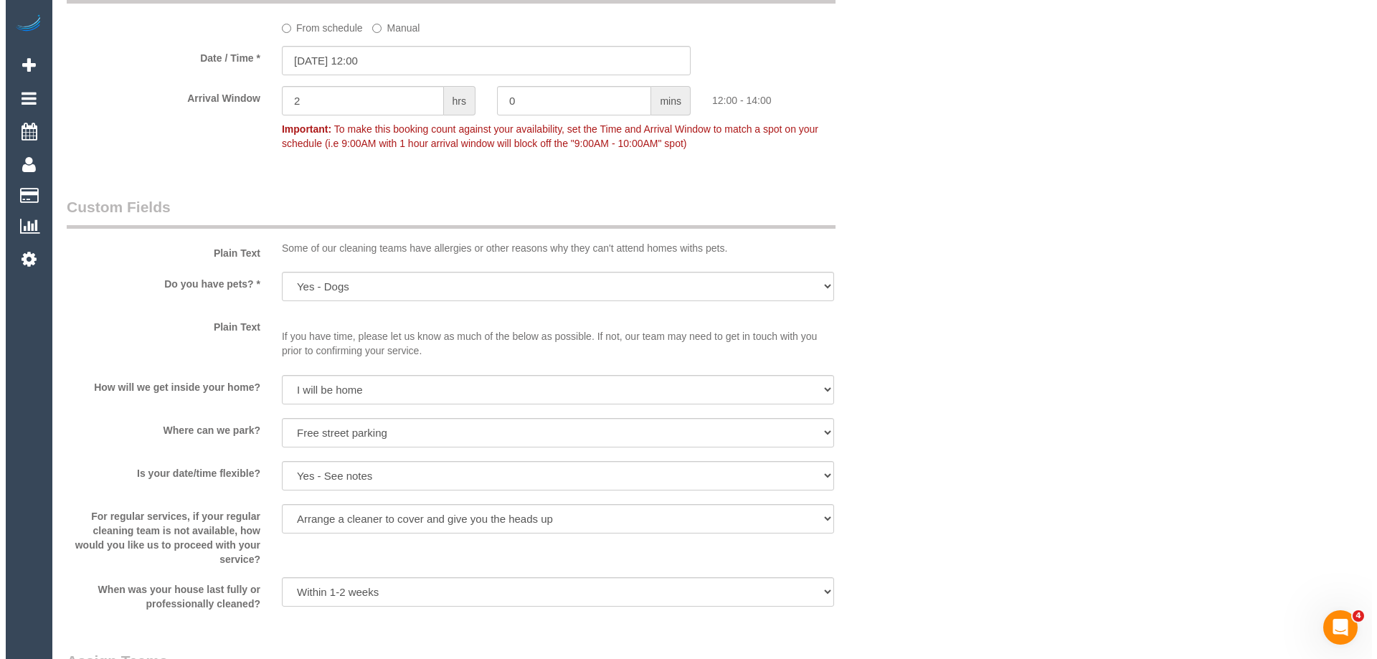
scroll to position [1756, 0]
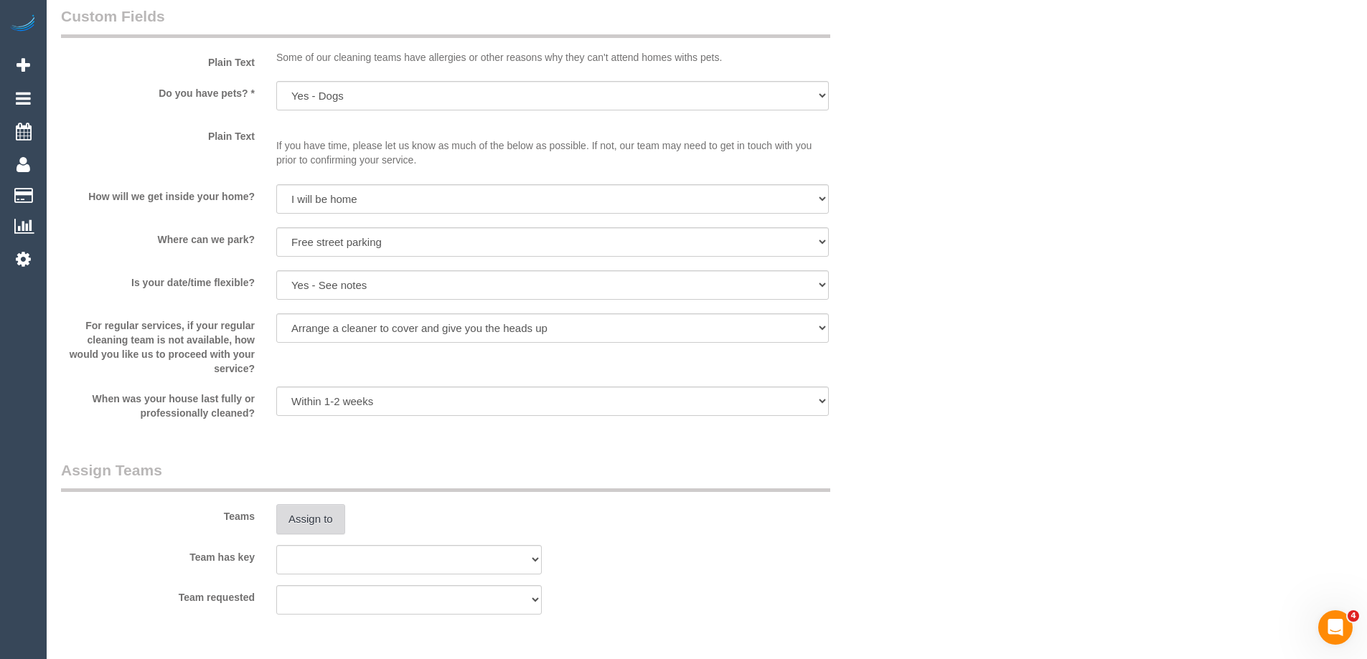
click at [314, 519] on button "Assign to" at bounding box center [310, 519] width 69 height 30
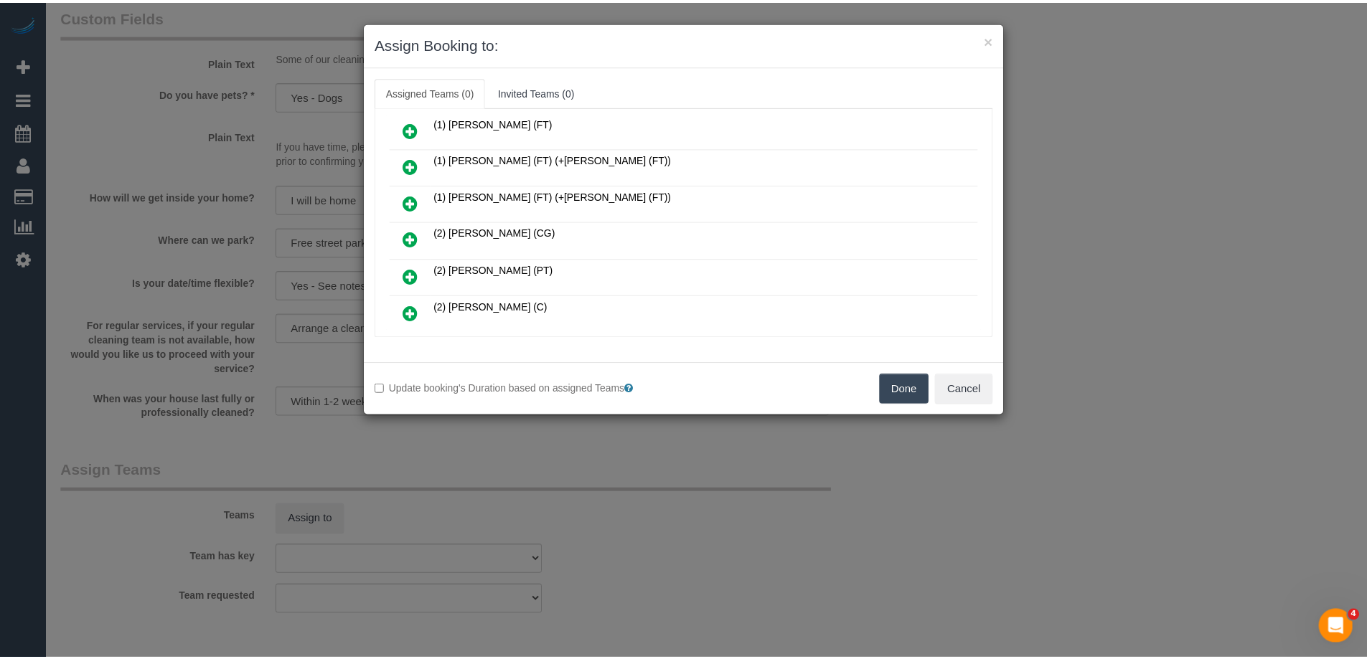
scroll to position [0, 0]
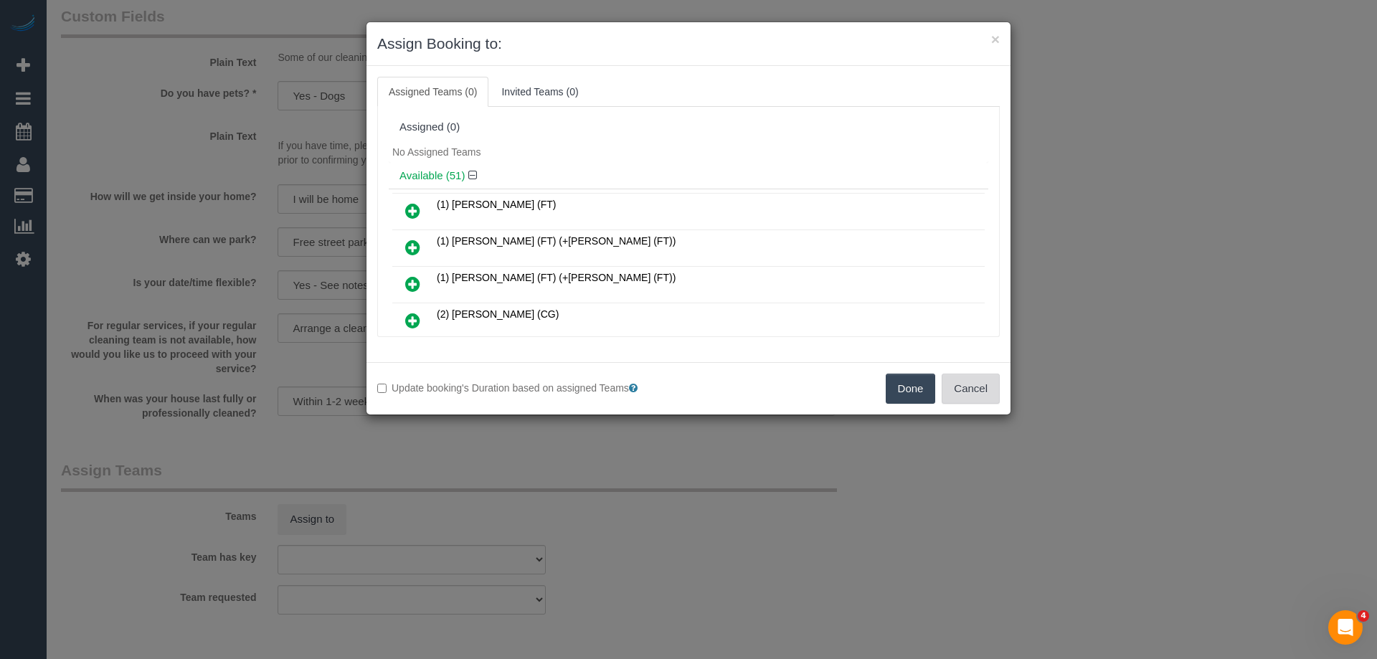
click at [976, 391] on button "Cancel" at bounding box center [971, 389] width 58 height 30
click at [977, 391] on div "× Assign Booking to: Assigned Teams (0) Invited Teams (0) Assigned (0) No Assig…" at bounding box center [688, 329] width 1377 height 659
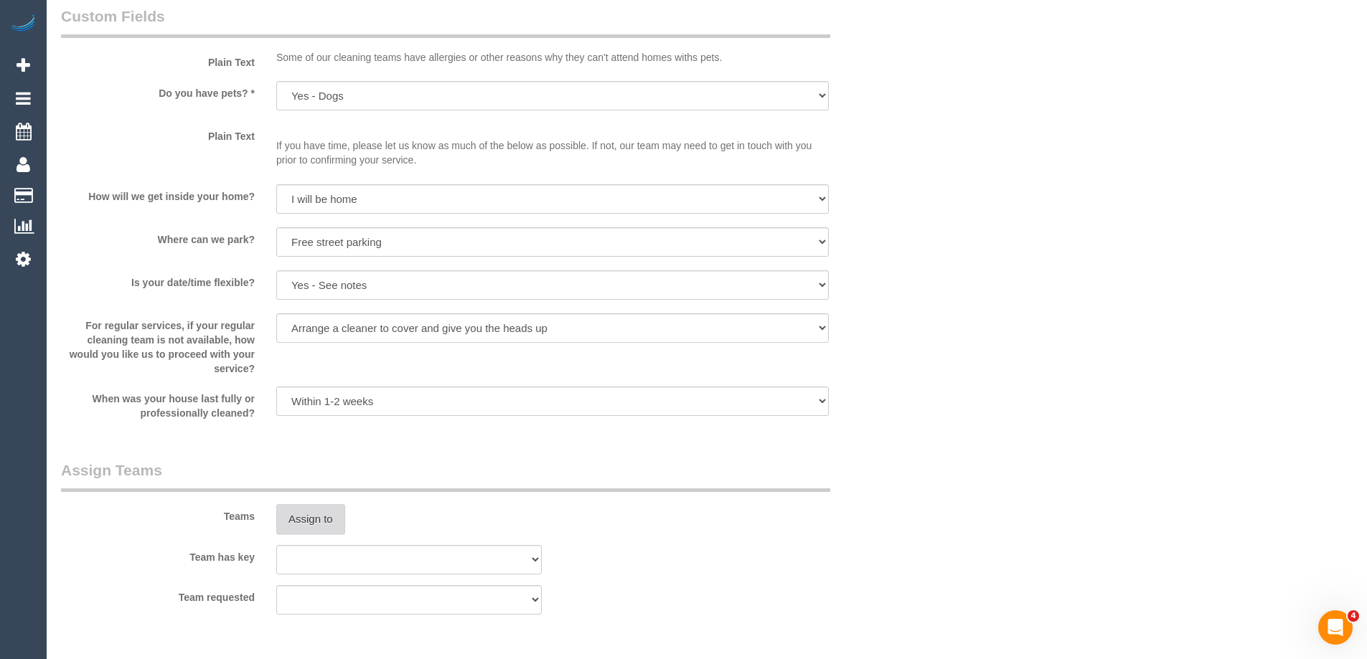
click at [320, 515] on button "Assign to" at bounding box center [310, 519] width 69 height 30
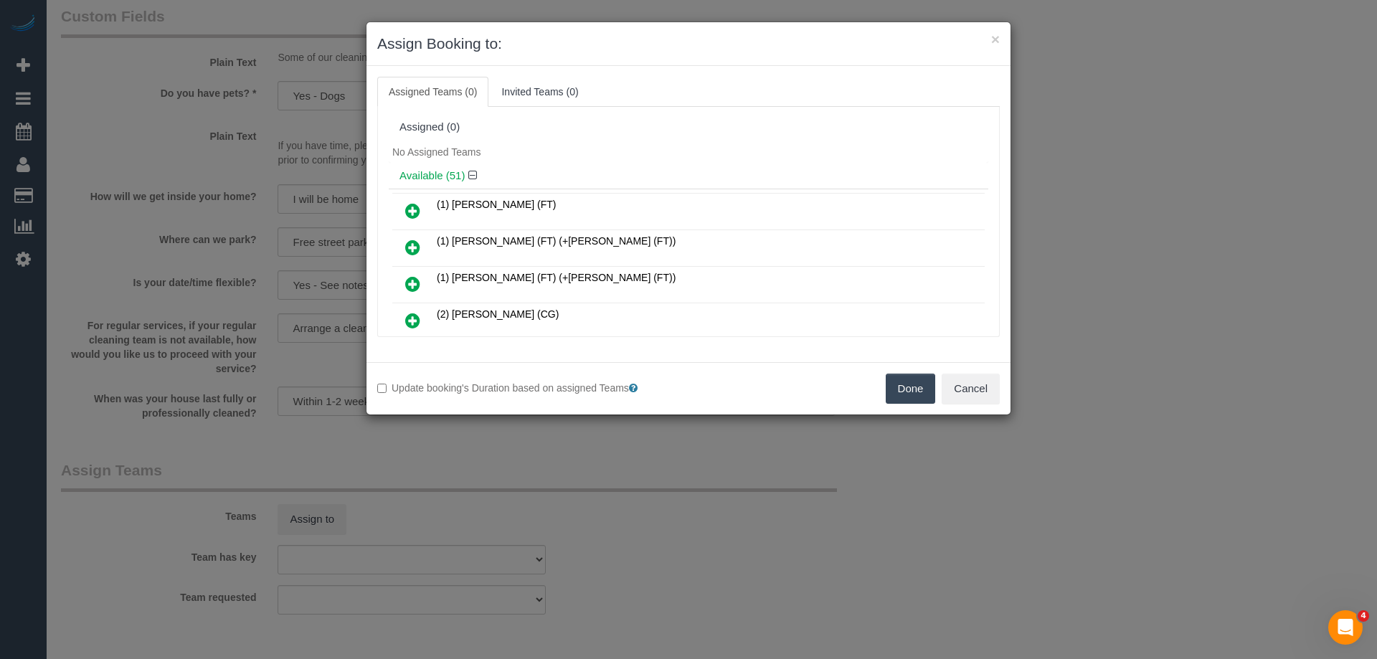
drag, startPoint x: 1004, startPoint y: 392, endPoint x: 977, endPoint y: 392, distance: 27.3
click at [1004, 391] on div "Done Cancel" at bounding box center [850, 389] width 322 height 30
click at [977, 392] on button "Cancel" at bounding box center [971, 389] width 58 height 30
click at [977, 392] on div "× Assign Booking to: Assigned Teams (0) Invited Teams (0) Assigned (0) No Assig…" at bounding box center [688, 329] width 1377 height 659
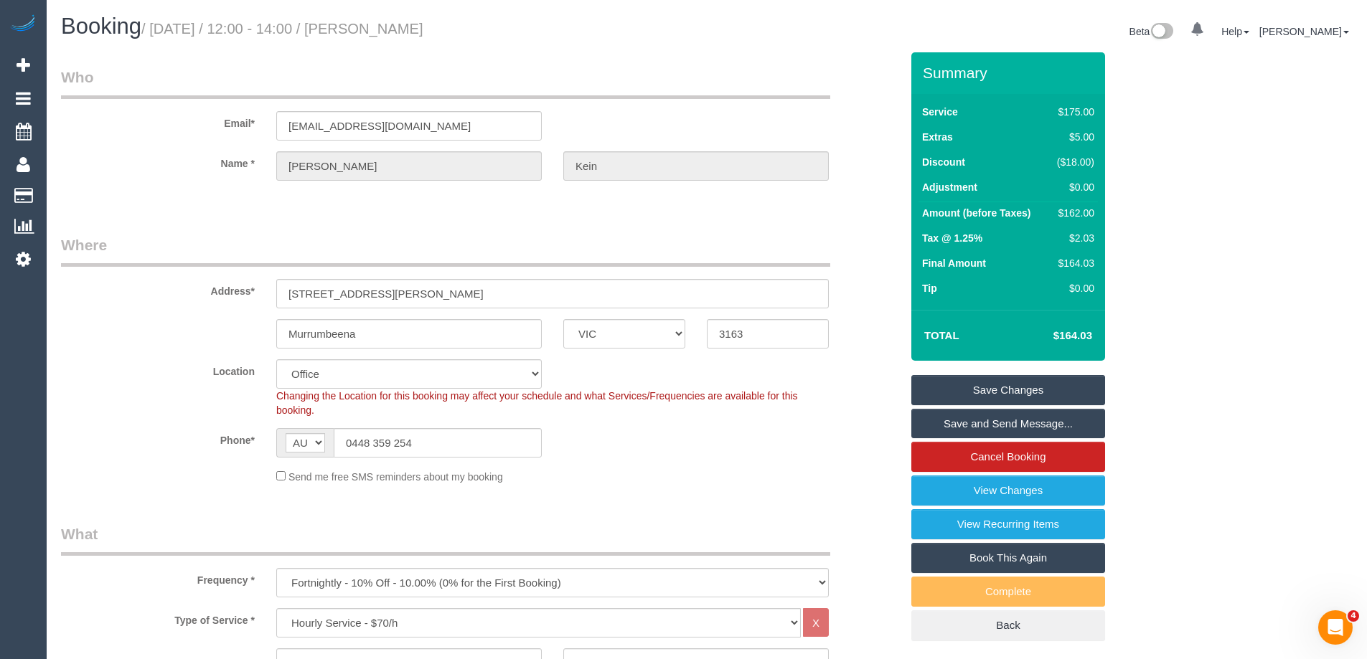
click at [552, 240] on legend "Where" at bounding box center [445, 251] width 769 height 32
click at [303, 375] on select "Office City East (North) East (South) Inner East Inner North (East) Inner North…" at bounding box center [408, 373] width 265 height 29
click at [276, 359] on select "Office City East (North) East (South) Inner East Inner North (East) Inner North…" at bounding box center [408, 373] width 265 height 29
click at [346, 375] on select "Office City East (North) East (South) Inner East Inner North (East) Inner North…" at bounding box center [408, 373] width 265 height 29
select select "54"
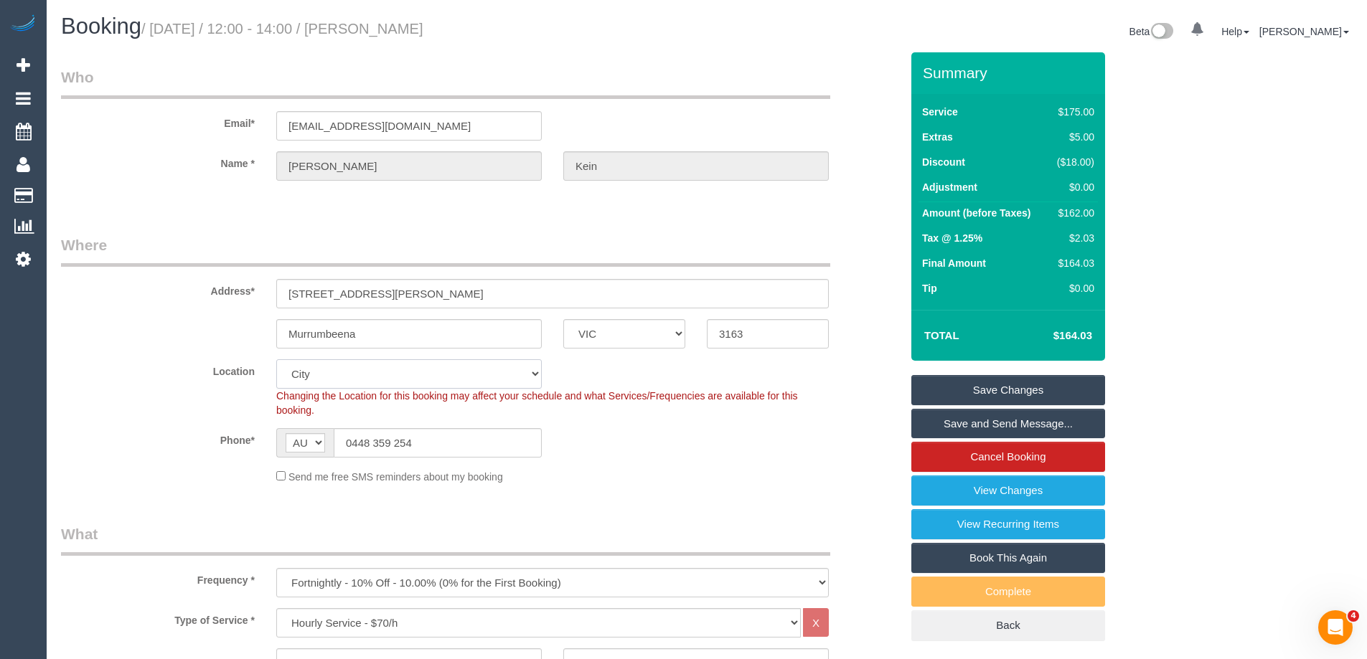
click at [276, 359] on select "Office City East (North) East (South) Inner East Inner North (East) Inner North…" at bounding box center [408, 373] width 265 height 29
click at [329, 376] on select "Office City East (North) East (South) Inner East Inner North (East) Inner North…" at bounding box center [408, 373] width 265 height 29
select select "object:13737"
select select "50"
click at [276, 359] on select "Office City East (North) East (South) Inner East Inner North (East) Inner North…" at bounding box center [408, 373] width 265 height 29
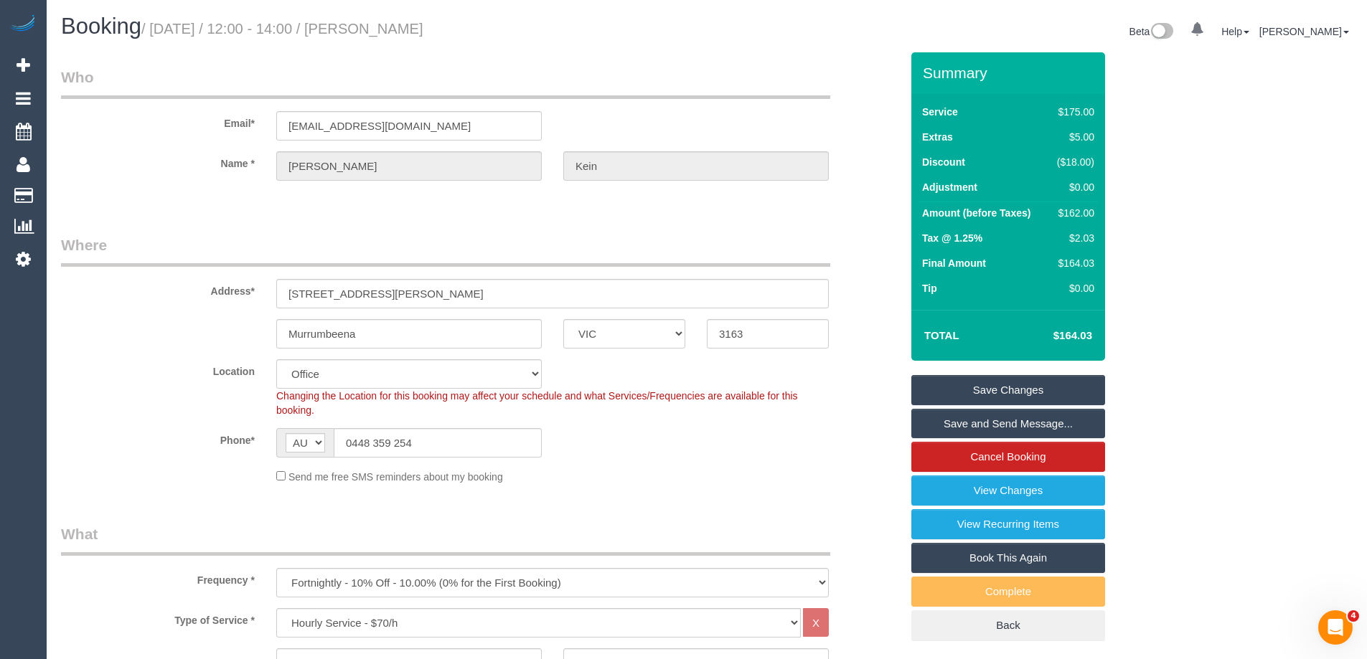
click at [217, 270] on div "Address* 7 Wilson Street" at bounding box center [480, 272] width 861 height 74
select select "object:14142"
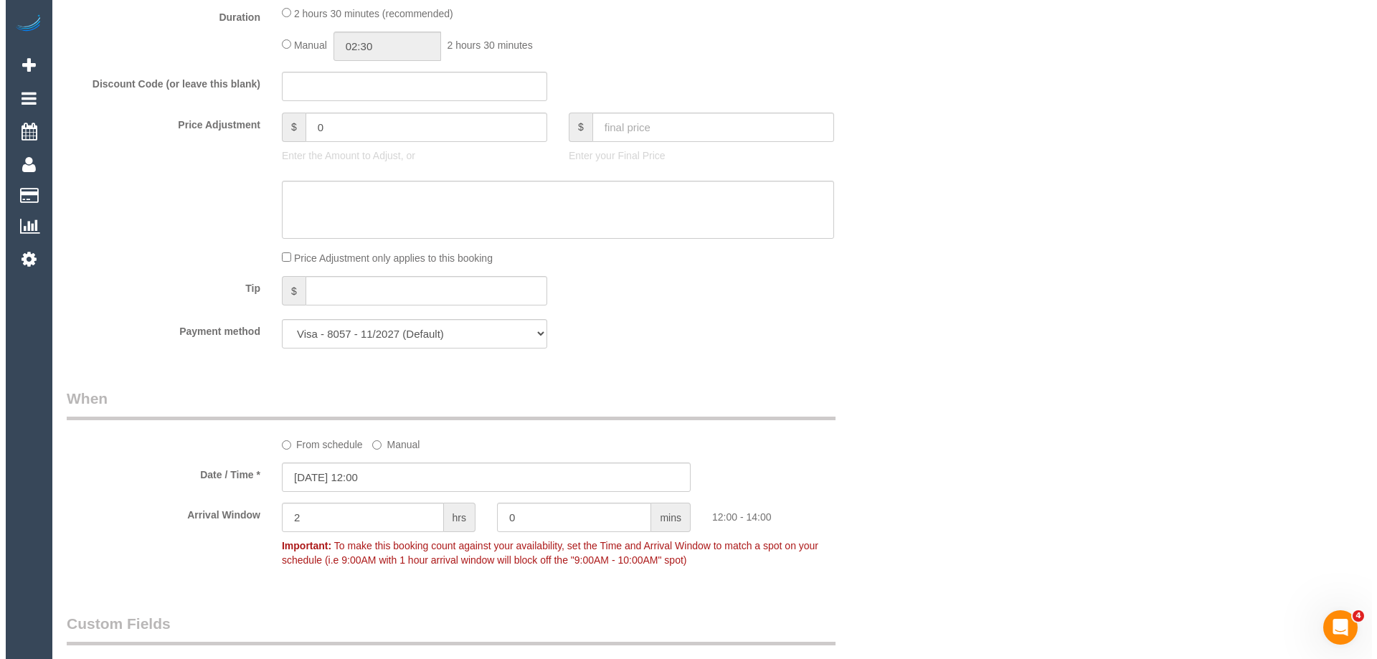
scroll to position [1722, 0]
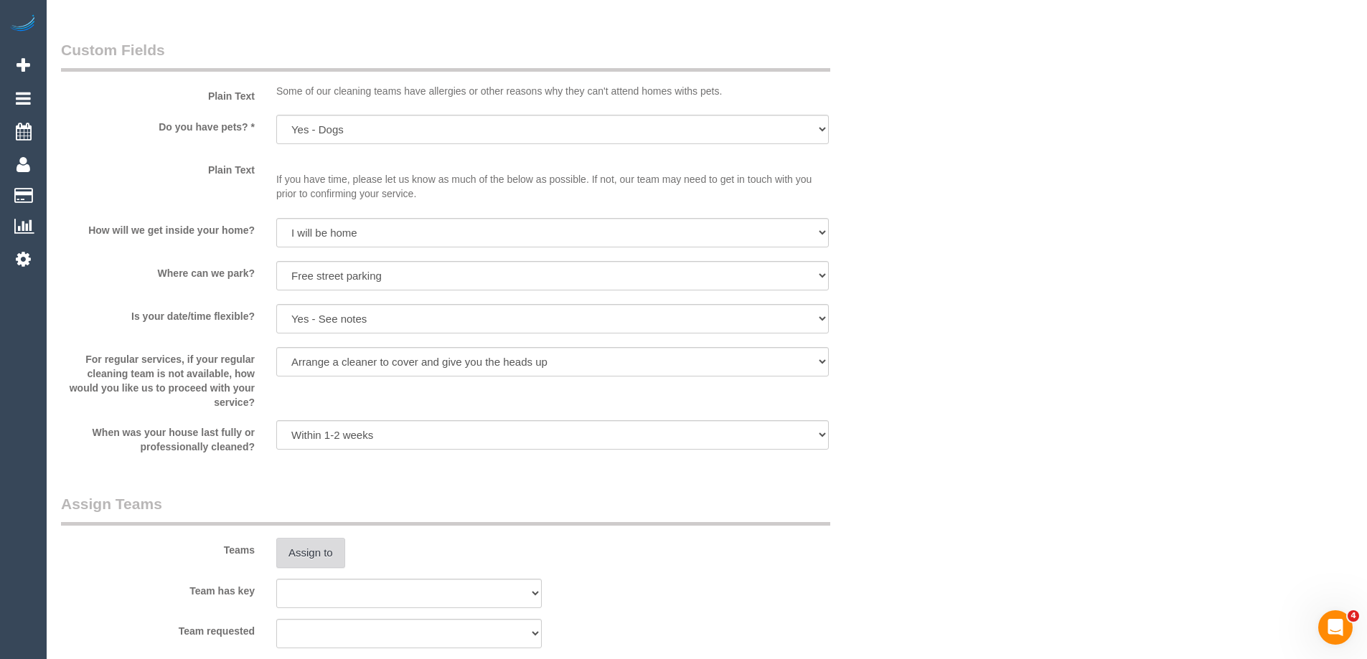
click at [314, 547] on button "Assign to" at bounding box center [310, 553] width 69 height 30
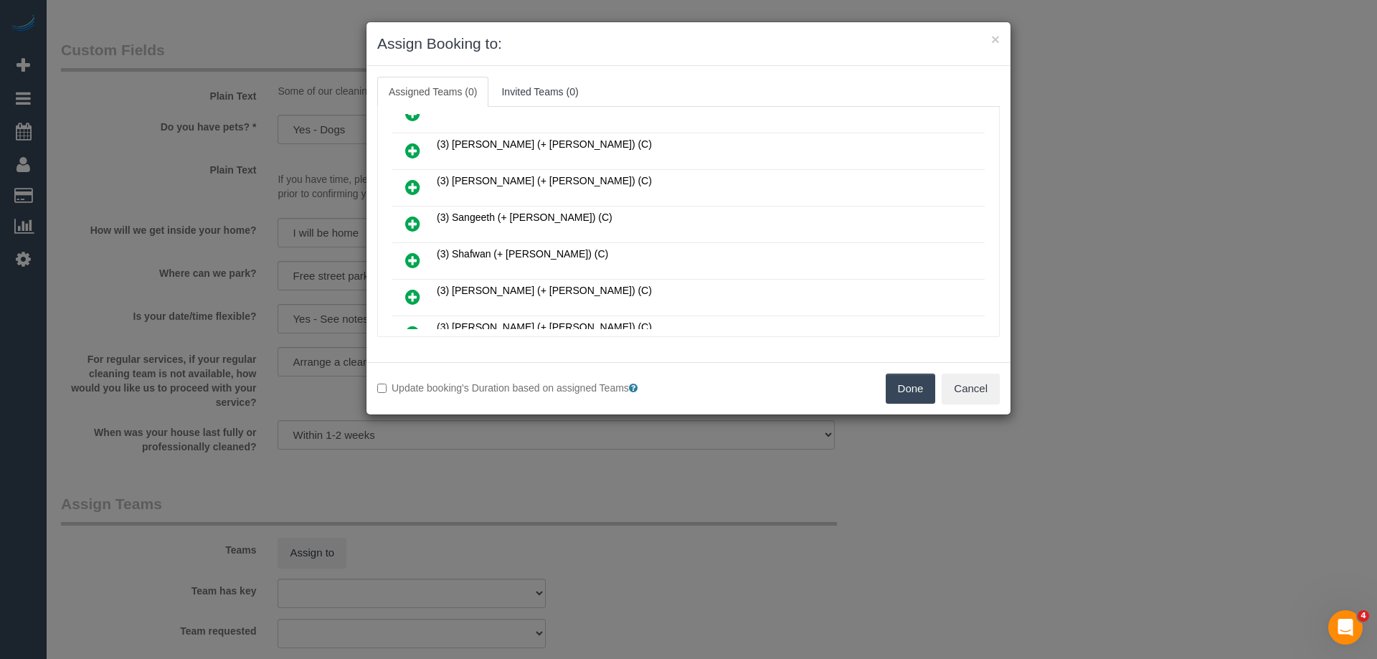
scroll to position [1794, 0]
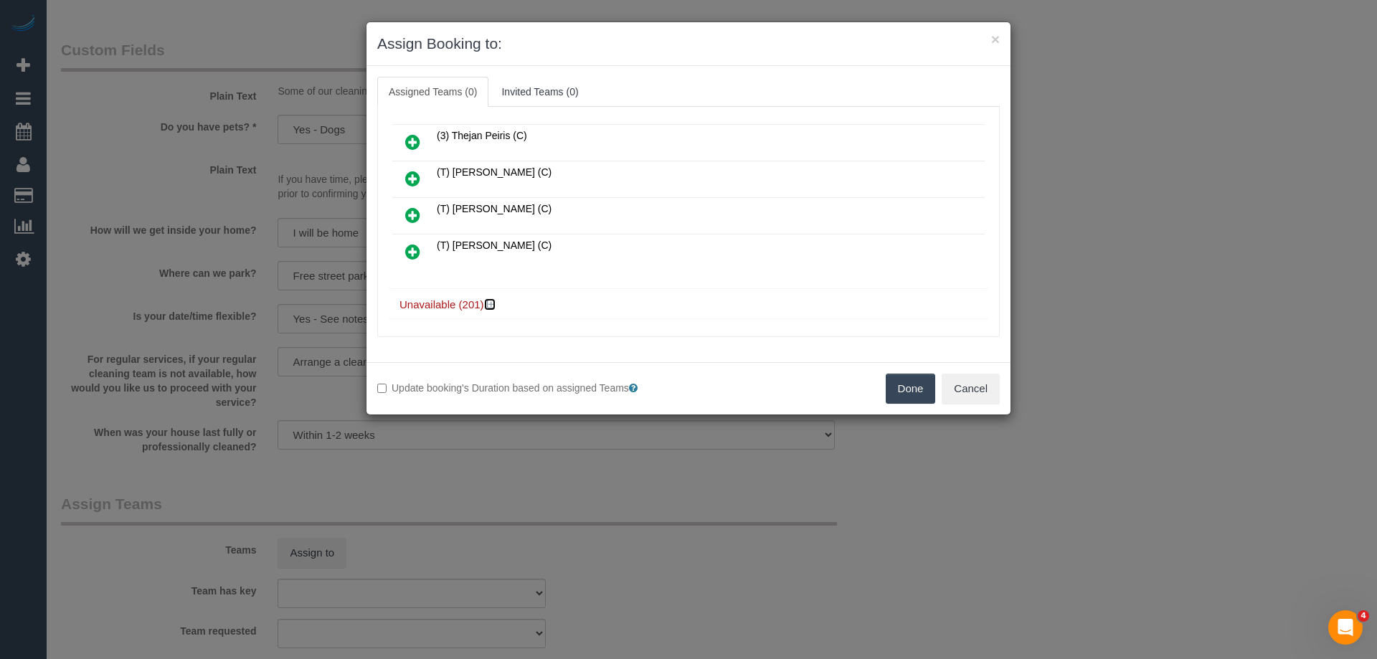
click at [494, 306] on icon at bounding box center [491, 304] width 9 height 11
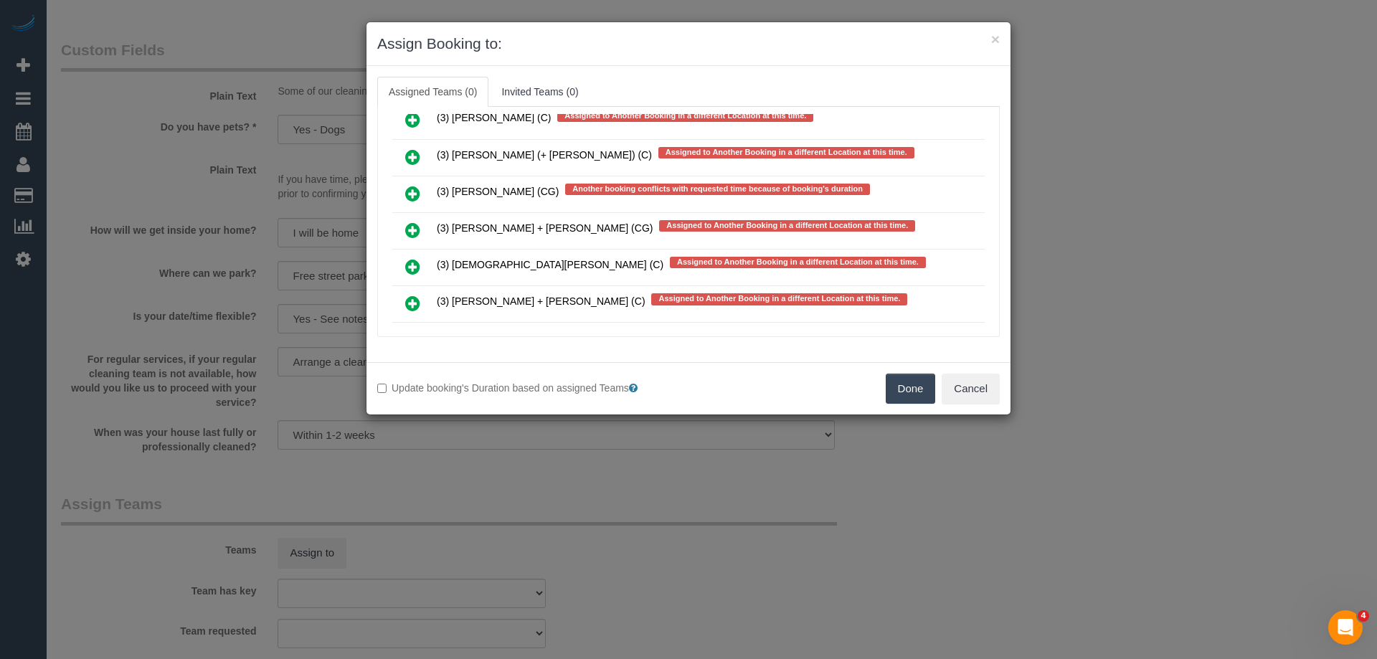
scroll to position [8179, 0]
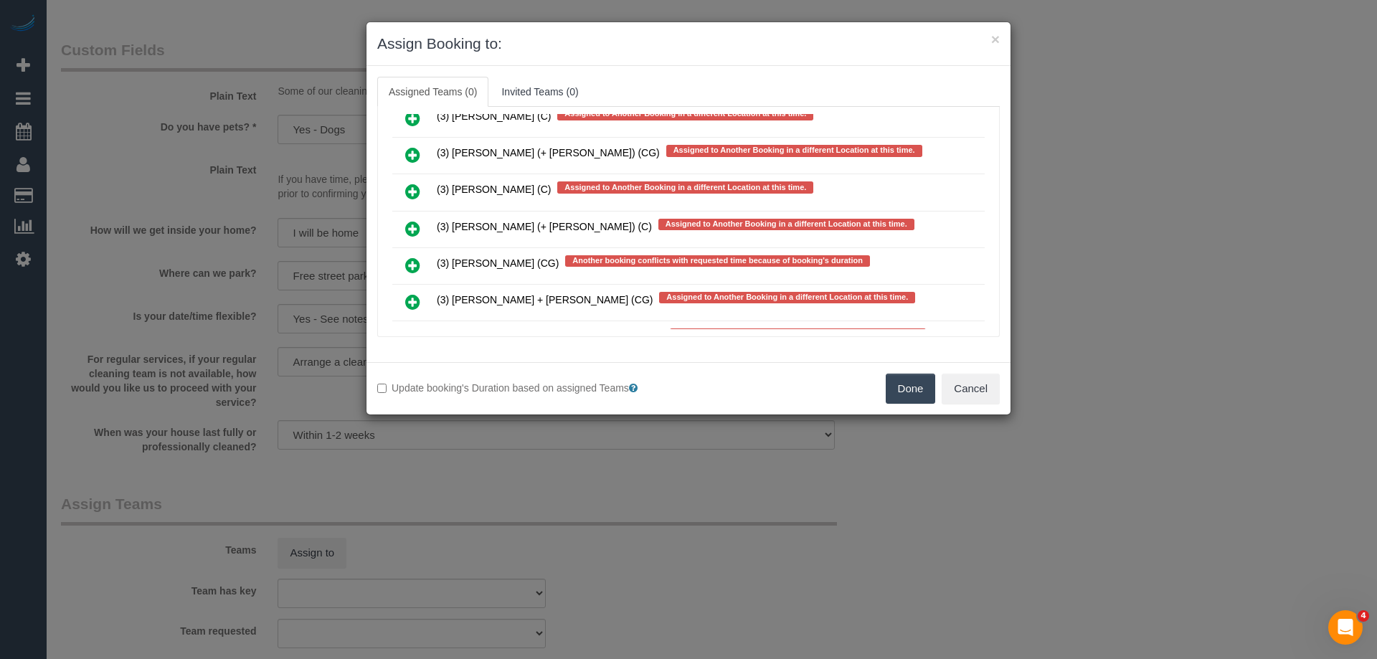
click at [410, 266] on icon at bounding box center [412, 265] width 15 height 17
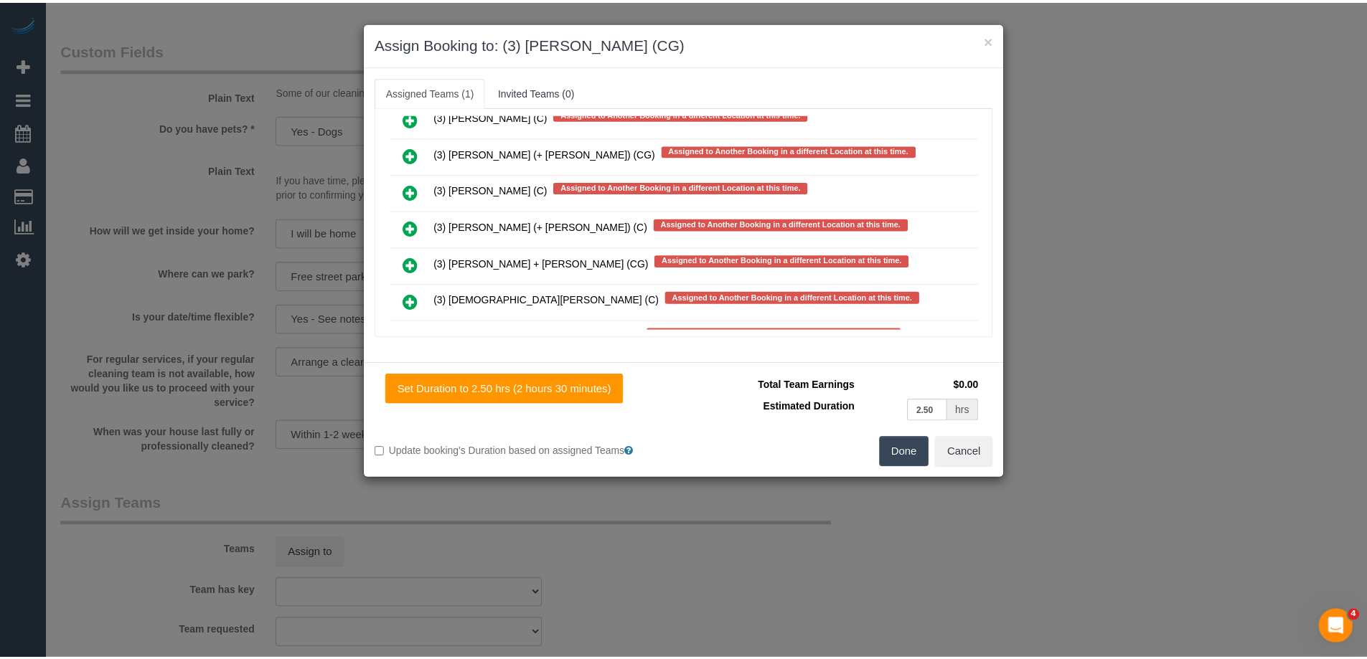
scroll to position [0, 0]
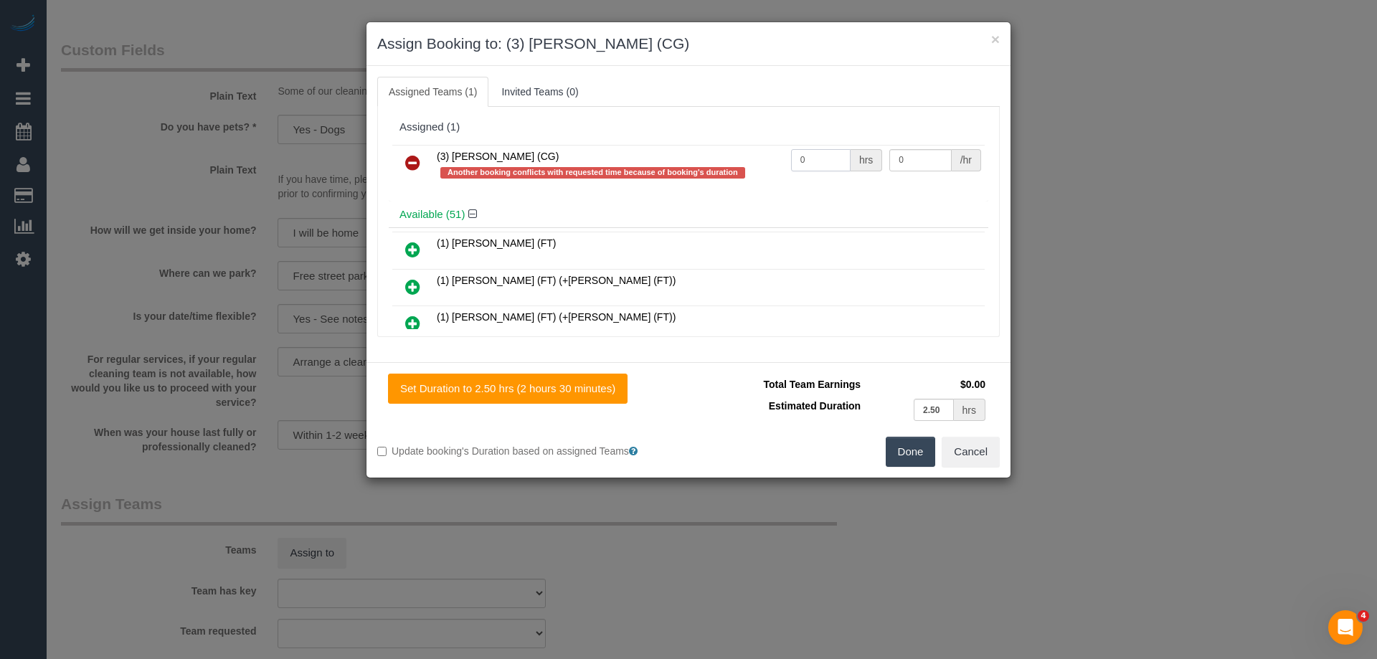
click at [832, 155] on input "0" at bounding box center [821, 160] width 60 height 22
type input "2.5"
click at [924, 163] on input "0" at bounding box center [921, 160] width 62 height 22
type input "38.5"
click at [920, 451] on button "Done" at bounding box center [911, 452] width 50 height 30
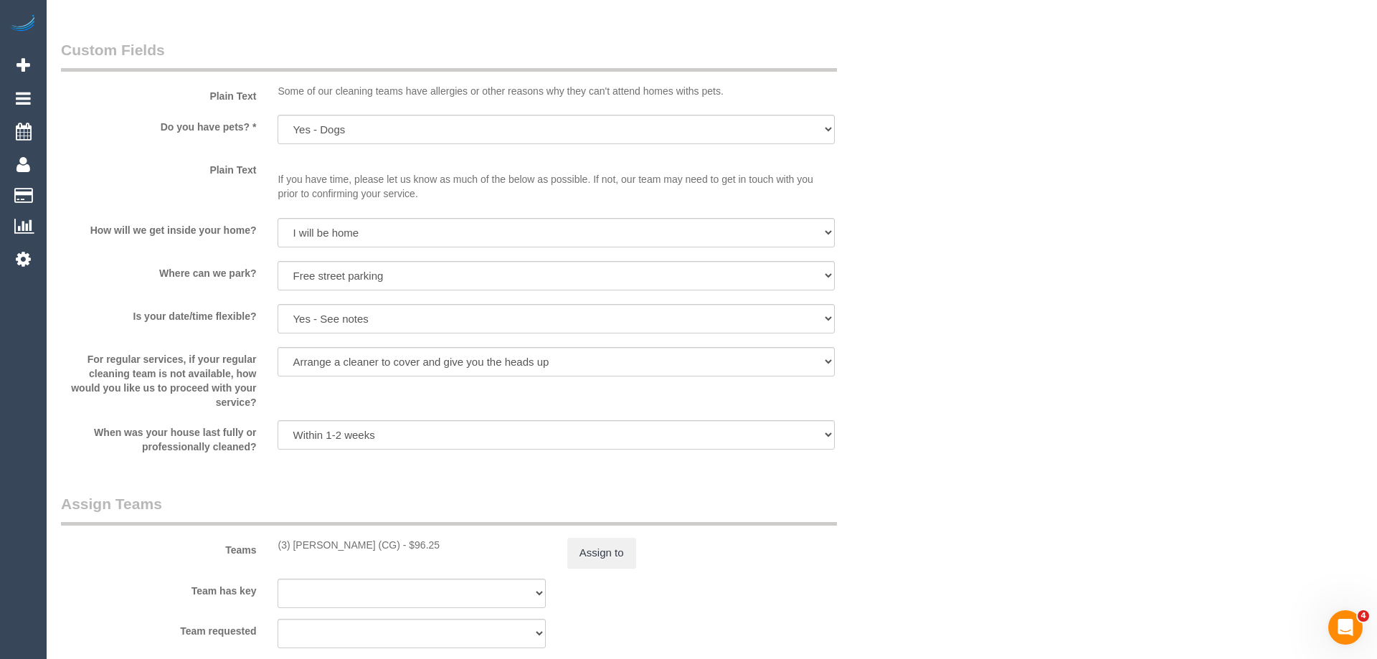
click at [920, 451] on div "× Assign Booking to: (3) Ashish Patel (CG) Assigned Teams (1) Invited Teams (0)…" at bounding box center [688, 329] width 1377 height 659
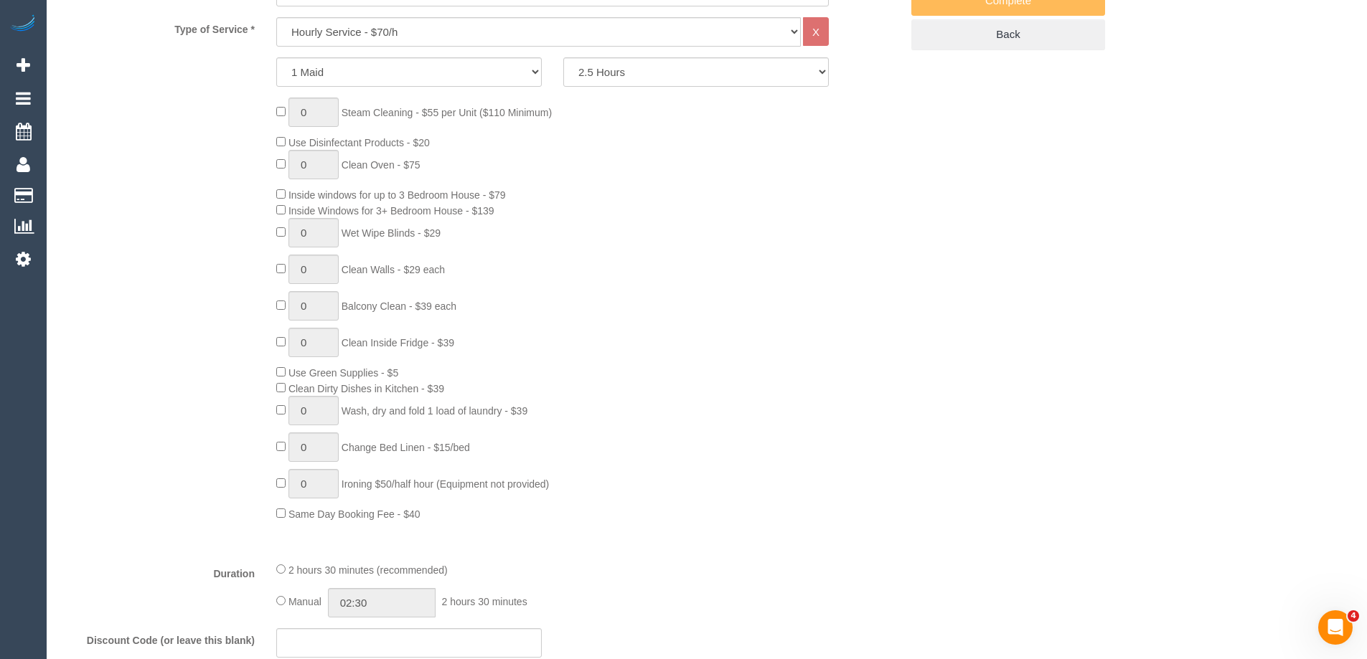
scroll to position [574, 0]
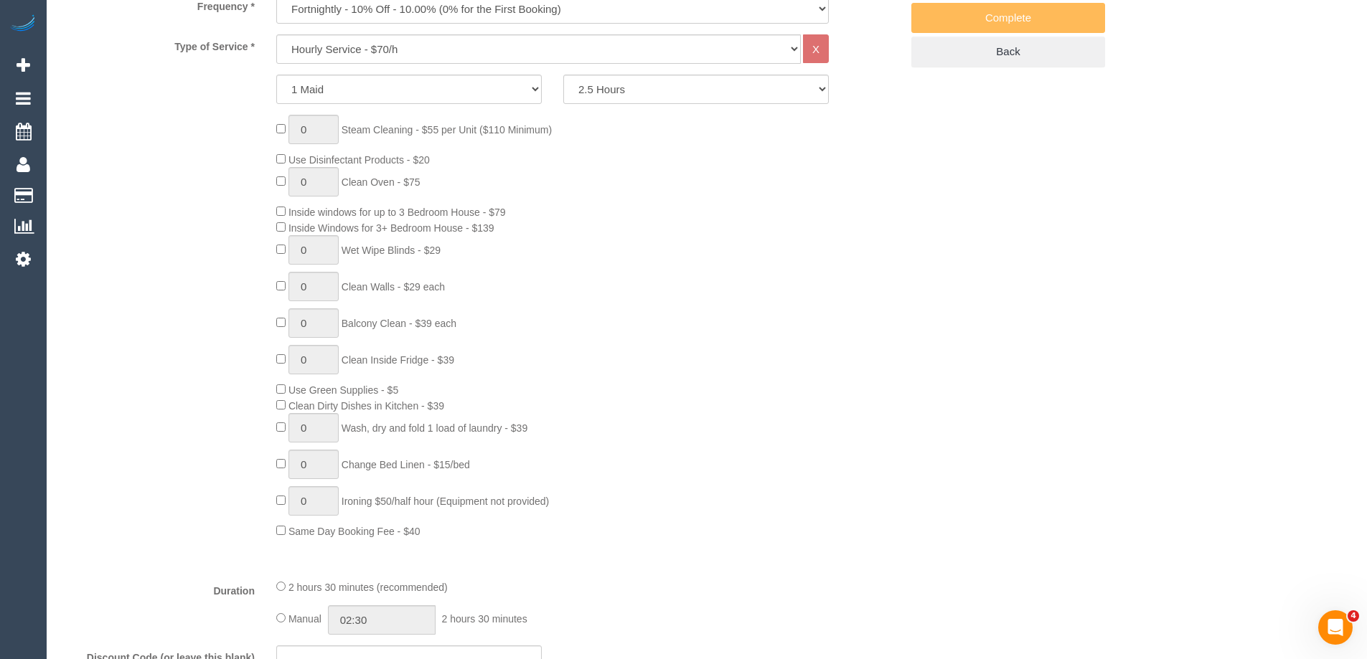
click at [755, 321] on div "0 Steam Cleaning - $55 per Unit ($110 Minimum) Use Disinfectant Products - $20 …" at bounding box center [588, 327] width 646 height 424
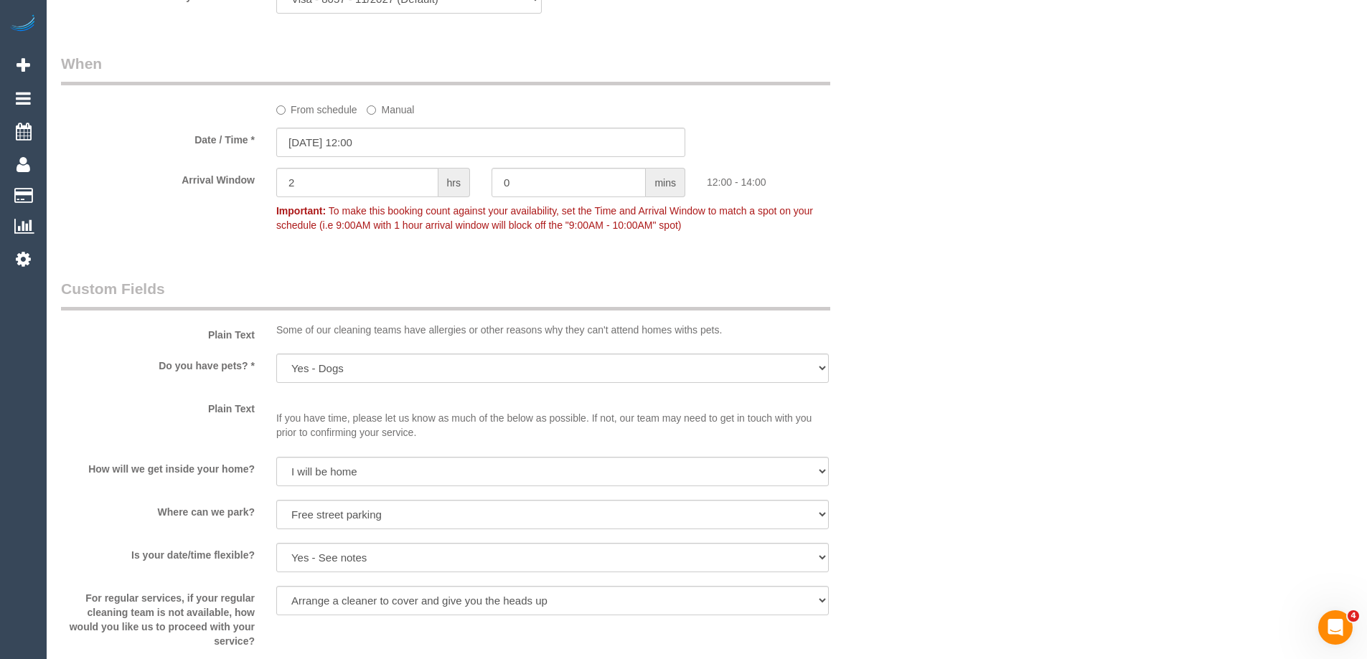
scroll to position [1794, 0]
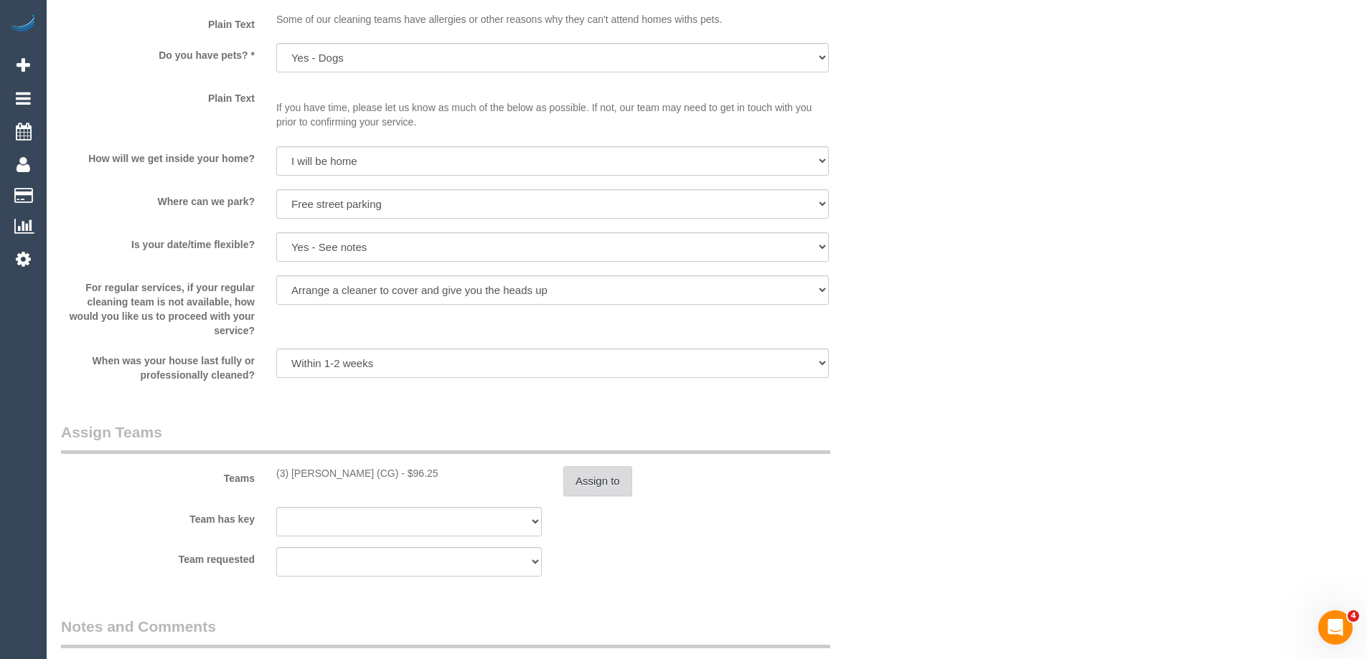
click at [593, 486] on button "Assign to" at bounding box center [597, 481] width 69 height 30
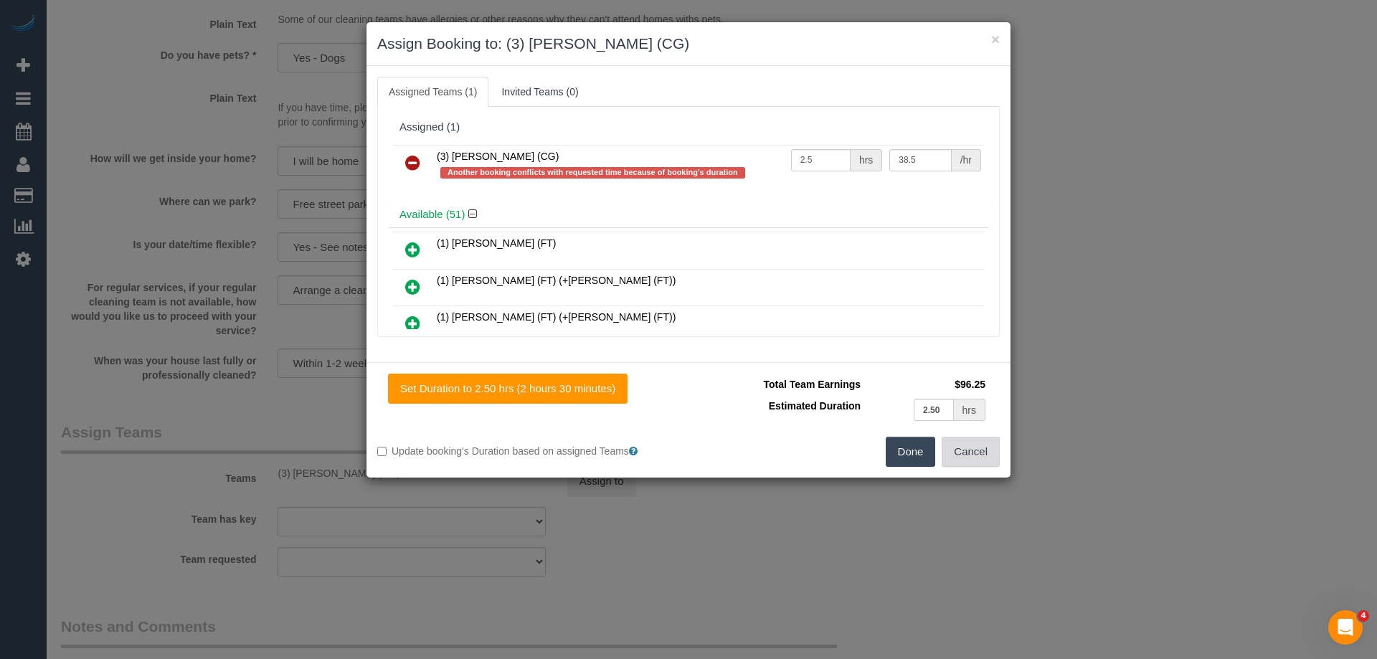
drag, startPoint x: 974, startPoint y: 450, endPoint x: 959, endPoint y: 448, distance: 15.1
click at [974, 449] on button "Cancel" at bounding box center [971, 452] width 58 height 30
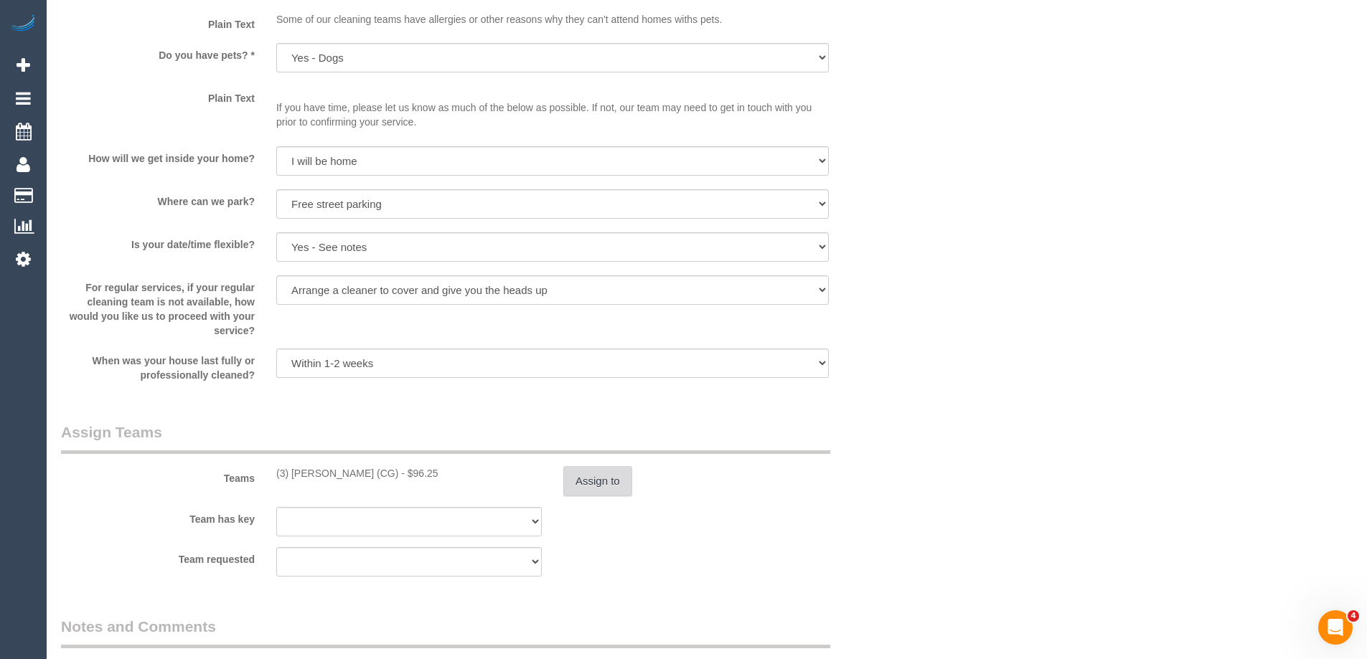
click at [625, 479] on button "Assign to" at bounding box center [597, 481] width 69 height 30
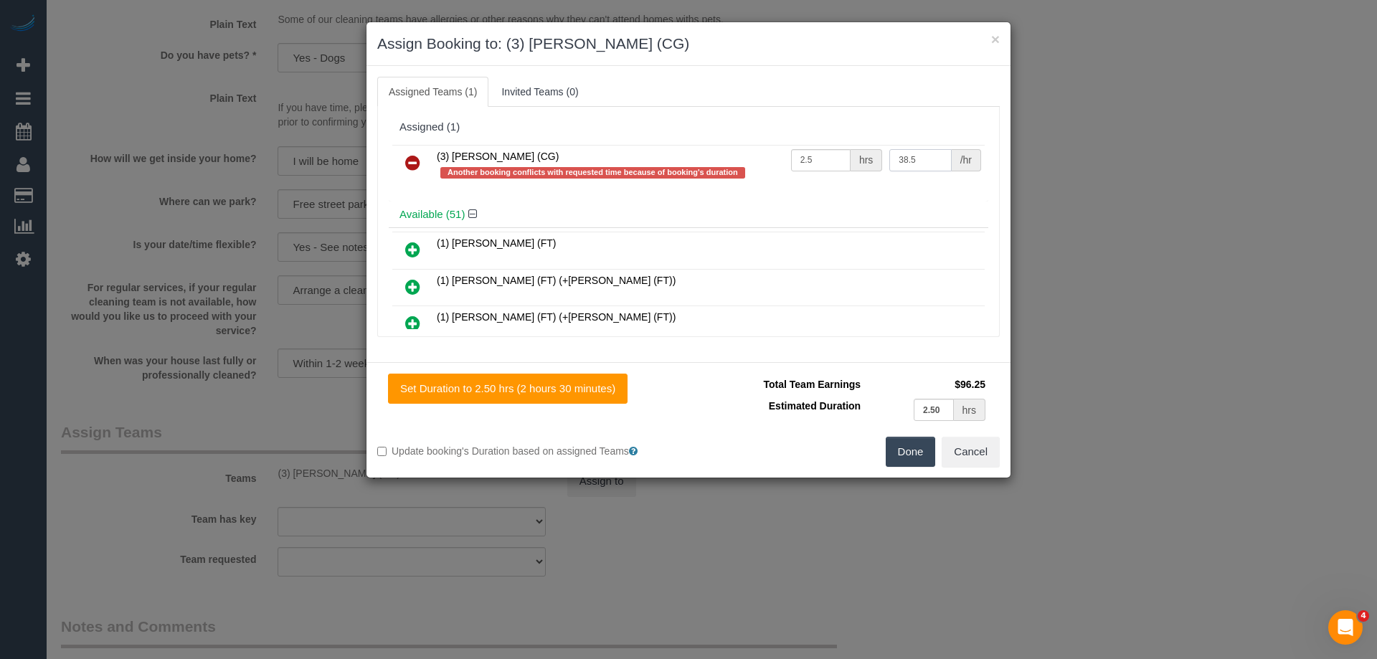
click at [898, 164] on input "38.5" at bounding box center [921, 160] width 62 height 22
type input "39.5"
click at [918, 451] on button "Done" at bounding box center [911, 452] width 50 height 30
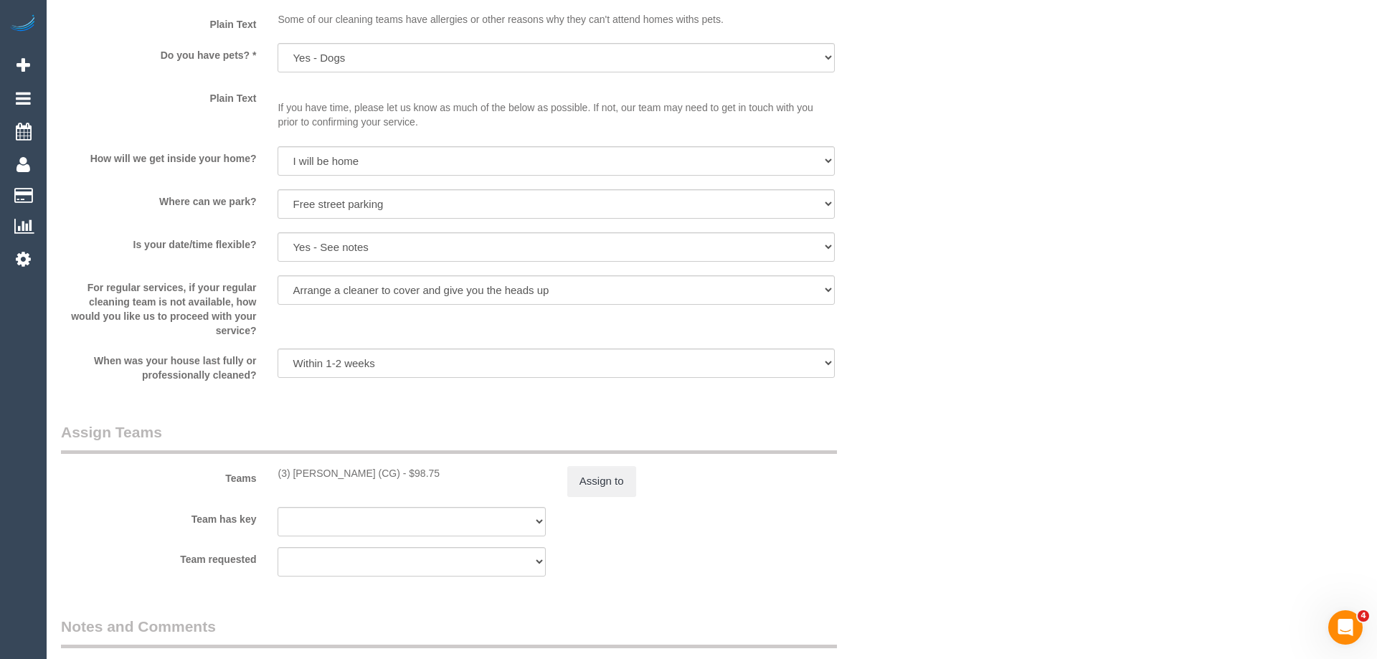
click at [918, 451] on div "× Assign Booking to: (3) Ashish Patel (CG) Assigned Teams (1) Invited Teams (0)…" at bounding box center [688, 329] width 1377 height 659
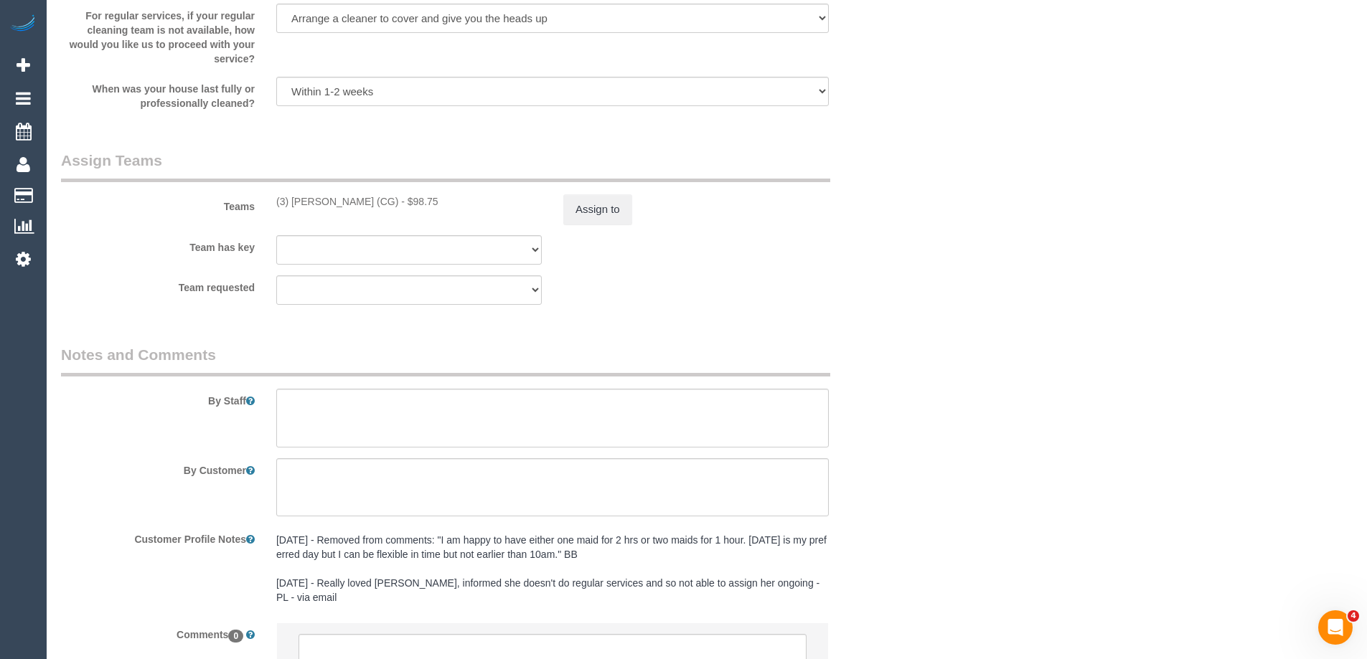
scroll to position [2186, 0]
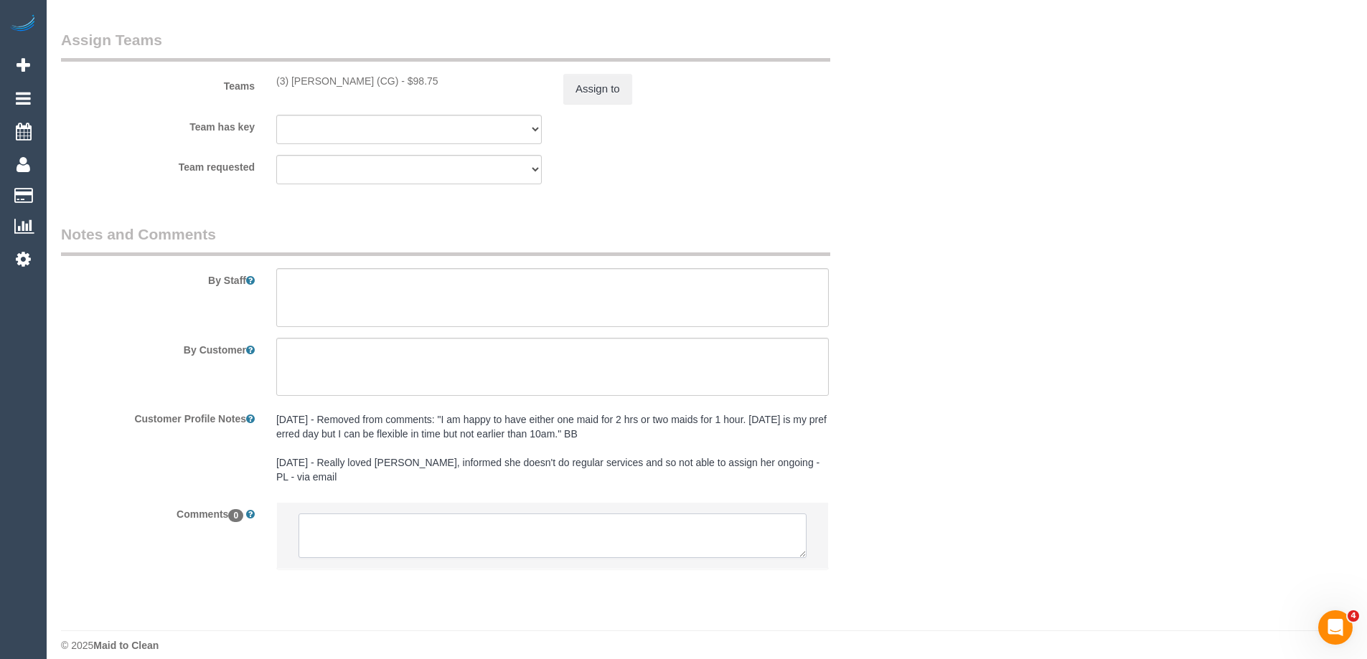
click at [519, 529] on textarea at bounding box center [552, 536] width 508 height 44
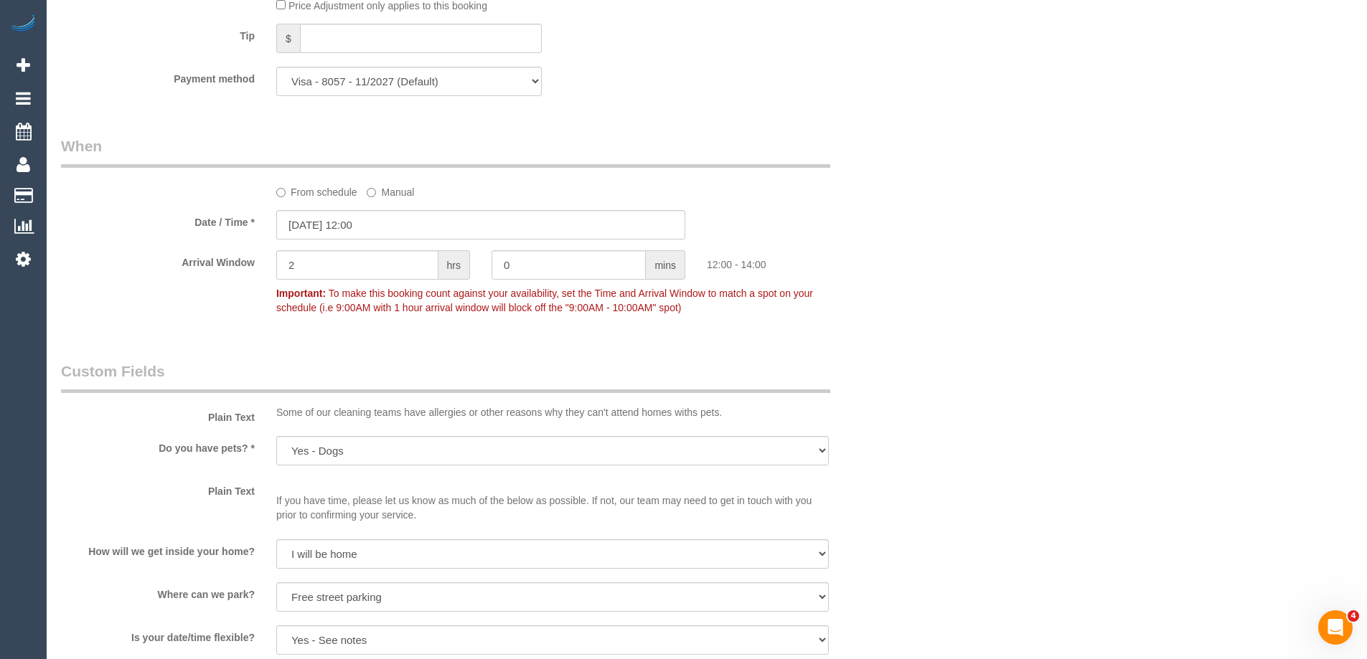
scroll to position [1038, 0]
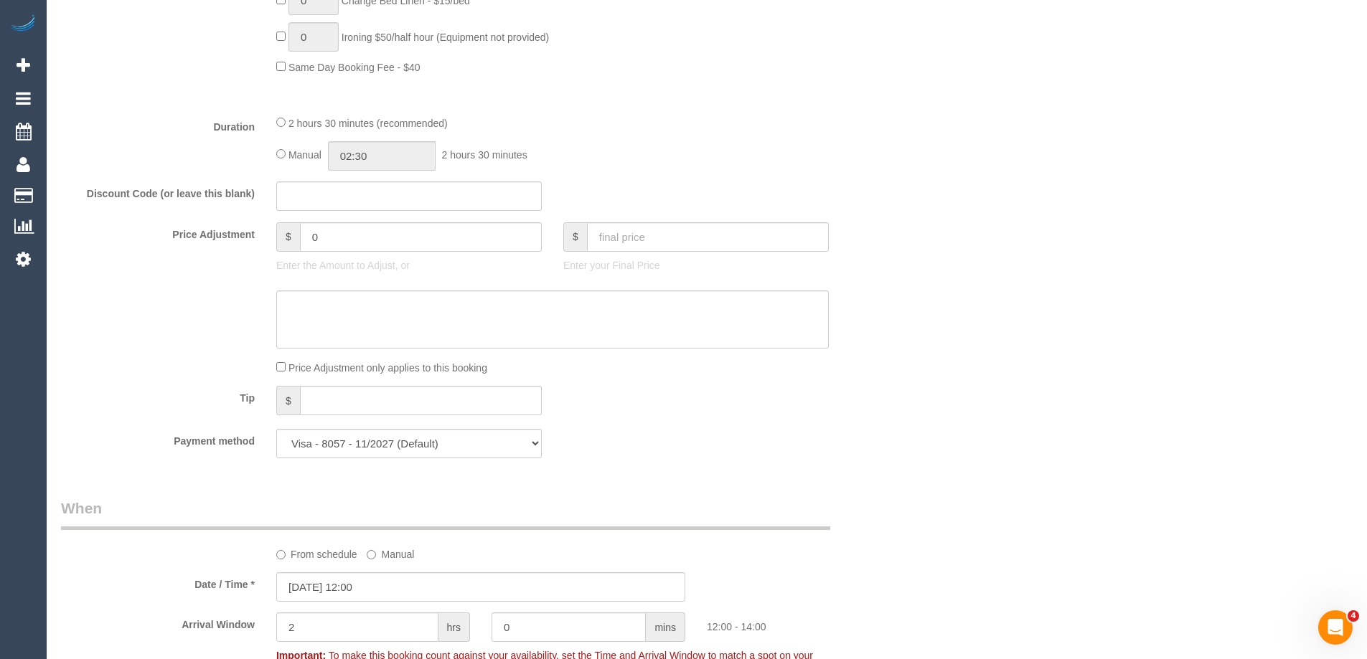
click at [950, 278] on div "Who Email* cmbkein@yahoo.com.au Name * Caroline Kein Where Address* 7 Wilson St…" at bounding box center [706, 422] width 1291 height 2817
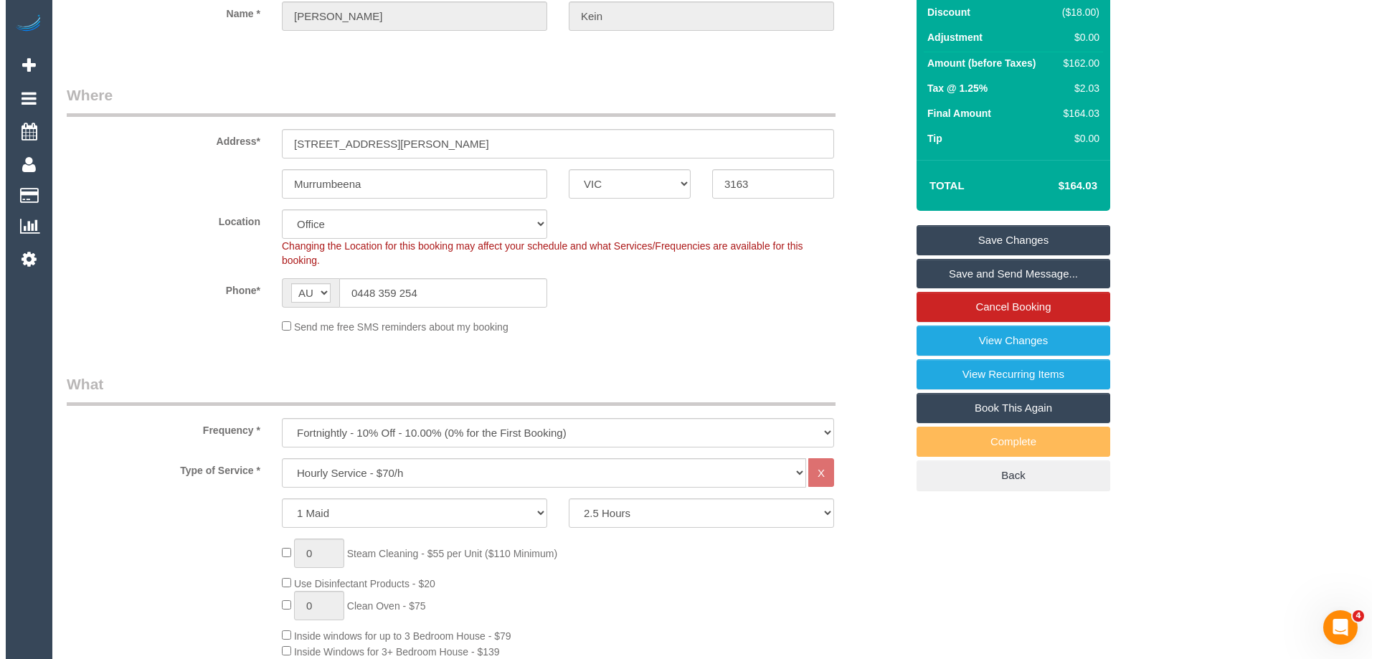
scroll to position [0, 0]
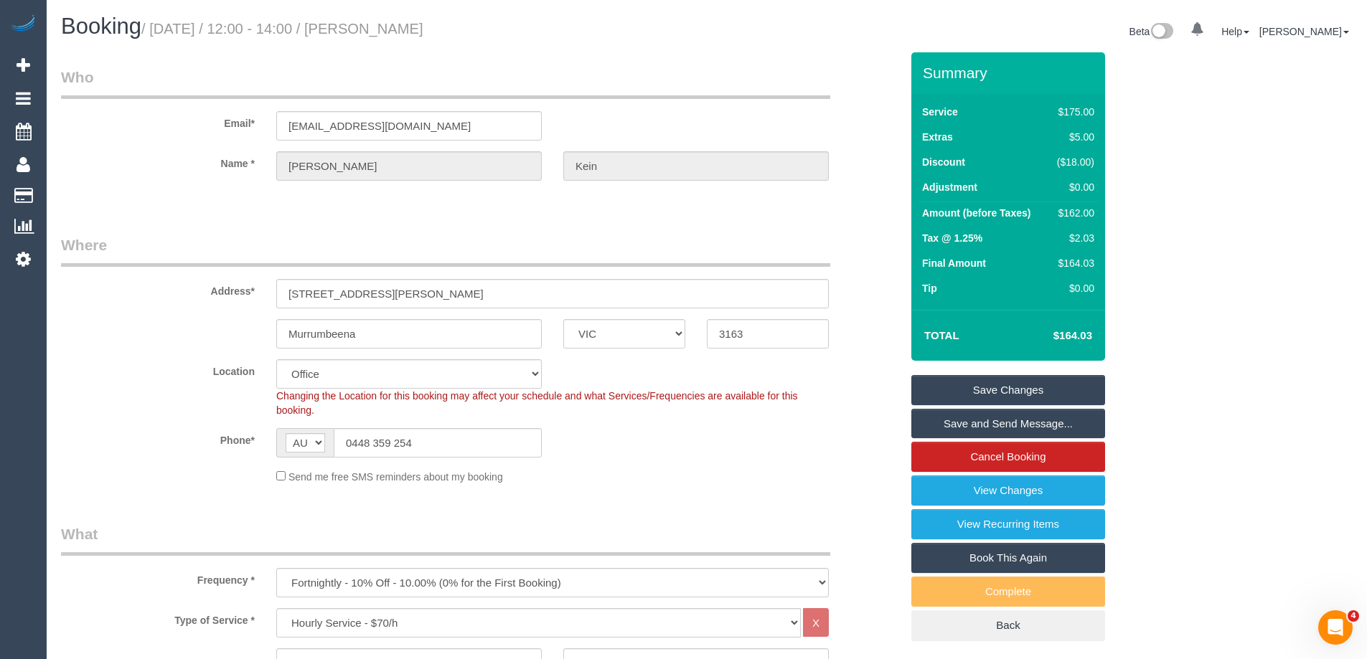
click at [1048, 395] on link "Save Changes" at bounding box center [1008, 390] width 194 height 30
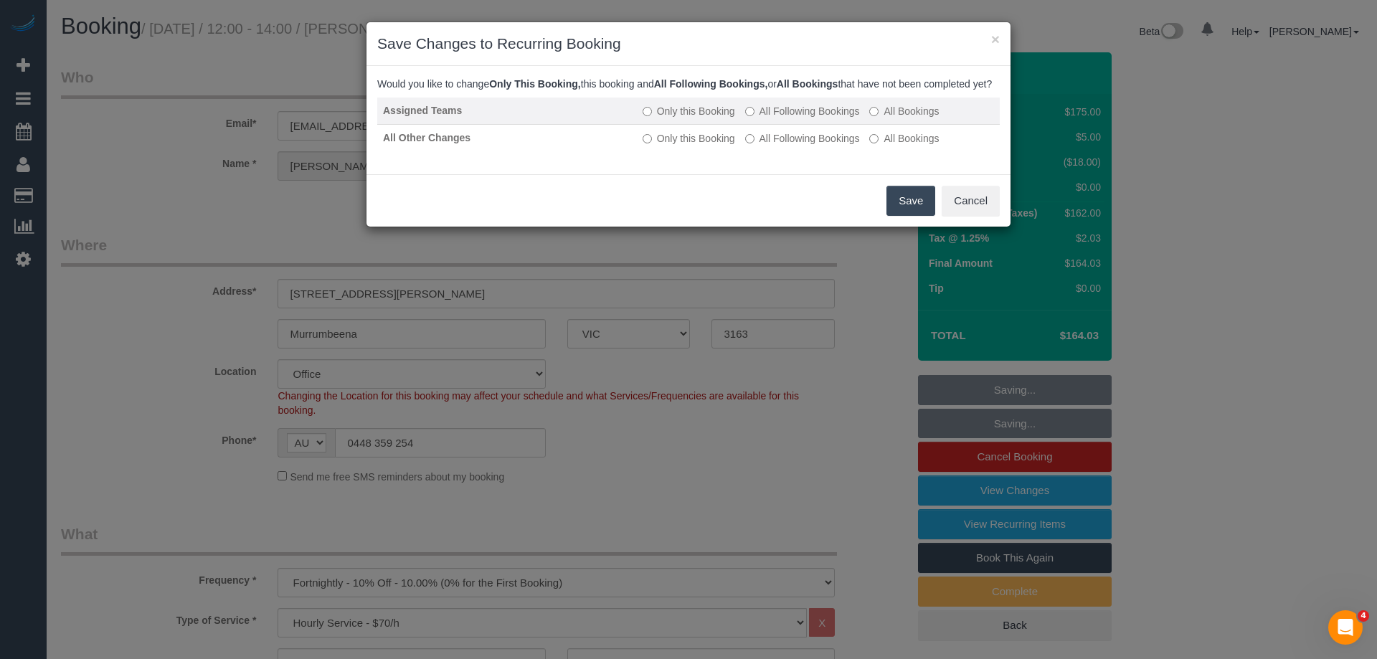
click at [799, 116] on td "Only this Booking All Following Bookings All Bookings" at bounding box center [818, 111] width 363 height 27
click at [817, 118] on label "All Following Bookings" at bounding box center [802, 111] width 115 height 14
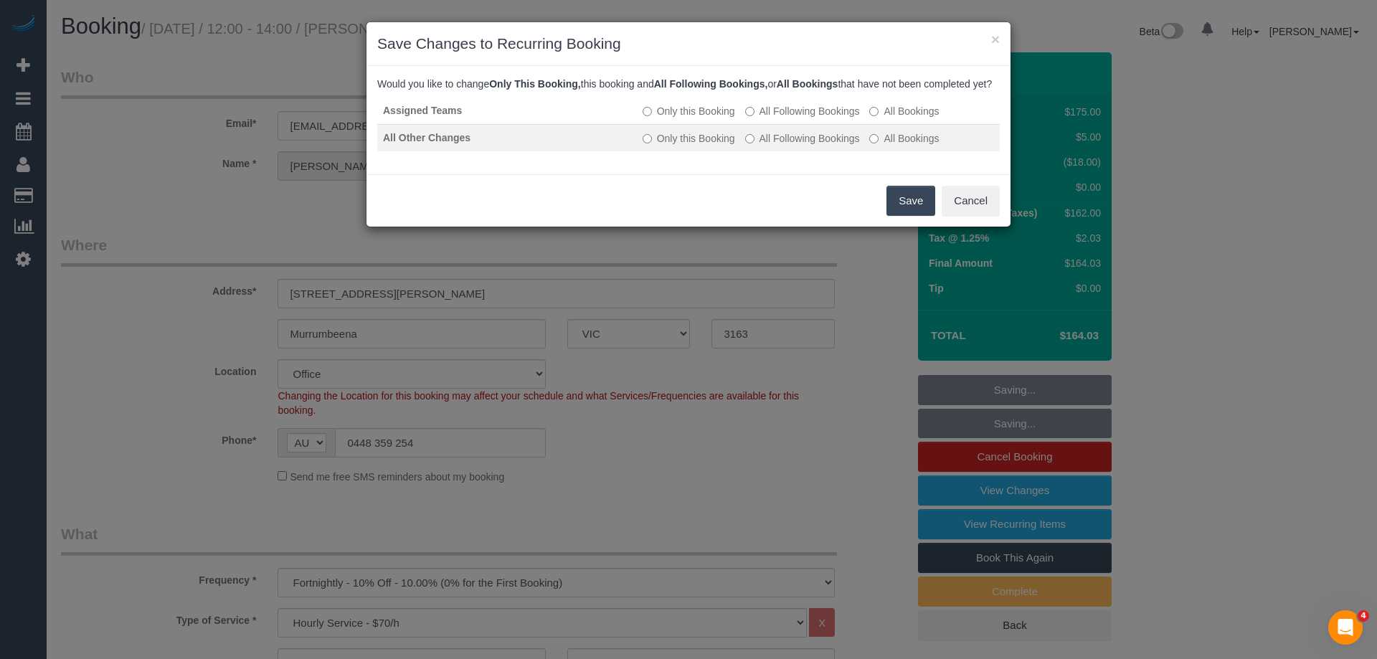
click at [816, 146] on label "All Following Bookings" at bounding box center [802, 138] width 115 height 14
click at [894, 216] on button "Save" at bounding box center [911, 201] width 49 height 30
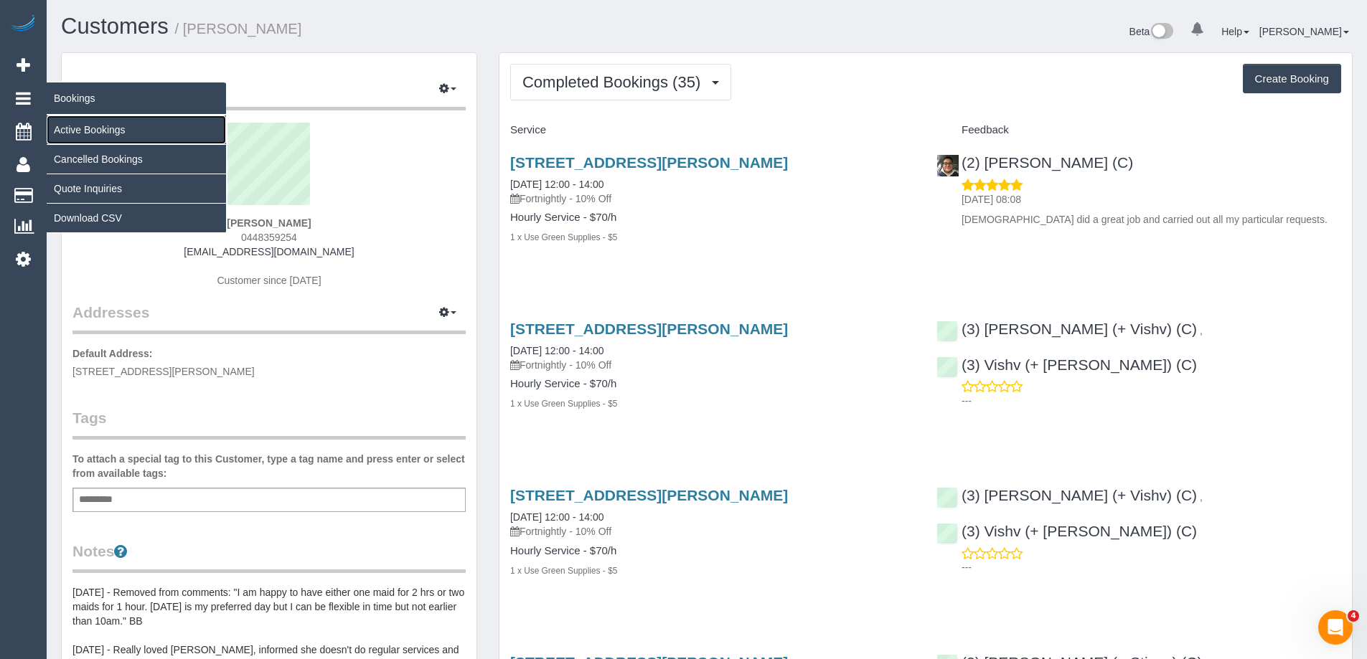
click at [74, 126] on link "Active Bookings" at bounding box center [136, 130] width 179 height 29
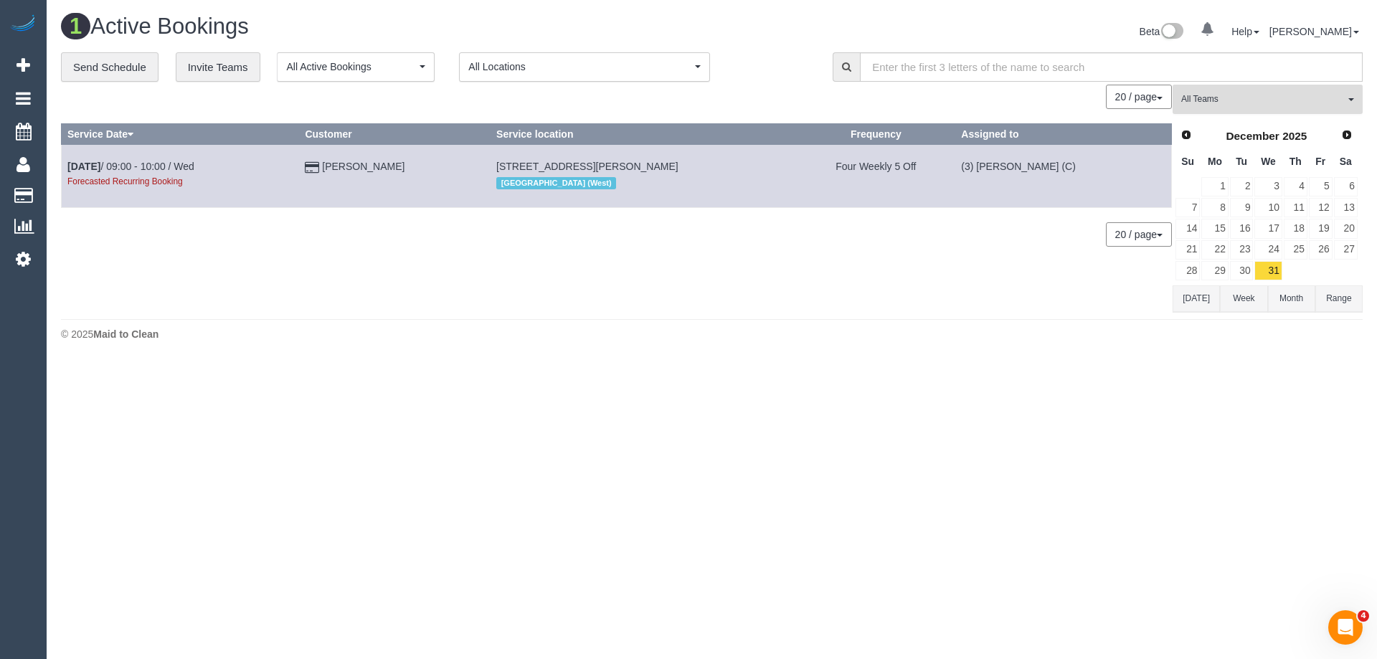
click at [1323, 98] on span "All Teams" at bounding box center [1264, 99] width 164 height 12
click at [1229, 116] on link "Remove Team Filters" at bounding box center [1268, 122] width 189 height 19
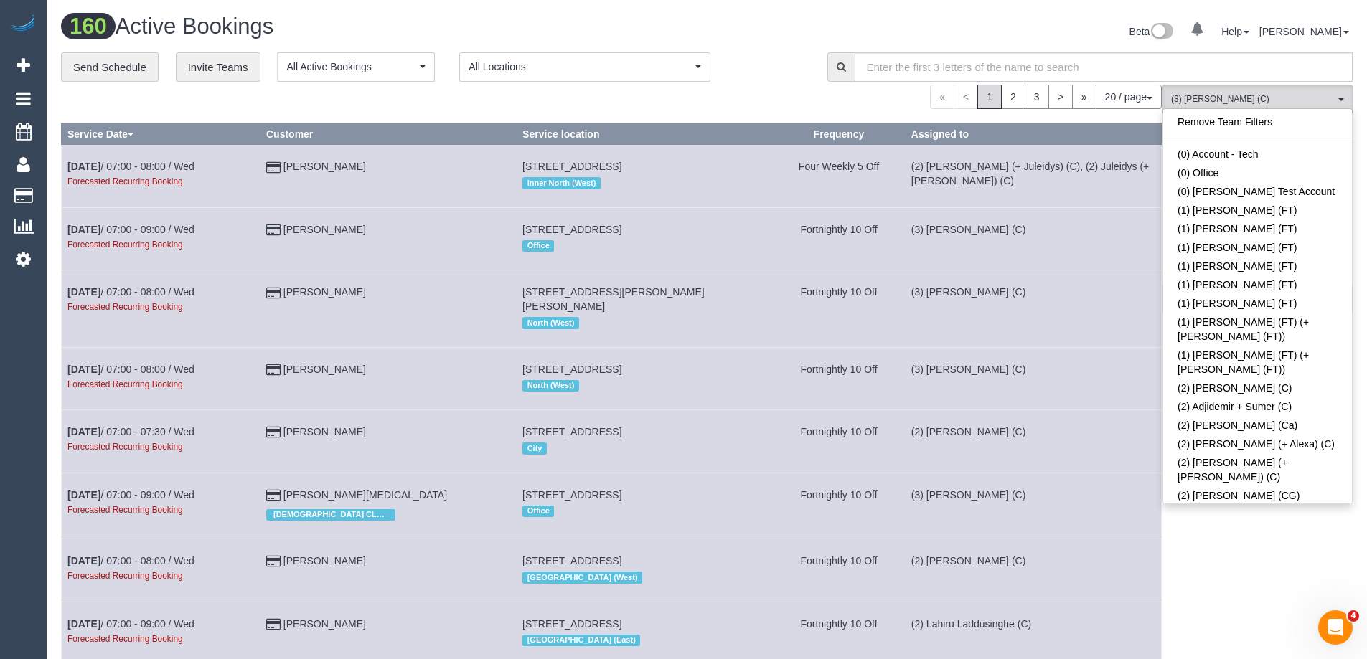
click at [730, 98] on div "« < 1 2 3 > » 20 / page 10 / page 20 / page 30 / page 40 / page 50 / page 100 /…" at bounding box center [611, 97] width 1101 height 24
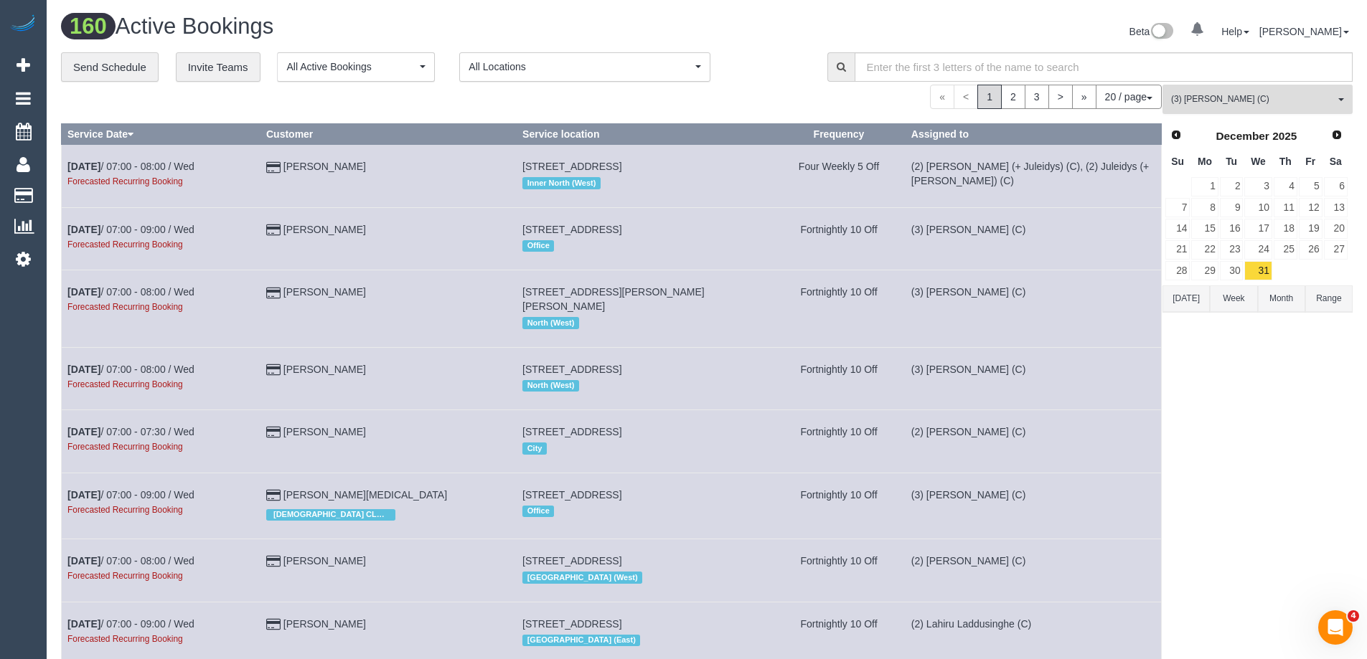
click at [1283, 103] on span "(3) [PERSON_NAME] (C)" at bounding box center [1253, 99] width 164 height 12
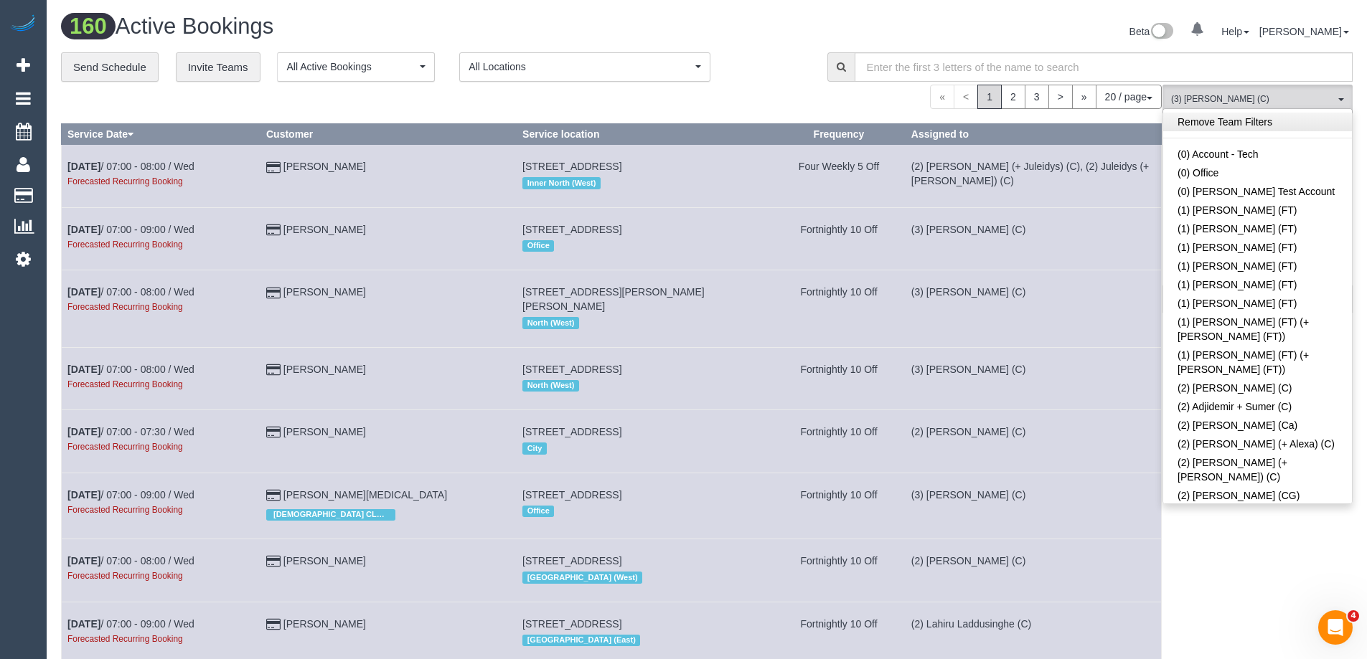
click at [1303, 129] on link "Remove Team Filters" at bounding box center [1257, 122] width 189 height 19
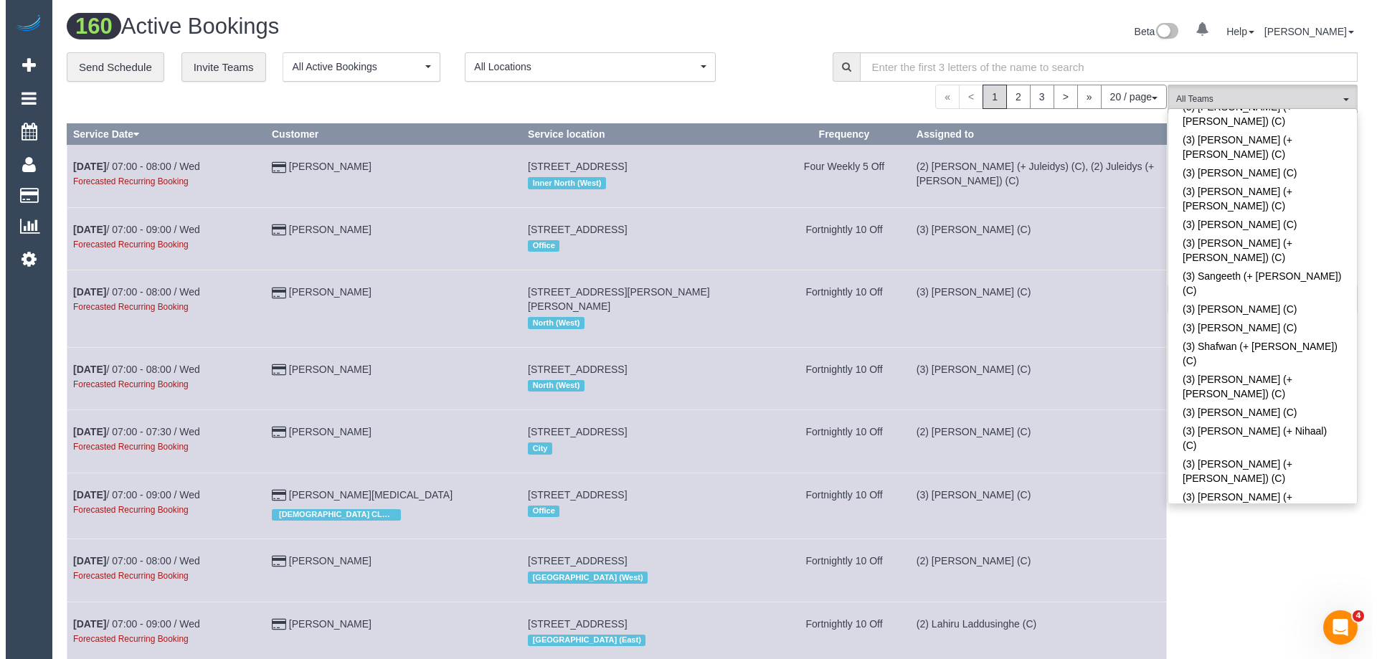
scroll to position [1639, 0]
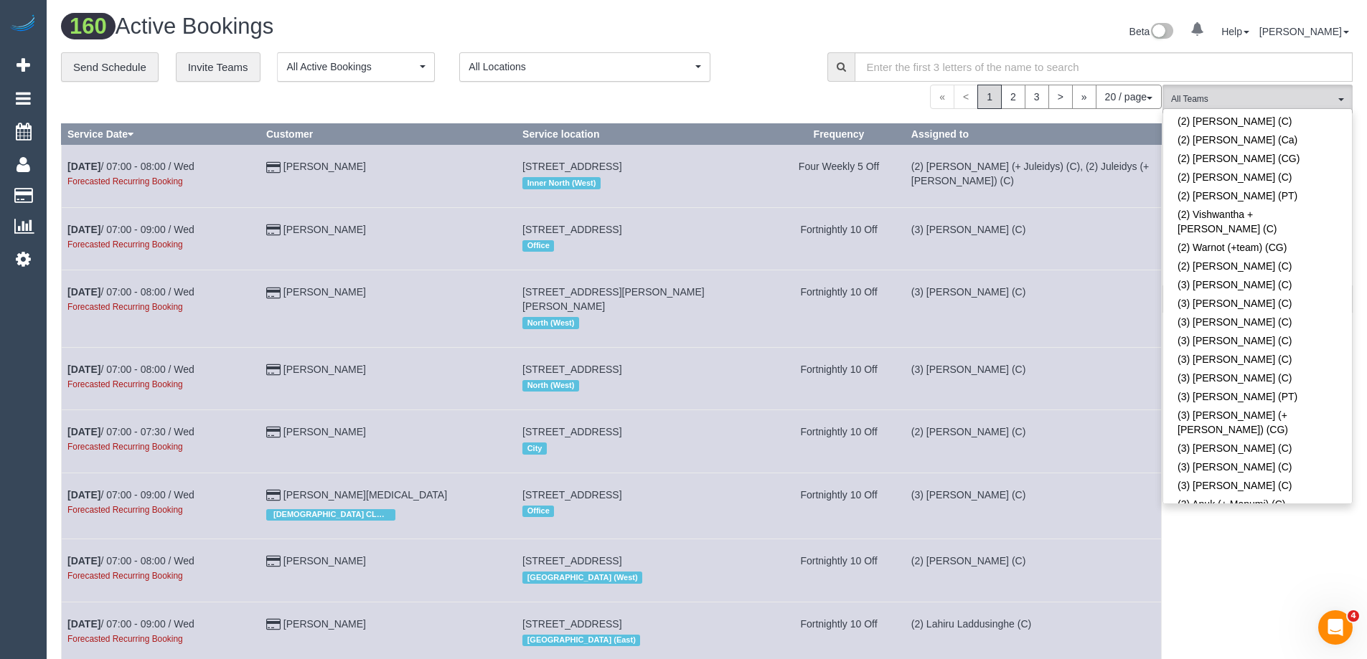
click at [1256, 598] on link "(3) [PERSON_NAME] (CG)" at bounding box center [1257, 607] width 189 height 19
click at [1067, 29] on div "Beta 0 Your Notifications You have 0 alerts Help Help Docs Take a Tour Contact …" at bounding box center [1035, 33] width 656 height 38
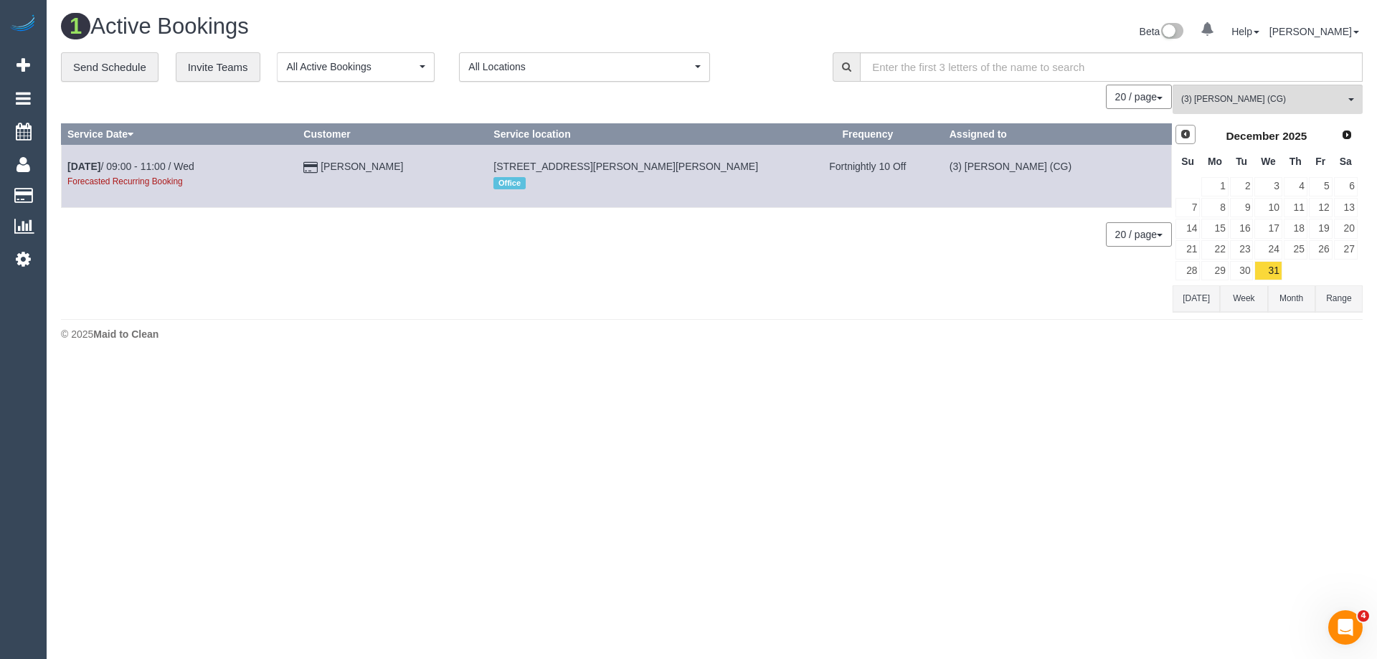
click at [1196, 143] on div "Prev Next [DATE]" at bounding box center [1267, 136] width 184 height 24
click at [1189, 141] on link "Prev" at bounding box center [1186, 135] width 20 height 20
click at [1280, 207] on link "10" at bounding box center [1268, 207] width 27 height 19
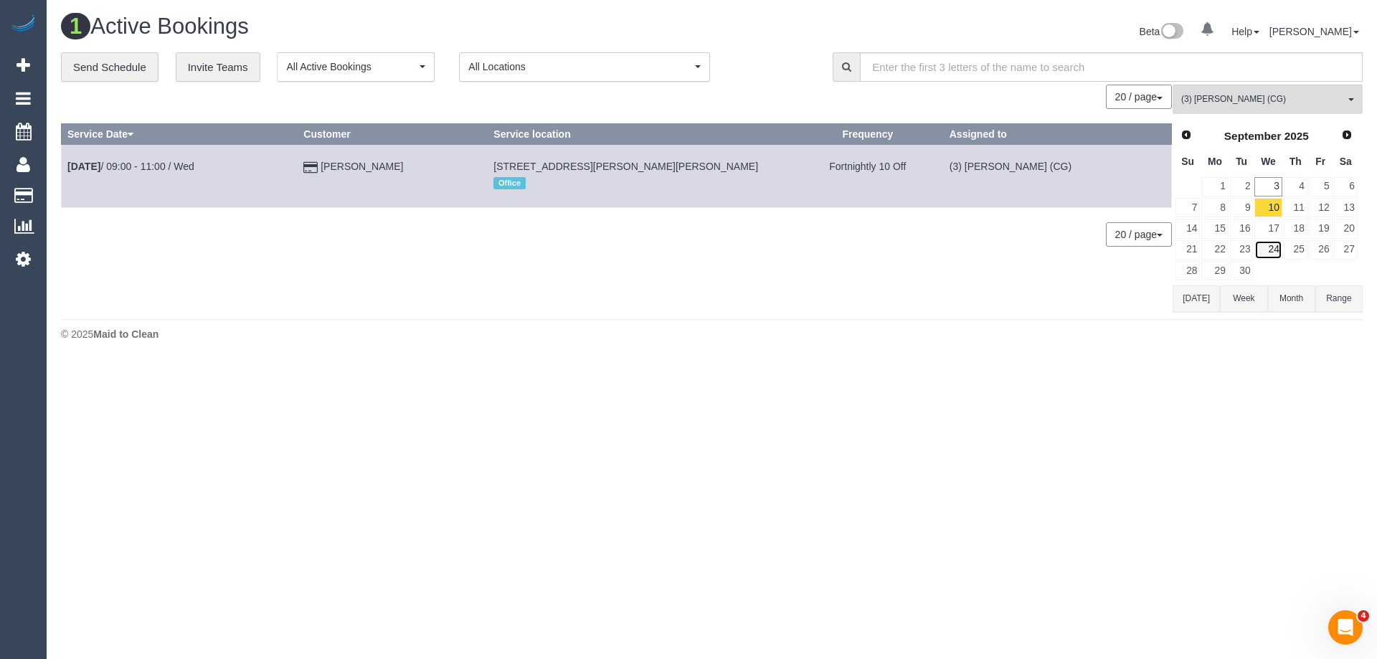
click at [1276, 250] on link "24" at bounding box center [1268, 249] width 27 height 19
click at [1352, 140] on span "Next" at bounding box center [1347, 133] width 11 height 11
click at [1276, 208] on link "8" at bounding box center [1268, 207] width 27 height 19
click at [1276, 248] on link "22" at bounding box center [1268, 249] width 27 height 19
click at [1349, 138] on span "Next" at bounding box center [1347, 133] width 11 height 11
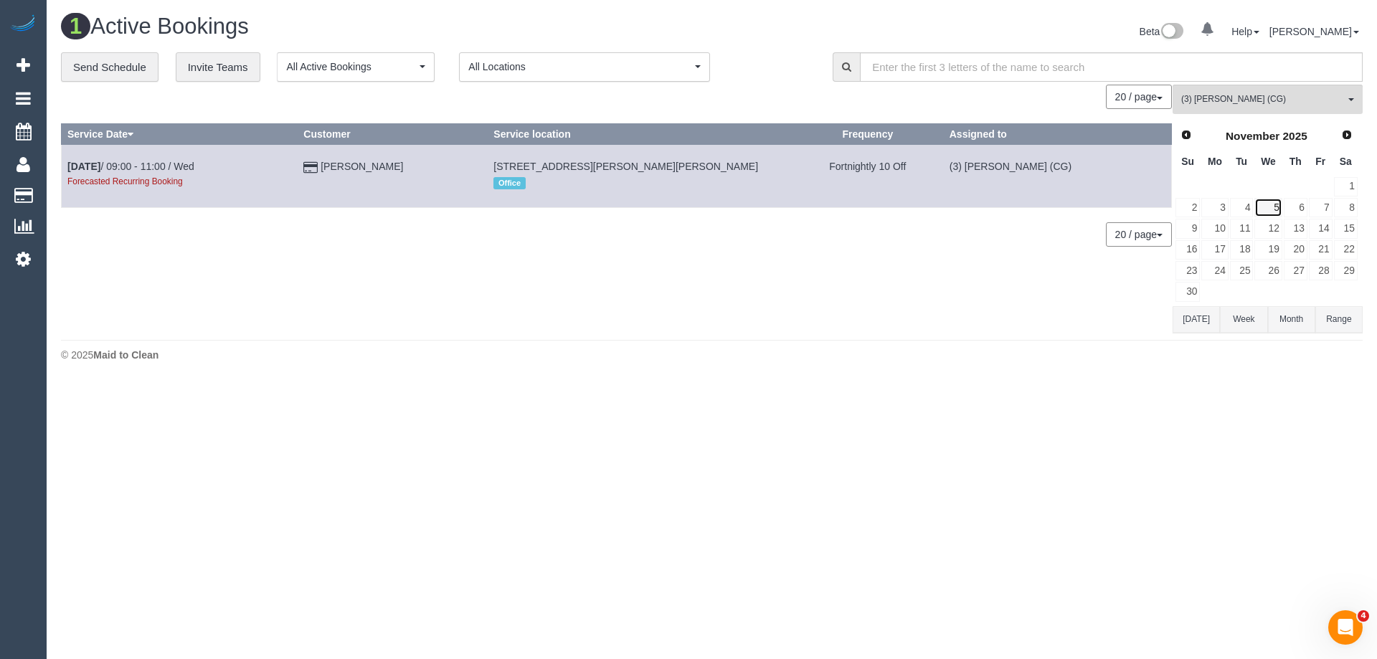
click at [1280, 205] on link "5" at bounding box center [1268, 207] width 27 height 19
